Goal: Answer question/provide support: Ask a question

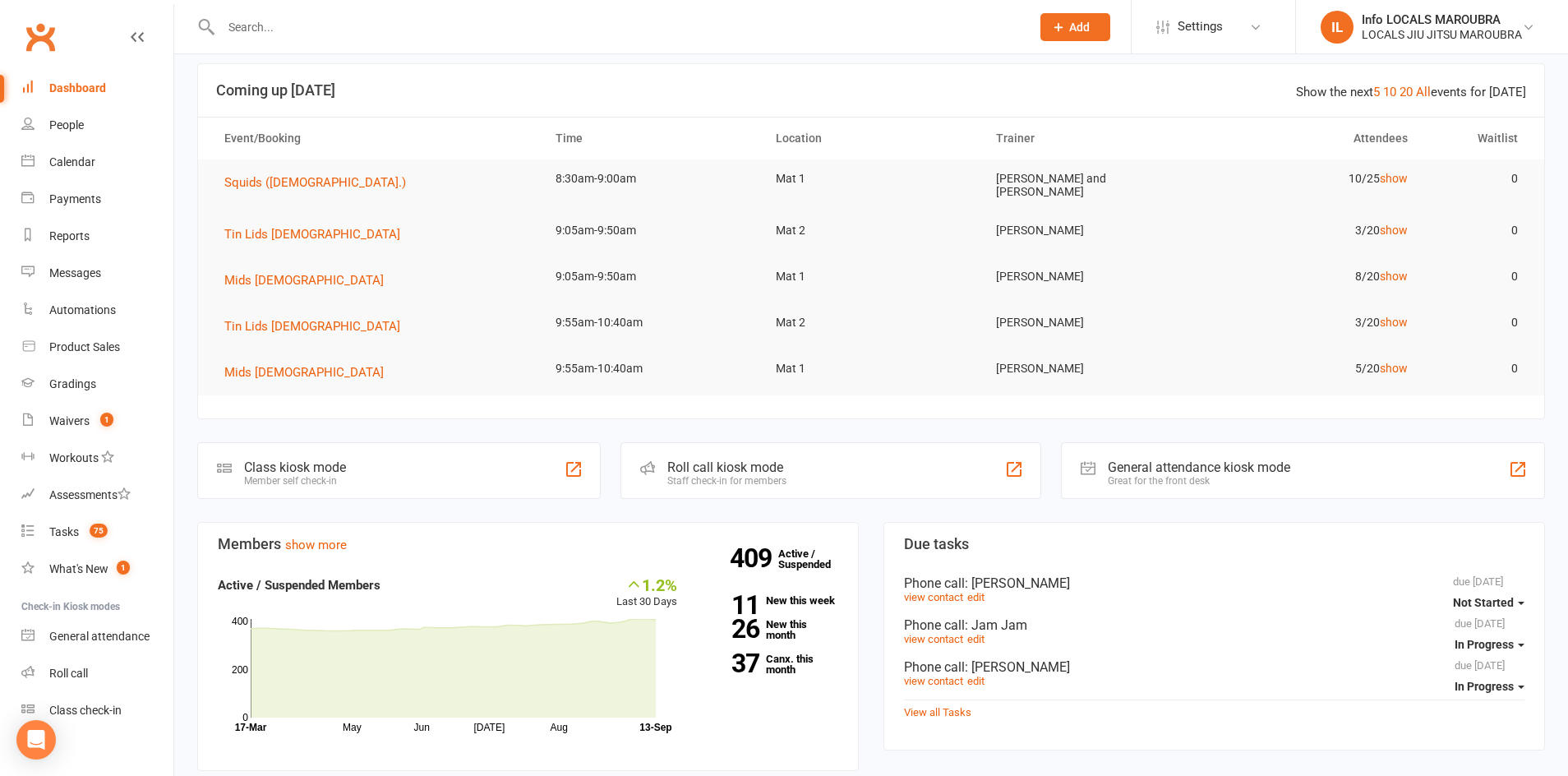
scroll to position [14, 0]
click at [492, 38] on div at bounding box center [608, 26] width 822 height 53
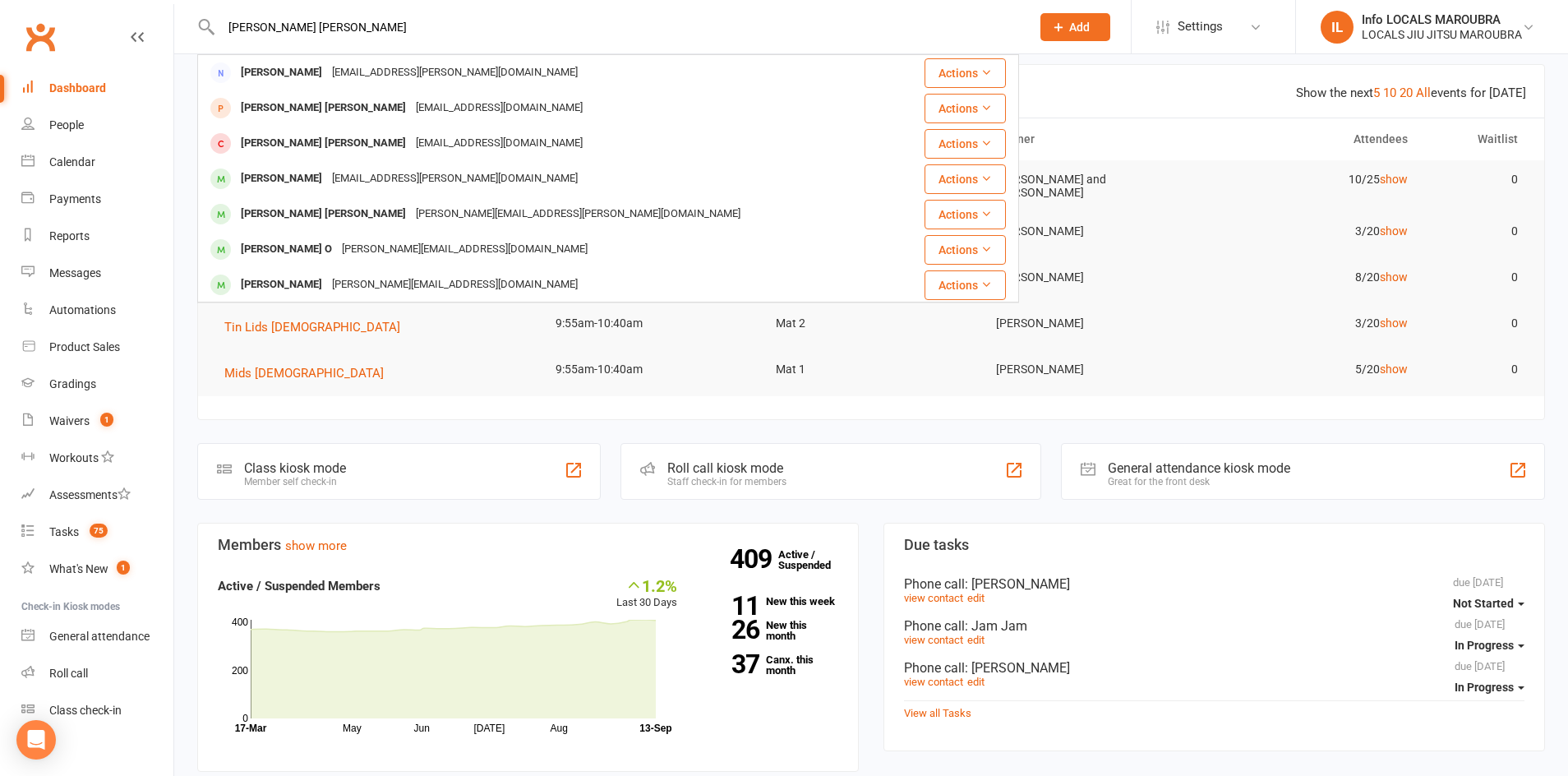
click at [246, 25] on input "cooper hartung" at bounding box center [618, 26] width 803 height 23
type input "cooper hartung"
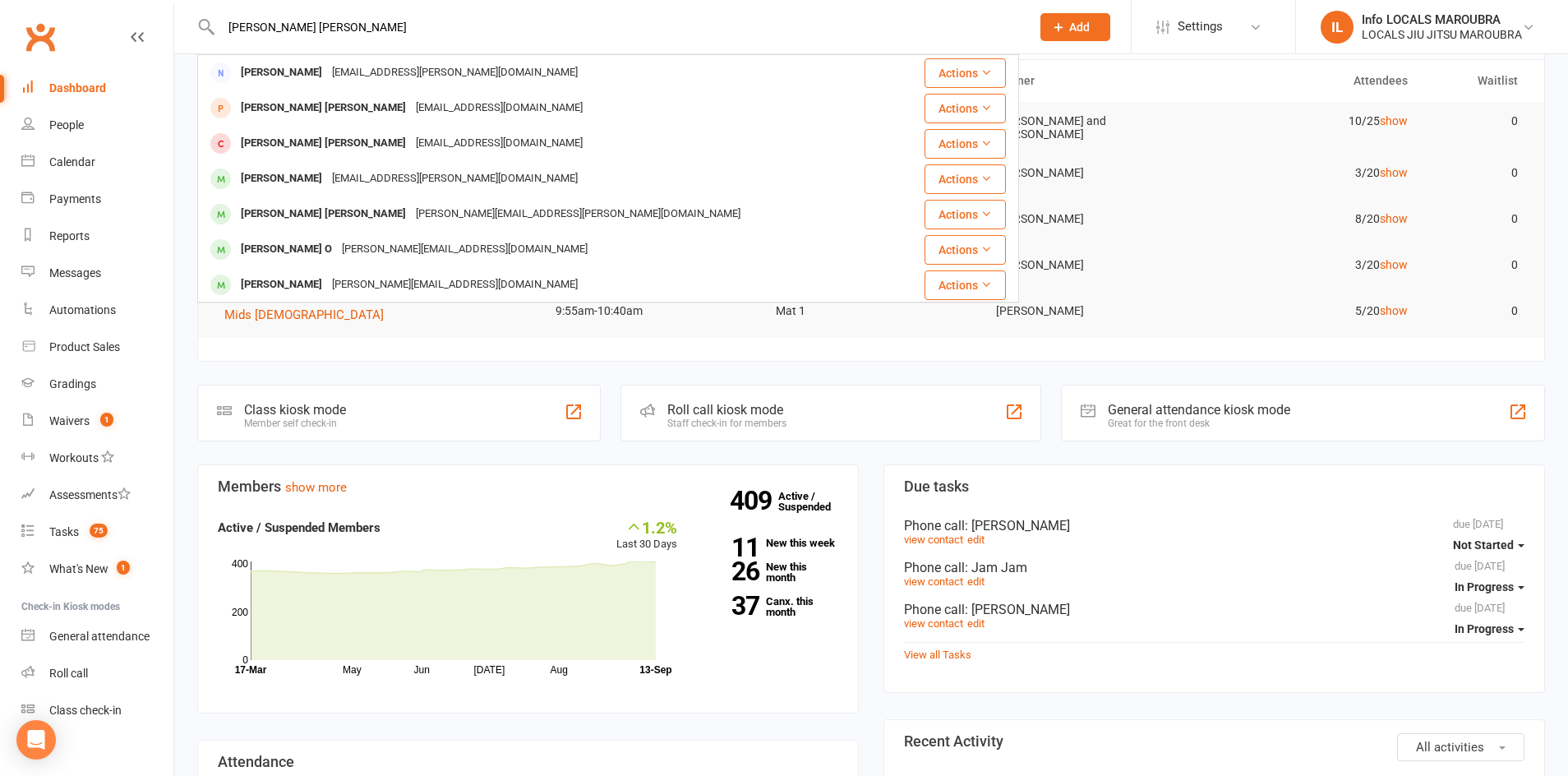
scroll to position [72, 0]
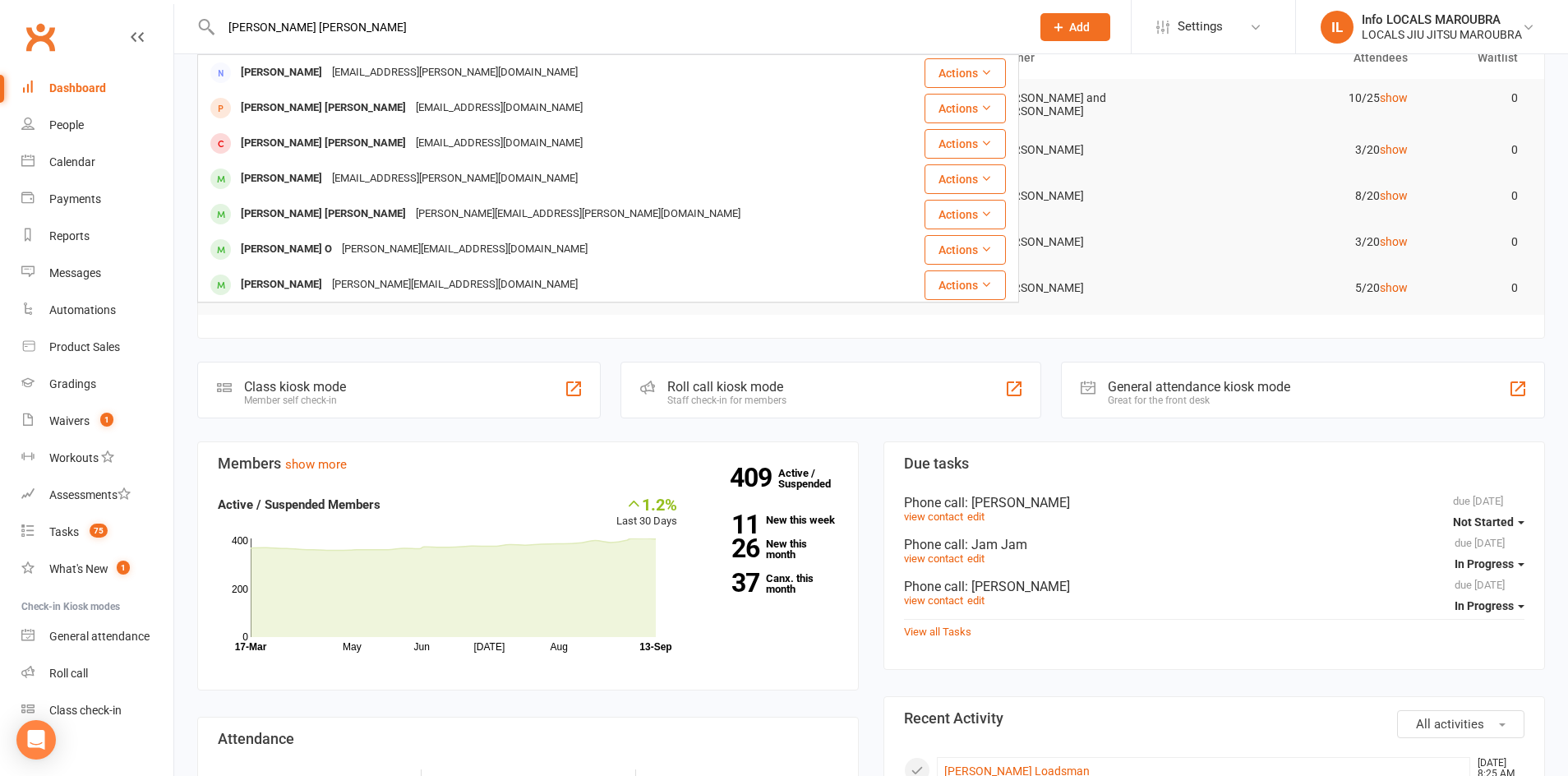
click at [286, 32] on input "cooper hartung" at bounding box center [618, 26] width 803 height 23
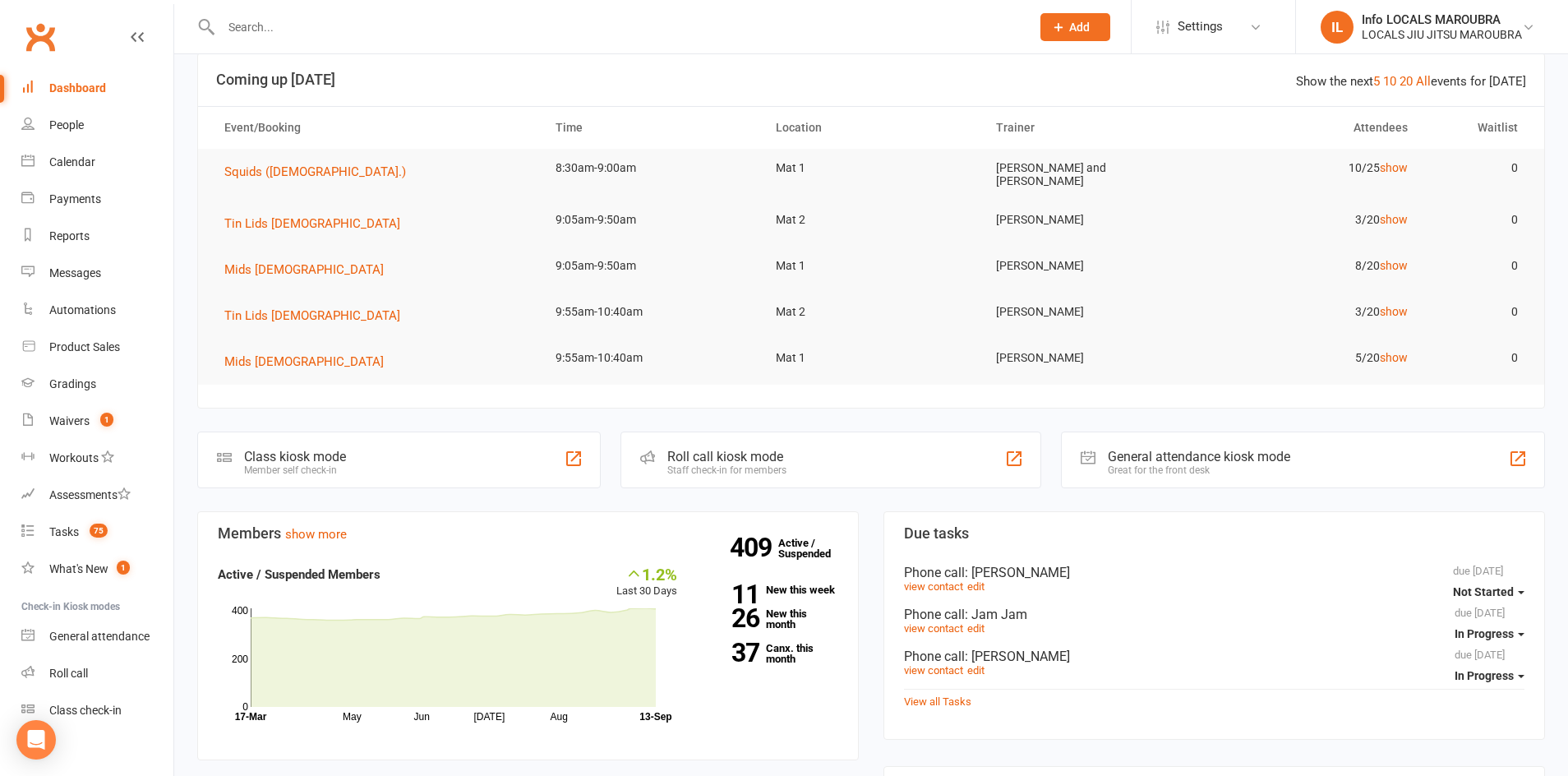
scroll to position [0, 0]
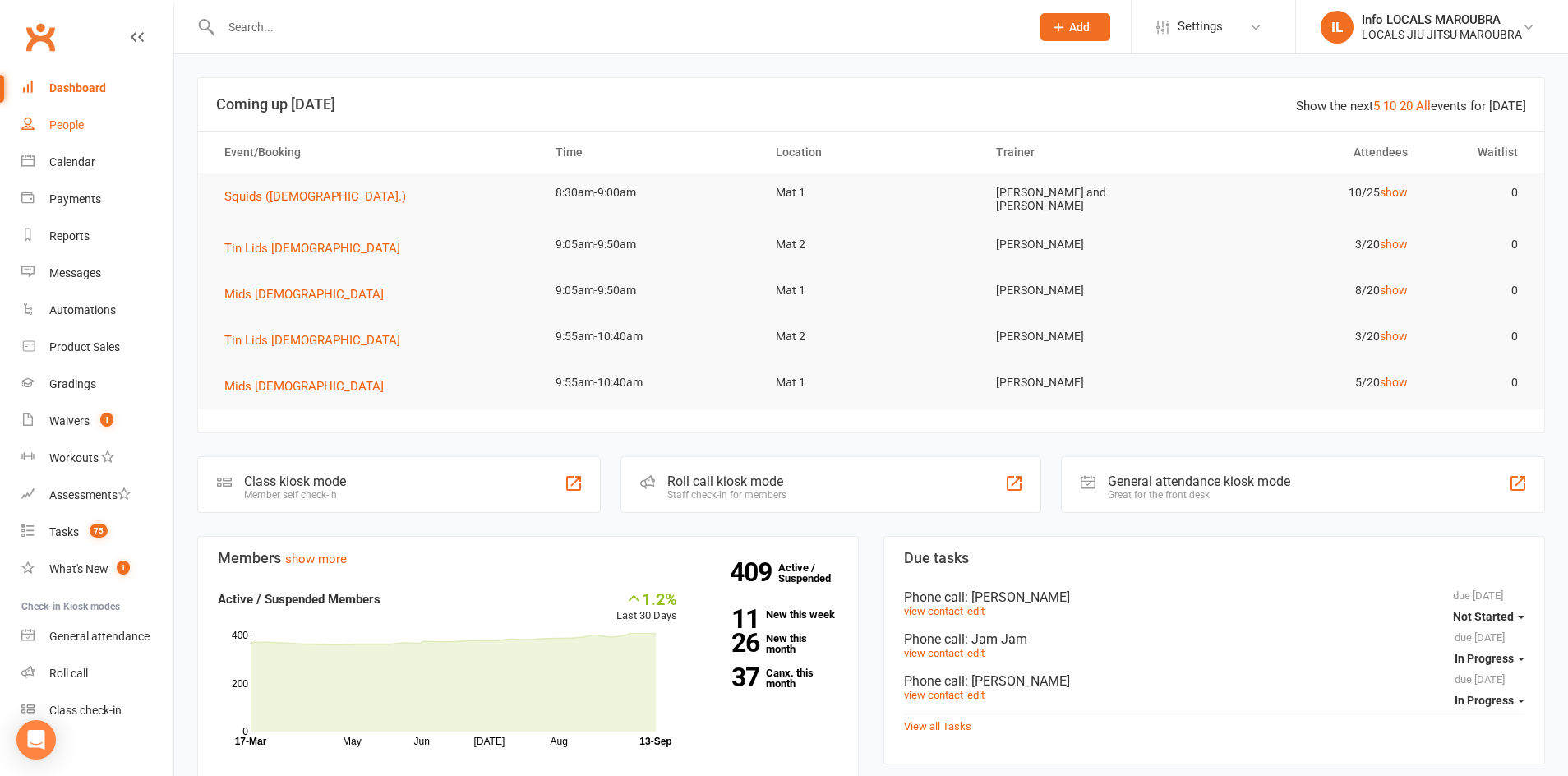
click at [68, 119] on div "People" at bounding box center [67, 125] width 34 height 14
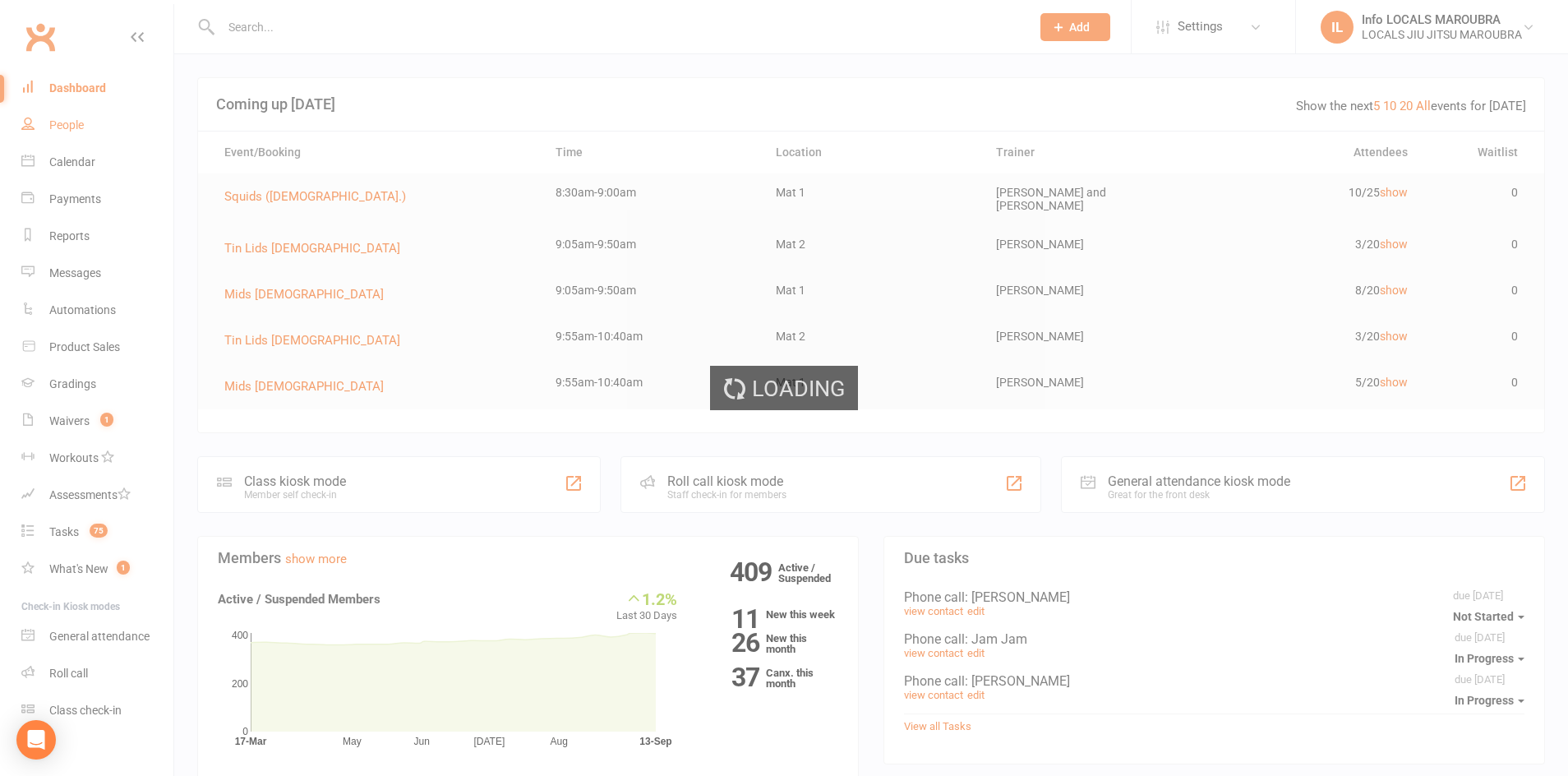
select select "100"
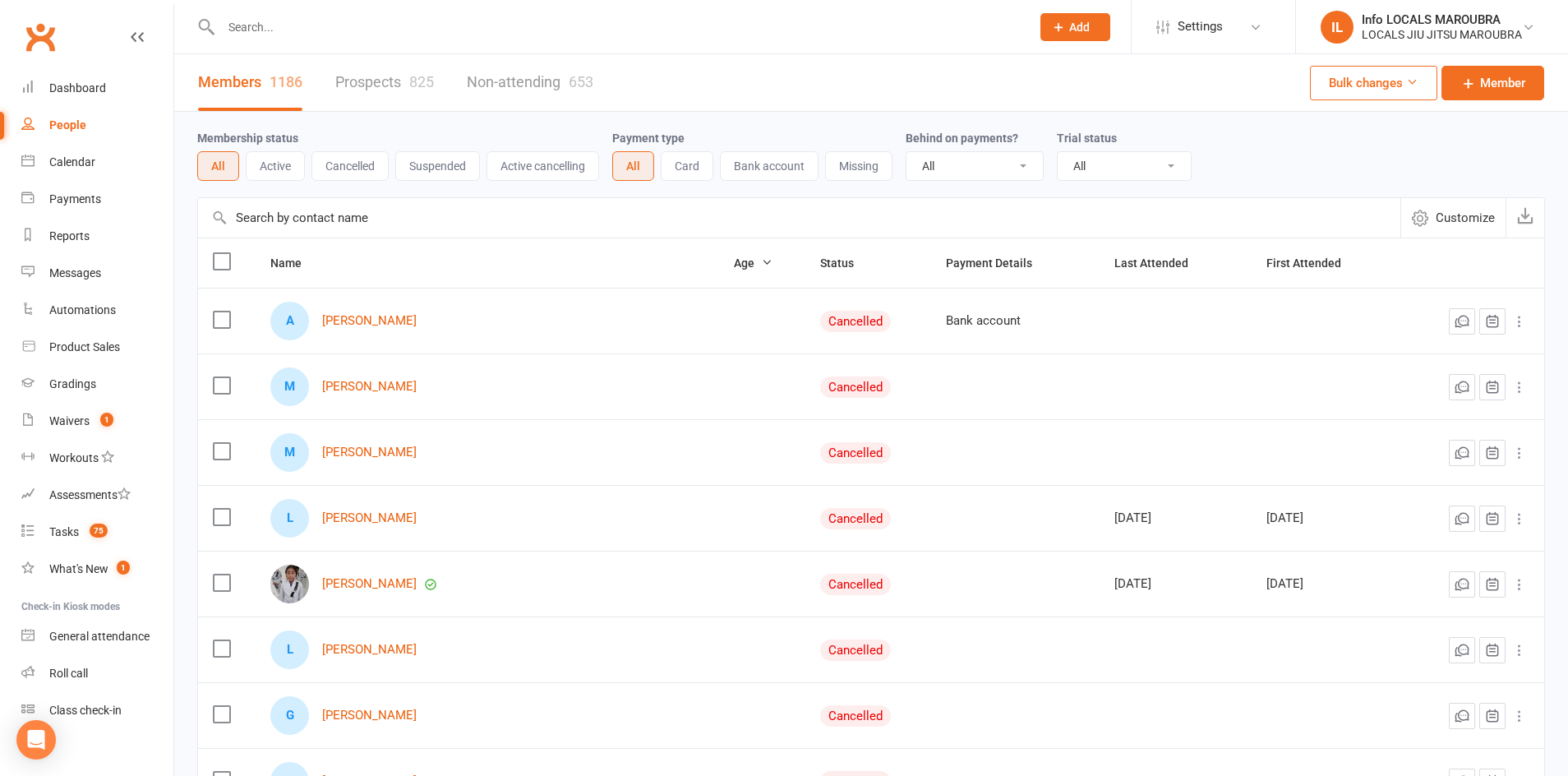
click at [269, 32] on input "text" at bounding box center [618, 26] width 803 height 23
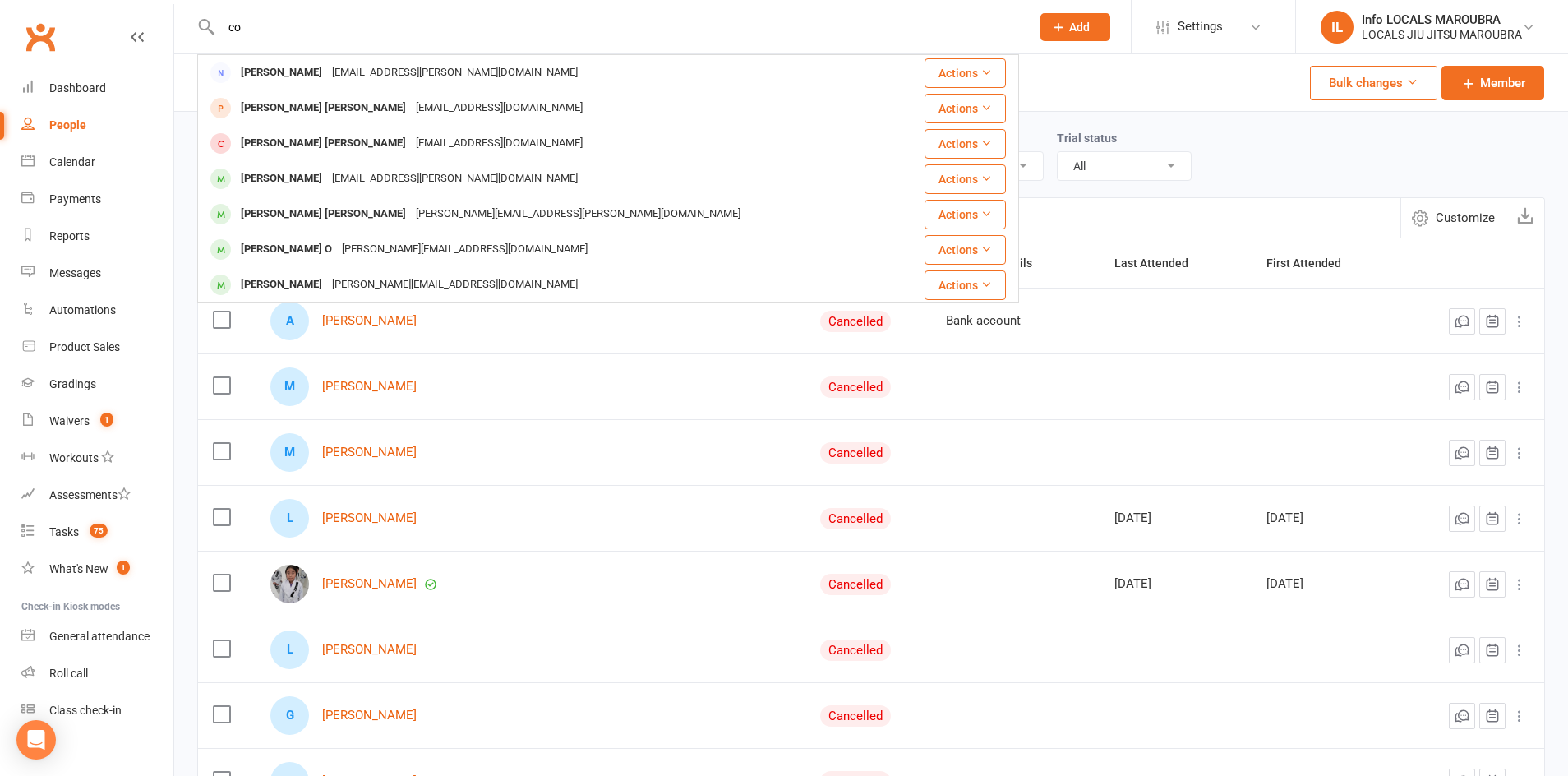
type input "c"
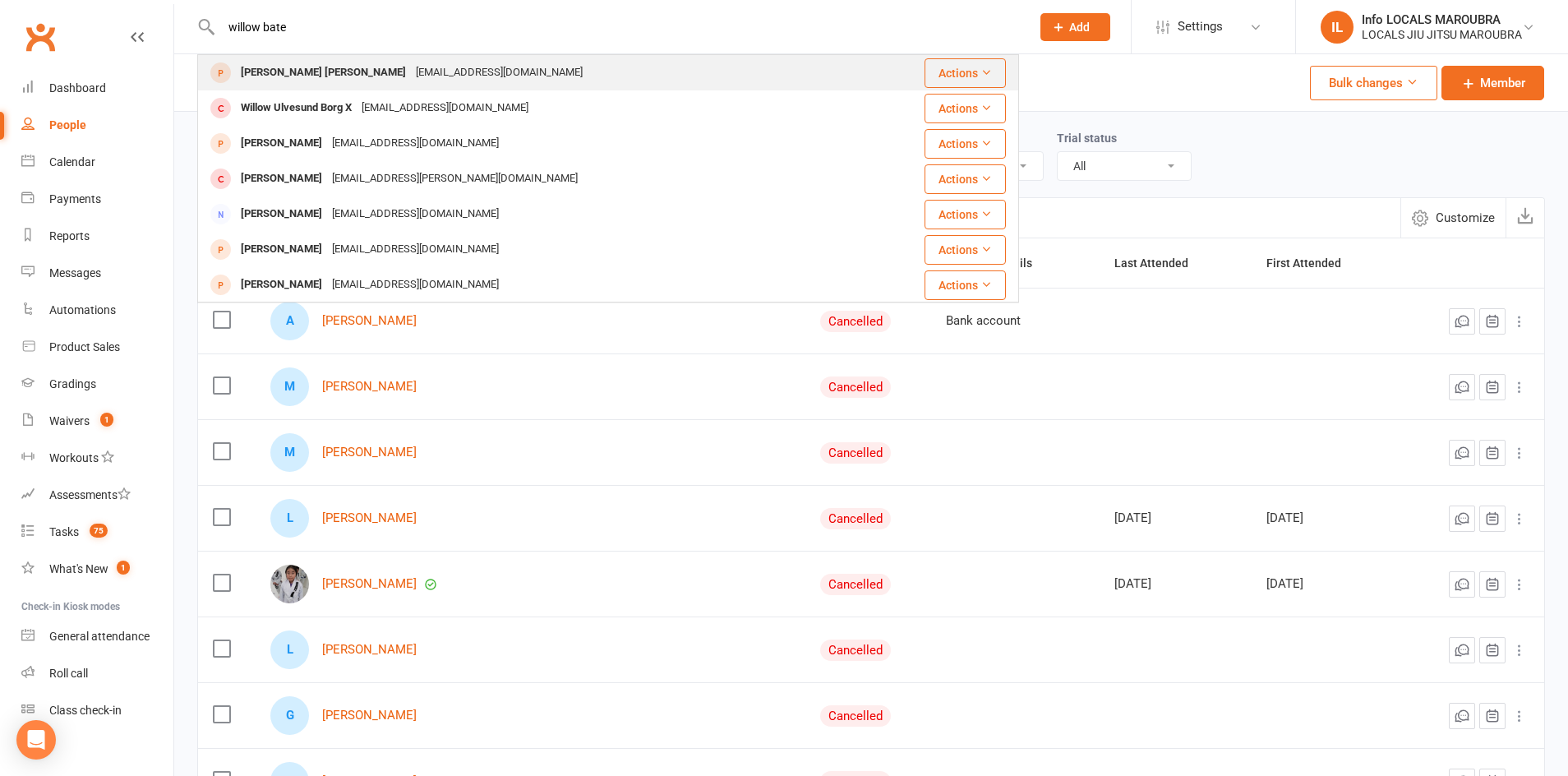
type input "willow bate"
click at [411, 79] on div "[EMAIL_ADDRESS][DOMAIN_NAME]" at bounding box center [498, 72] width 176 height 24
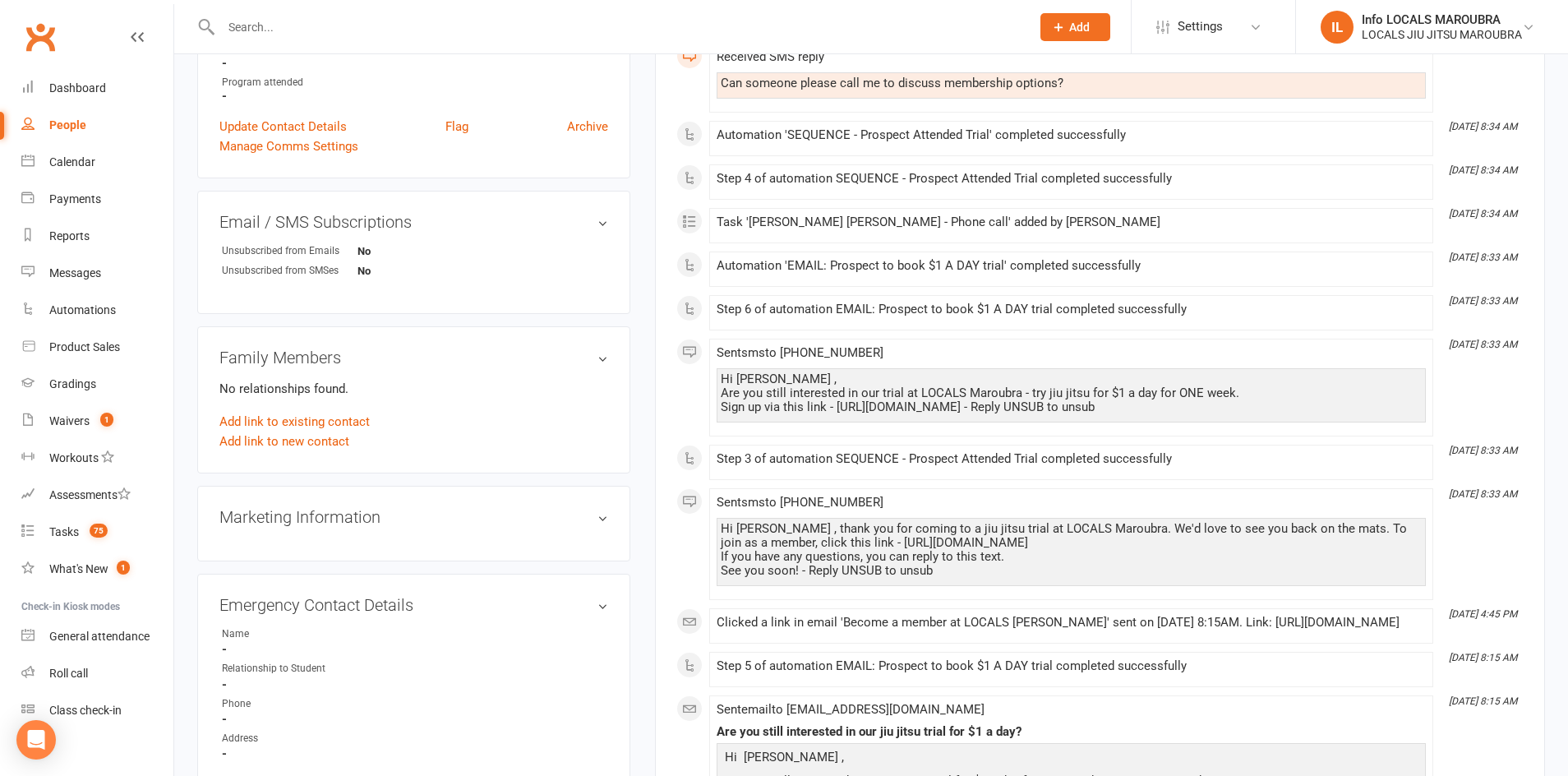
scroll to position [502, 0]
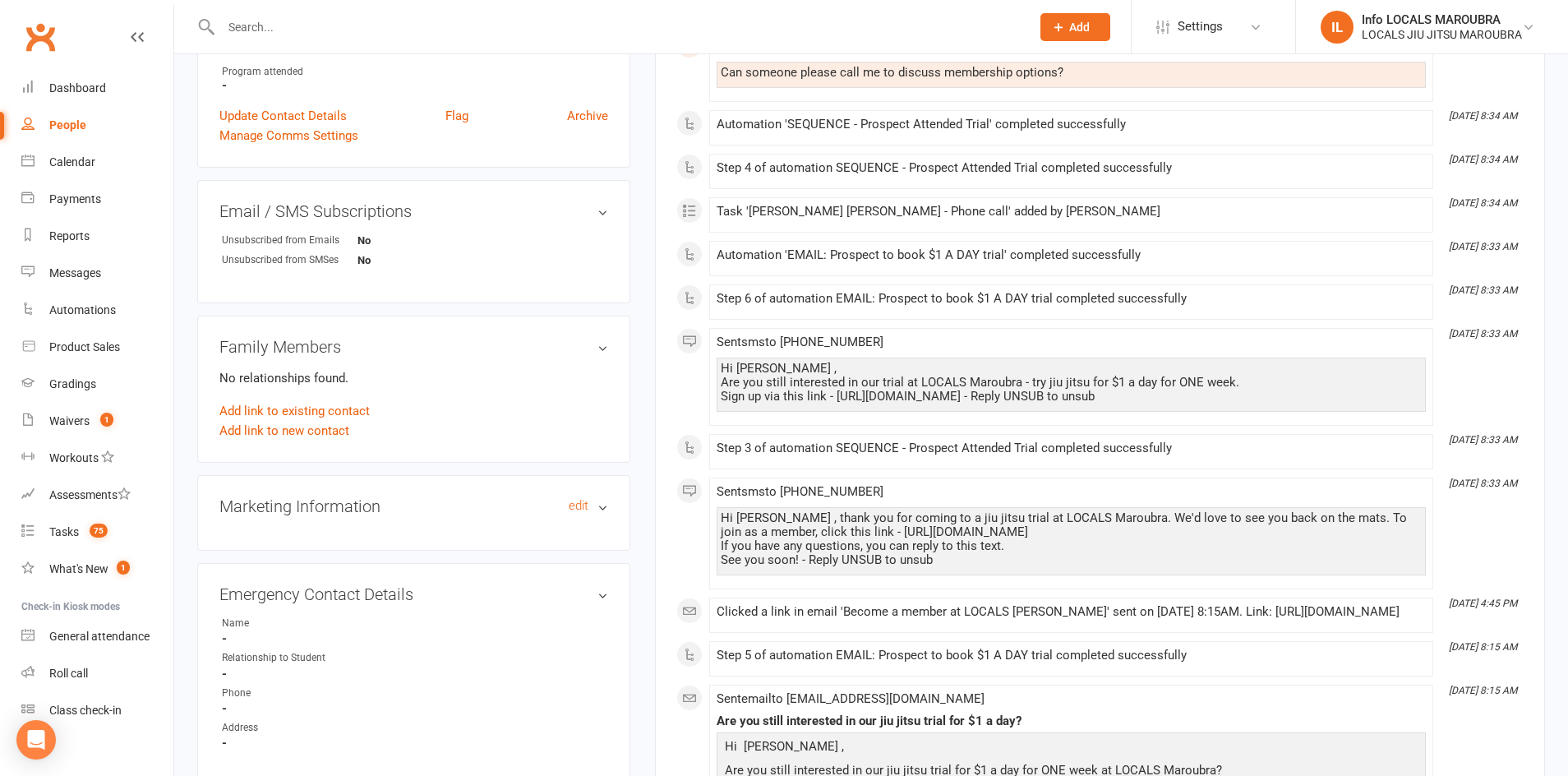
click at [396, 505] on h3 "Marketing Information edit" at bounding box center [414, 506] width 389 height 18
click at [399, 504] on h3 "Marketing Information edit" at bounding box center [414, 506] width 389 height 18
click at [398, 503] on h3 "Marketing Information edit" at bounding box center [414, 506] width 389 height 18
click at [397, 502] on h3 "Marketing Information edit" at bounding box center [414, 506] width 389 height 18
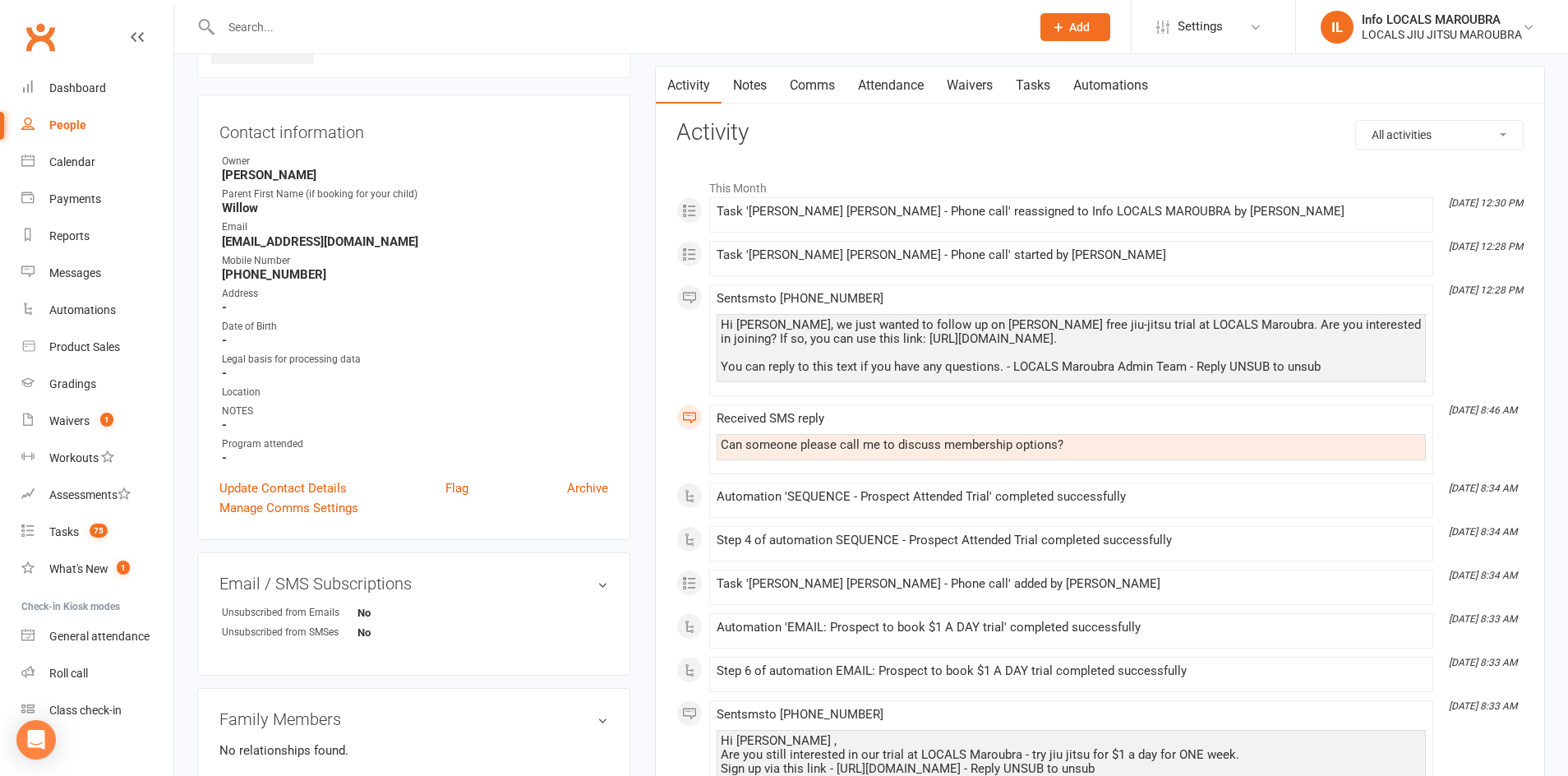
scroll to position [0, 0]
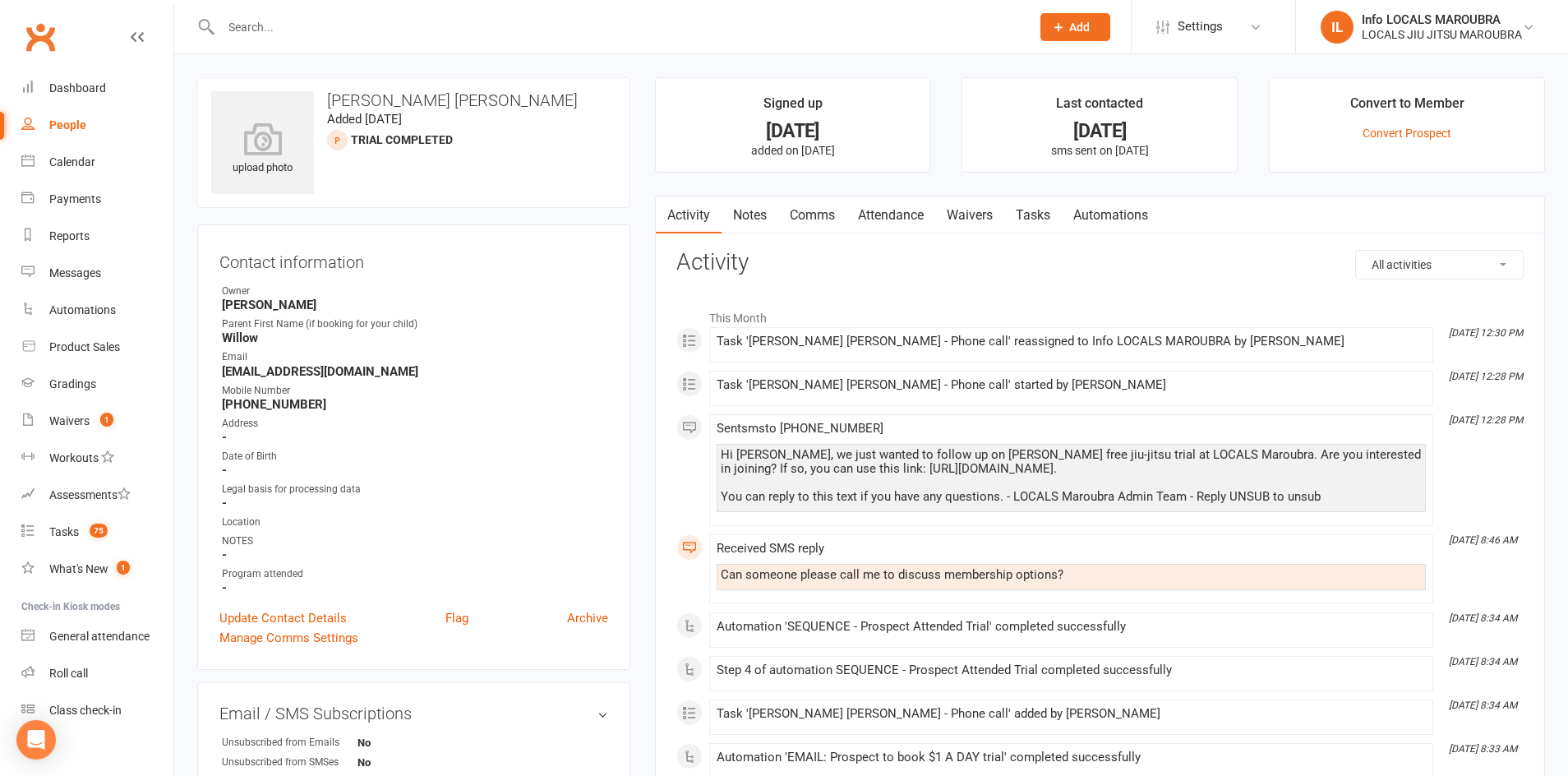
click at [1096, 23] on button "Add" at bounding box center [1074, 27] width 70 height 28
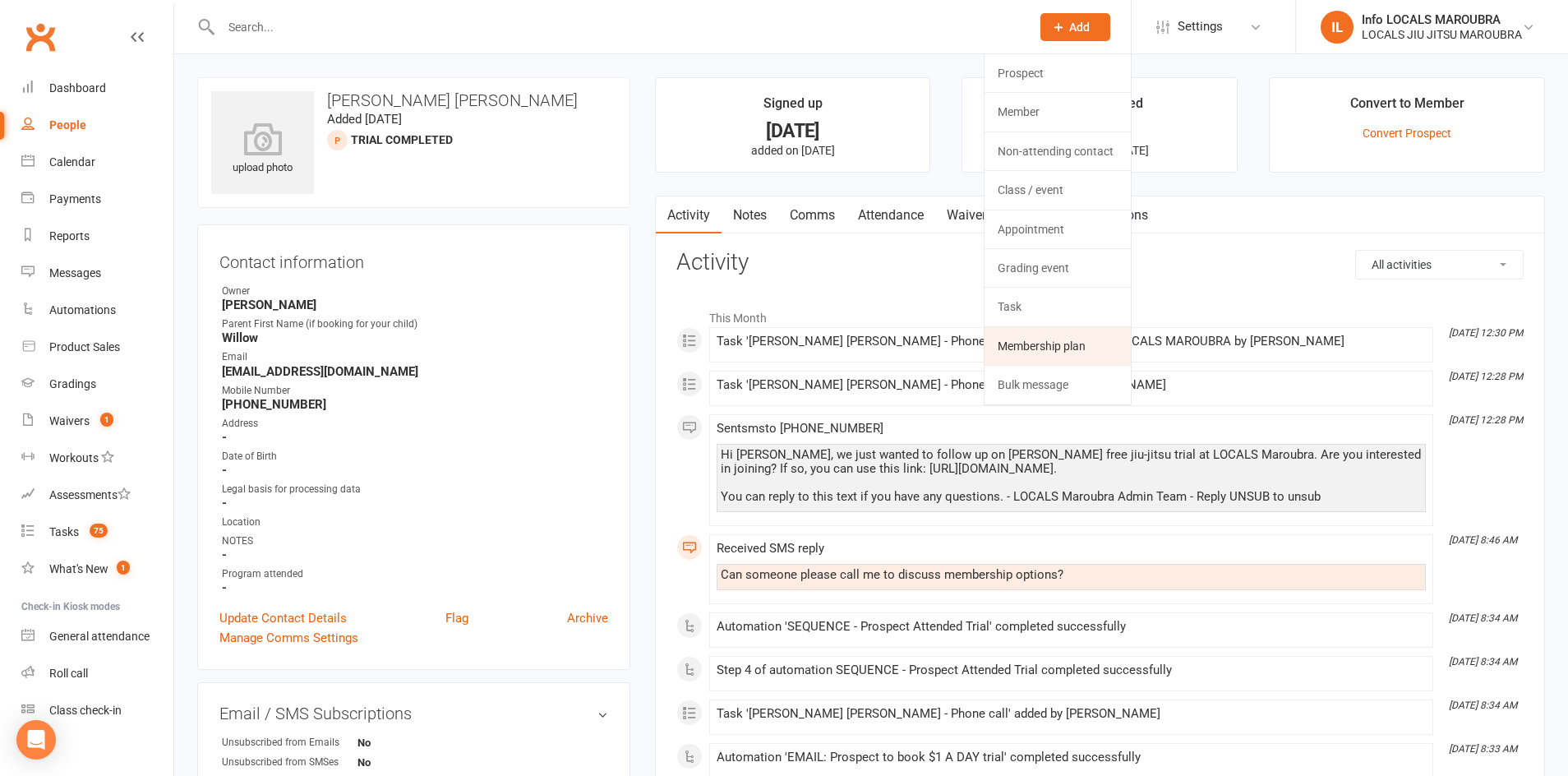
click at [1059, 340] on link "Membership plan" at bounding box center [1058, 346] width 146 height 38
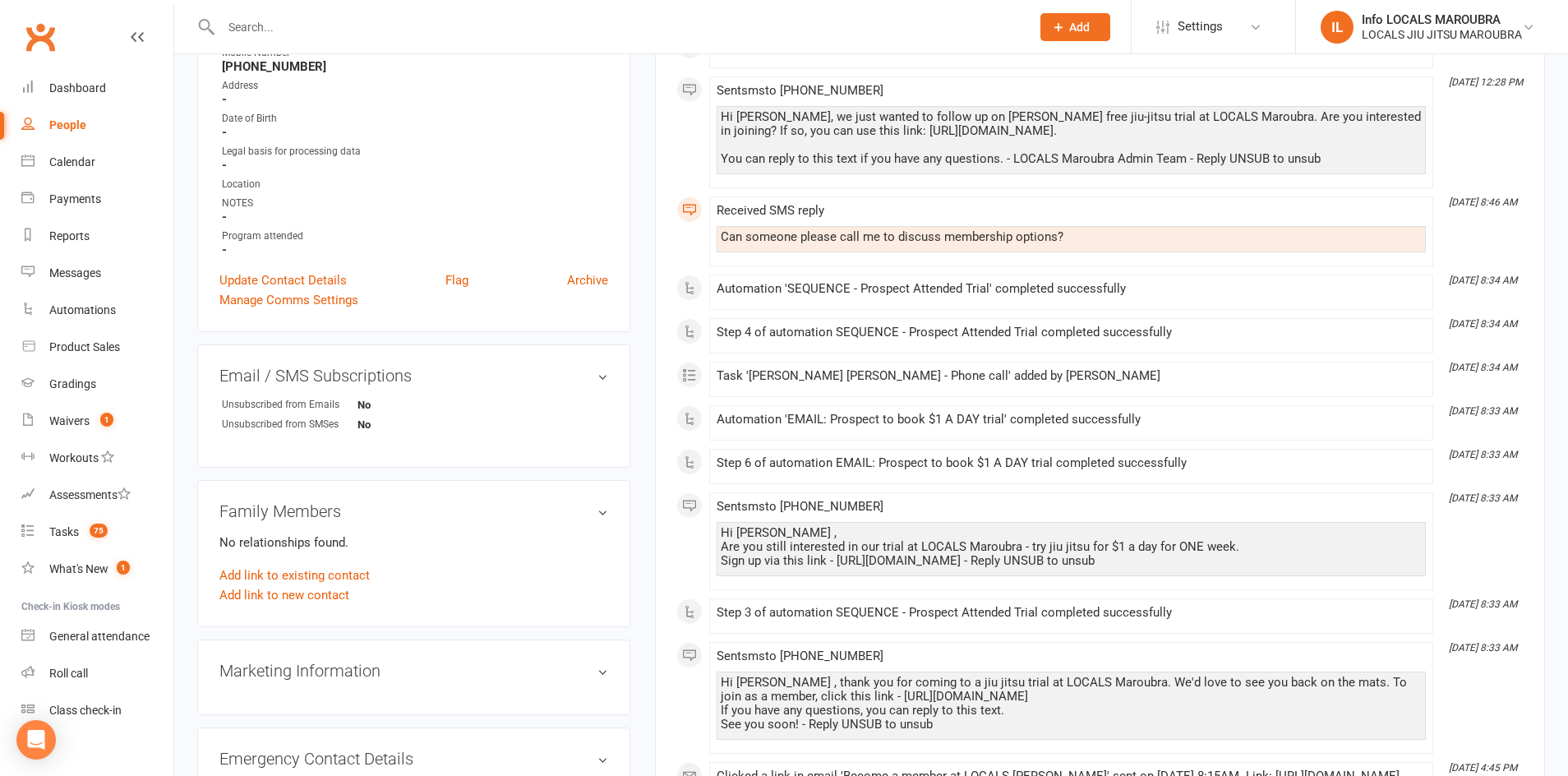
scroll to position [338, 0]
click at [39, 751] on div "Open Intercom Messenger" at bounding box center [36, 740] width 43 height 43
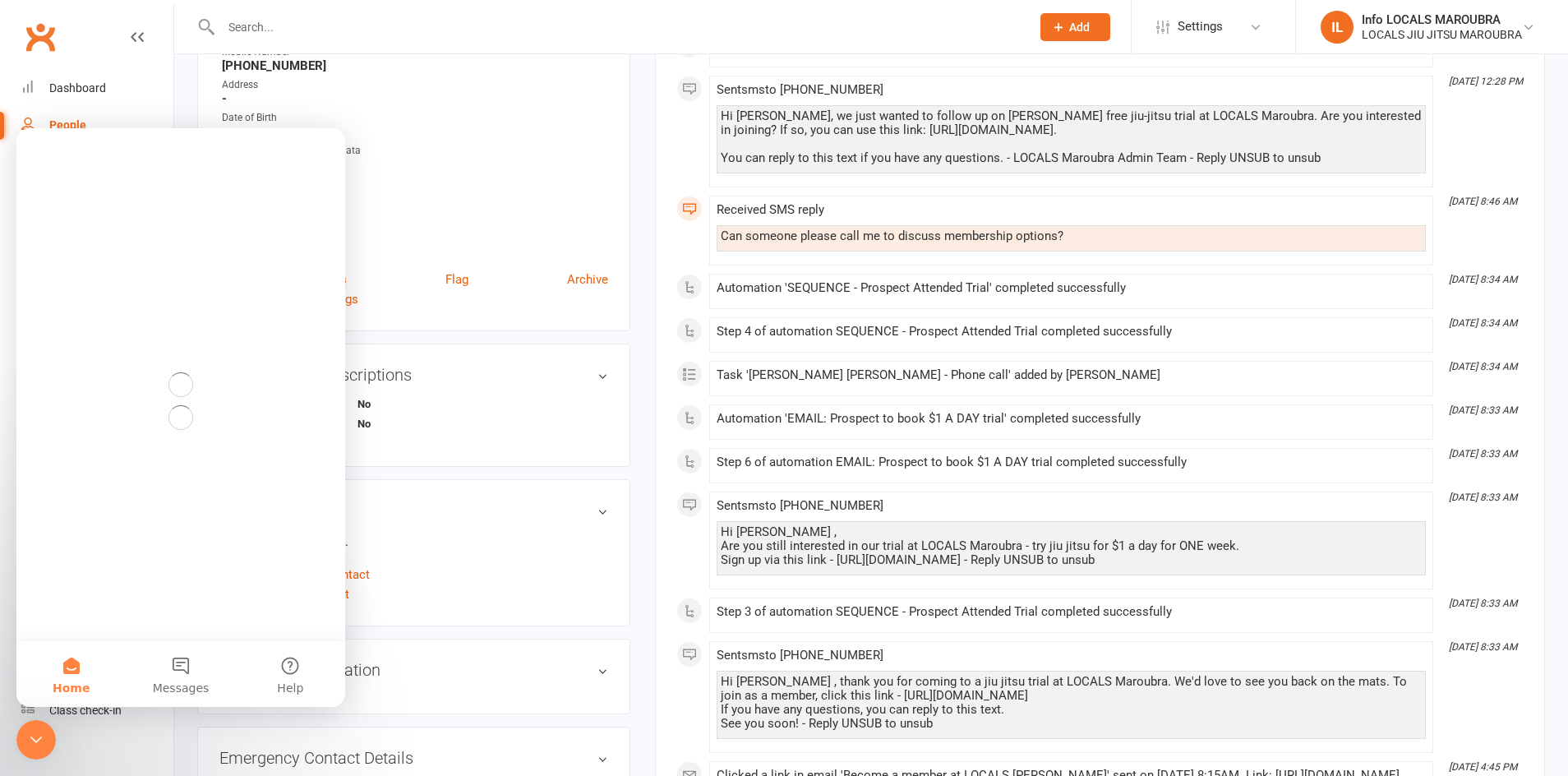
scroll to position [0, 0]
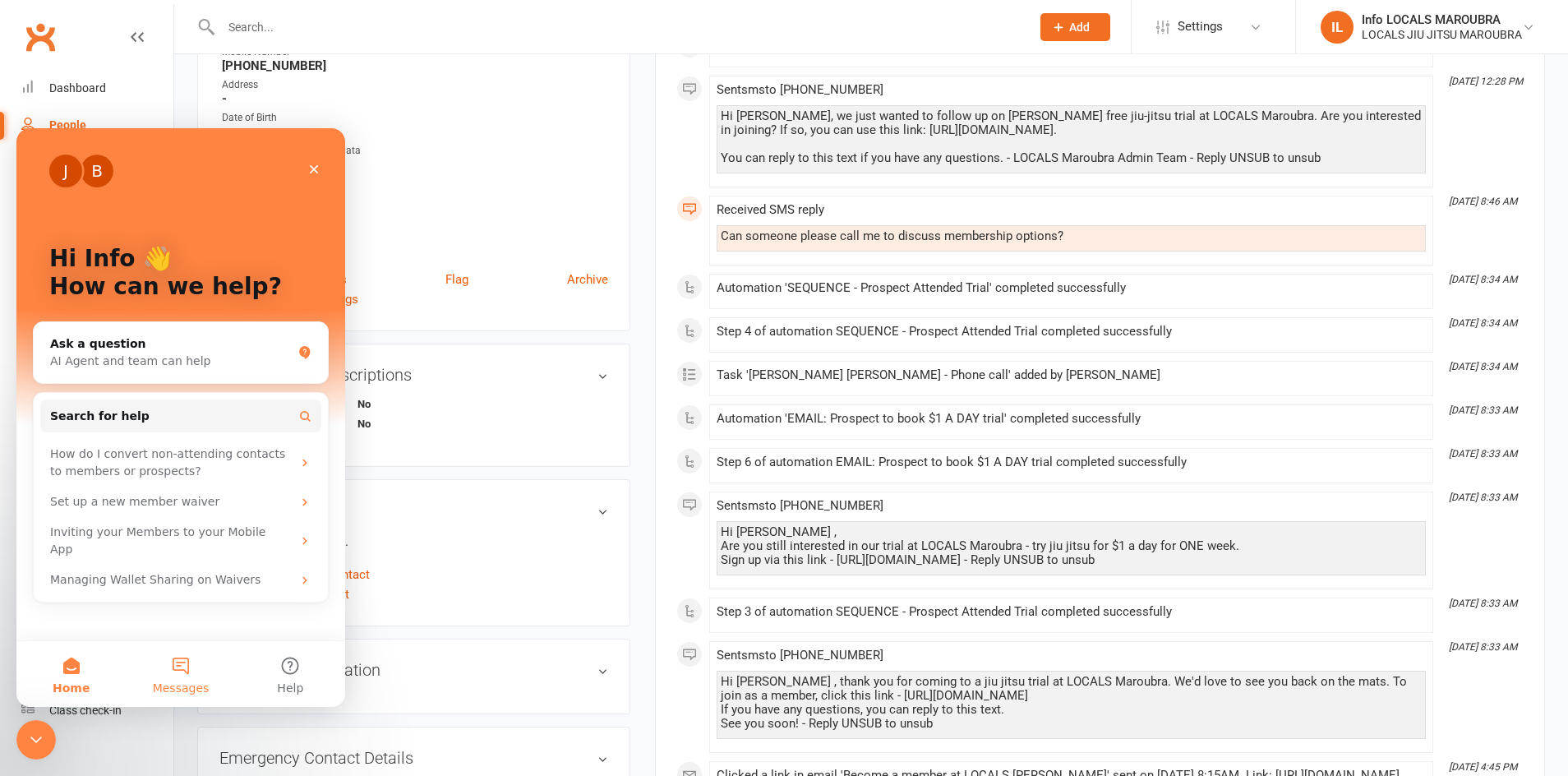
click at [184, 655] on button "Messages" at bounding box center [180, 674] width 109 height 66
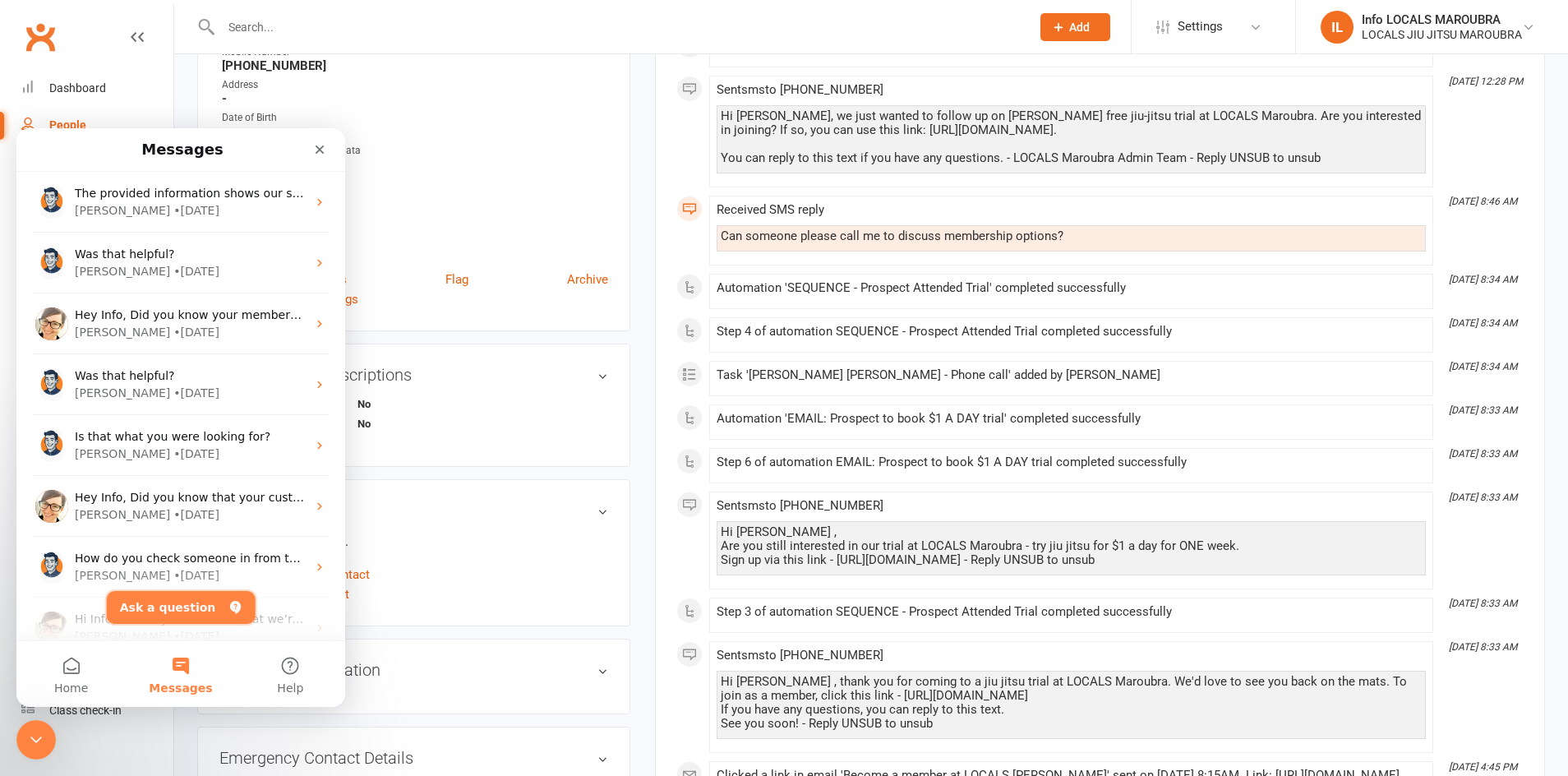
click at [174, 601] on button "Ask a question" at bounding box center [181, 607] width 148 height 33
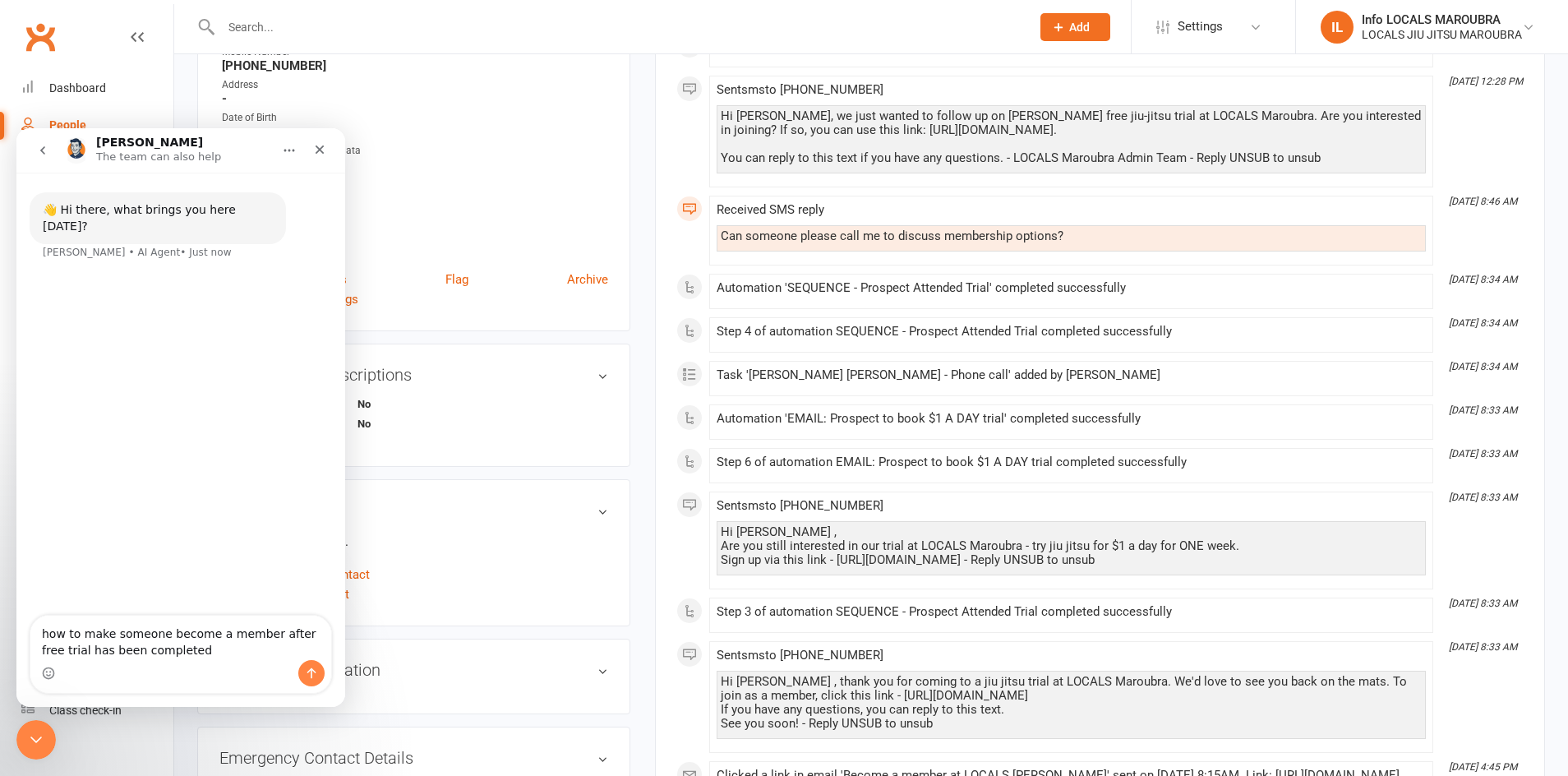
type textarea "how to make someone become a member after free trial has been completed"
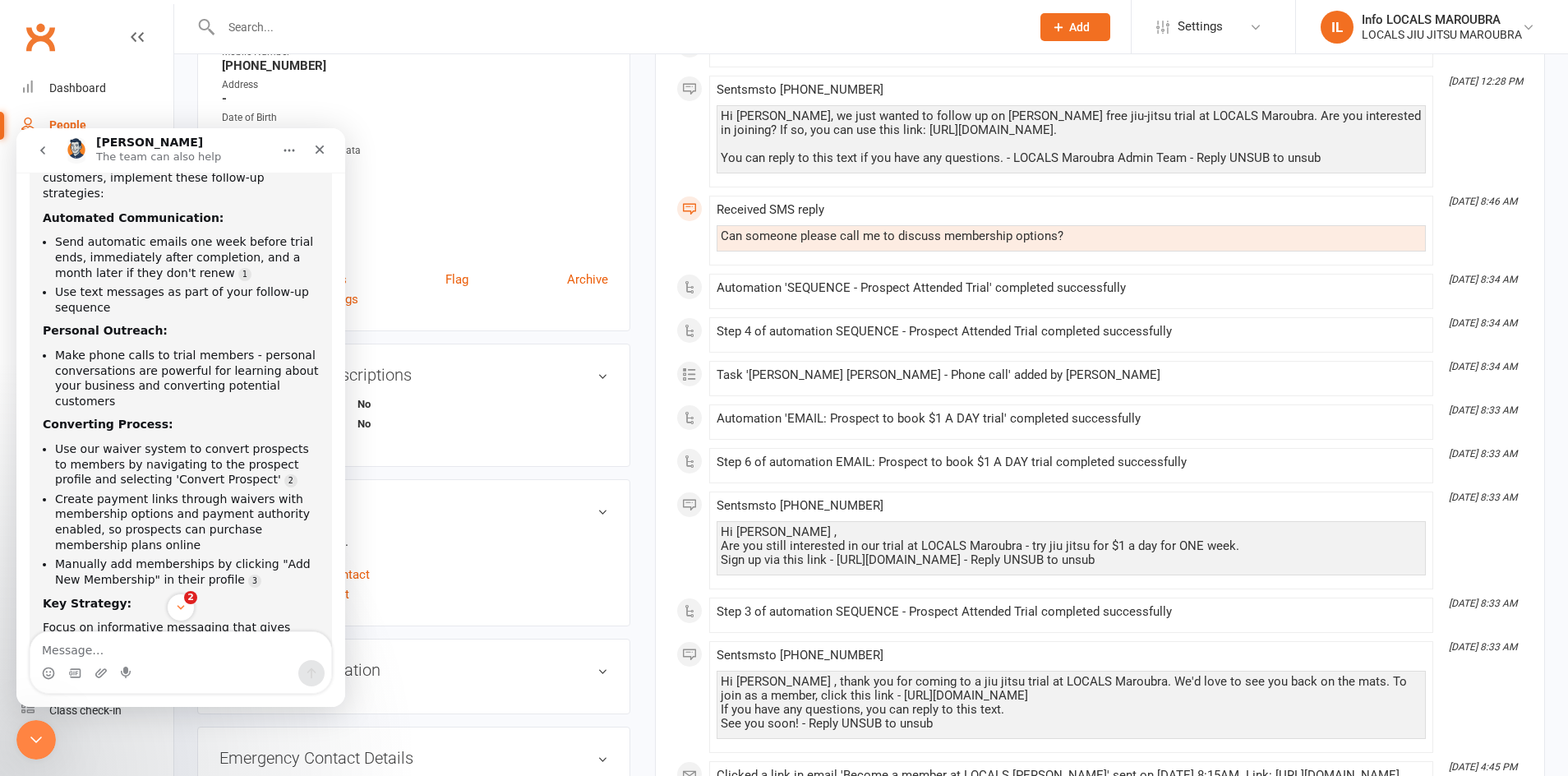
scroll to position [292, 0]
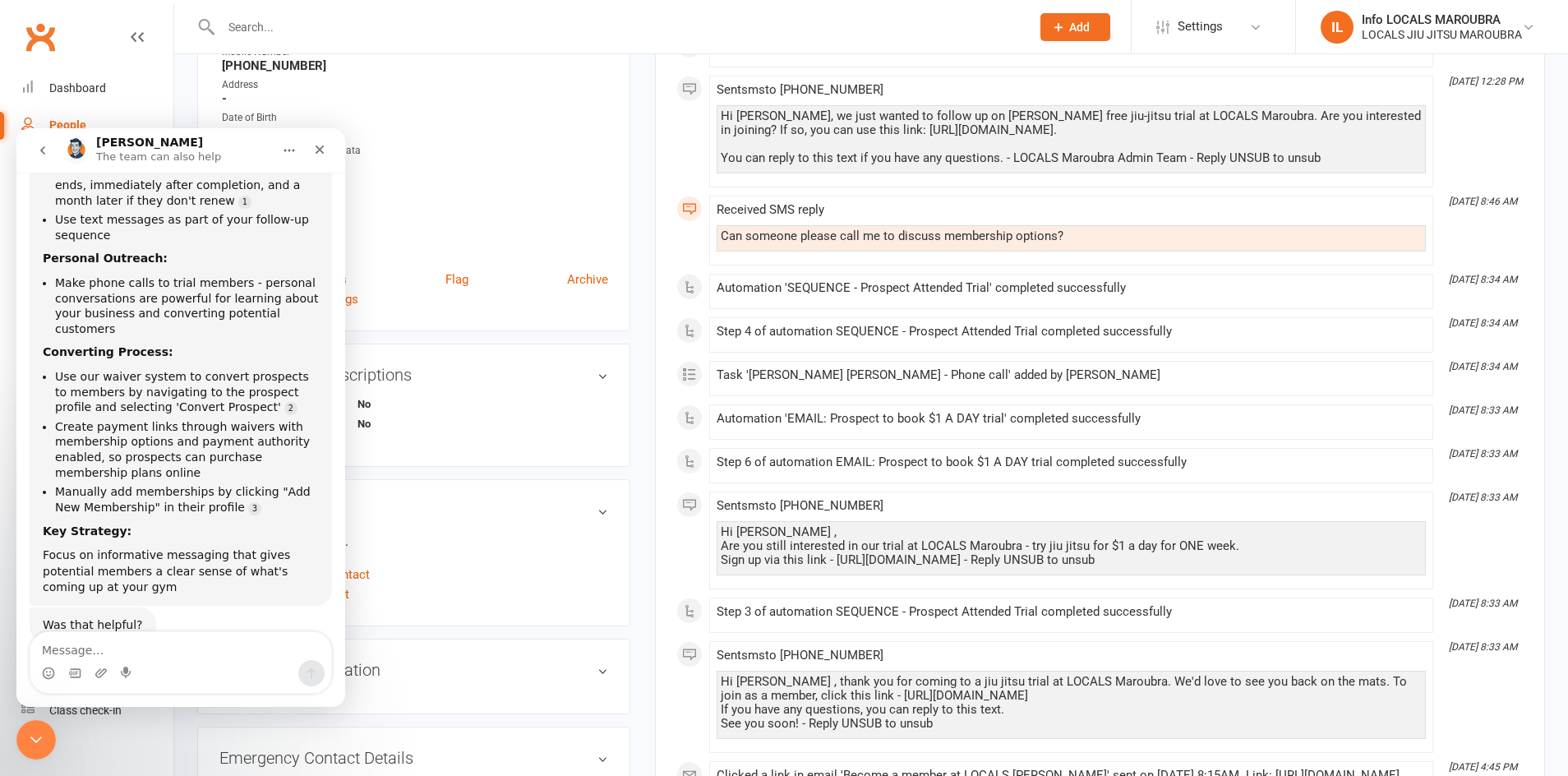
click at [542, 121] on div "Date of Birth" at bounding box center [414, 118] width 386 height 15
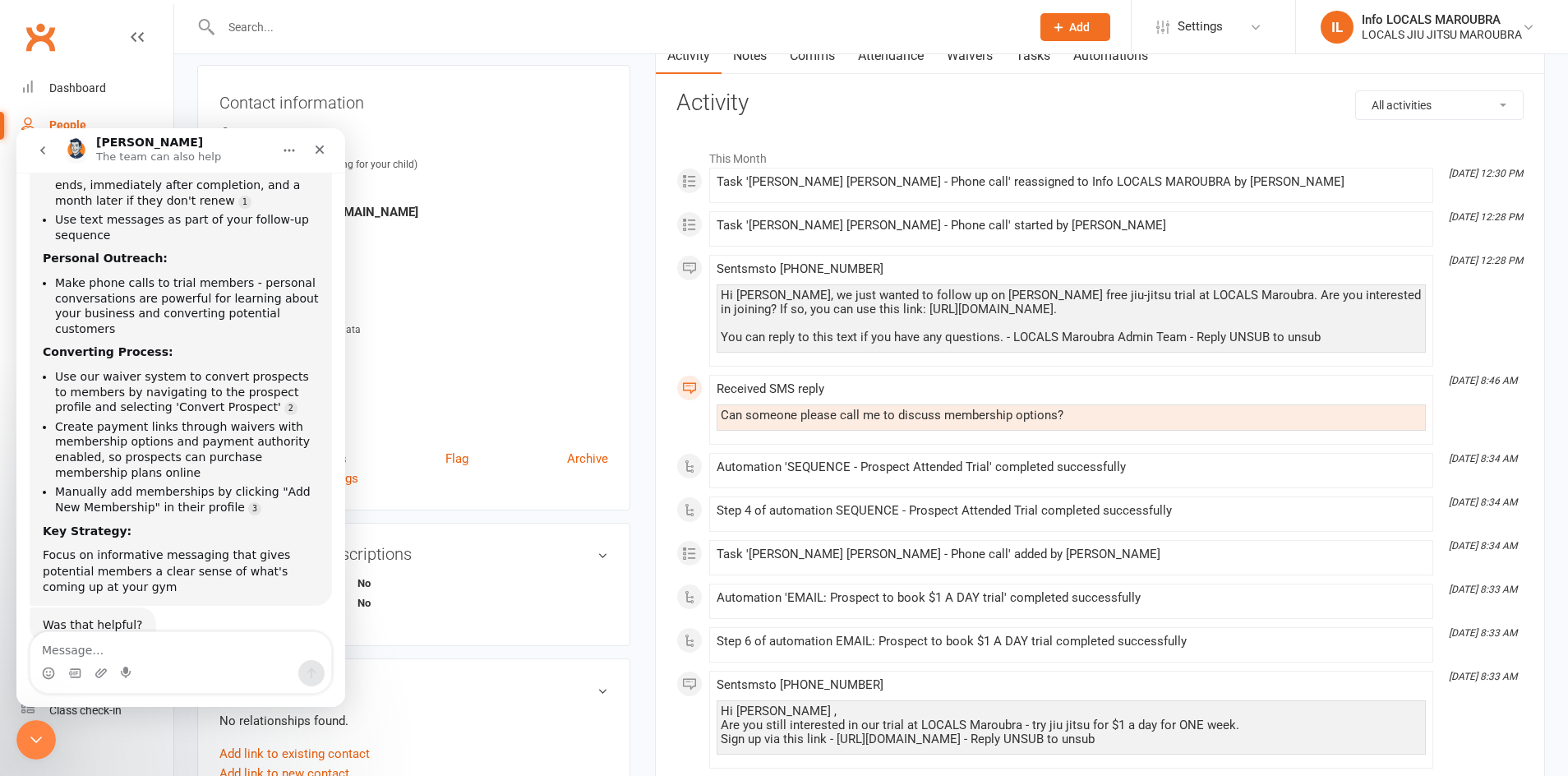
scroll to position [0, 0]
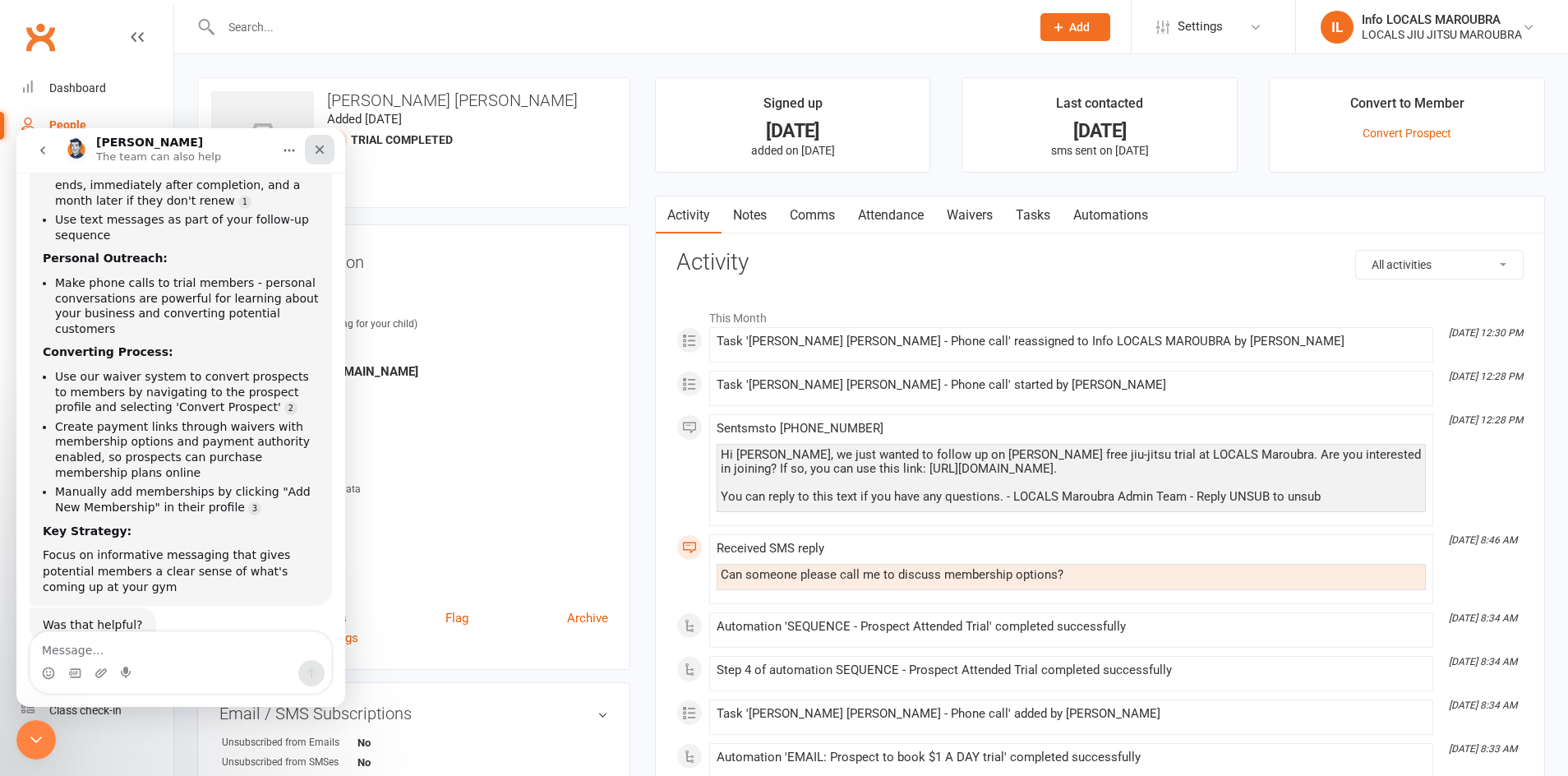
click at [313, 145] on icon "Close" at bounding box center [319, 149] width 14 height 14
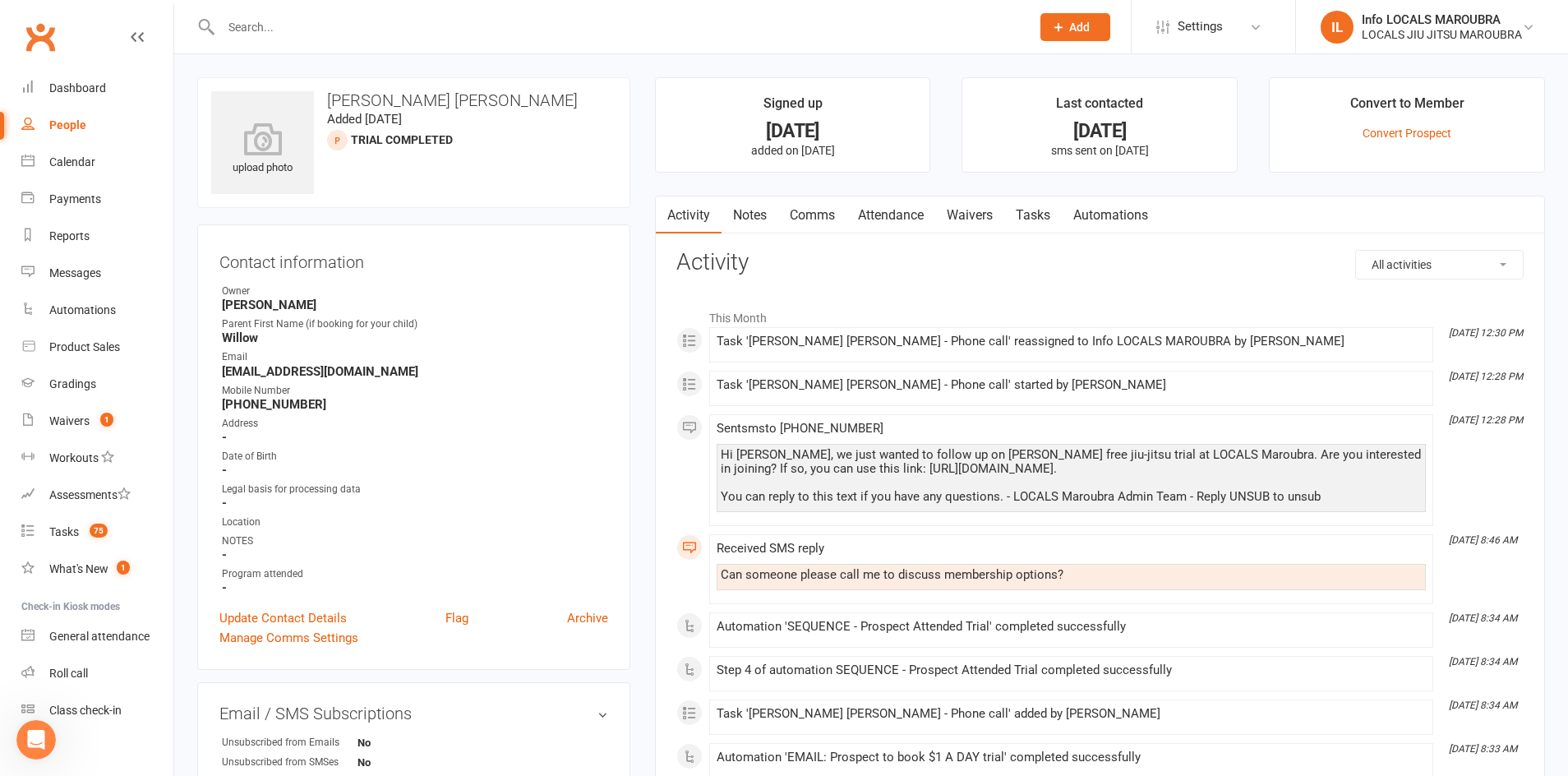
scroll to position [265, 0]
click at [1391, 130] on link "Convert Prospect" at bounding box center [1407, 133] width 89 height 14
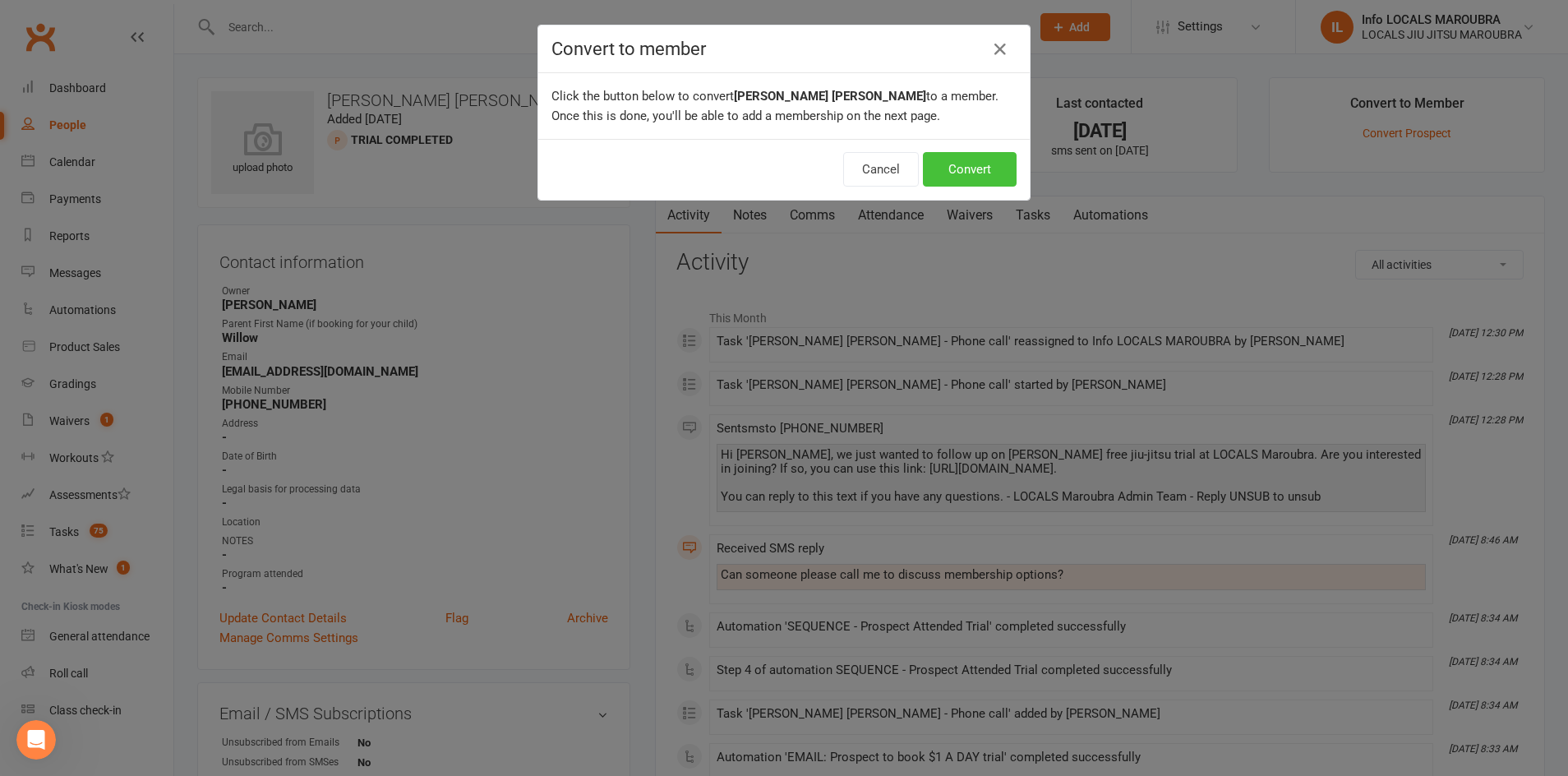
click at [941, 166] on button "Convert" at bounding box center [969, 169] width 94 height 34
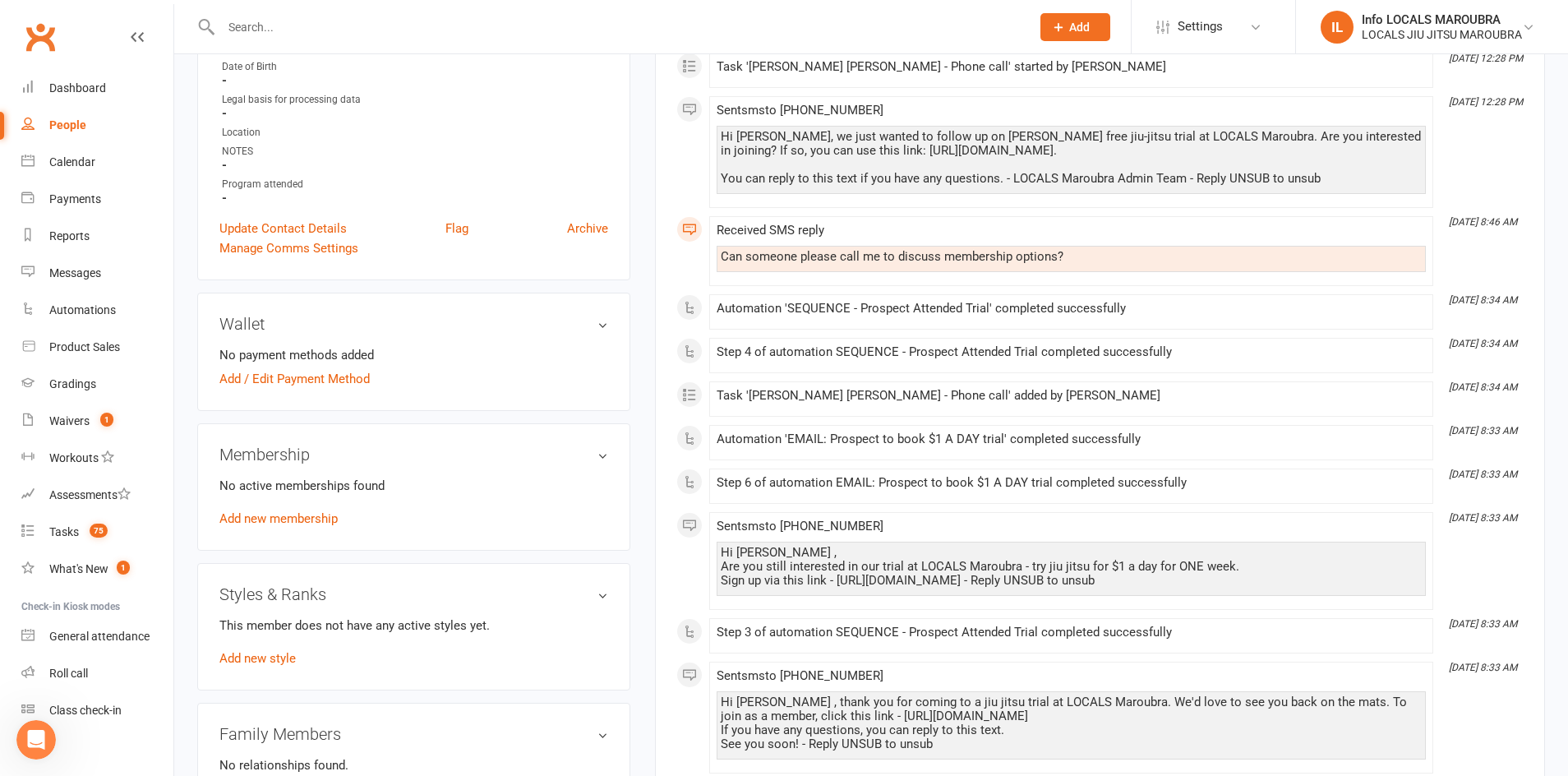
scroll to position [419, 0]
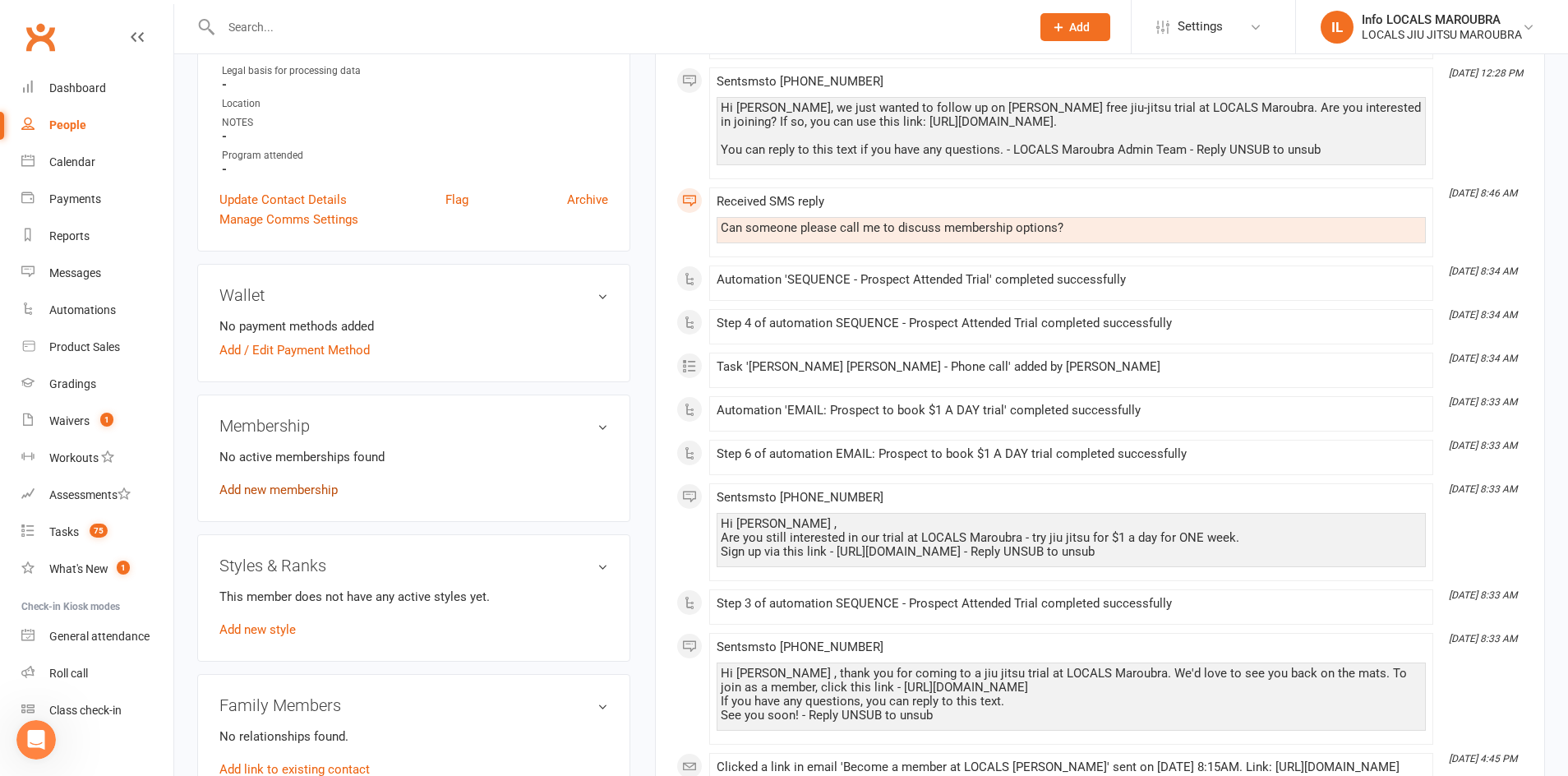
click at [316, 491] on link "Add new membership" at bounding box center [279, 489] width 118 height 14
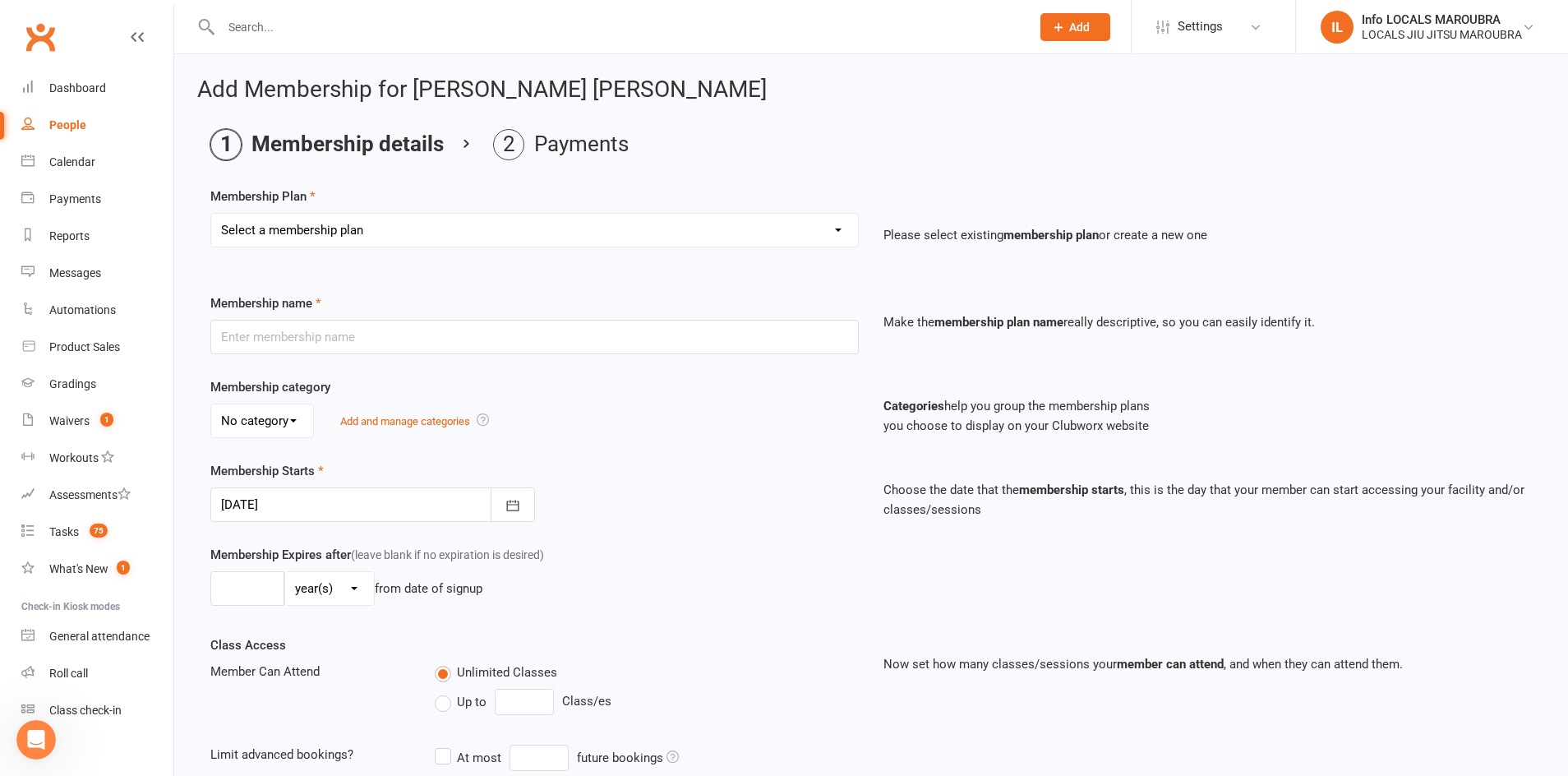
click at [364, 230] on select "Select a membership plan Create new Membership Plan ADULTS UNLIMITED ADULTS 2 X…" at bounding box center [534, 230] width 647 height 33
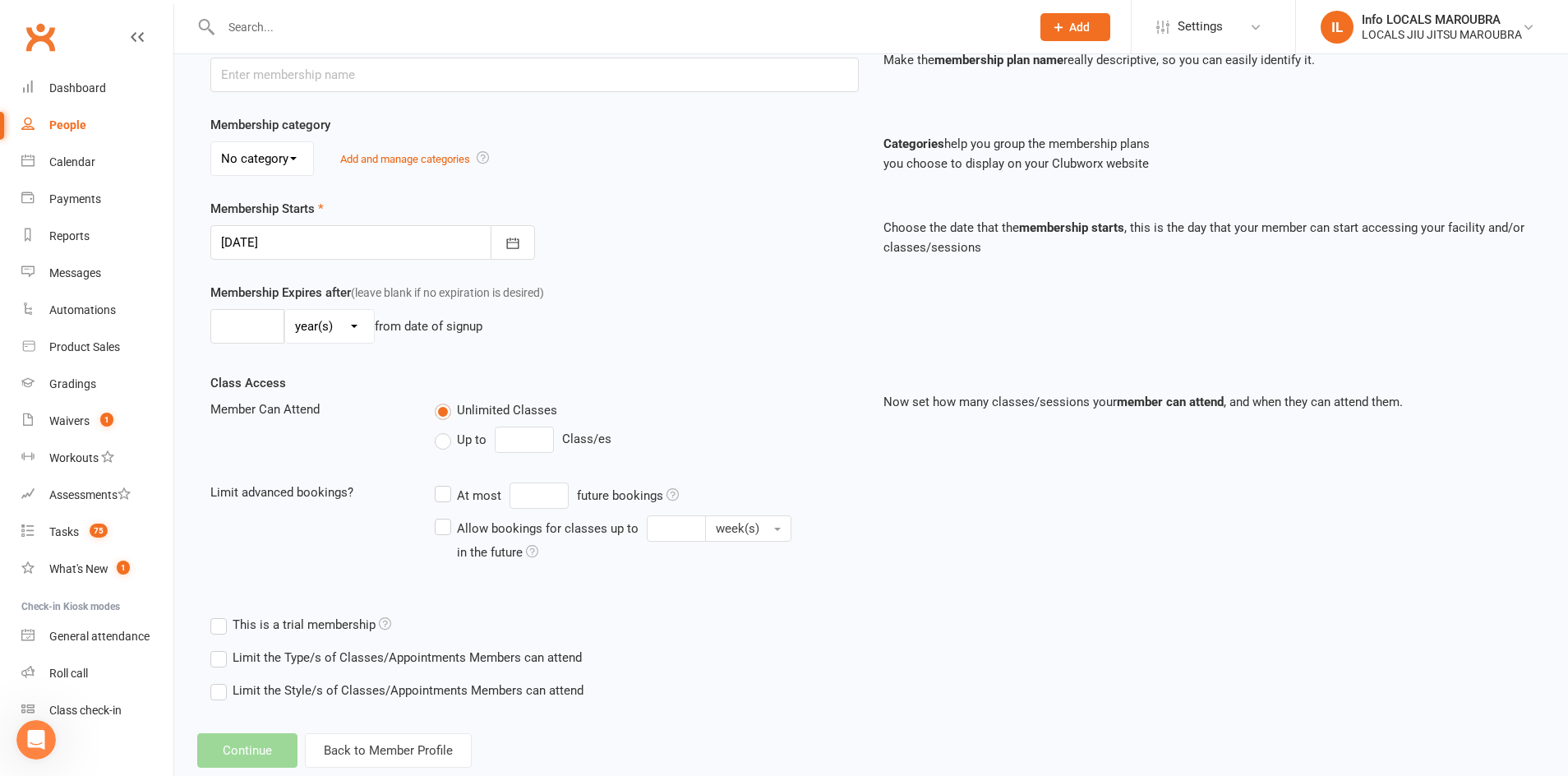
scroll to position [265, 0]
click at [103, 92] on div "Dashboard" at bounding box center [78, 88] width 57 height 14
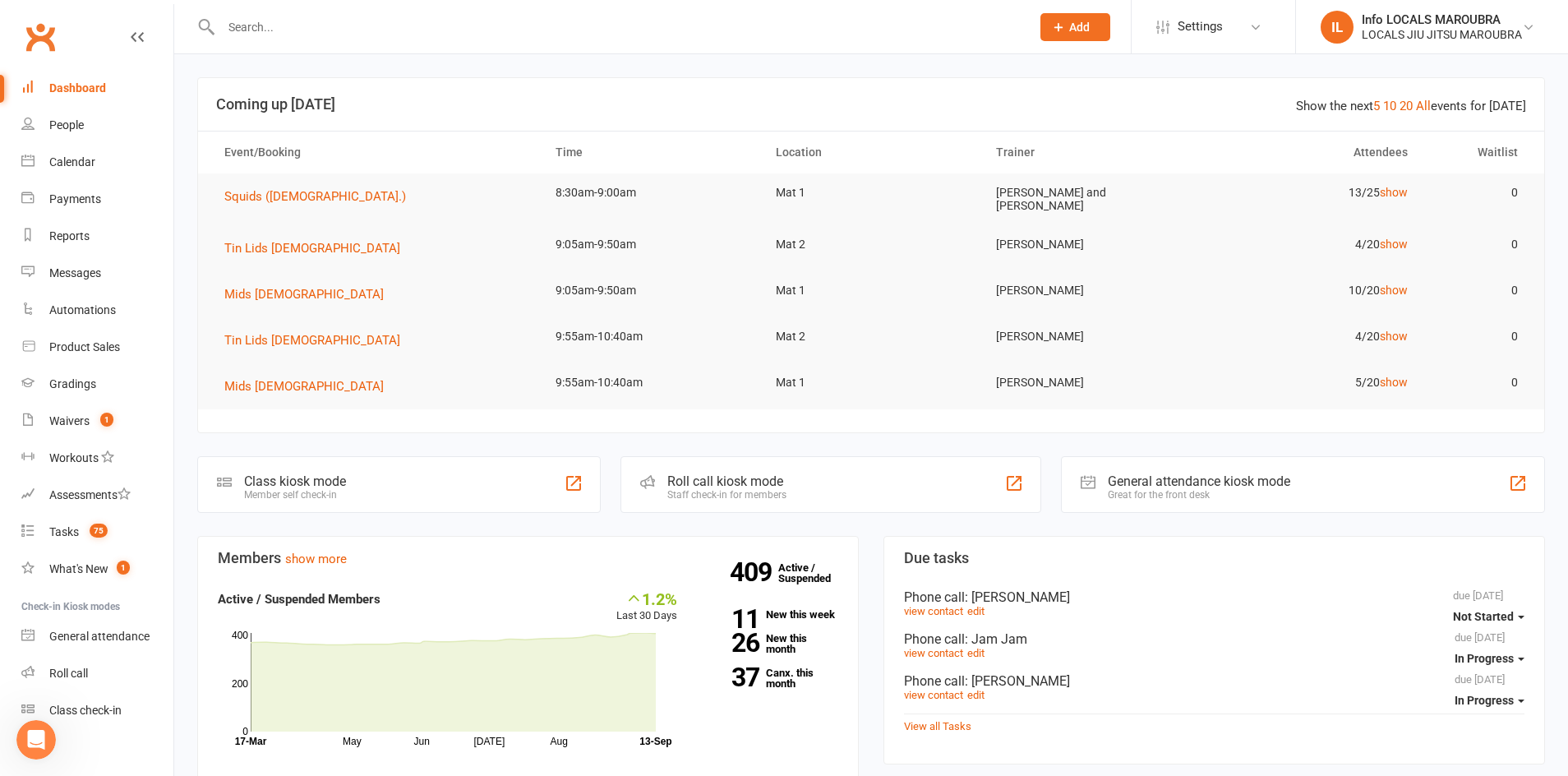
click at [301, 46] on div at bounding box center [608, 26] width 822 height 53
click at [301, 38] on div at bounding box center [608, 26] width 822 height 53
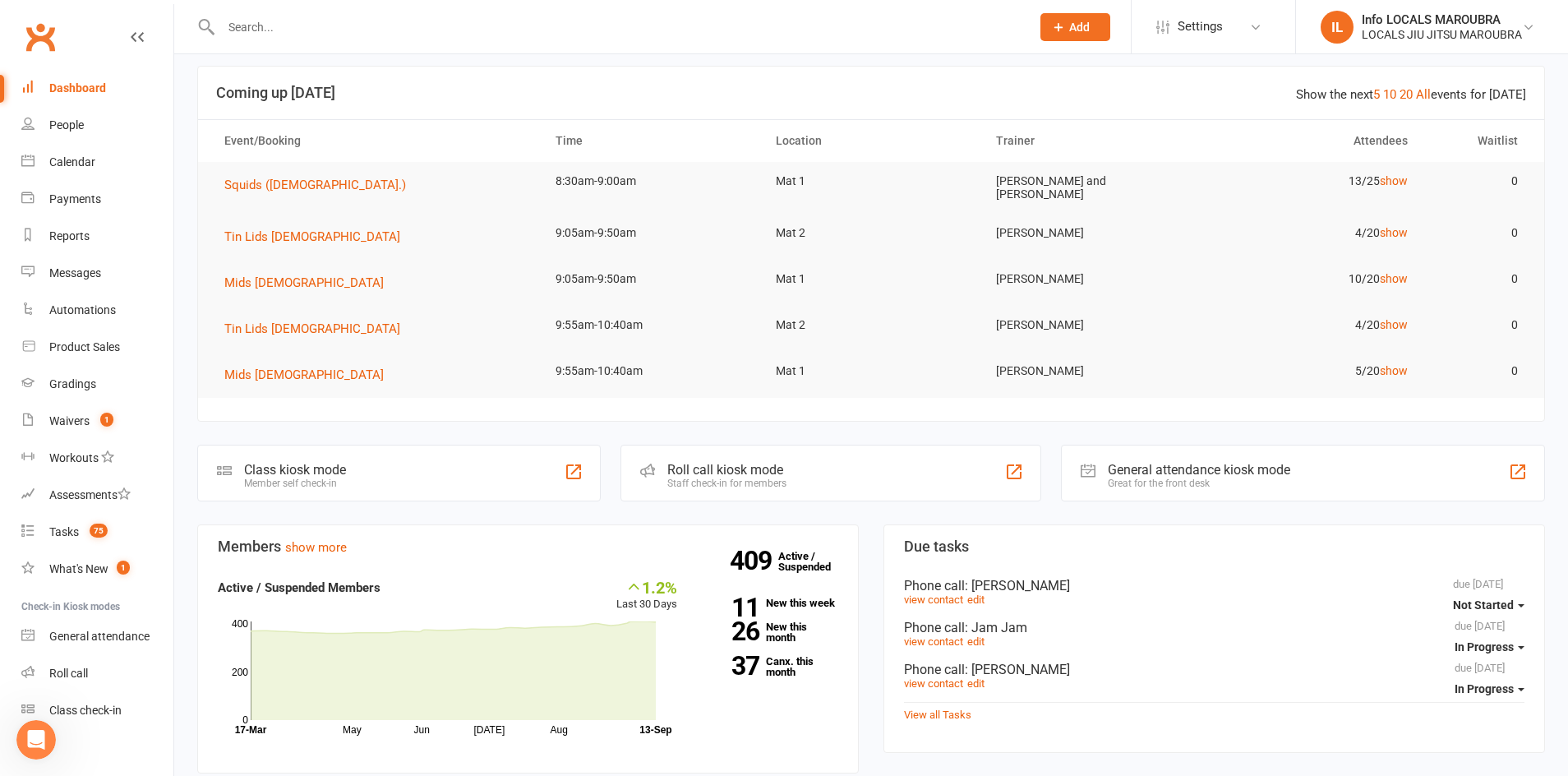
click at [302, 35] on input "text" at bounding box center [618, 26] width 803 height 23
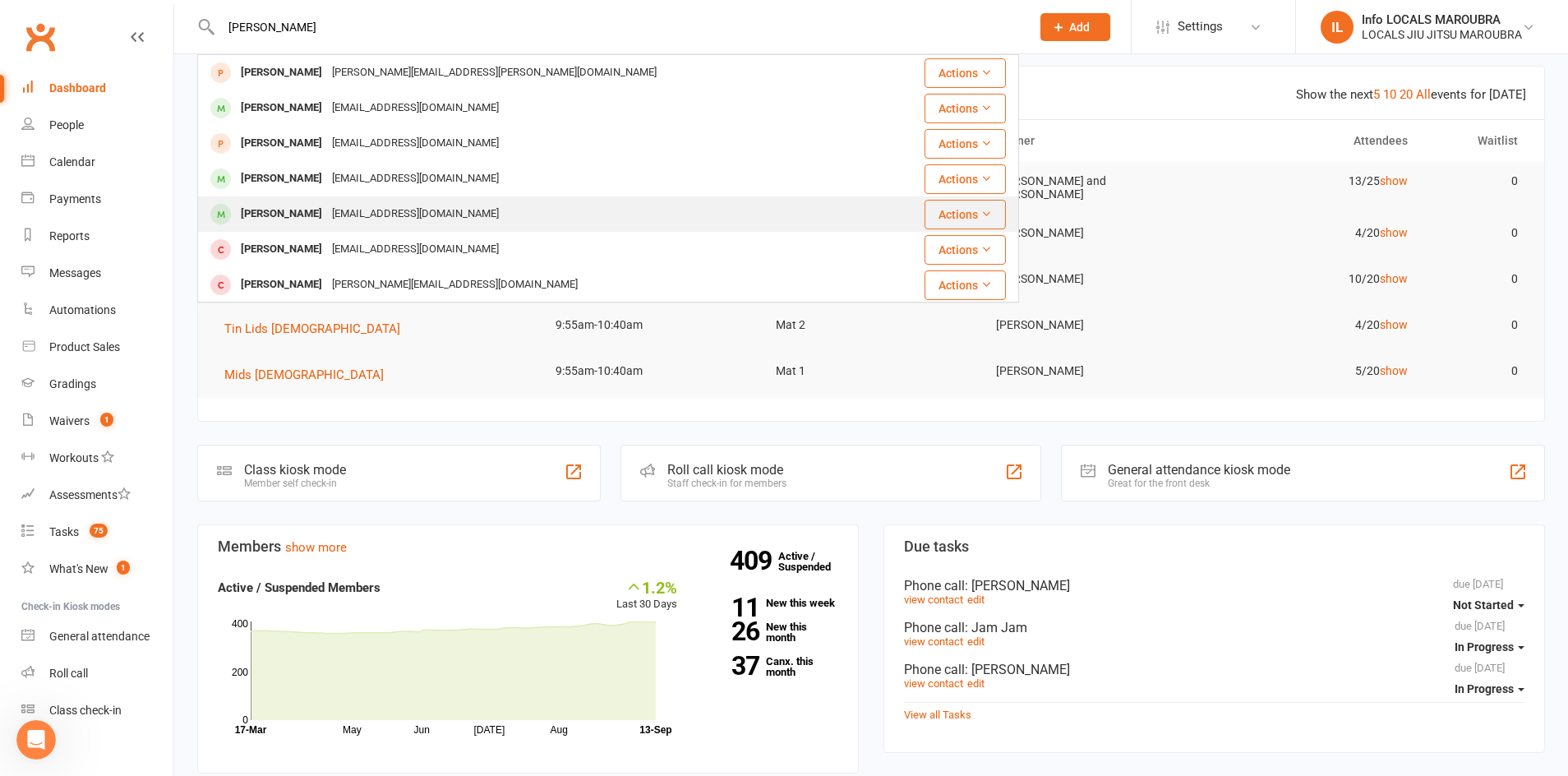
type input "[PERSON_NAME]"
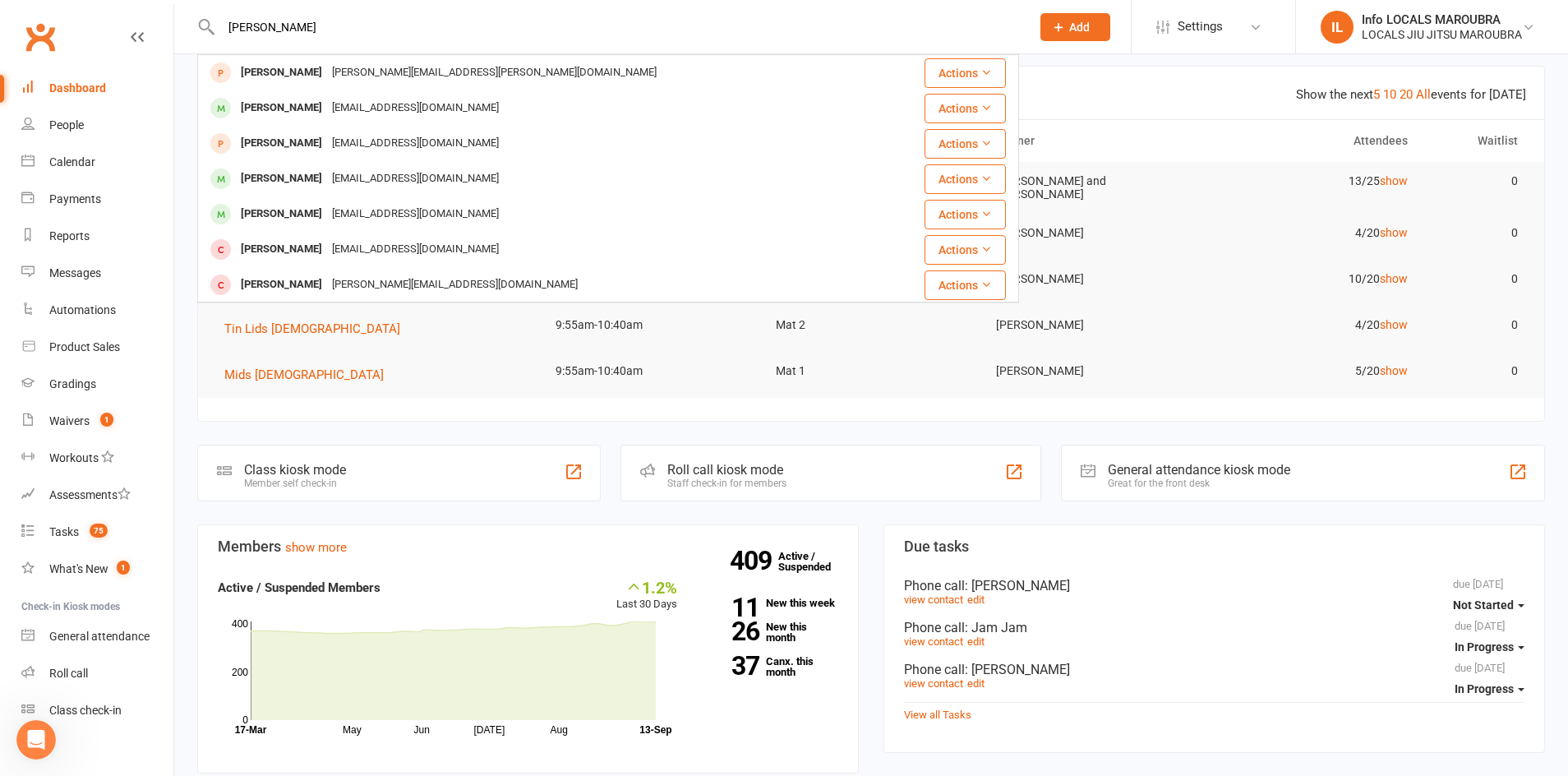
click at [338, 216] on div "[EMAIL_ADDRESS][DOMAIN_NAME]" at bounding box center [415, 214] width 176 height 24
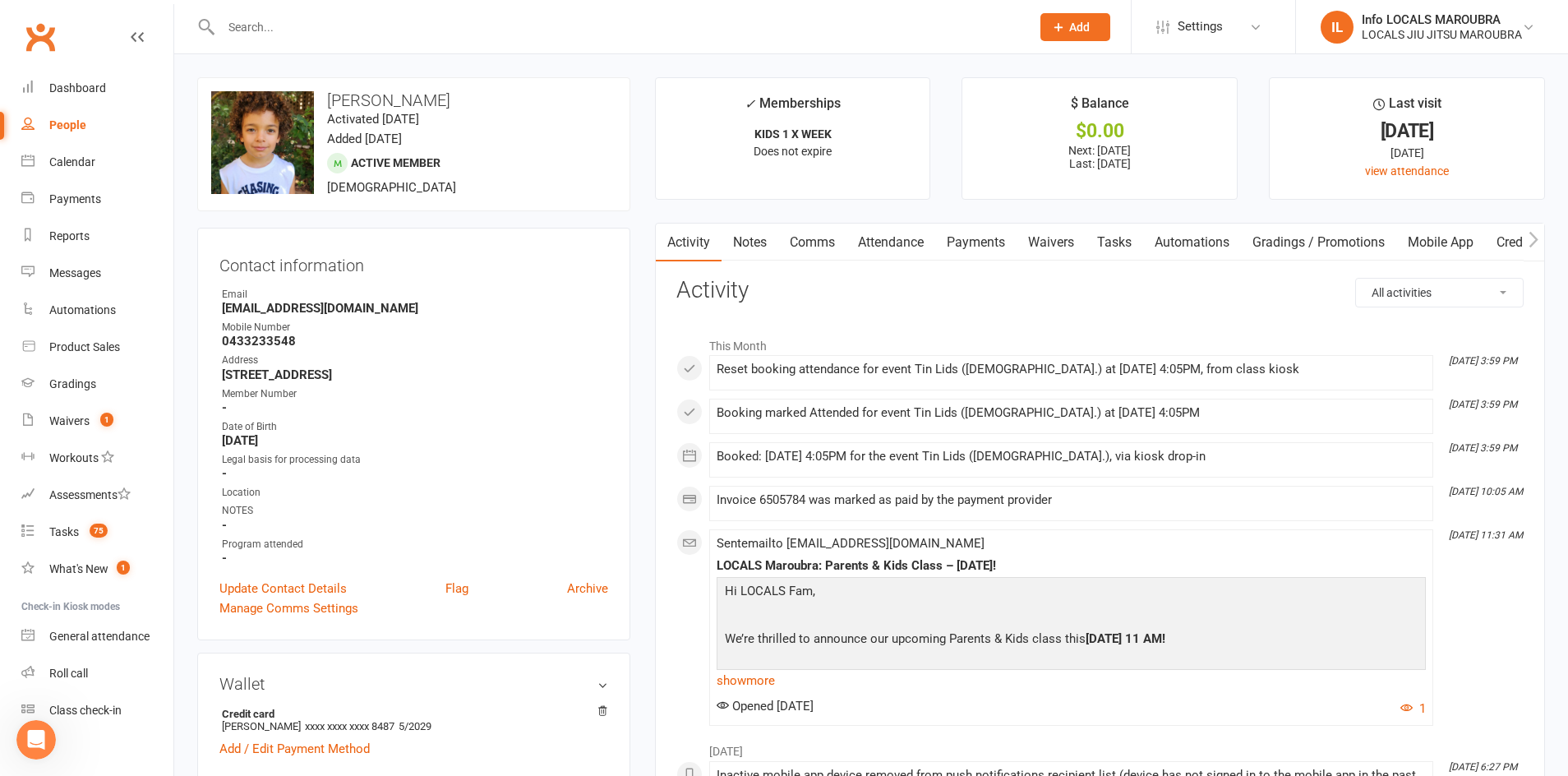
scroll to position [14, 0]
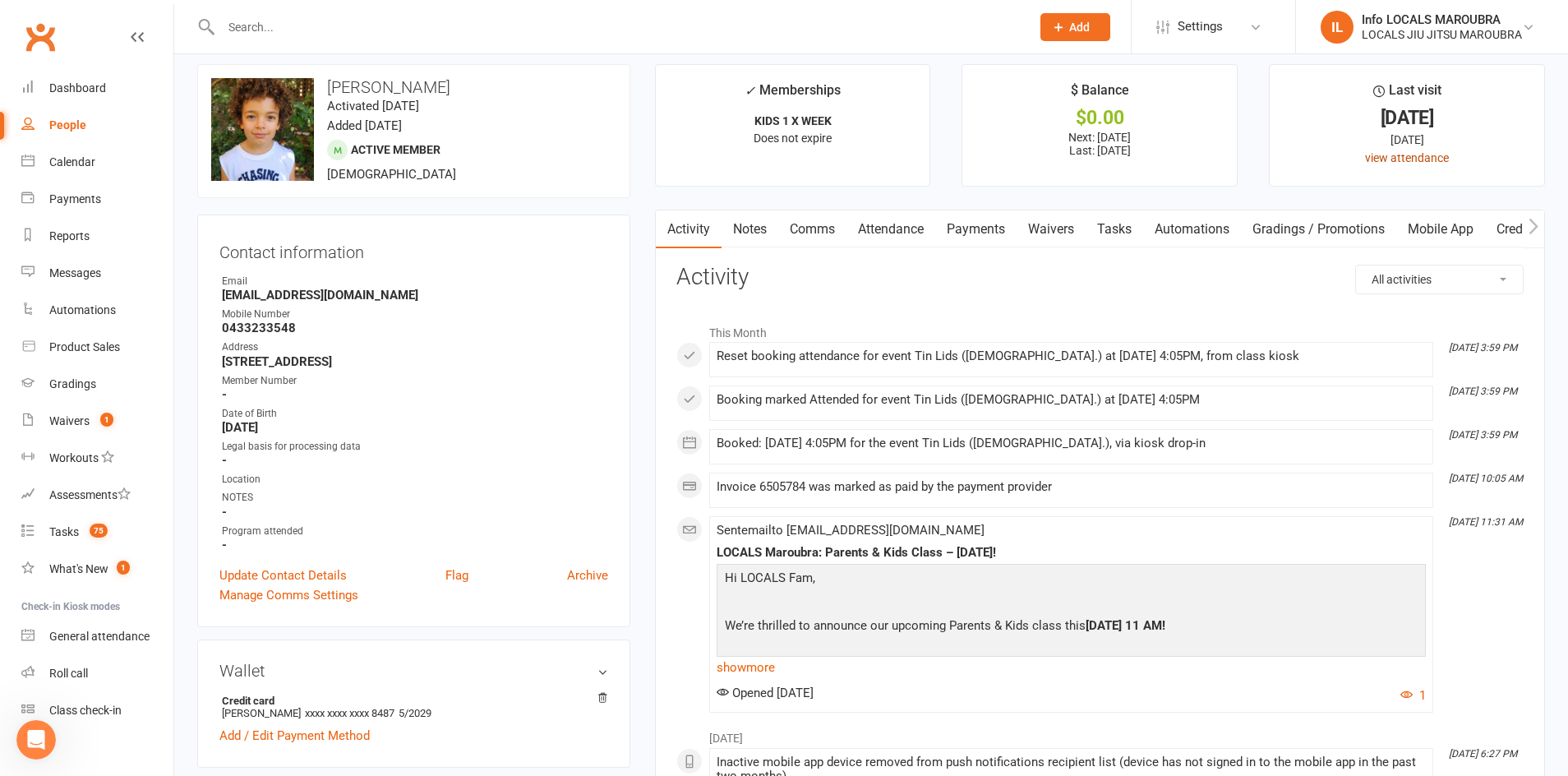
click at [1392, 159] on link "view attendance" at bounding box center [1406, 157] width 84 height 14
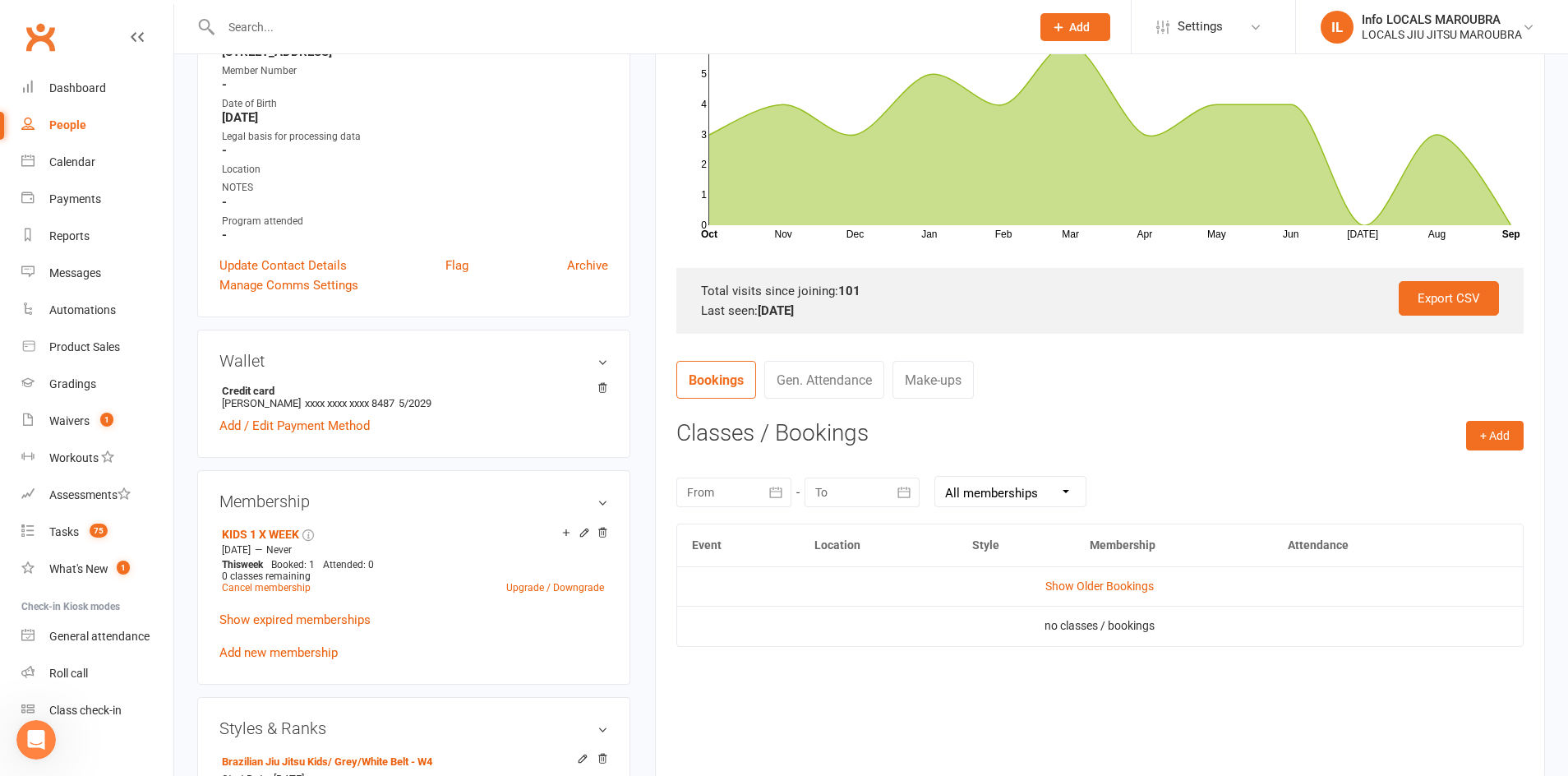
scroll to position [335, 0]
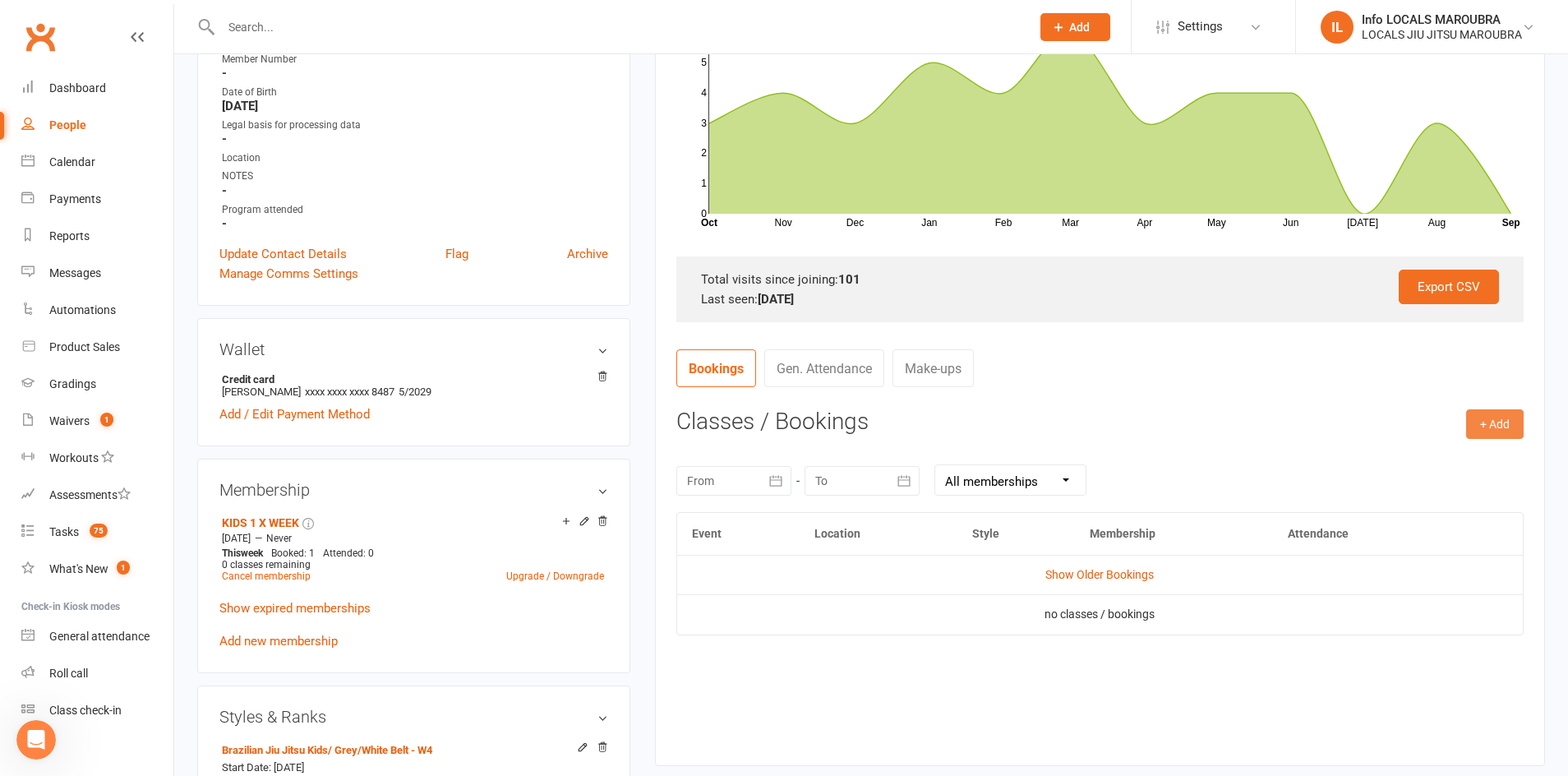
click at [1500, 426] on button "+ Add" at bounding box center [1495, 424] width 58 height 30
click at [1310, 364] on nav "Bookings Gen. Attendance Make-ups" at bounding box center [1100, 374] width 847 height 50
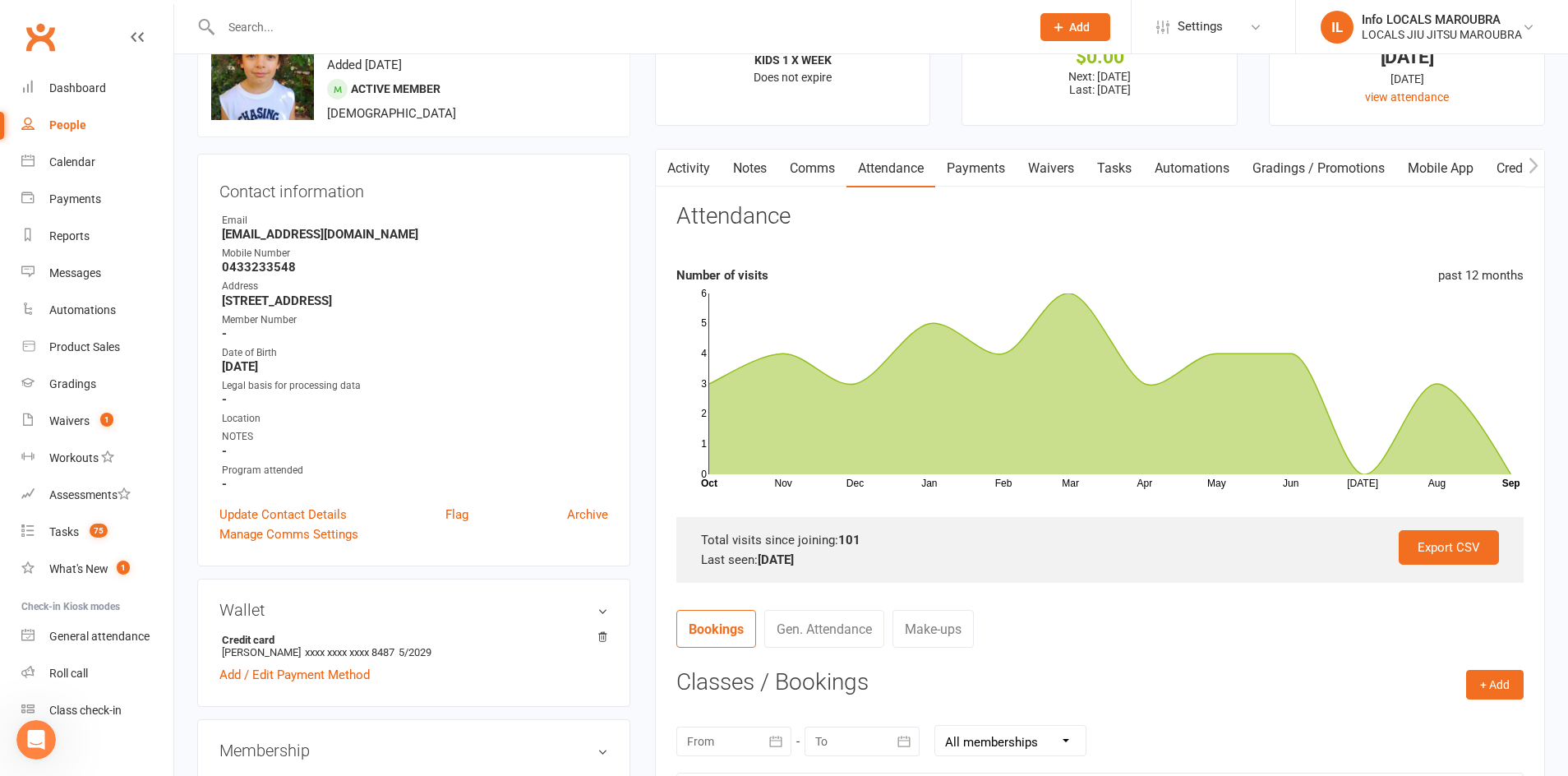
scroll to position [0, 0]
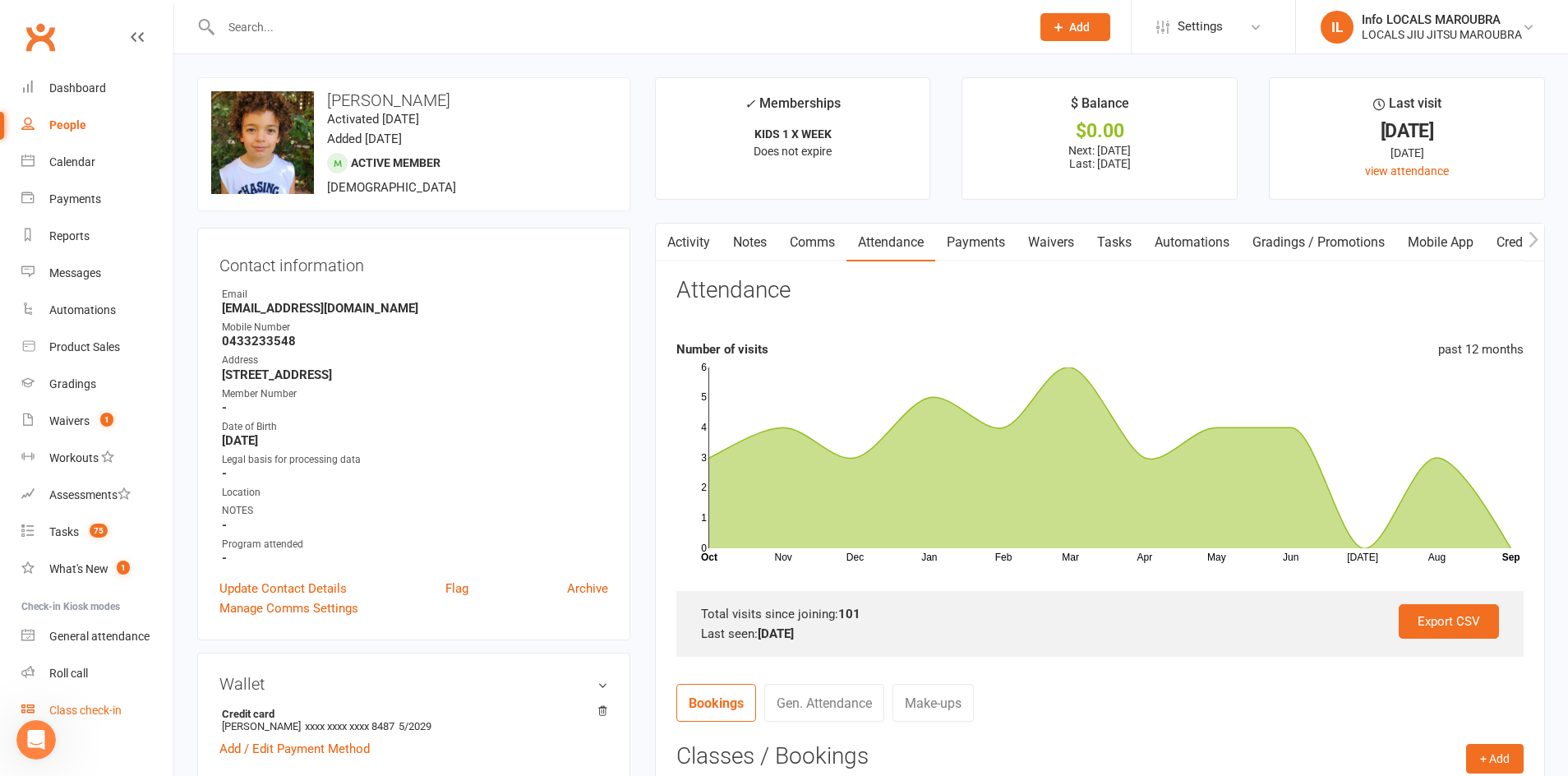
click at [98, 713] on div "Class check-in" at bounding box center [86, 710] width 72 height 14
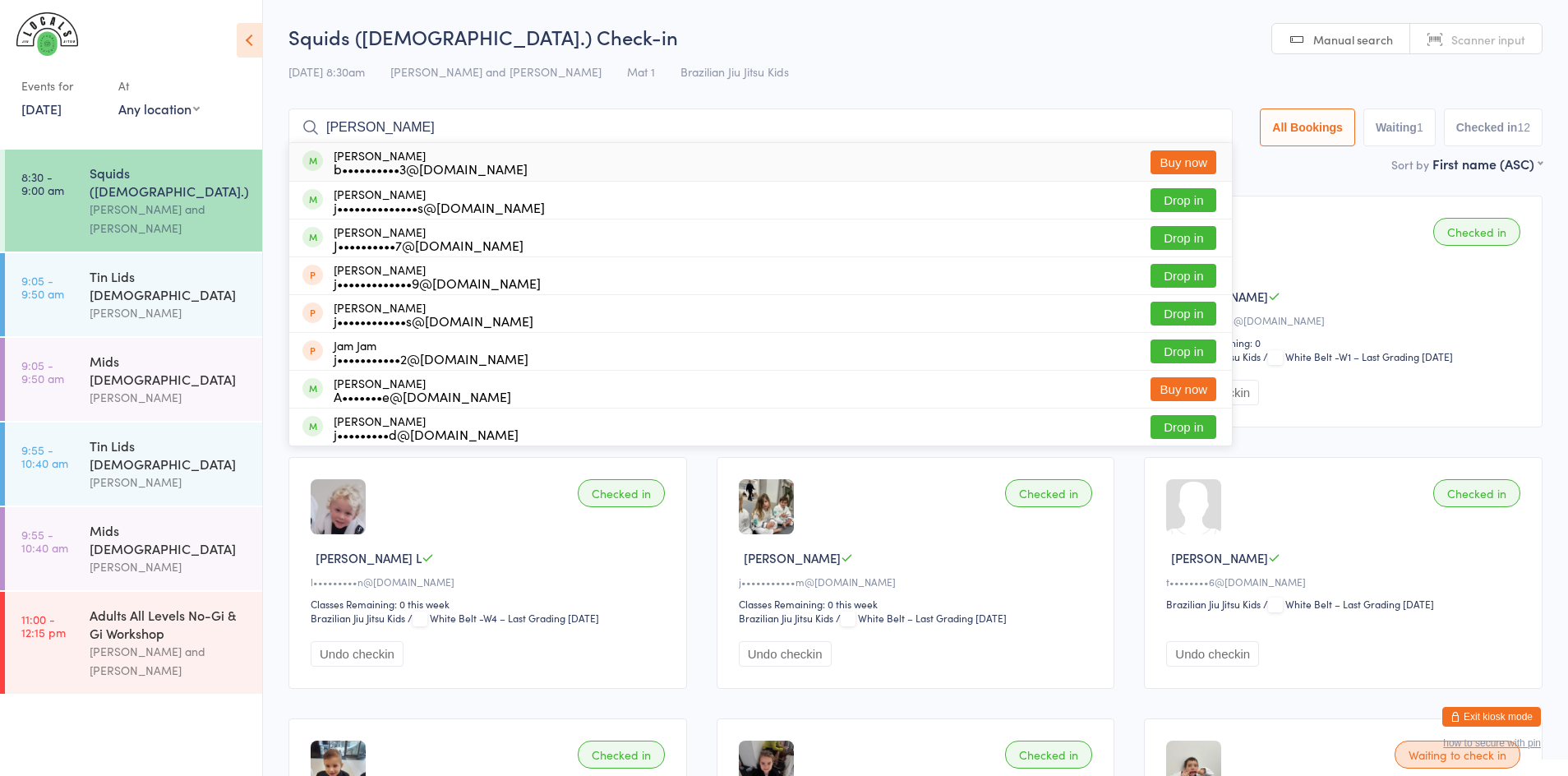
type input "jake gold"
click at [486, 166] on div "b••••••••••3@hotmail.com" at bounding box center [430, 168] width 194 height 14
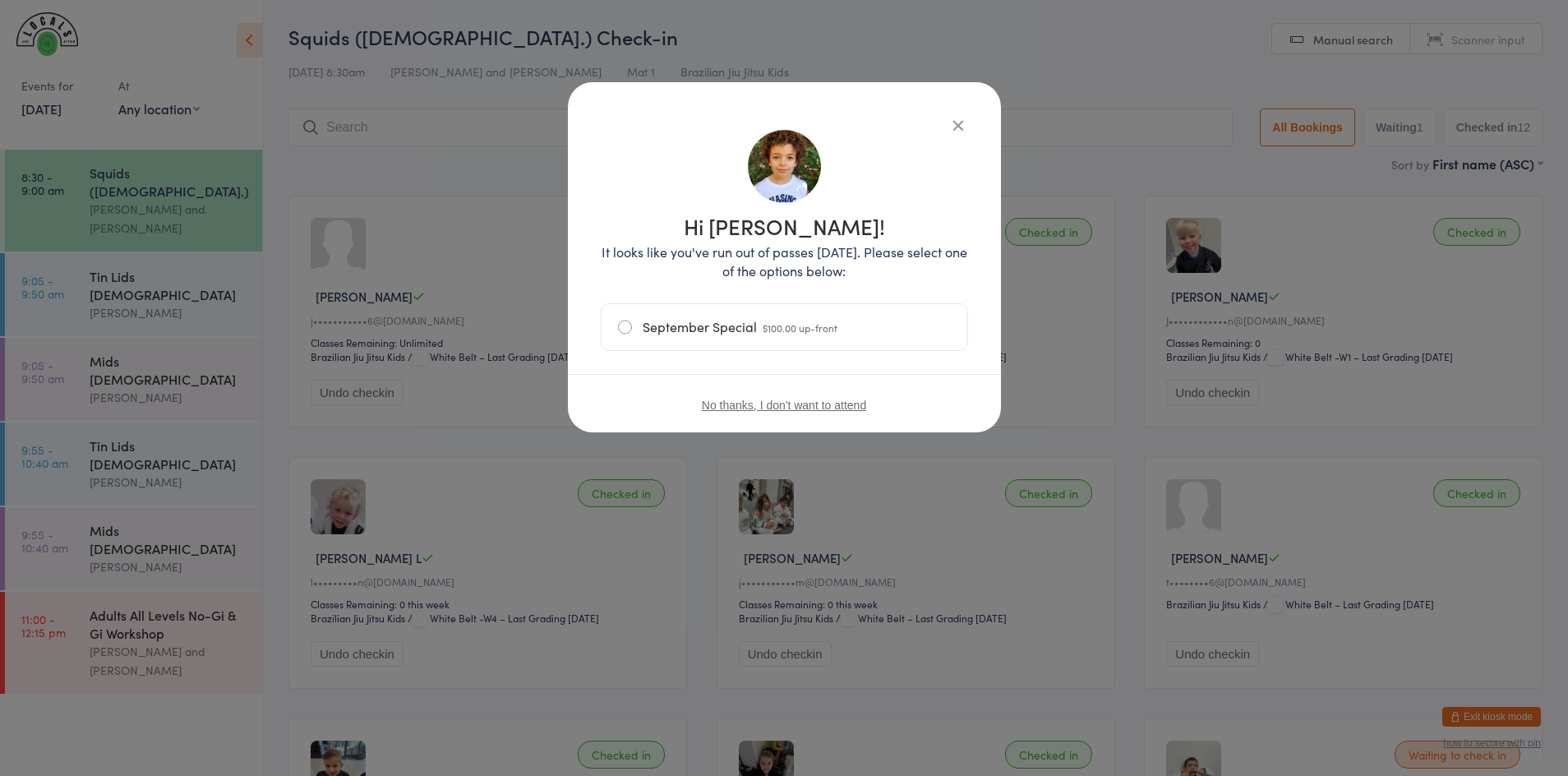
click at [787, 404] on button "No thanks, I don't want to attend" at bounding box center [784, 405] width 165 height 14
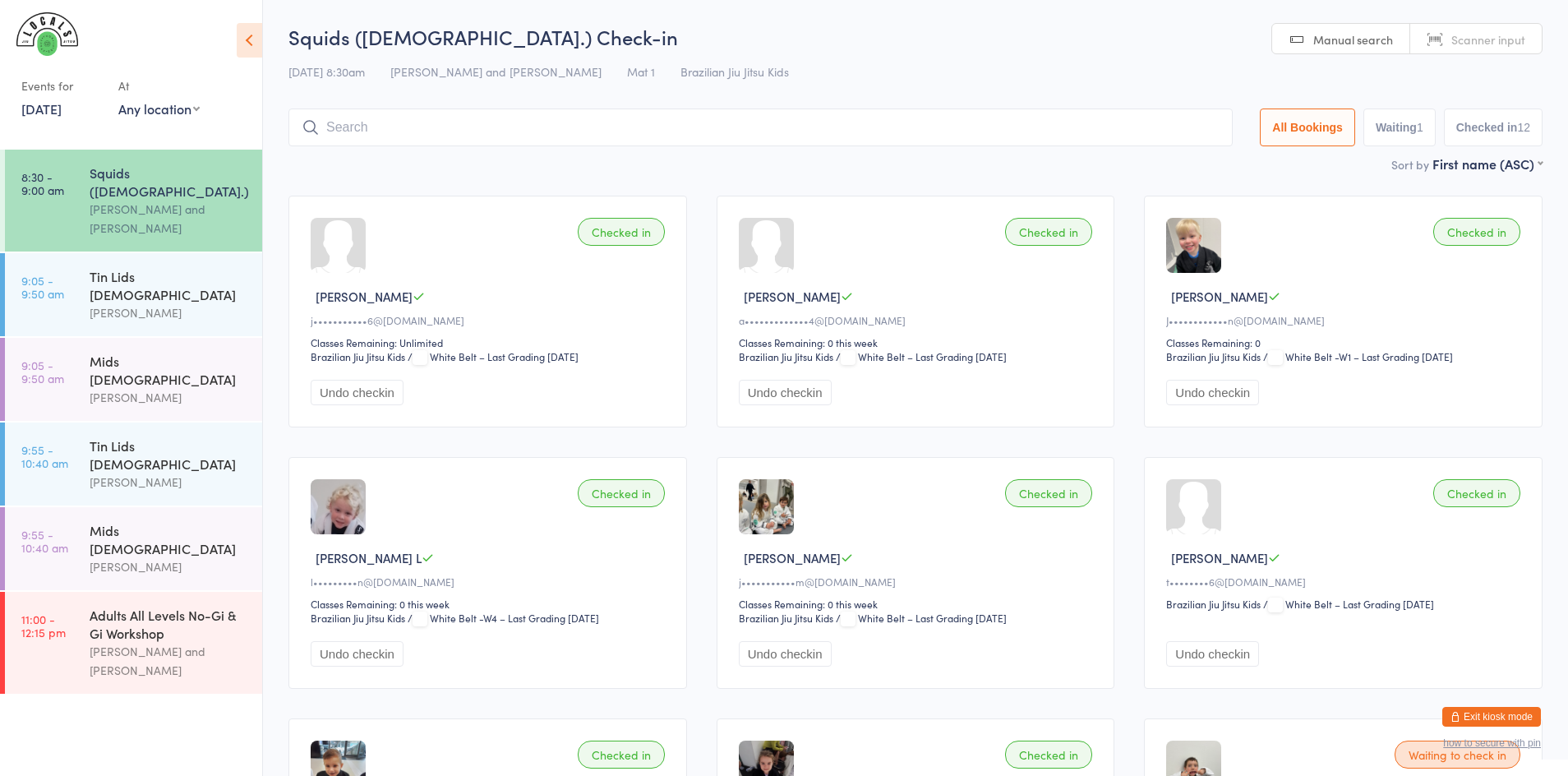
click at [422, 118] on input "search" at bounding box center [760, 128] width 944 height 38
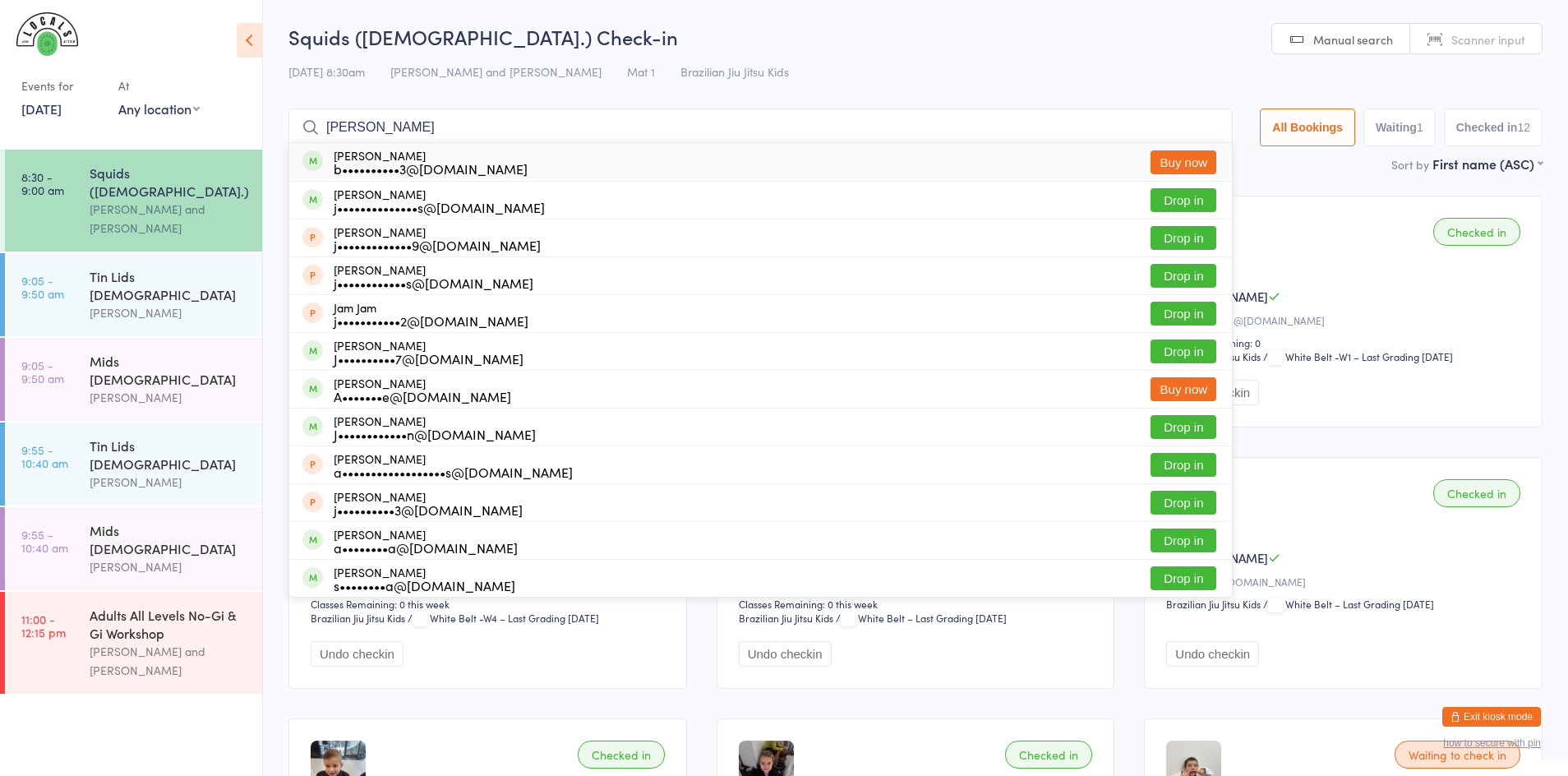
type input "[PERSON_NAME]"
click at [1118, 67] on div "13 Sep 8:30am Veselin Celic and Daniel Moeller Mat 1 Brazilian Jiu Jitsu Kids" at bounding box center [915, 72] width 1254 height 27
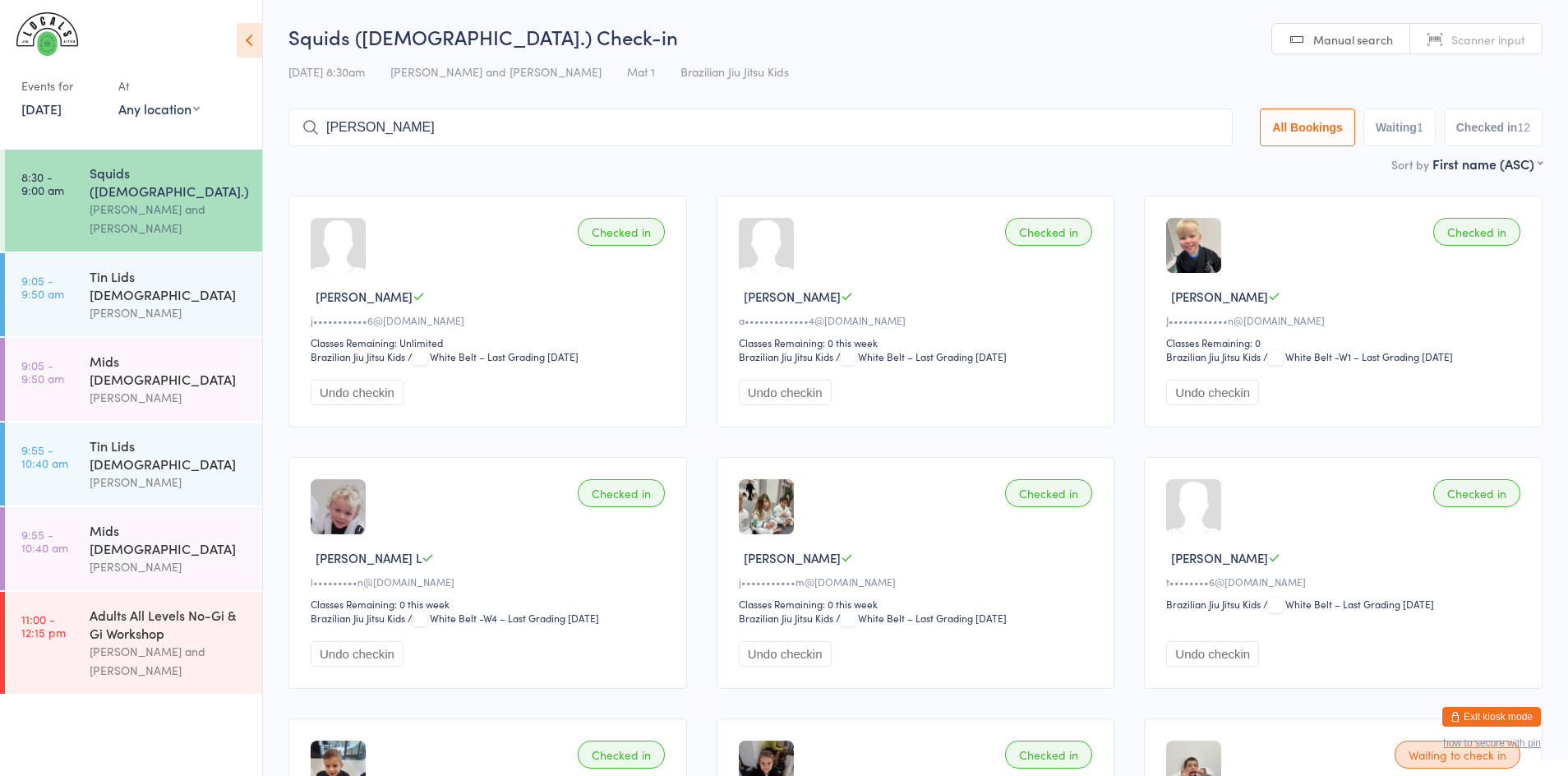
scroll to position [1, 0]
click at [1477, 710] on button "Exit kiosk mode" at bounding box center [1491, 717] width 99 height 20
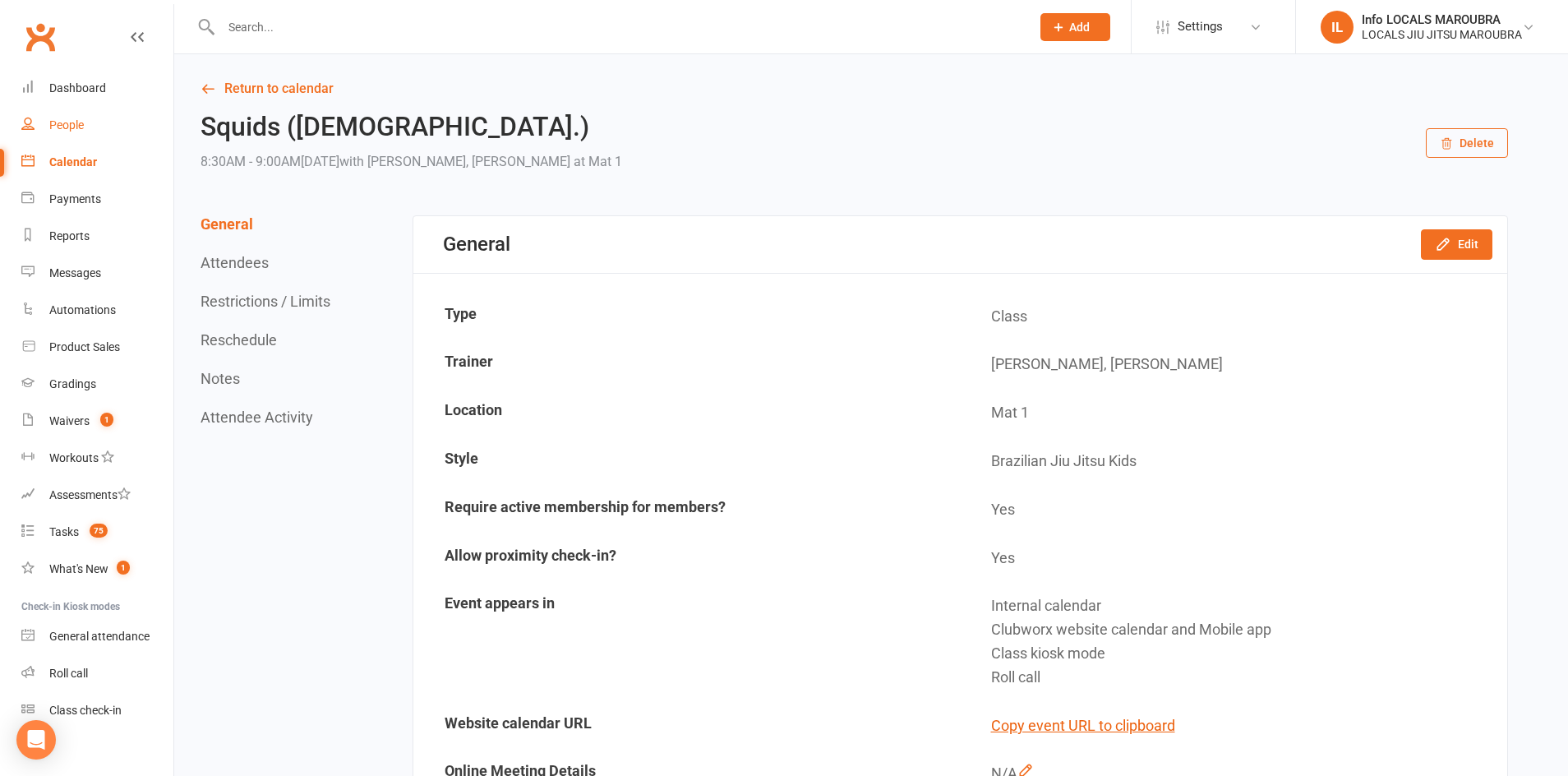
click at [57, 130] on div "People" at bounding box center [67, 125] width 34 height 14
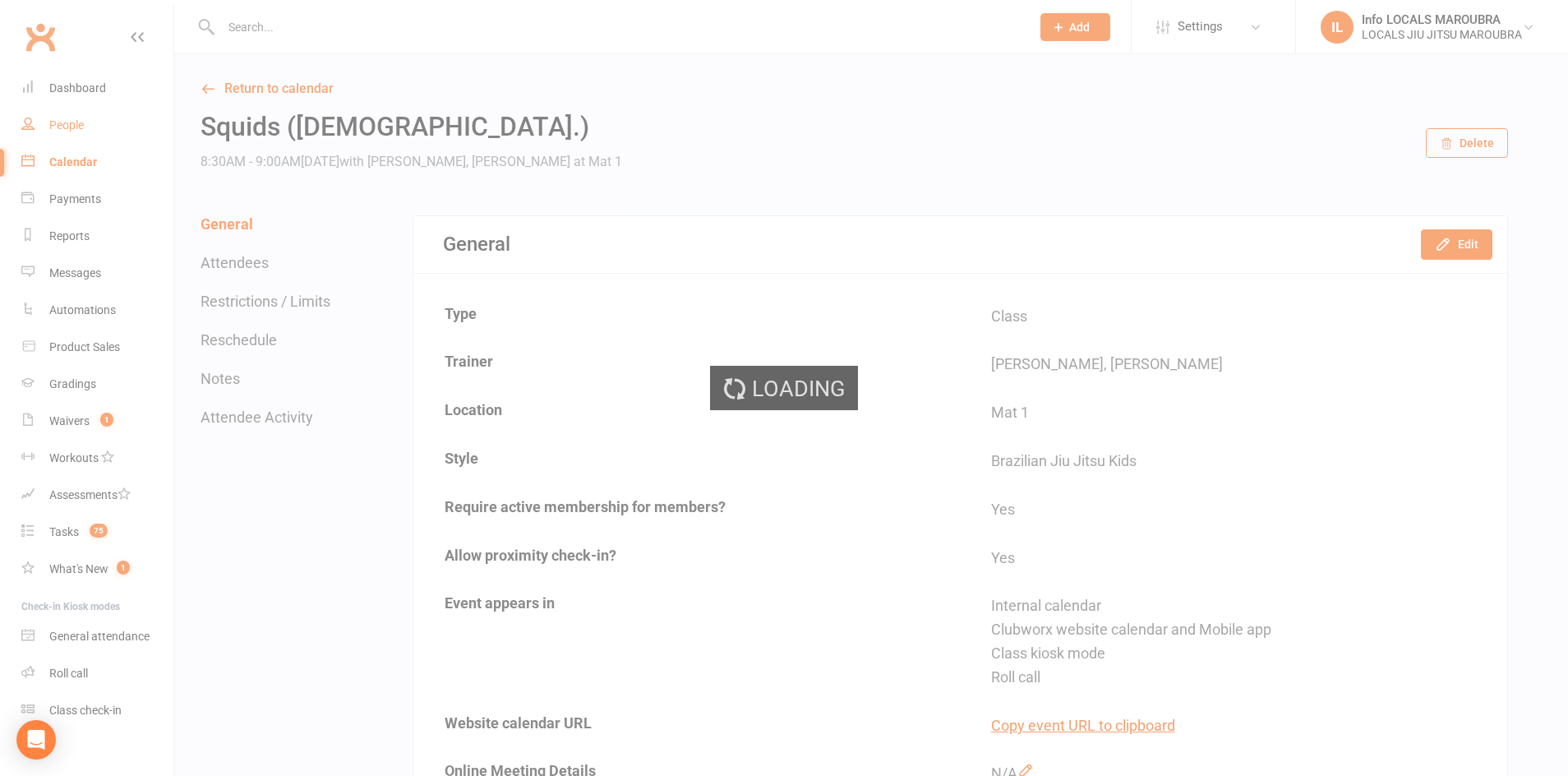
select select "100"
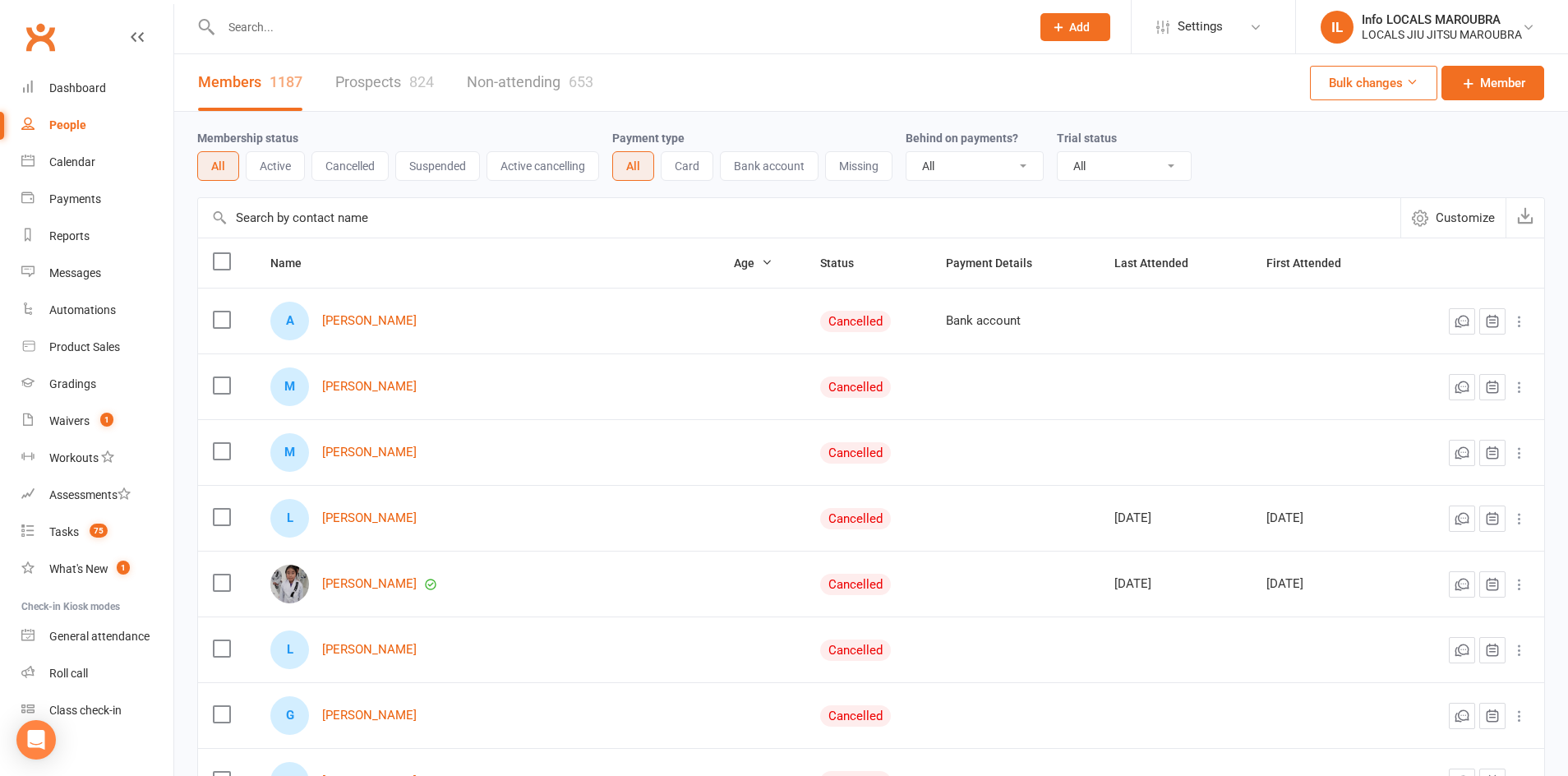
click at [258, 26] on input "text" at bounding box center [618, 26] width 803 height 23
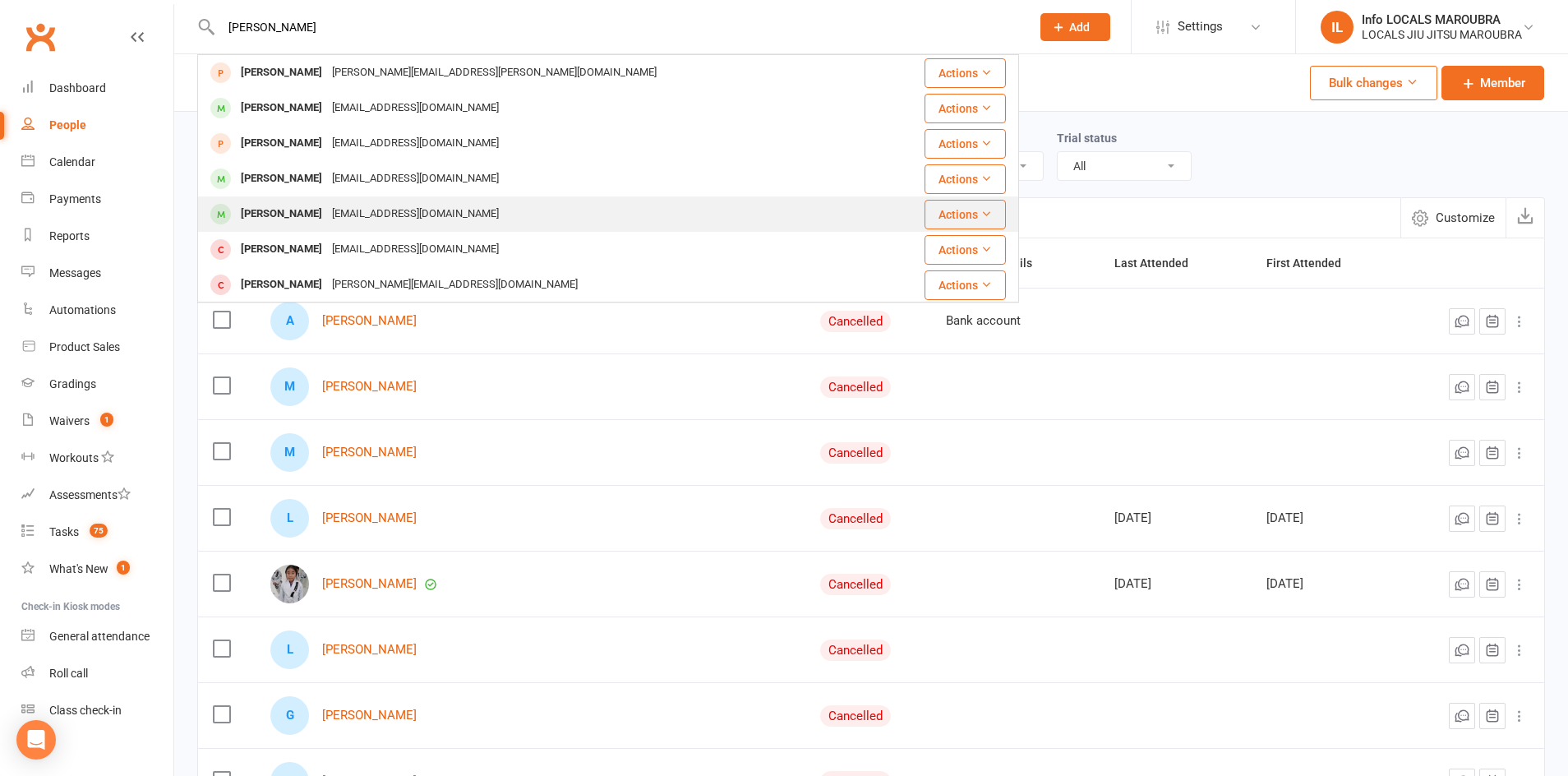
type input "jake"
click at [327, 203] on div "biancadutra3@hotmail.com" at bounding box center [415, 214] width 176 height 24
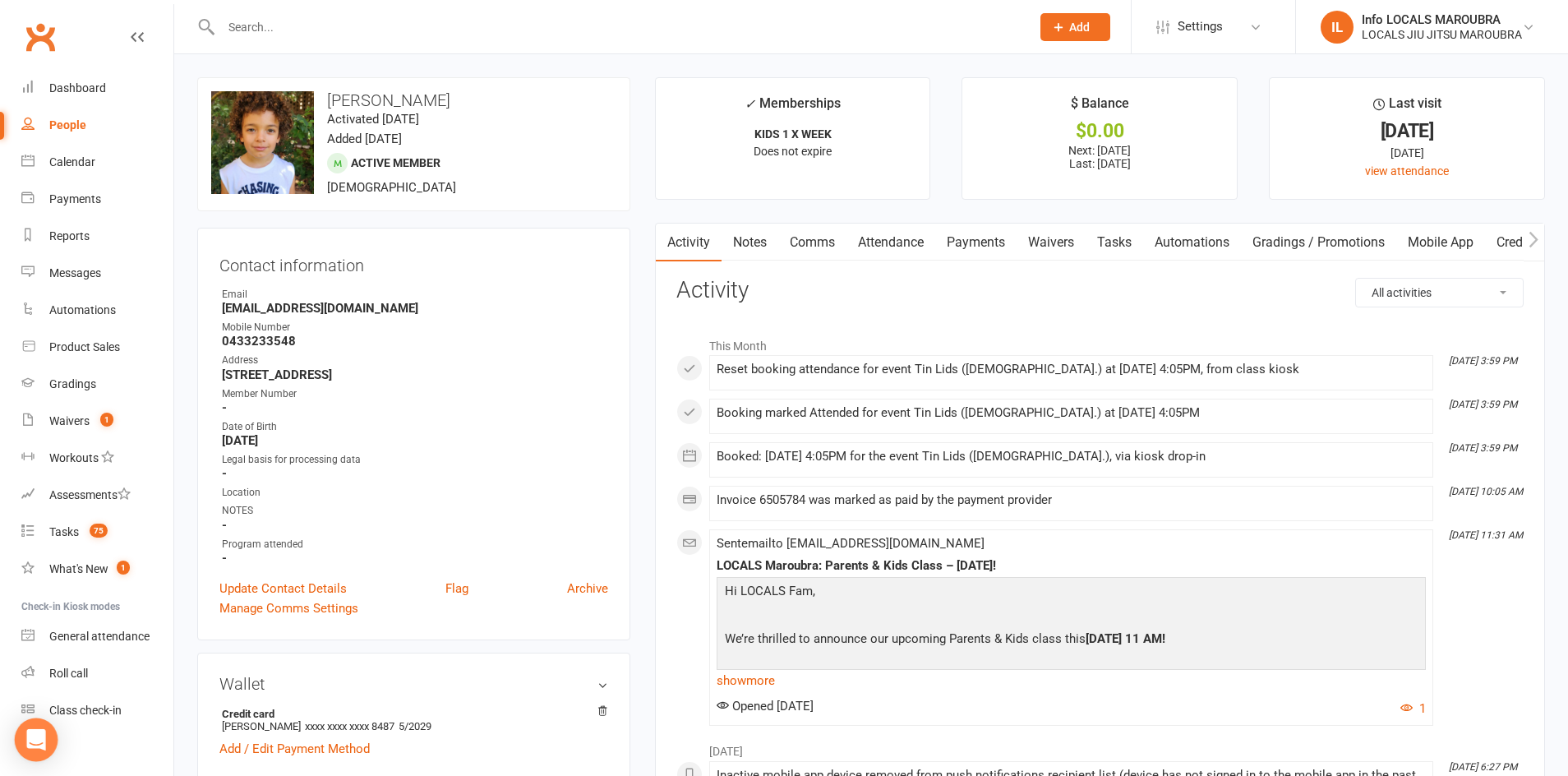
click at [43, 734] on icon "Open Intercom Messenger" at bounding box center [36, 740] width 22 height 22
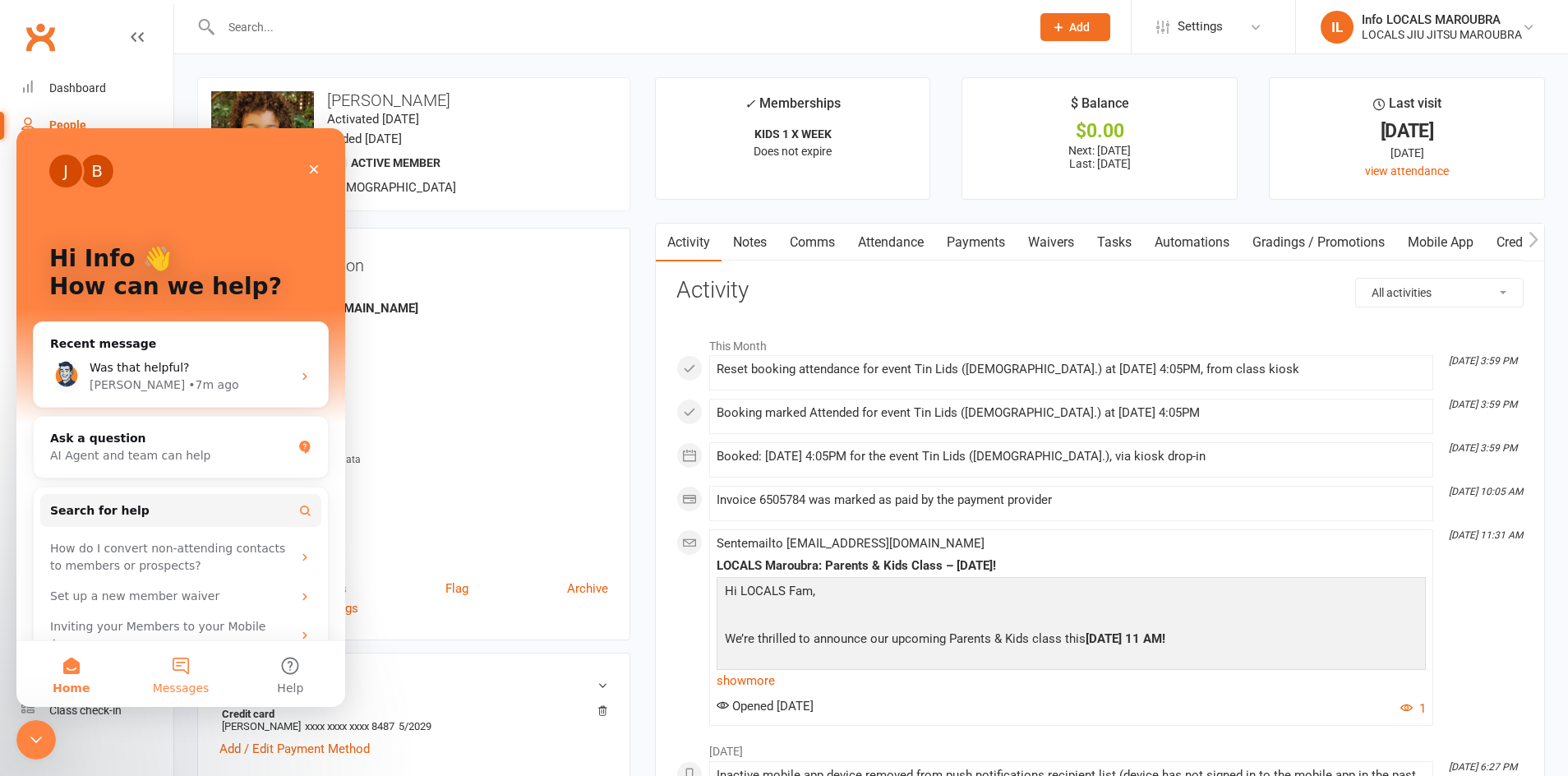
click at [182, 670] on button "Messages" at bounding box center [180, 674] width 109 height 66
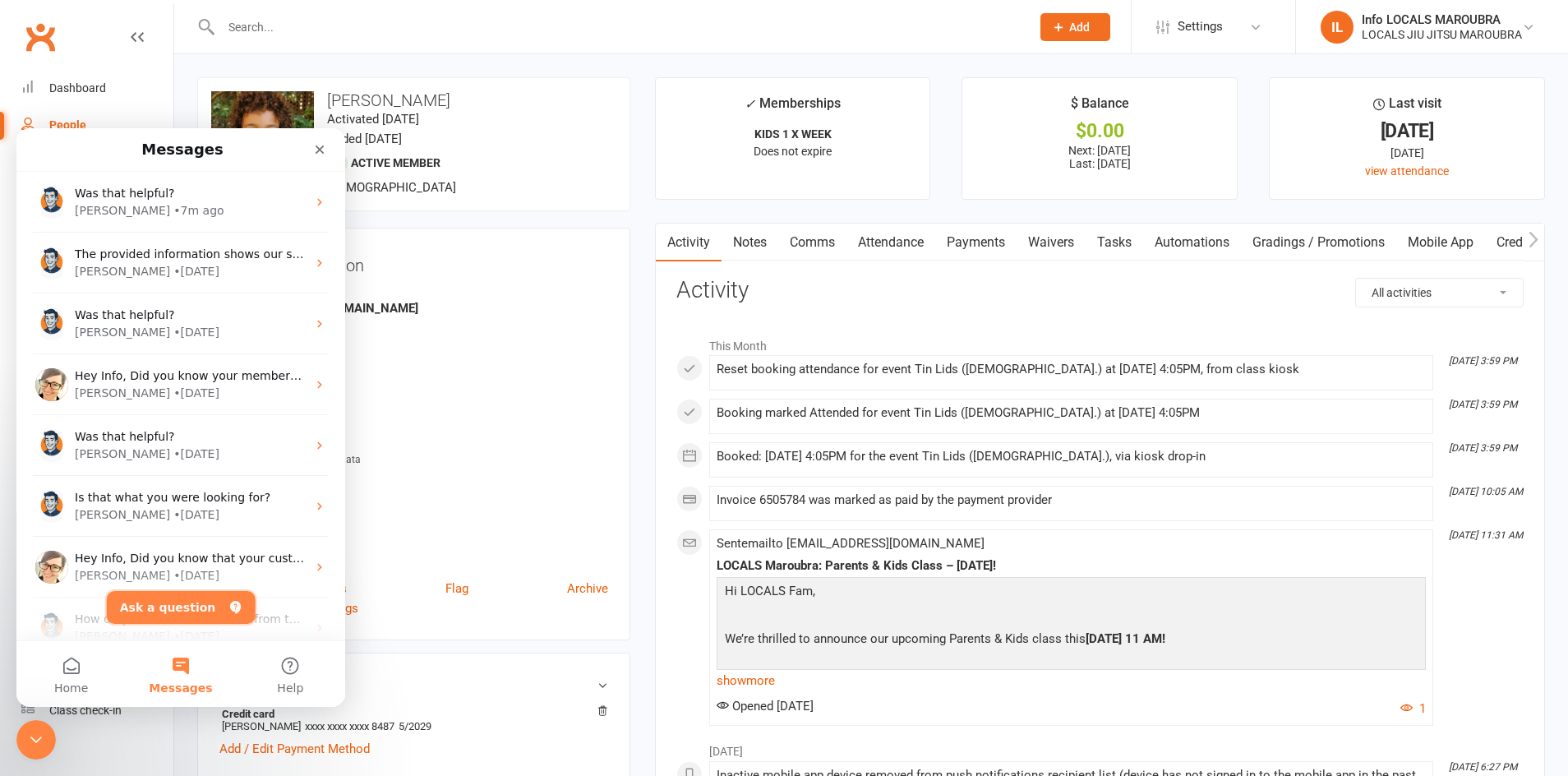
click at [165, 605] on button "Ask a question" at bounding box center [181, 607] width 148 height 33
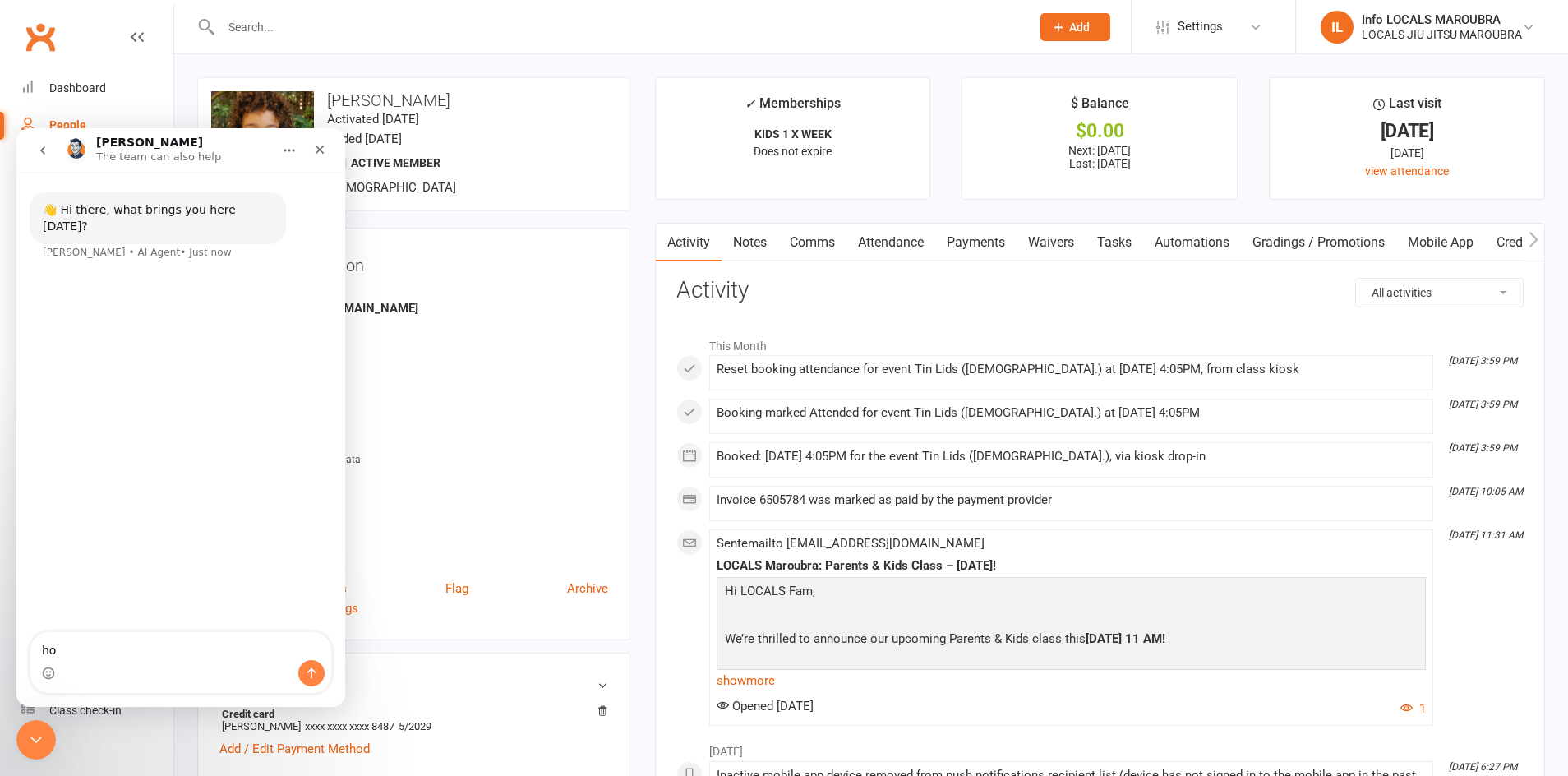
type textarea "h"
type textarea "why is it saying buy now for an member who has already paid for membership"
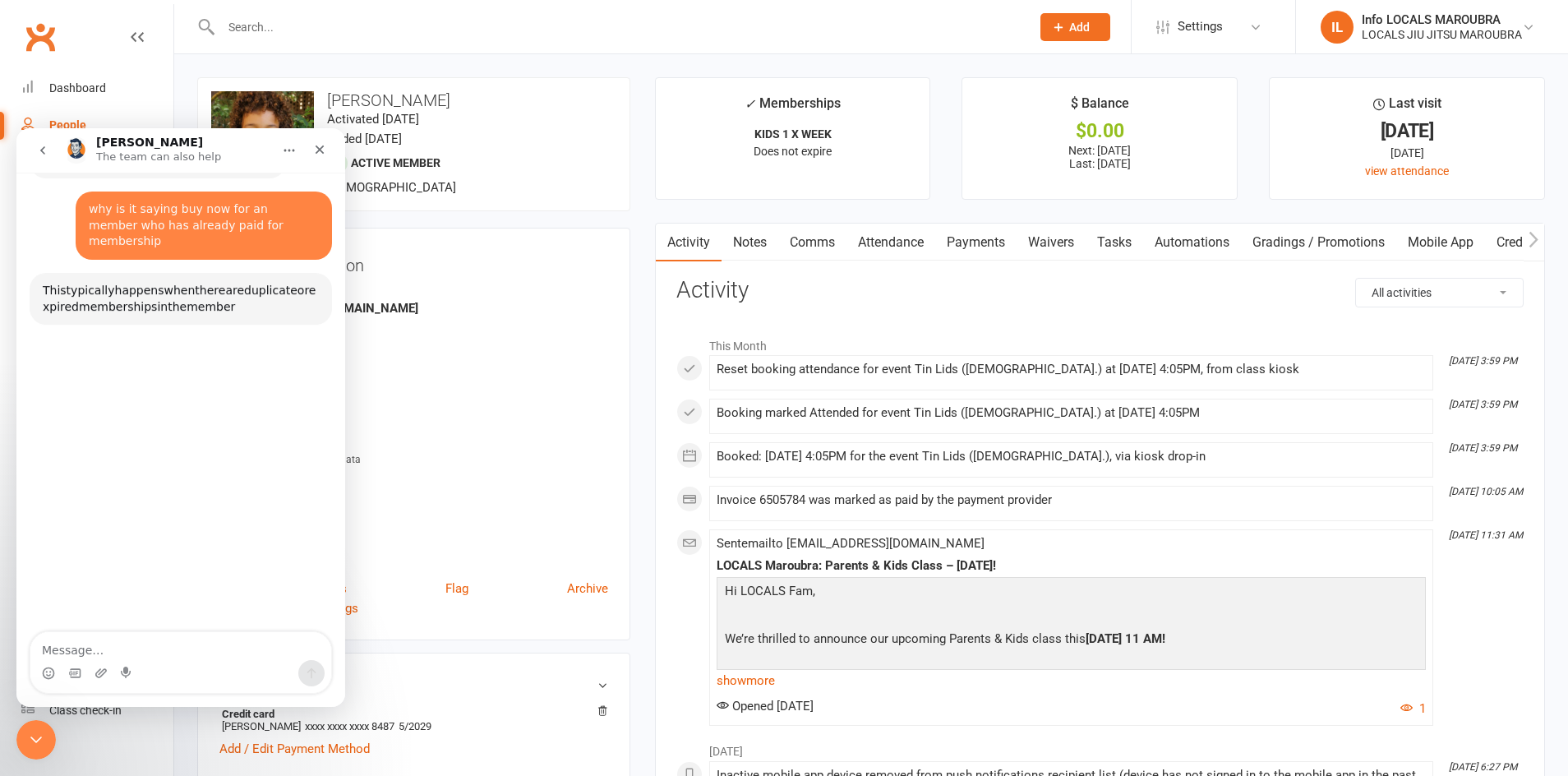
scroll to position [73, 0]
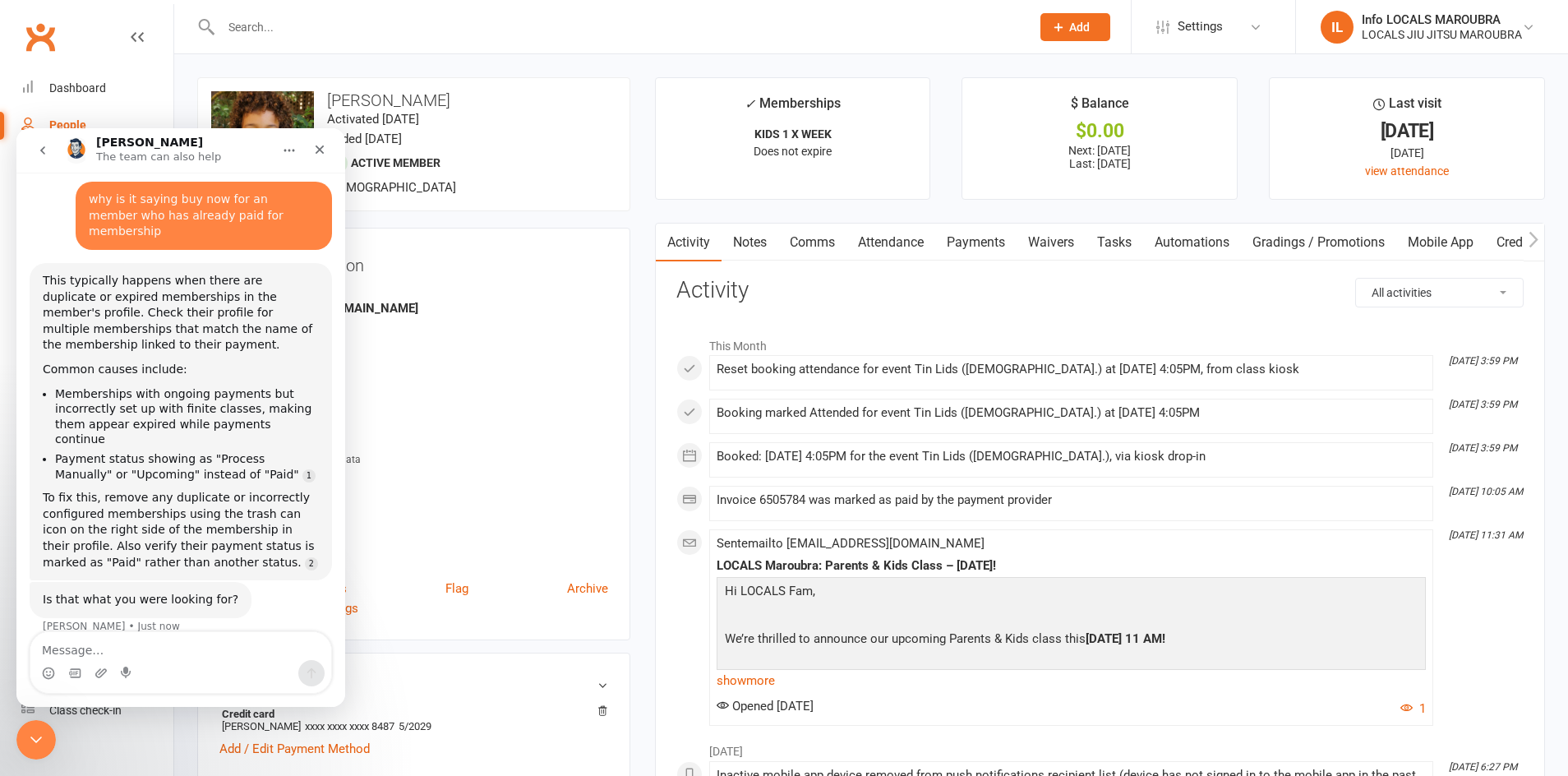
click at [170, 362] on div "Common causes include:" at bounding box center [180, 370] width 276 height 16
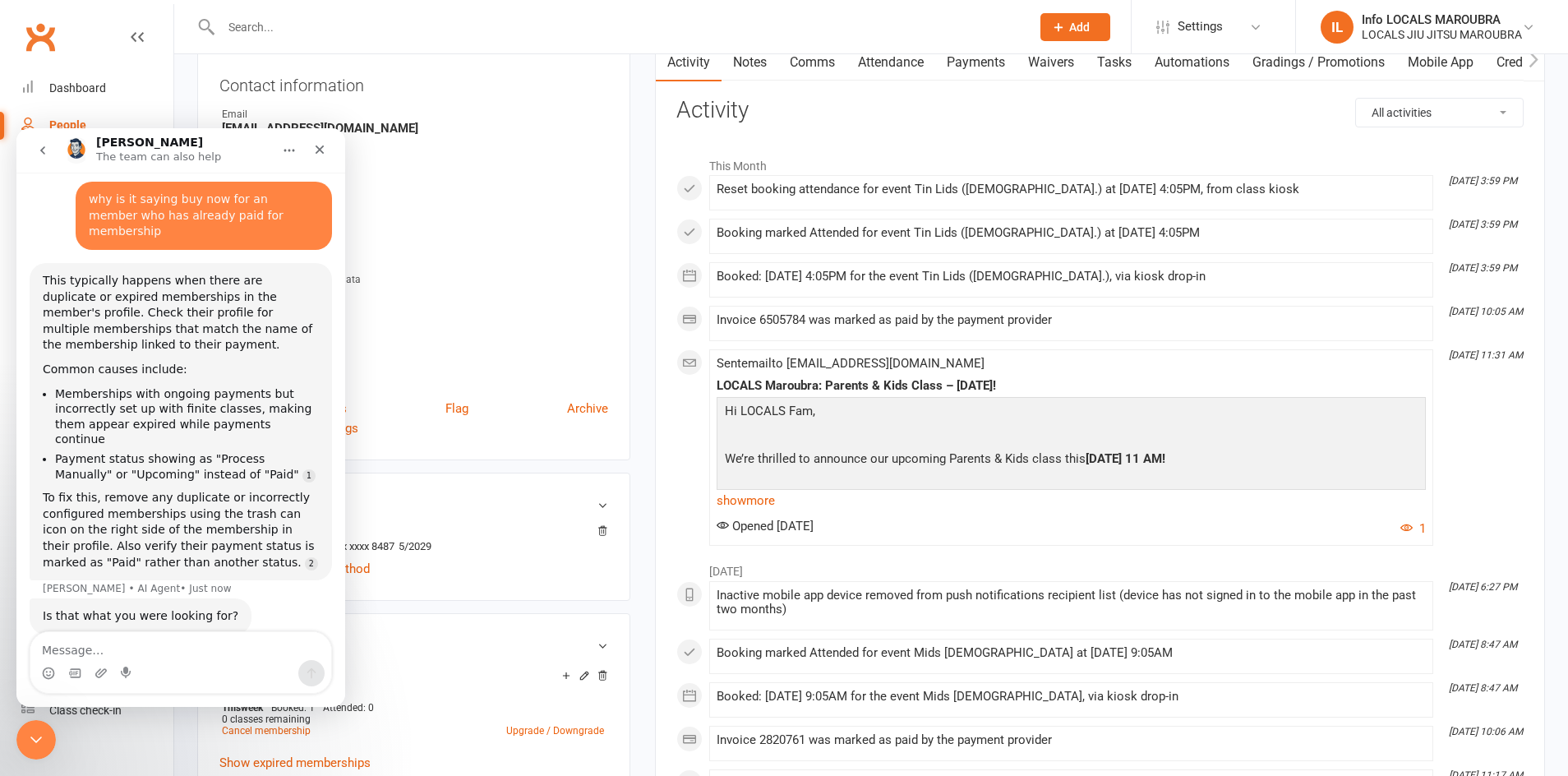
scroll to position [198, 0]
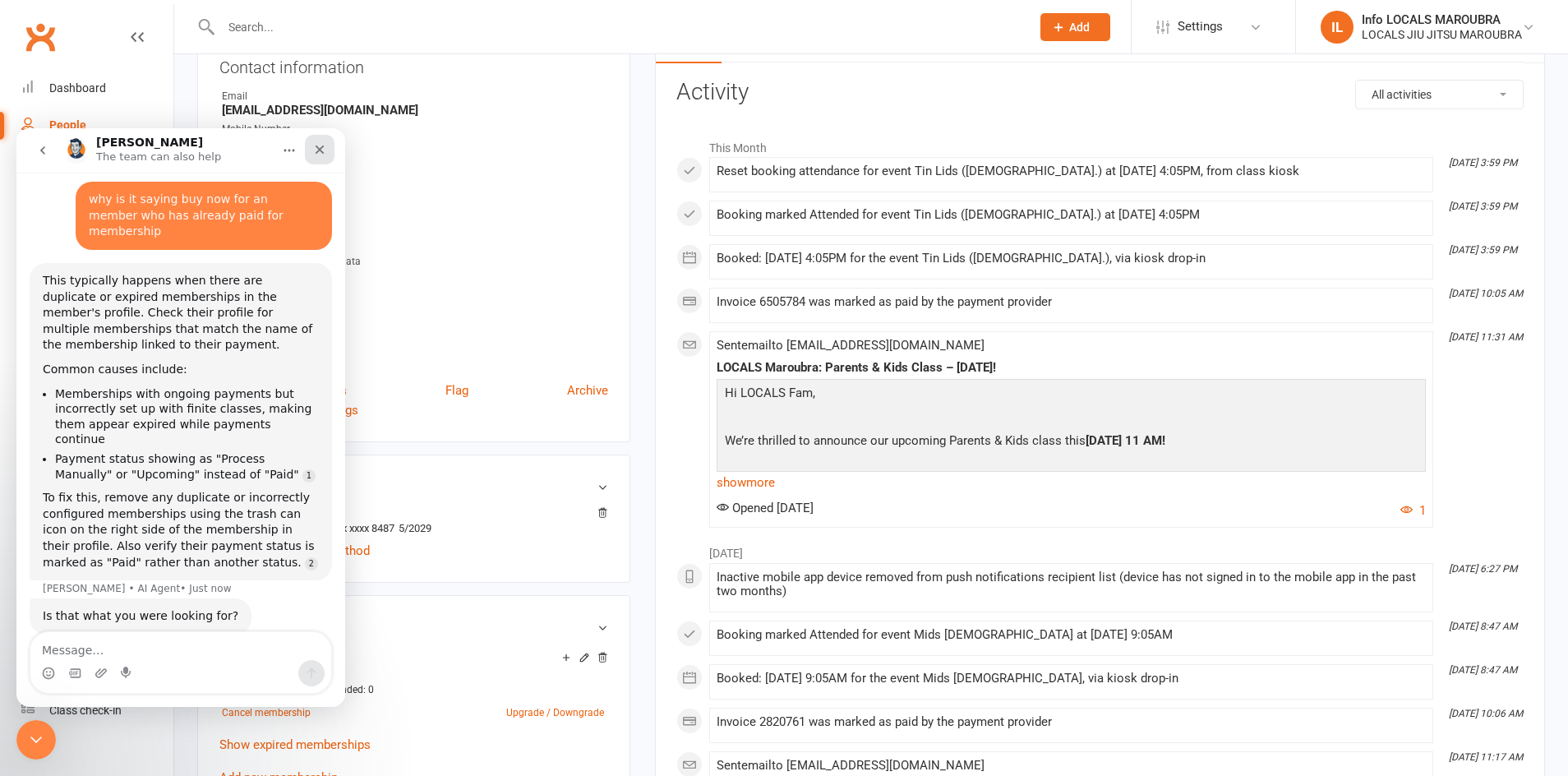
click at [321, 146] on icon "Close" at bounding box center [319, 149] width 14 height 14
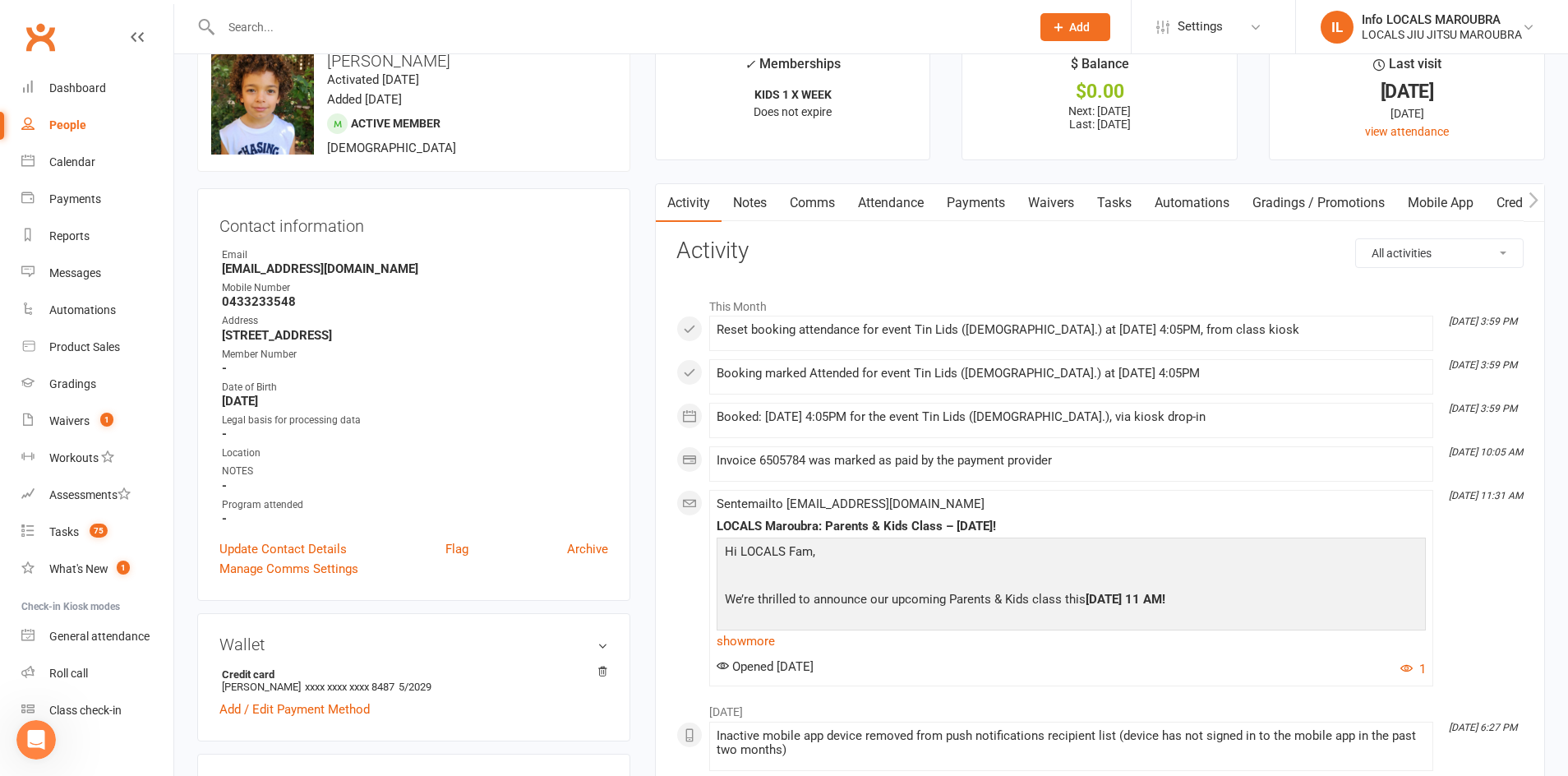
scroll to position [0, 0]
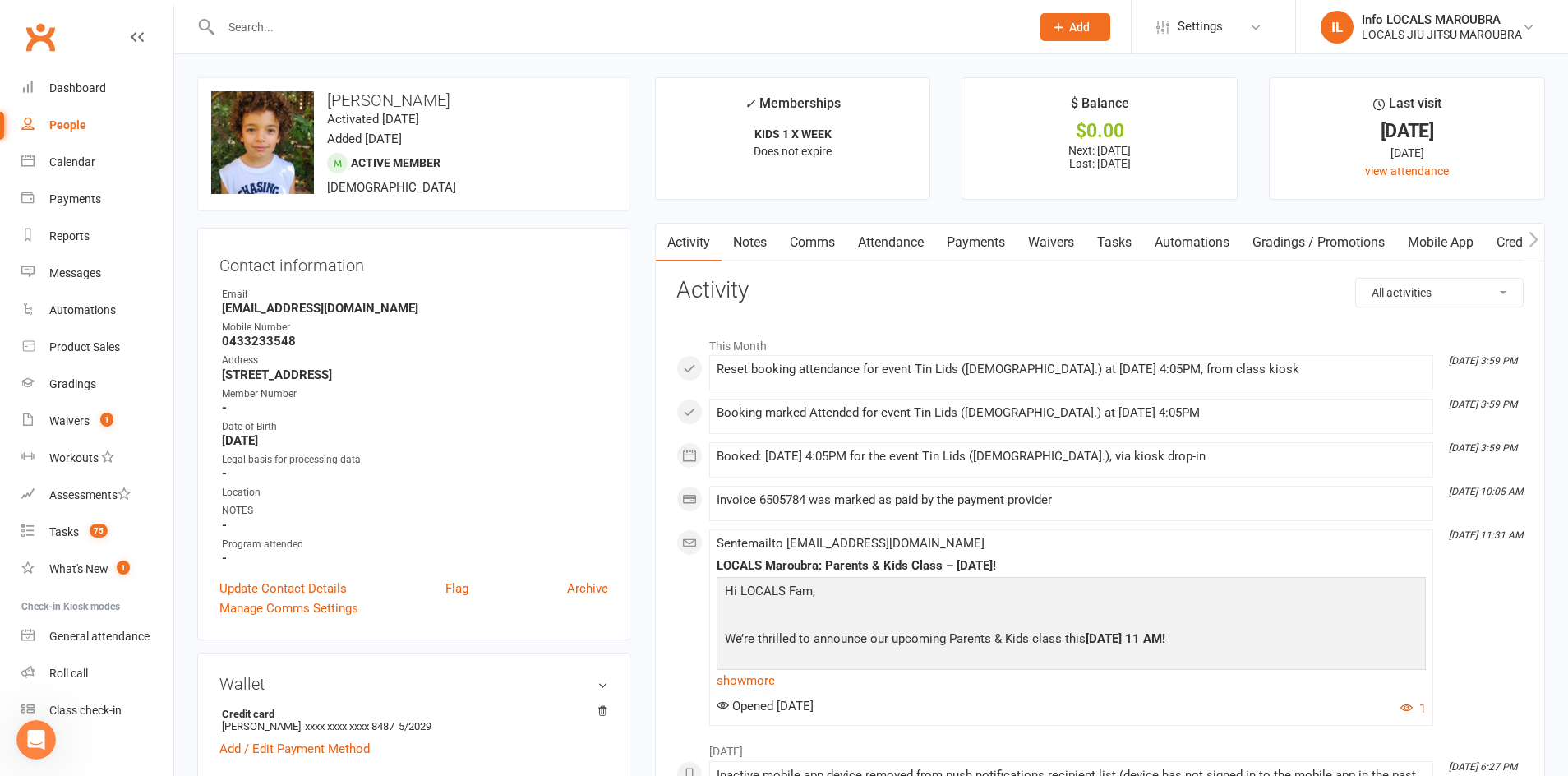
click at [970, 232] on link "Payments" at bounding box center [976, 242] width 81 height 38
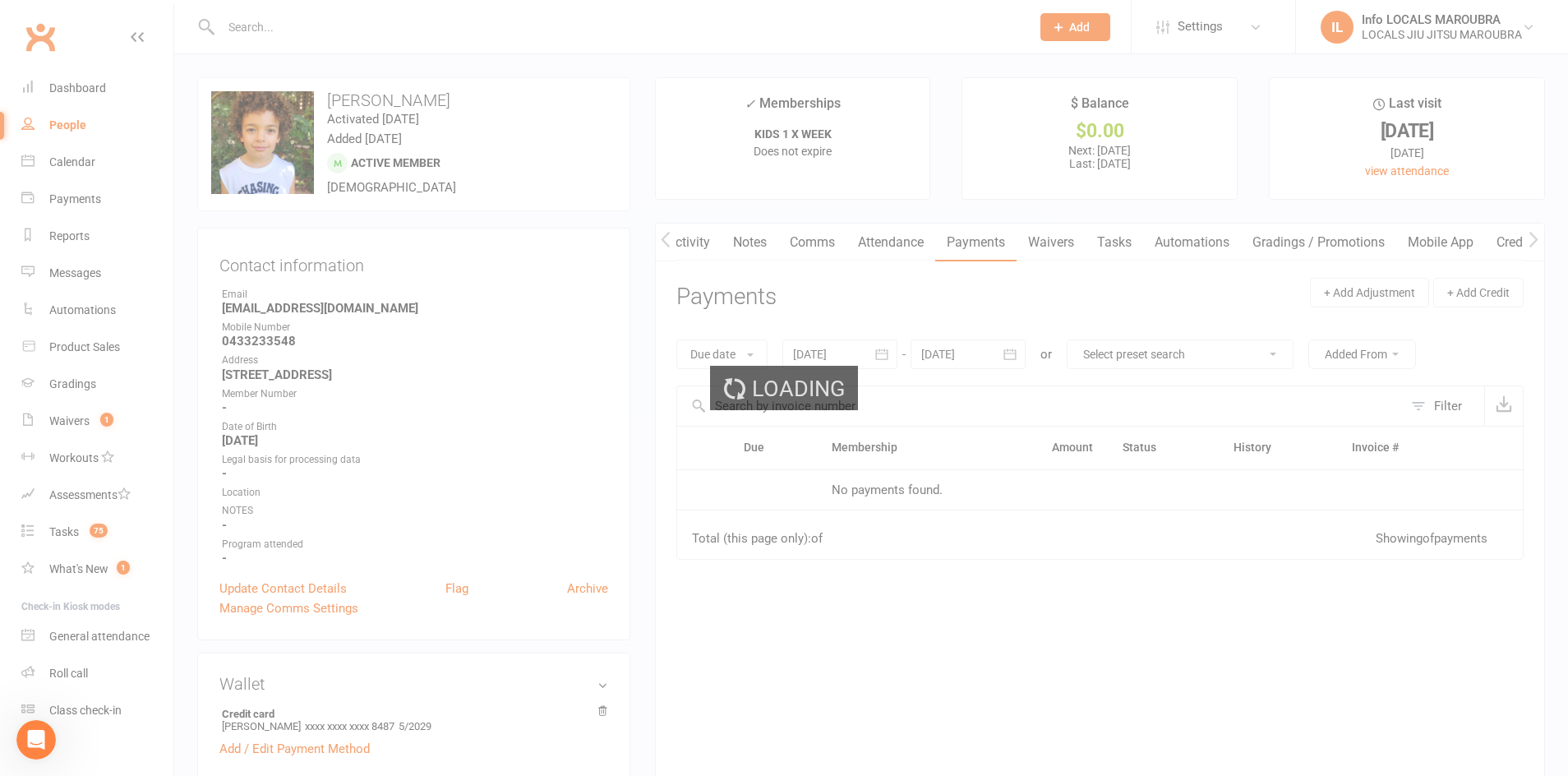
scroll to position [0, 1]
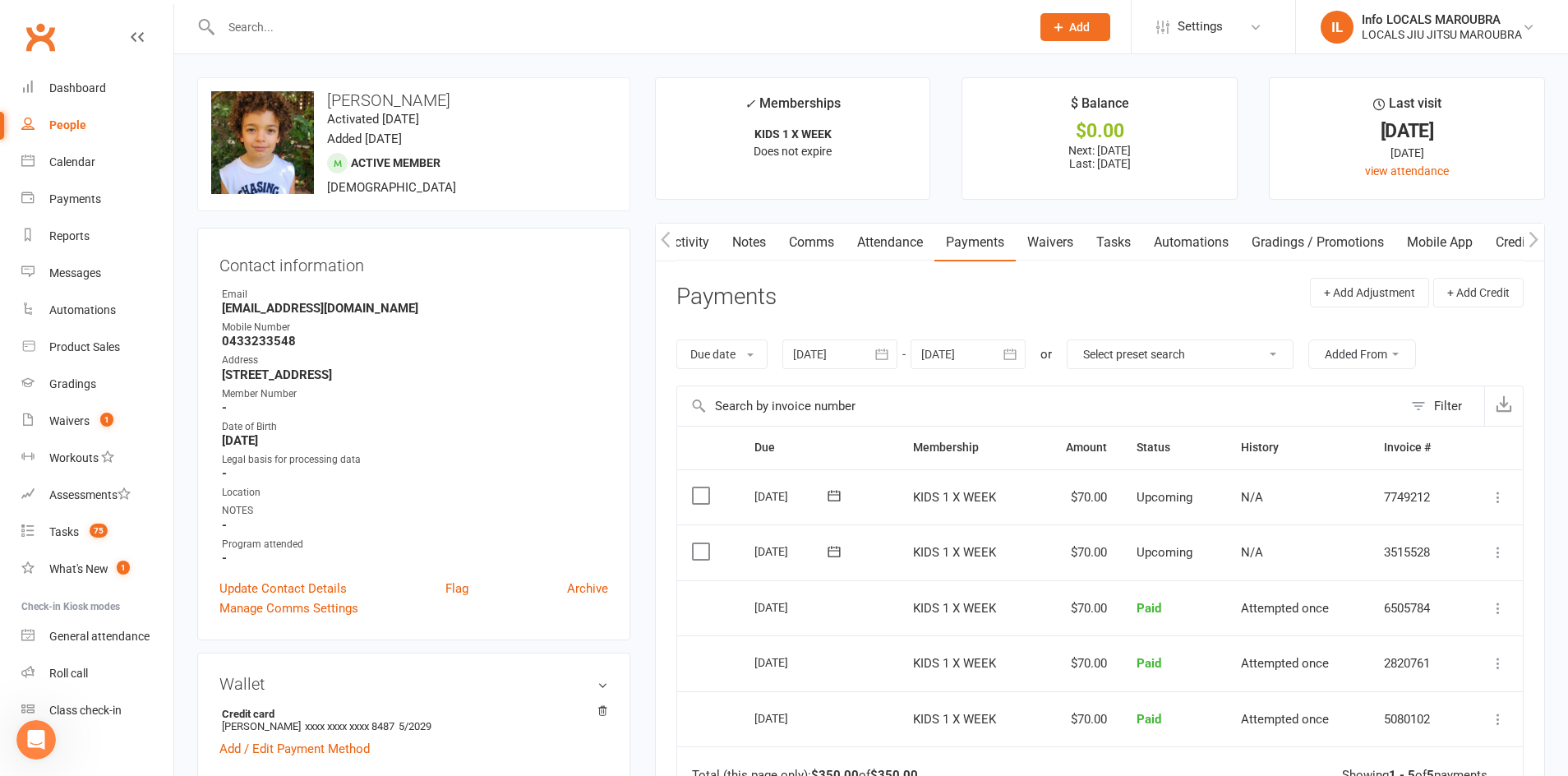
click at [699, 555] on label at bounding box center [703, 552] width 23 height 16
click at [699, 544] on input "checkbox" at bounding box center [697, 544] width 11 height 0
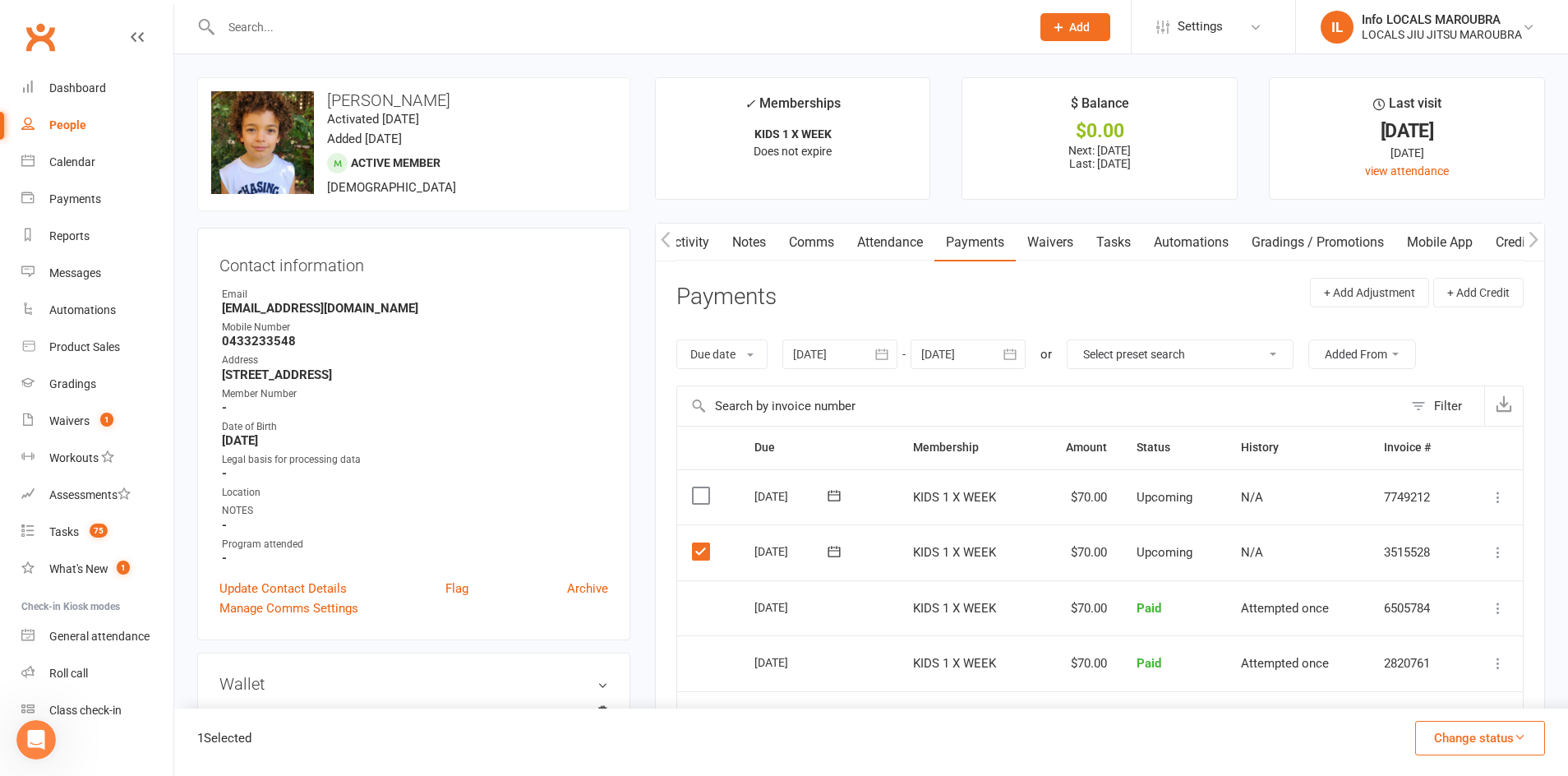
scroll to position [4, 0]
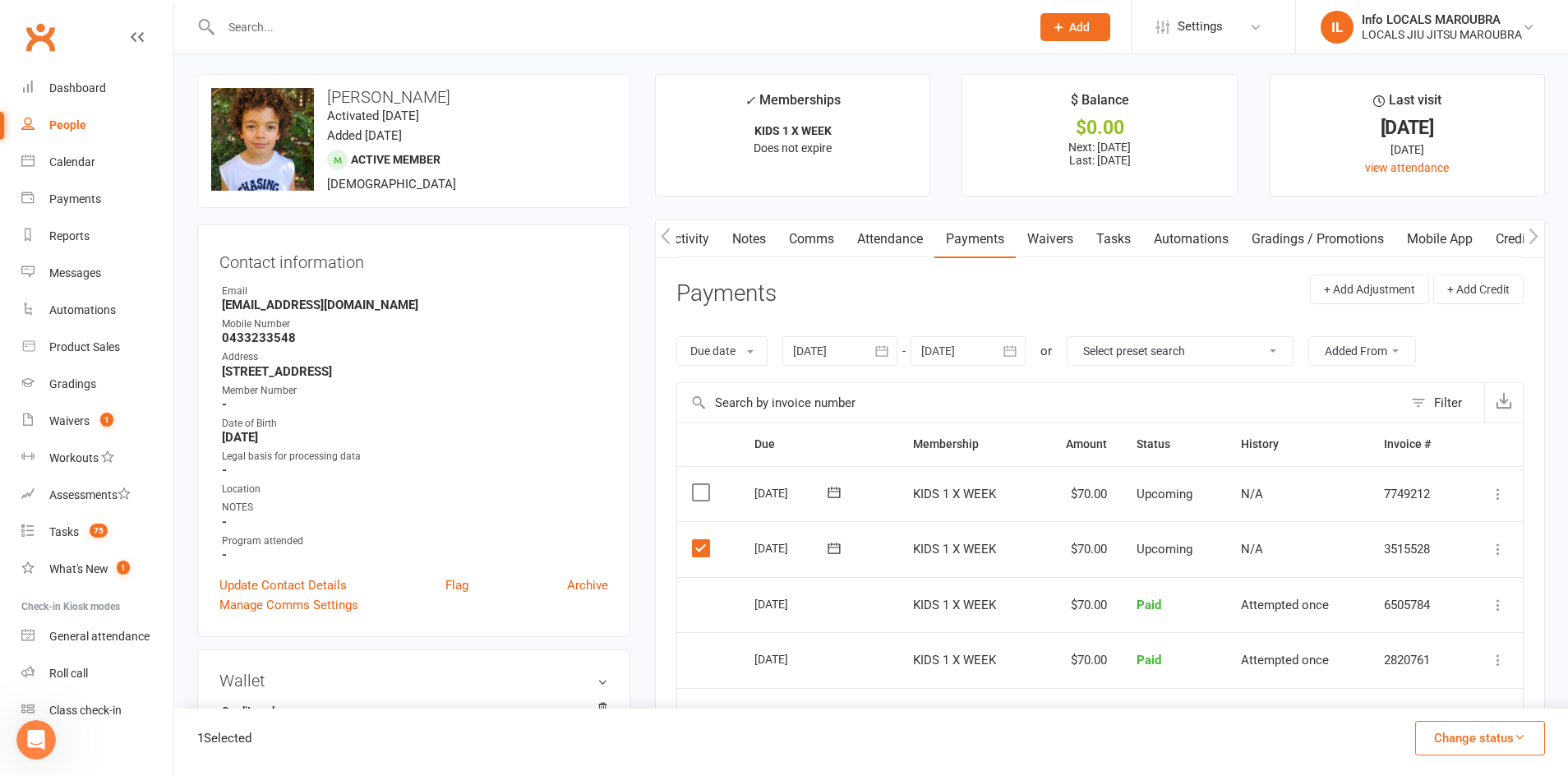
click at [698, 556] on td "Select this" at bounding box center [709, 549] width 63 height 56
click at [1525, 741] on icon "button" at bounding box center [1520, 737] width 13 height 13
click at [1057, 610] on td "$70.00" at bounding box center [1078, 607] width 86 height 56
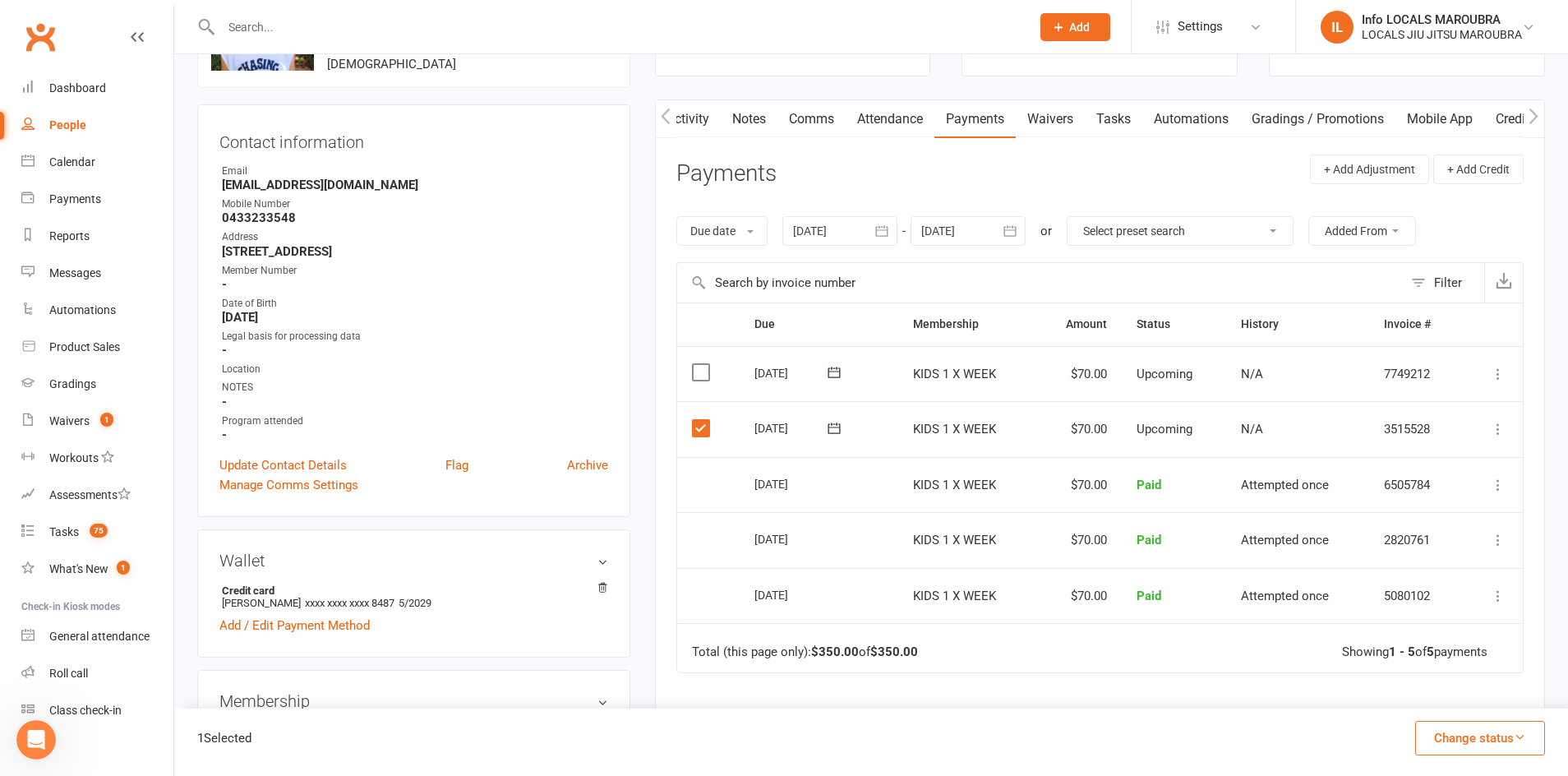
scroll to position [136, 0]
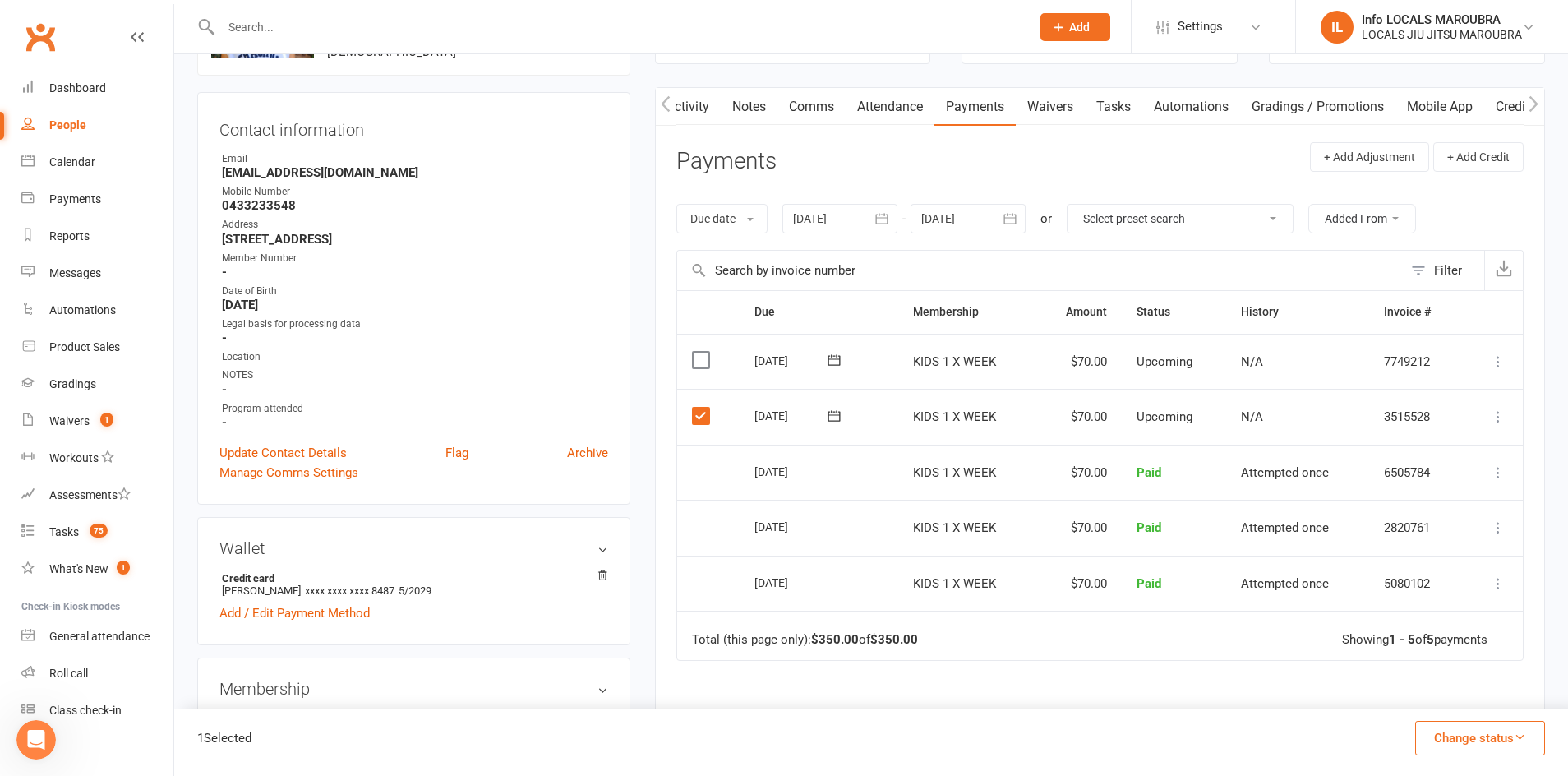
click at [1498, 467] on icon at bounding box center [1498, 472] width 16 height 16
click at [1517, 442] on td "Mark as Paid (Cash) Mark as Paid (POS) Mark as Paid (Other) Skip Change amount …" at bounding box center [1493, 417] width 60 height 56
click at [692, 419] on label at bounding box center [703, 416] width 23 height 16
click at [692, 408] on input "checkbox" at bounding box center [697, 408] width 11 height 0
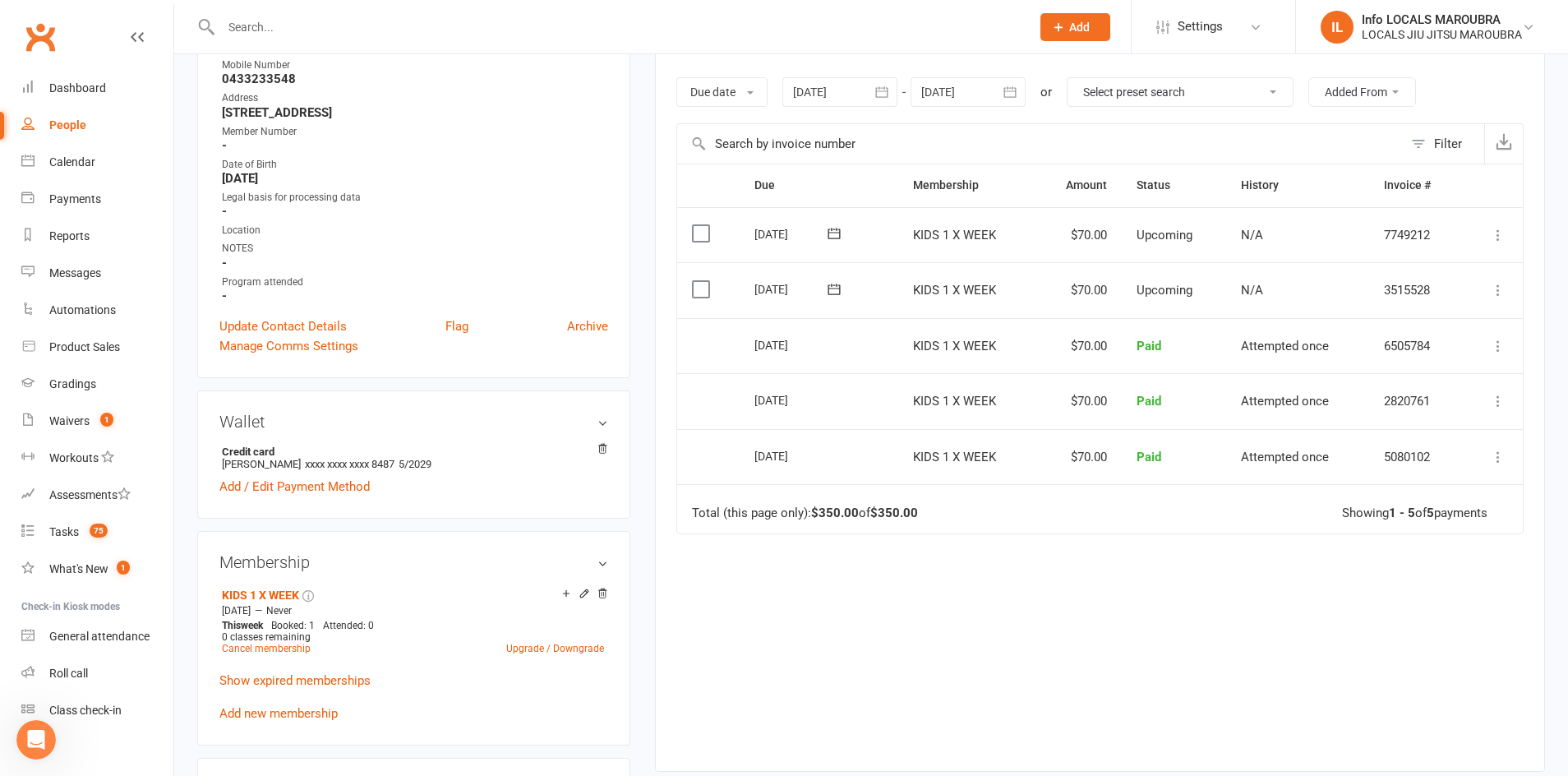
scroll to position [217, 0]
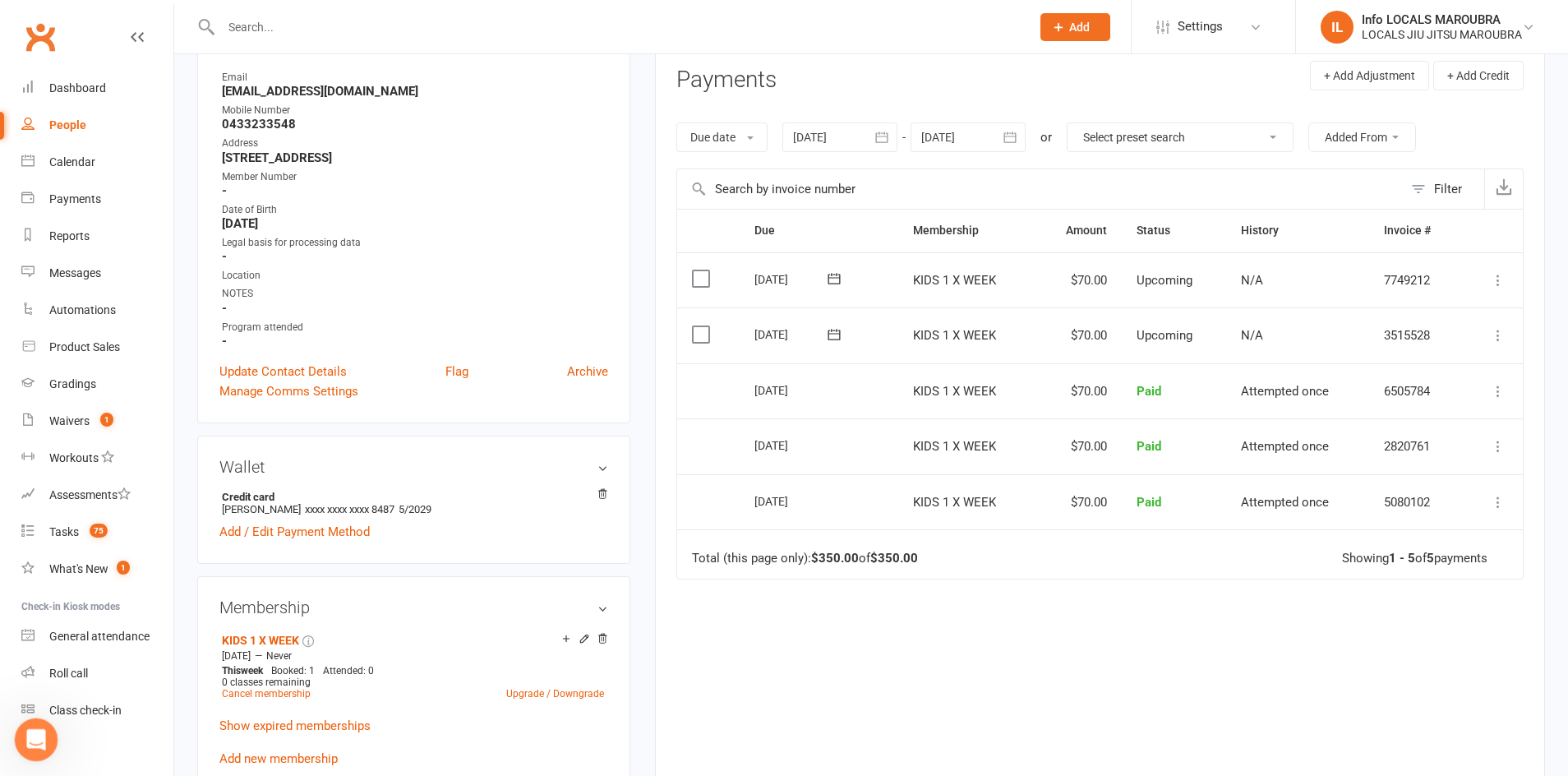
click at [21, 743] on div "Open Intercom Messenger" at bounding box center [33, 737] width 54 height 54
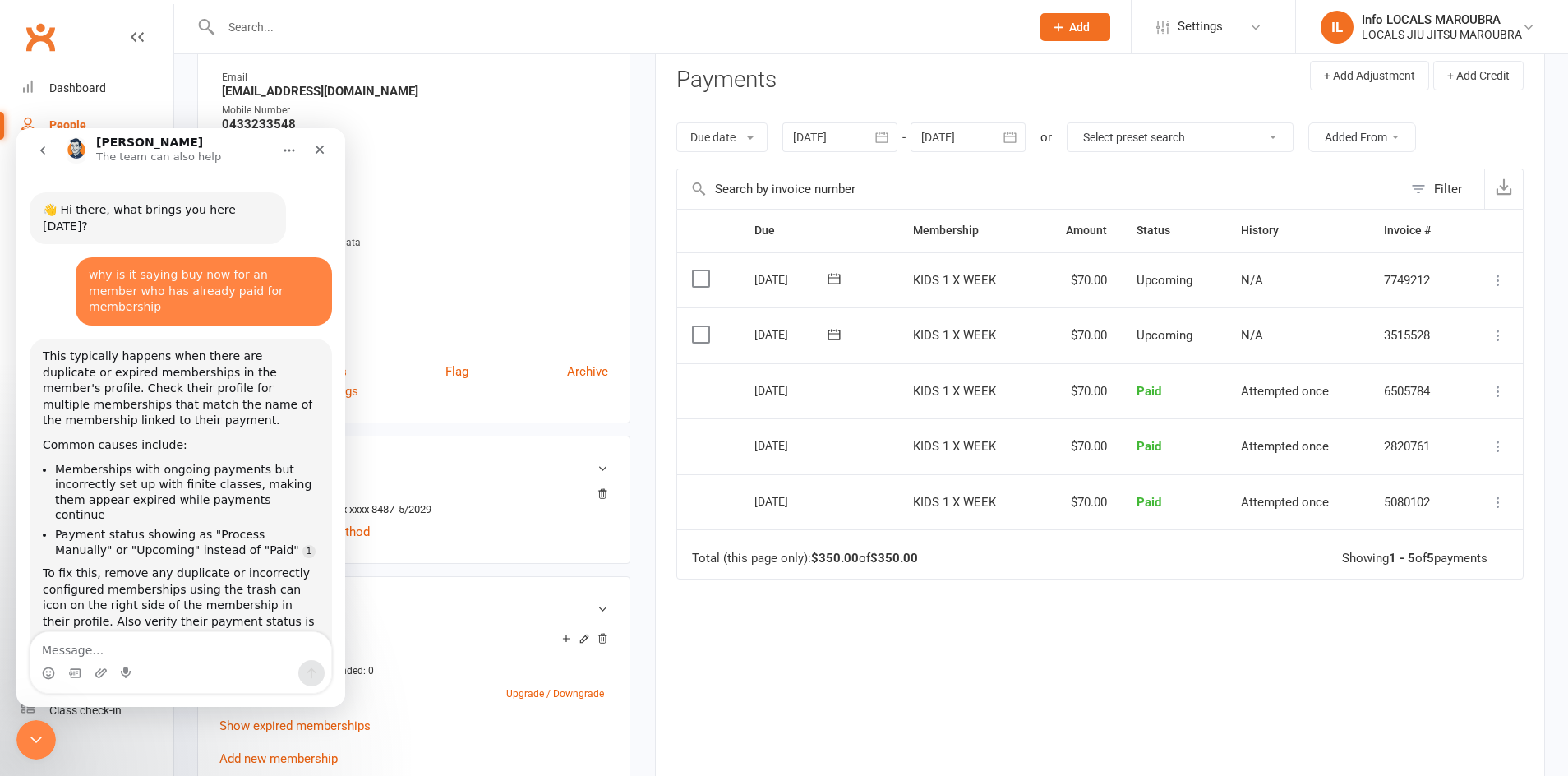
scroll to position [49, 0]
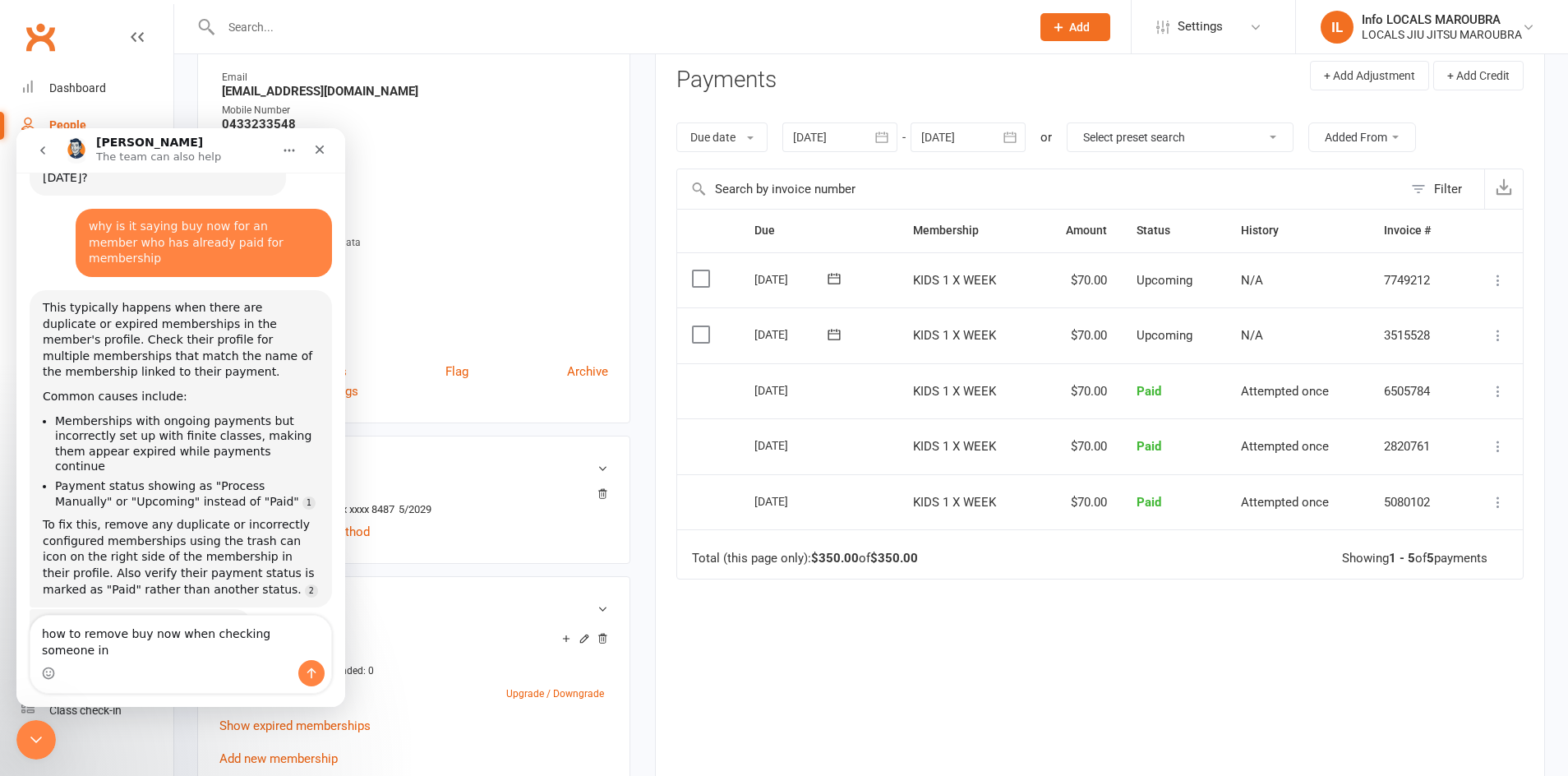
type textarea "how to remove buy now when checking someone in"
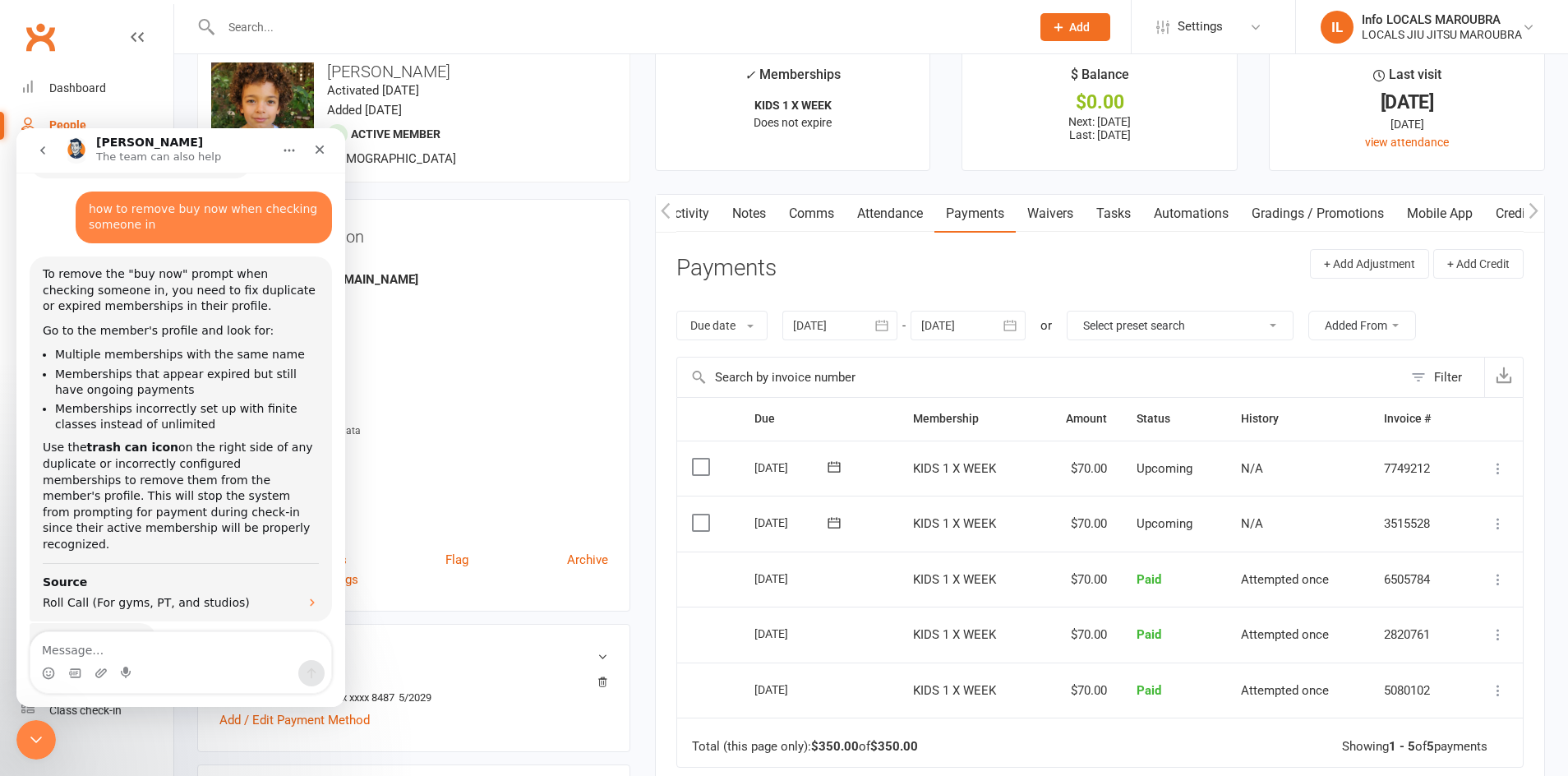
scroll to position [0, 0]
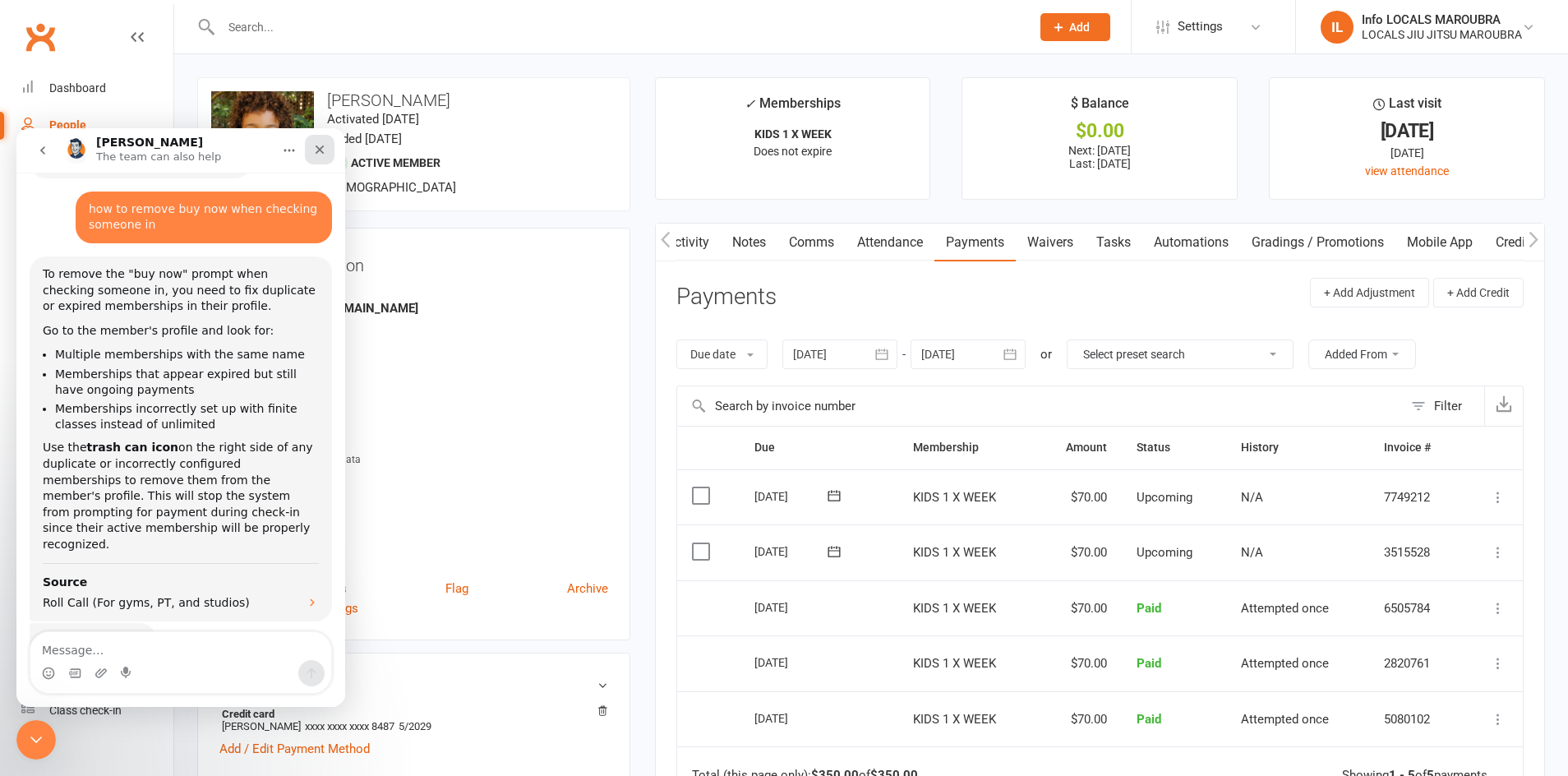
click at [326, 153] on div "Close" at bounding box center [319, 149] width 30 height 30
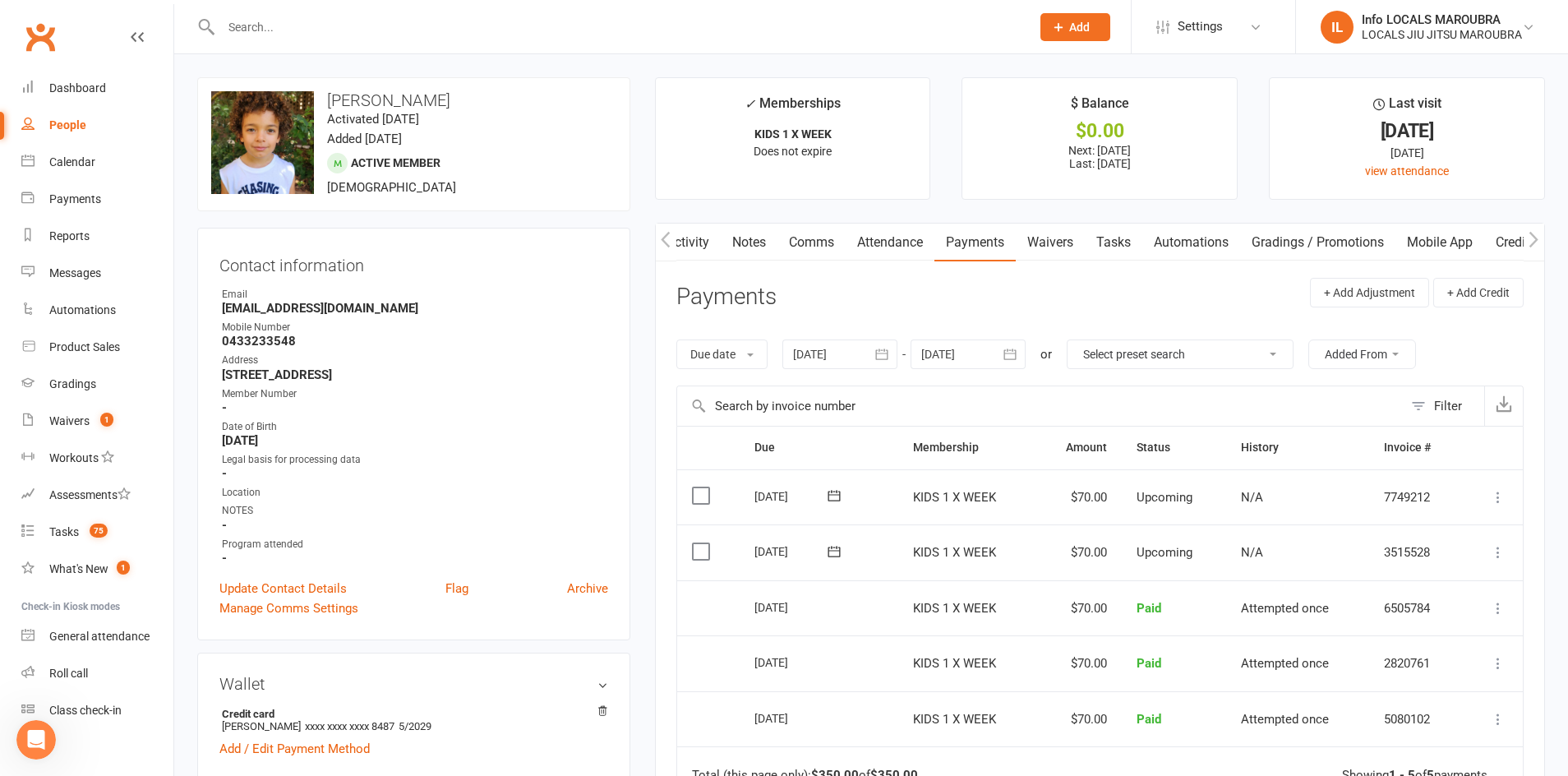
click at [297, 27] on input "text" at bounding box center [618, 26] width 803 height 23
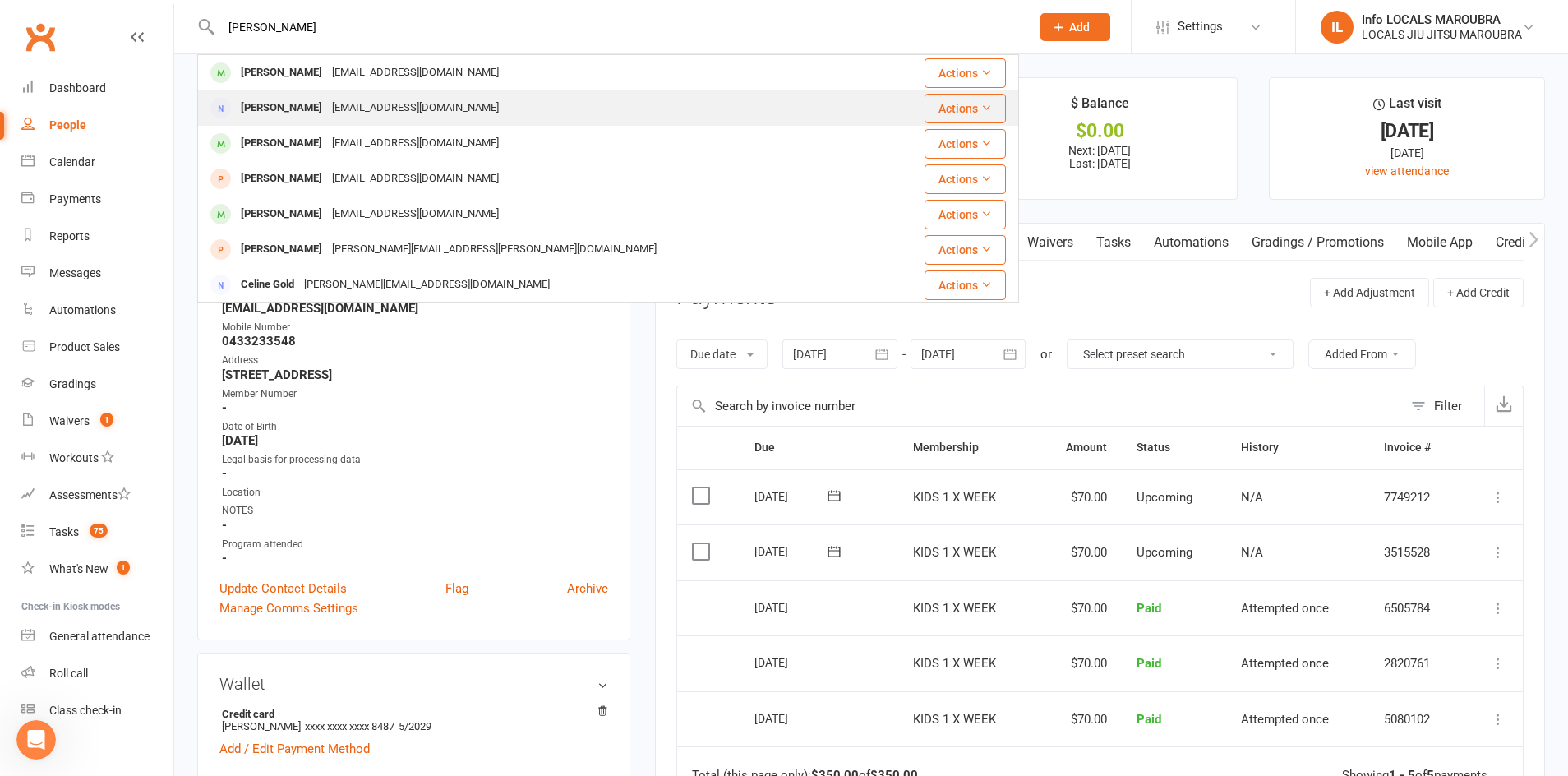
type input "[PERSON_NAME]"
click at [411, 117] on div "[EMAIL_ADDRESS][DOMAIN_NAME]" at bounding box center [415, 108] width 176 height 24
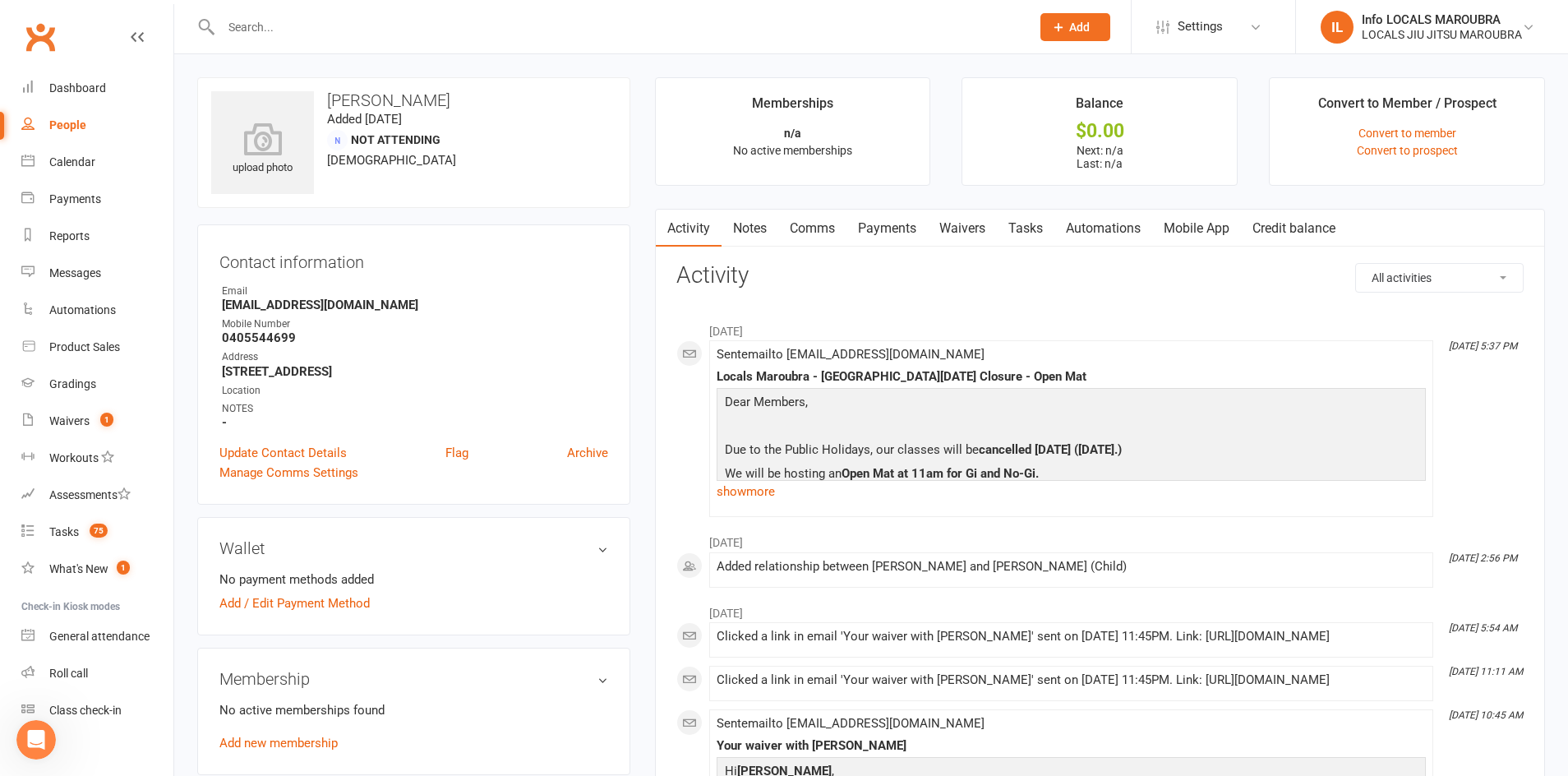
click at [866, 224] on link "Payments" at bounding box center [887, 229] width 81 height 38
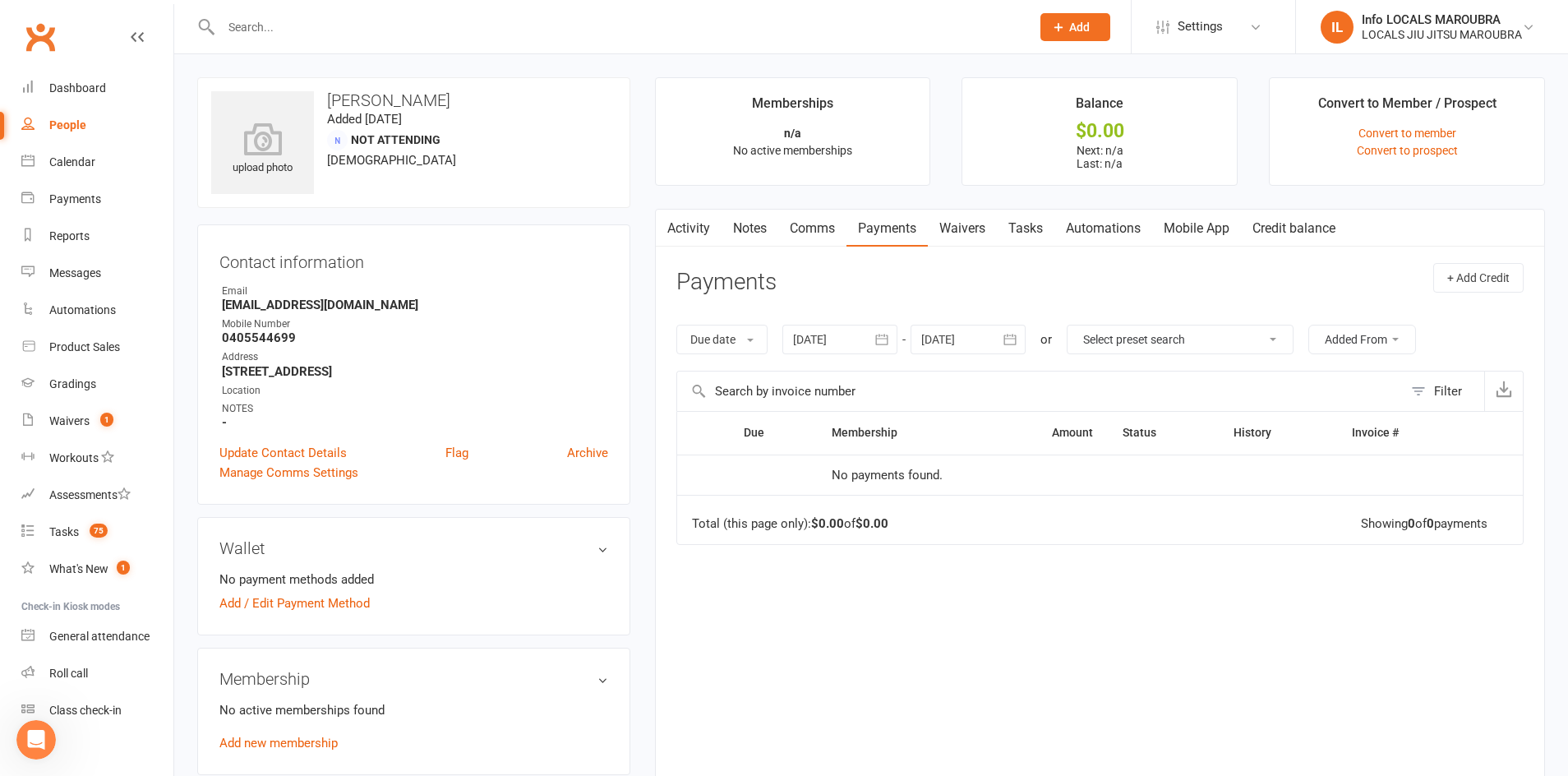
click at [689, 224] on link "Activity" at bounding box center [688, 229] width 66 height 38
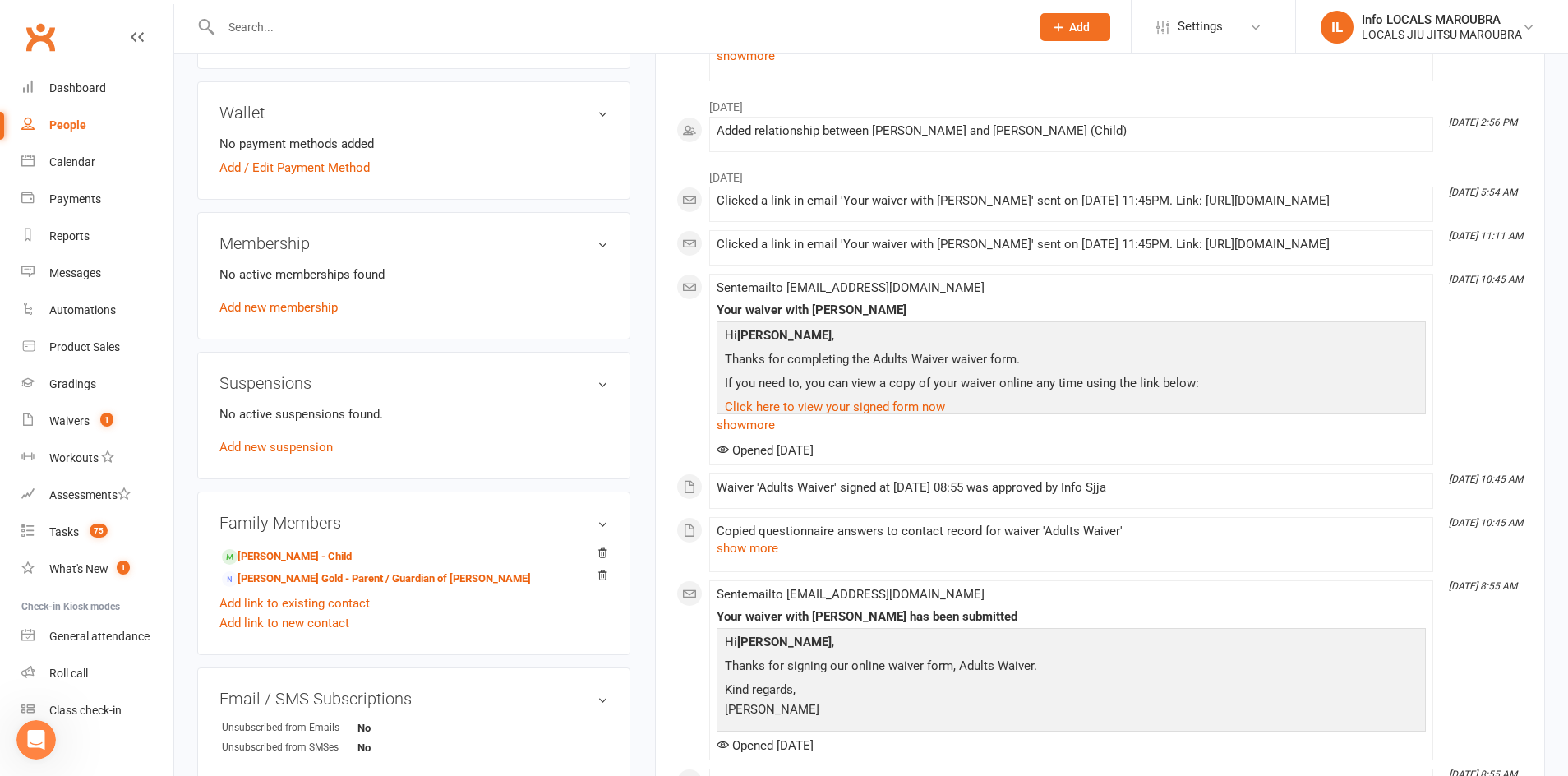
scroll to position [437, 0]
click at [34, 744] on icon "Open Intercom Messenger" at bounding box center [34, 738] width 27 height 27
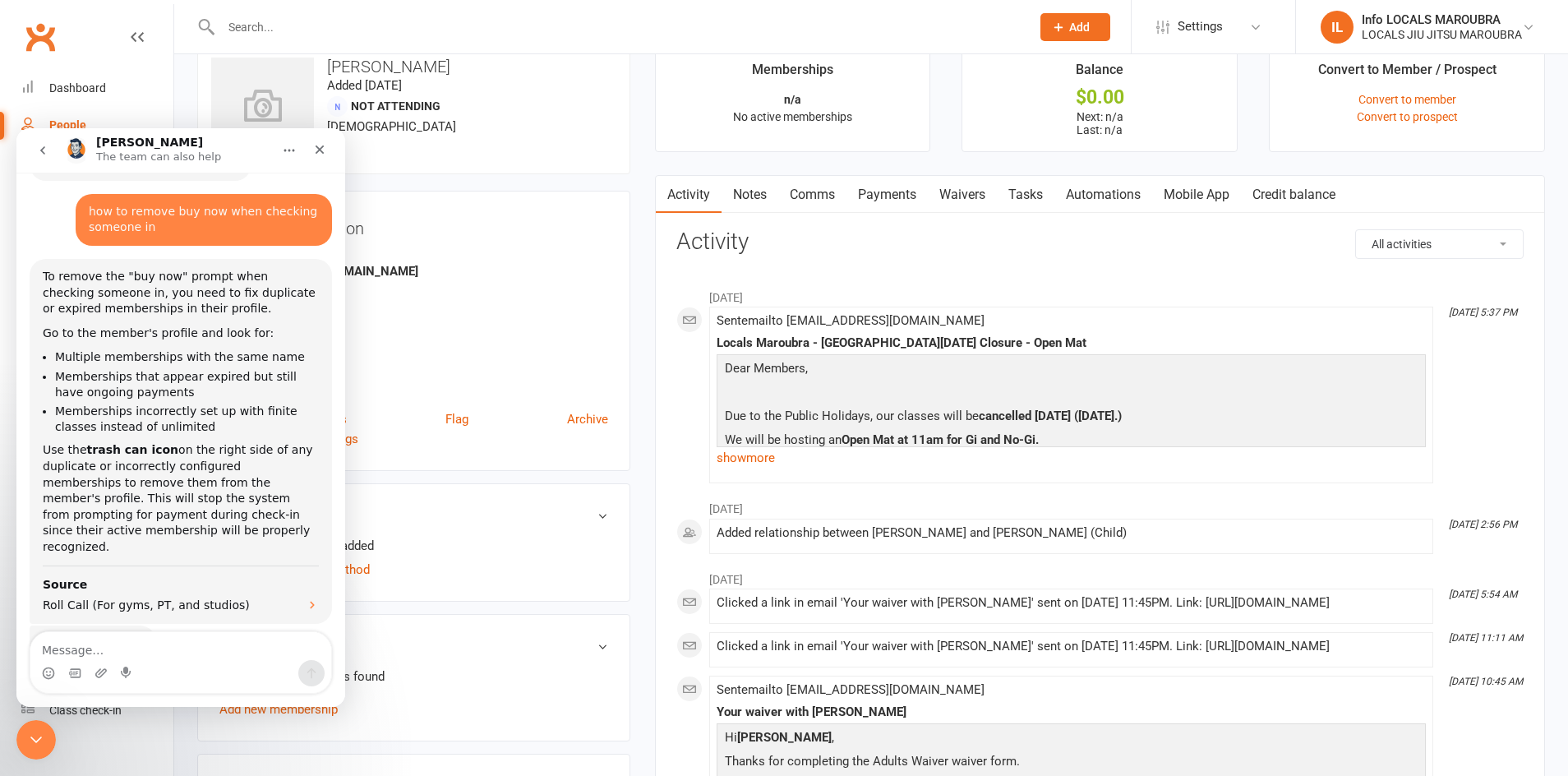
scroll to position [0, 0]
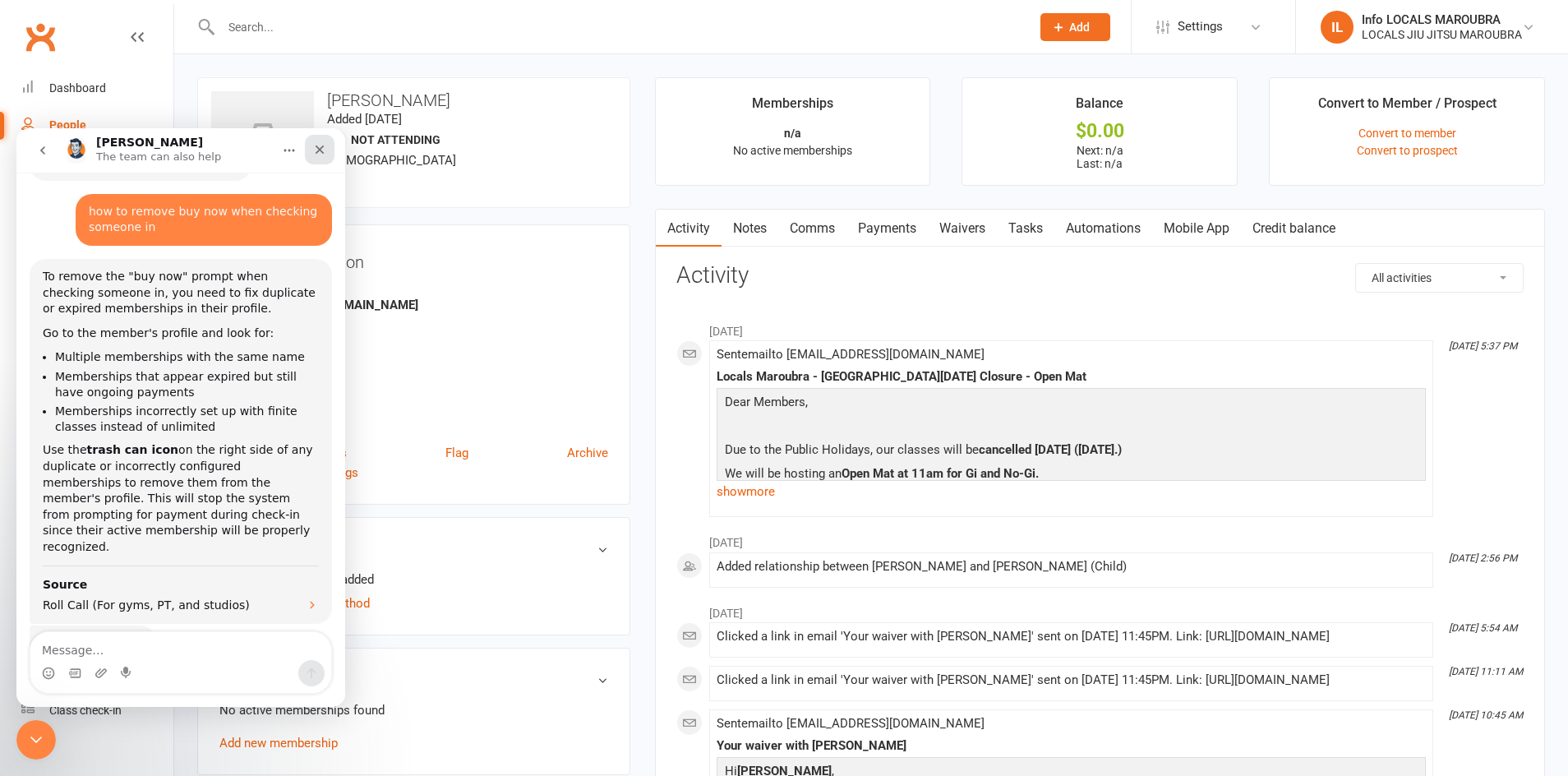
click at [310, 147] on div "Close" at bounding box center [319, 149] width 30 height 30
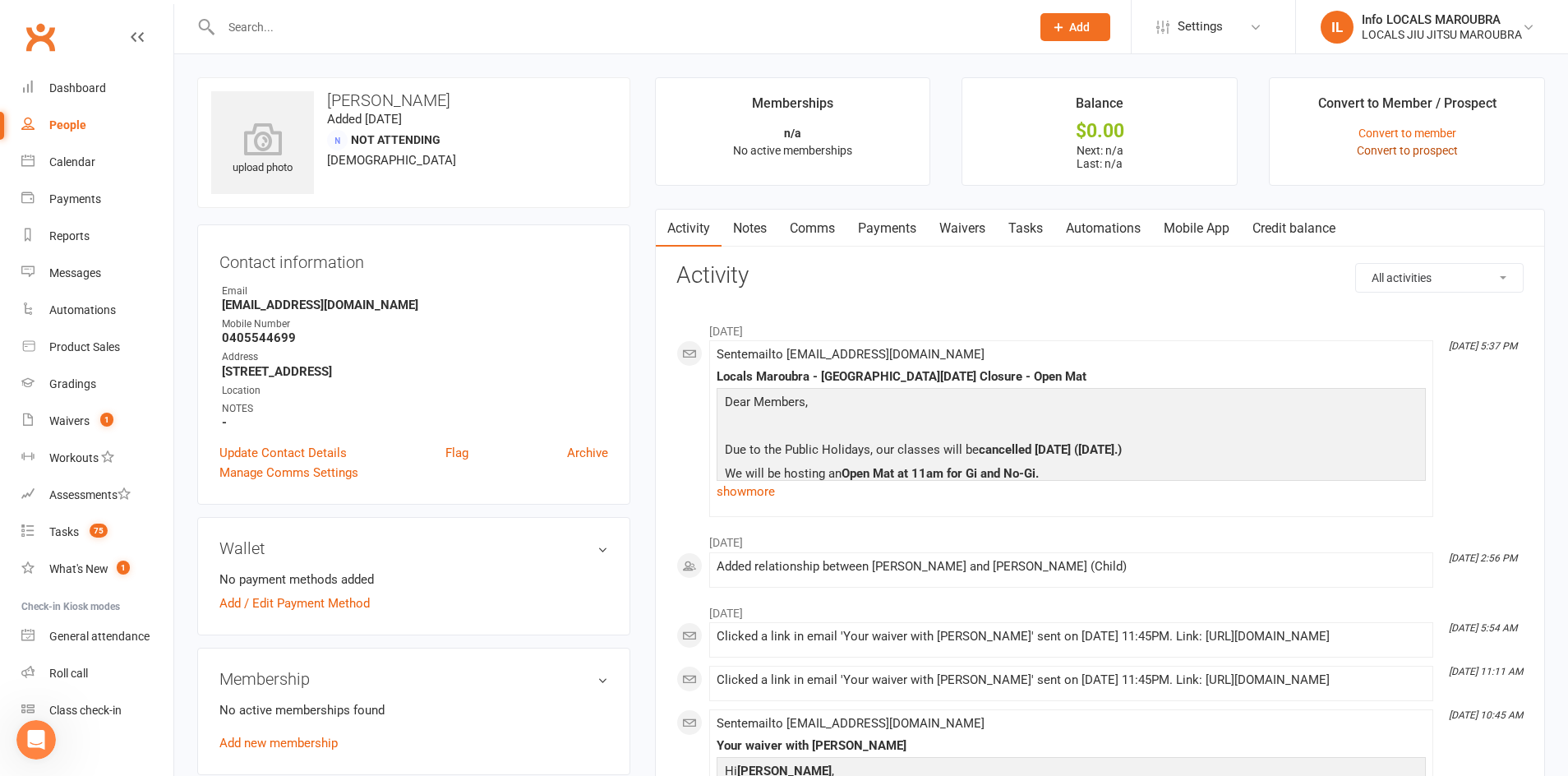
click at [1403, 153] on link "Convert to prospect" at bounding box center [1407, 150] width 101 height 14
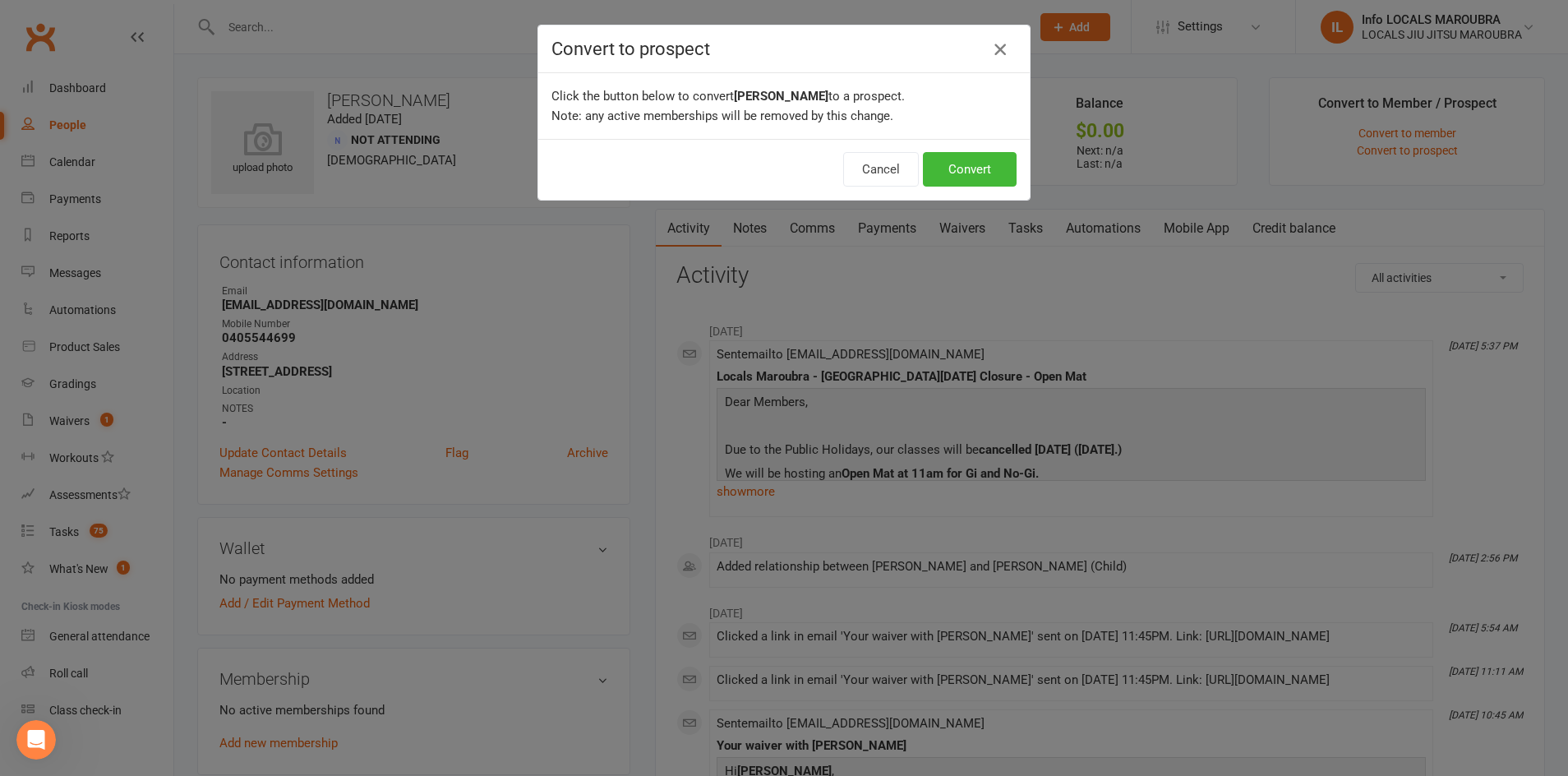
click at [997, 52] on icon "button" at bounding box center [1000, 50] width 20 height 20
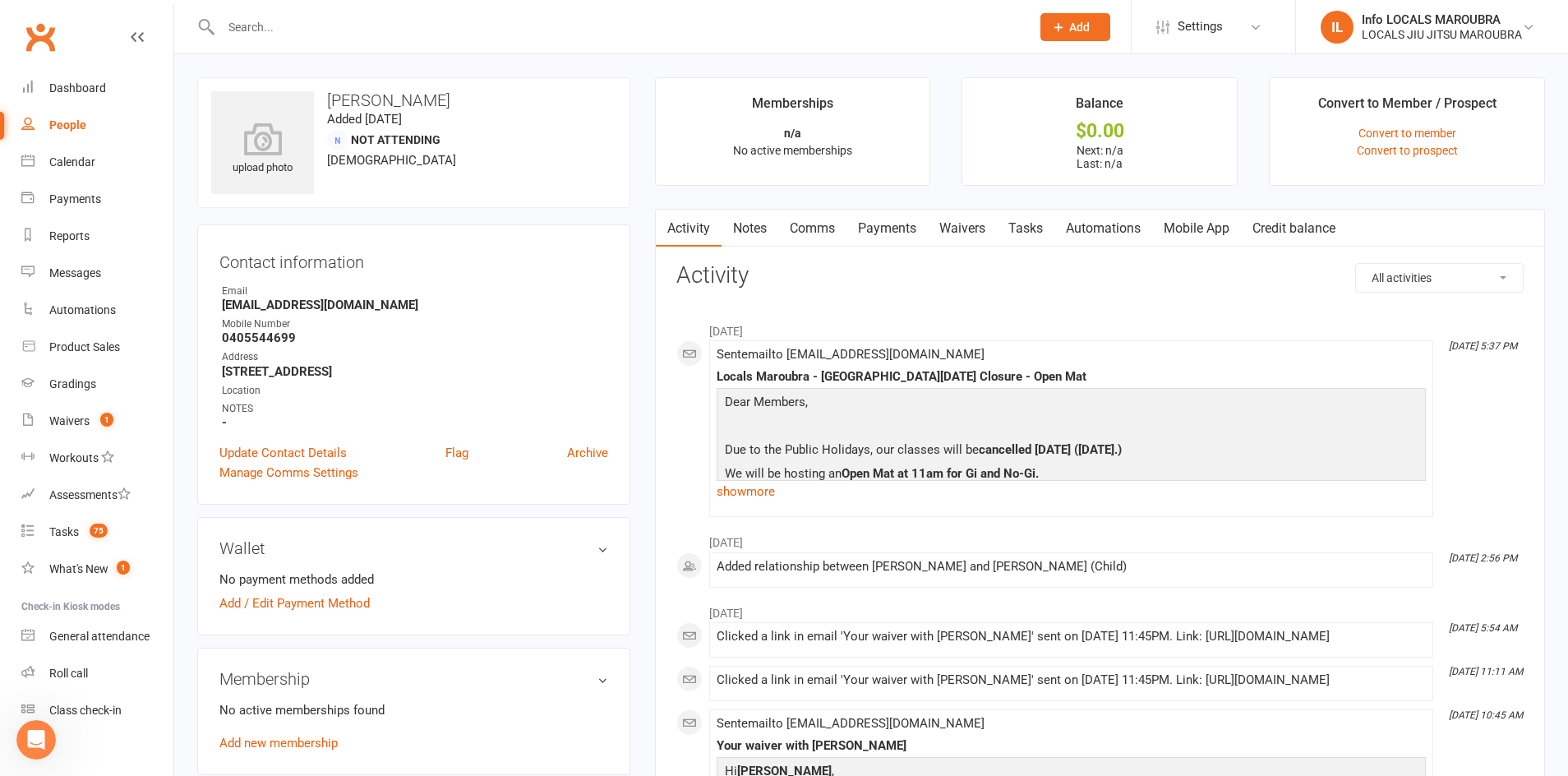
click at [193, 672] on div "upload photo Jason Gold Added 18 March, 2023 Not Attending 44 years old Contact…" at bounding box center [413, 742] width 458 height 1330
click at [17, 728] on div "Open Intercom Messenger" at bounding box center [33, 737] width 54 height 54
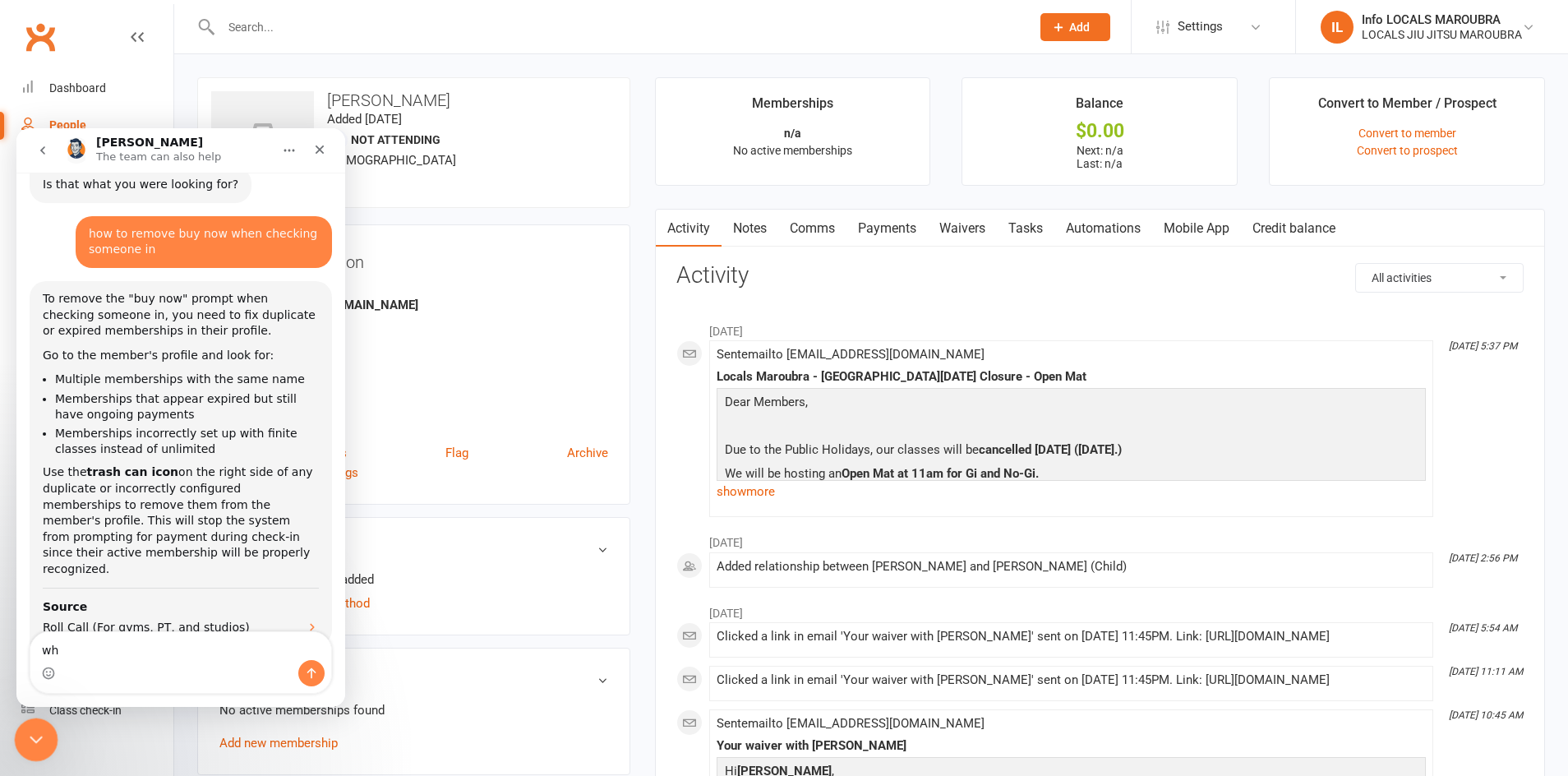
scroll to position [513, 0]
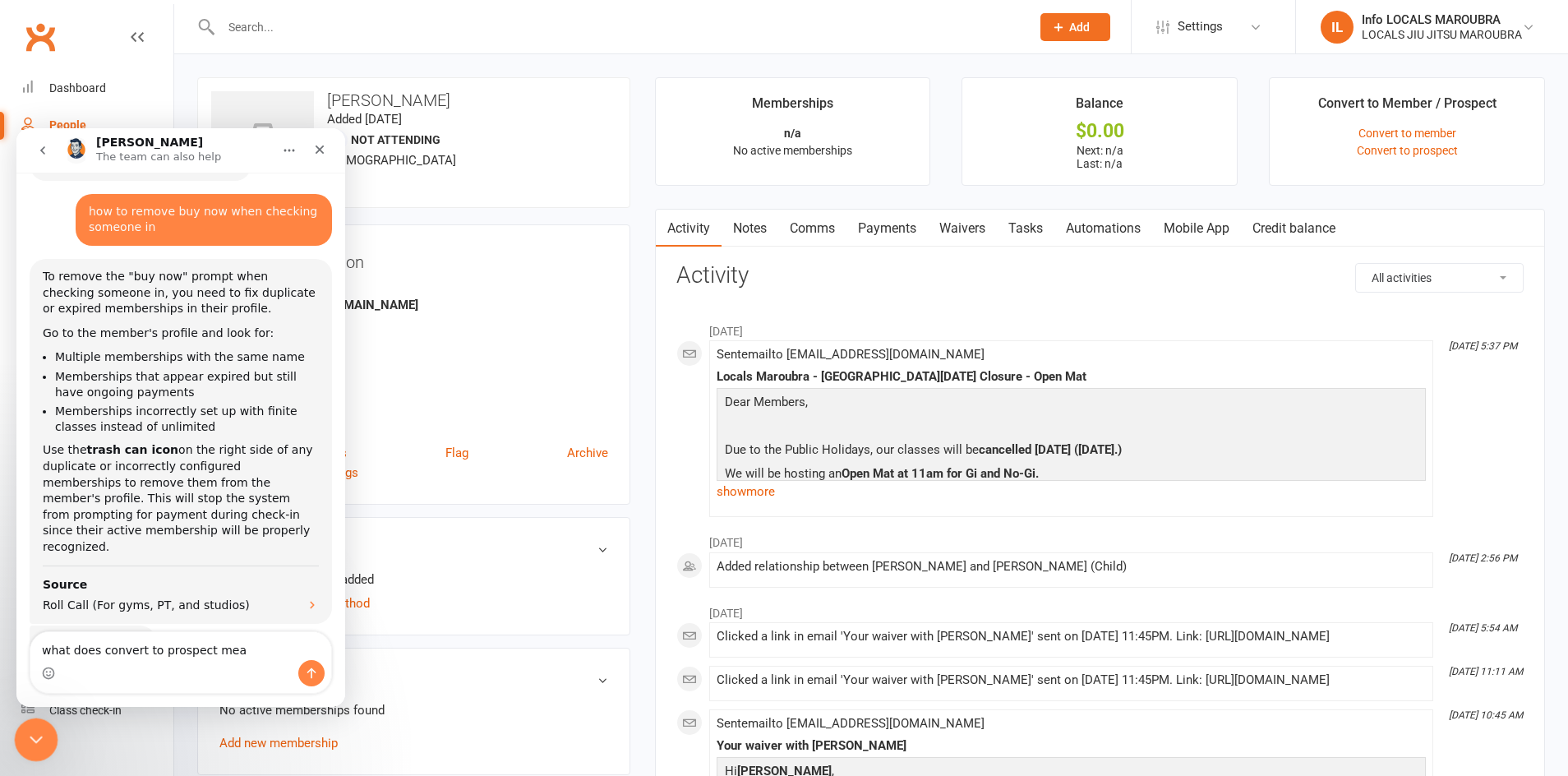
type textarea "what does convert to prospect mean"
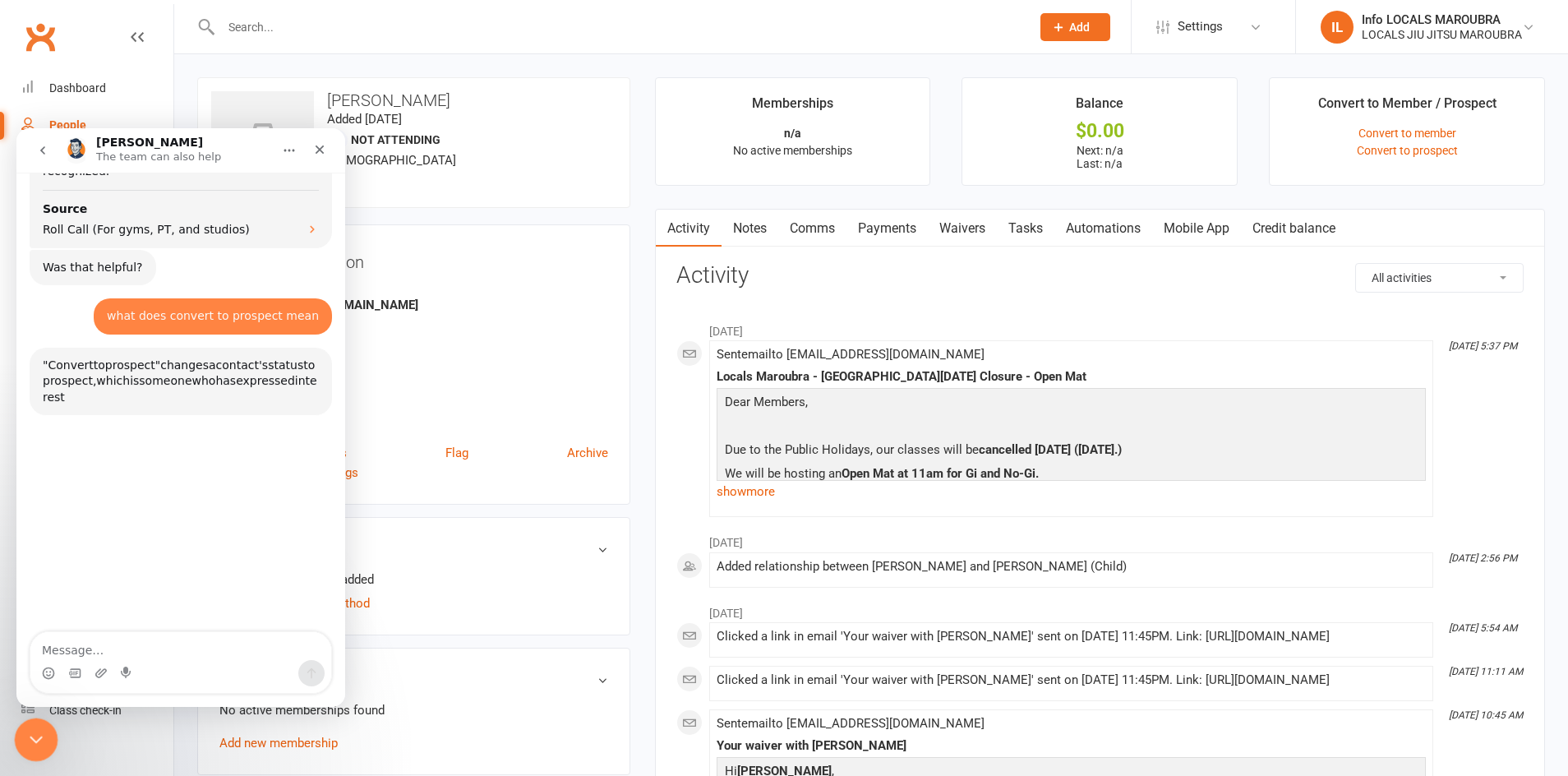
scroll to position [955, 0]
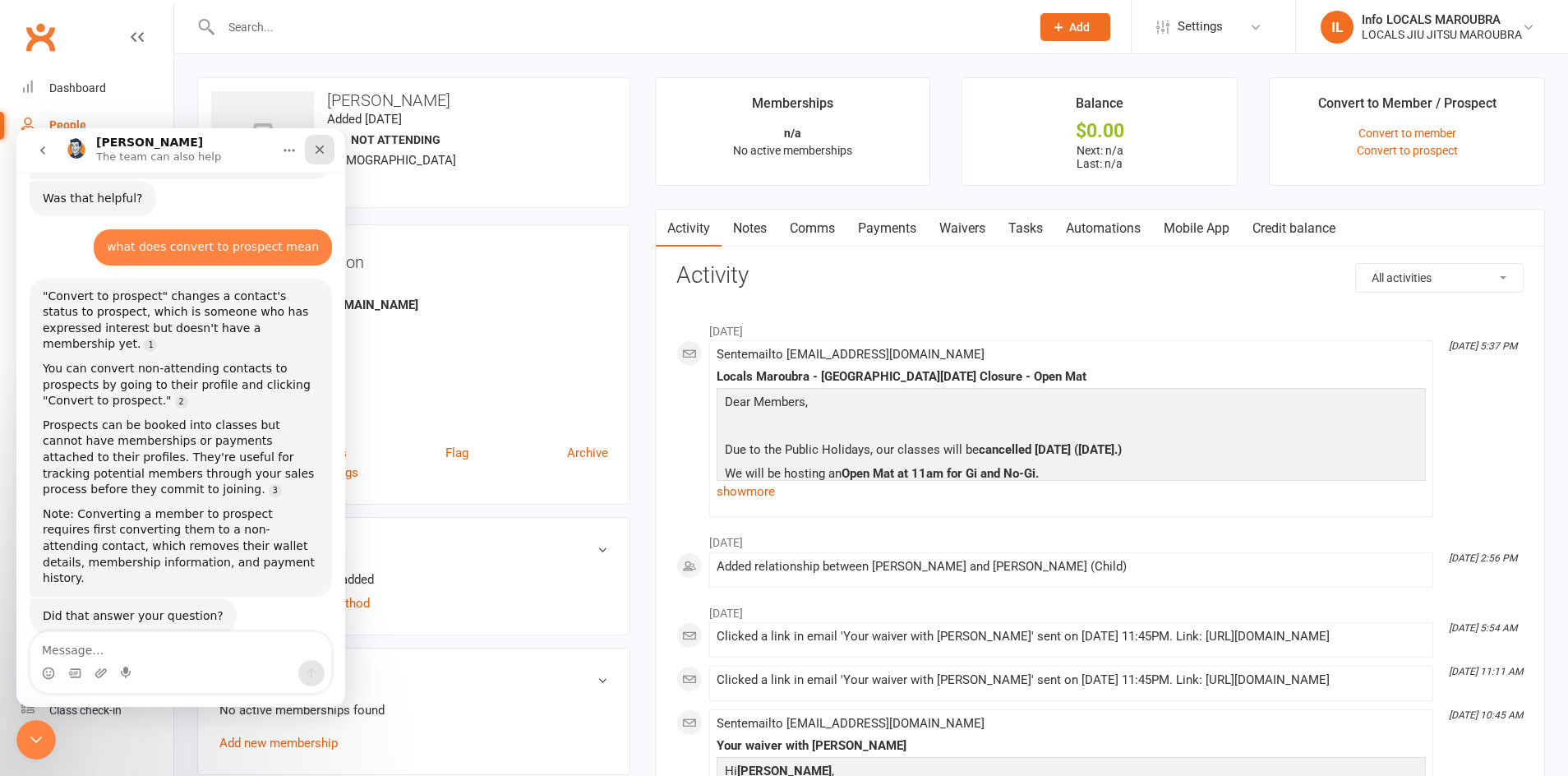
click at [321, 148] on icon "Close" at bounding box center [319, 149] width 14 height 14
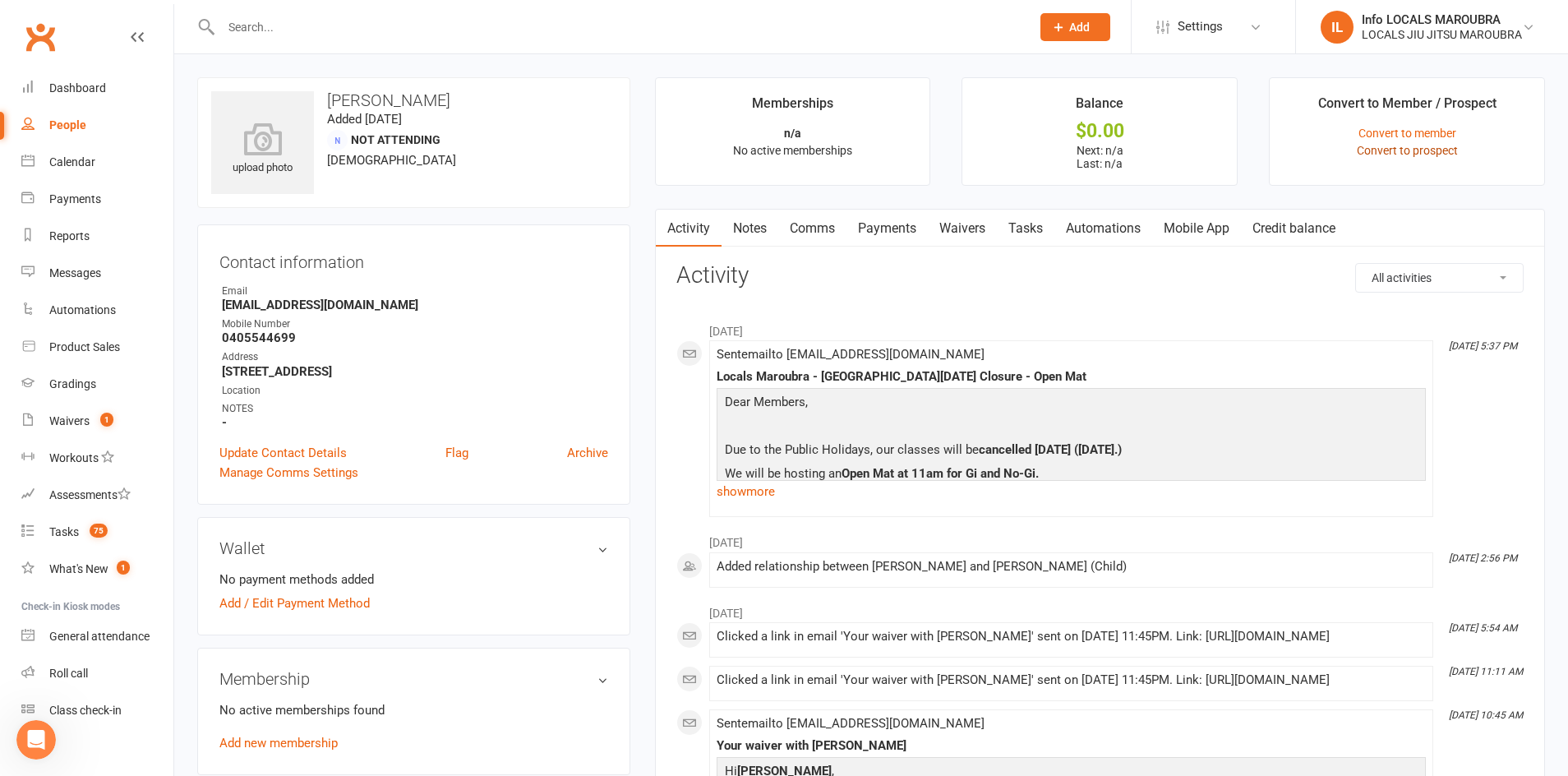
click at [1447, 154] on link "Convert to prospect" at bounding box center [1407, 150] width 101 height 14
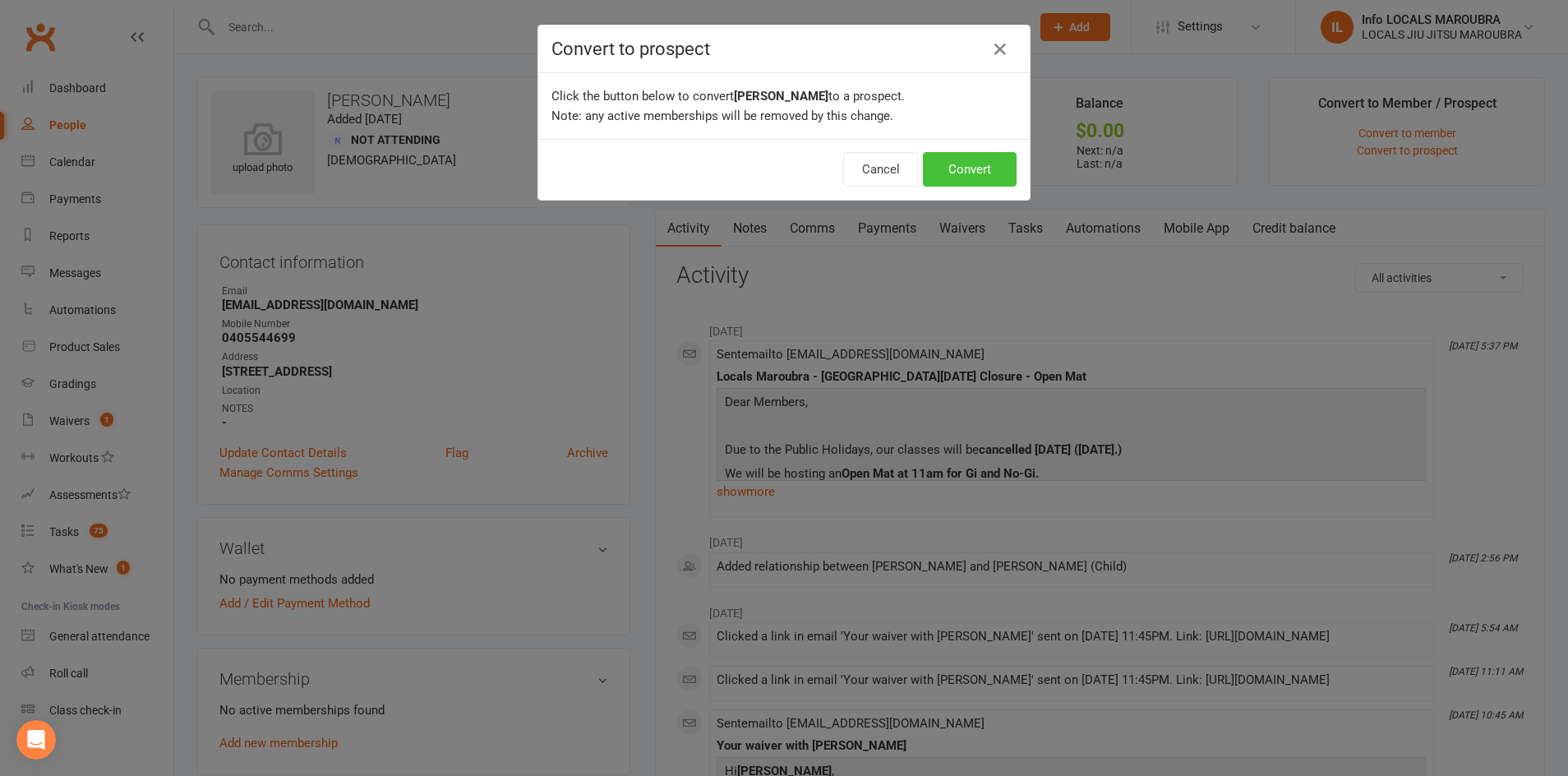
click at [978, 170] on button "Convert" at bounding box center [969, 169] width 94 height 34
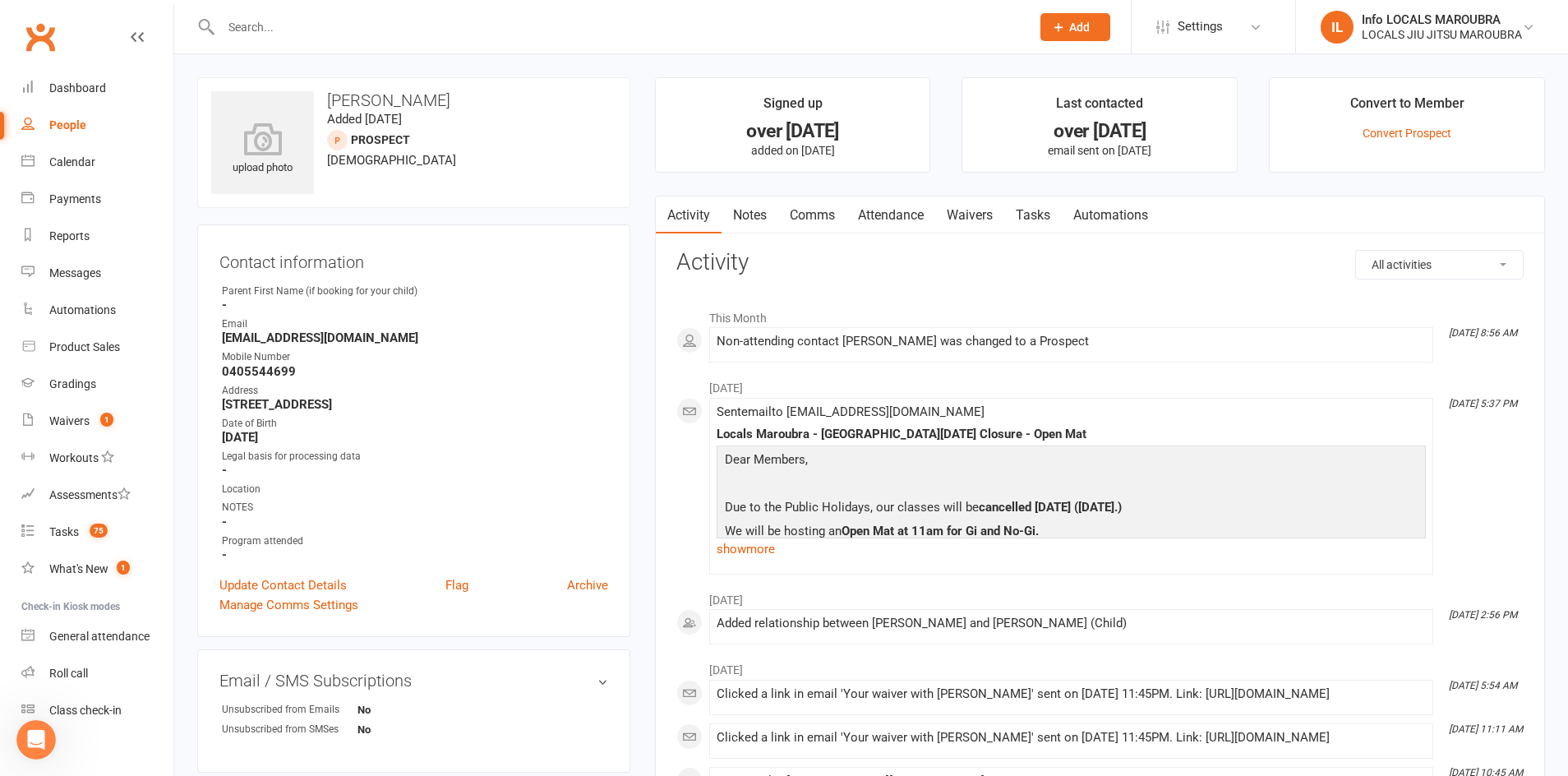
click at [276, 24] on input "text" at bounding box center [618, 26] width 803 height 23
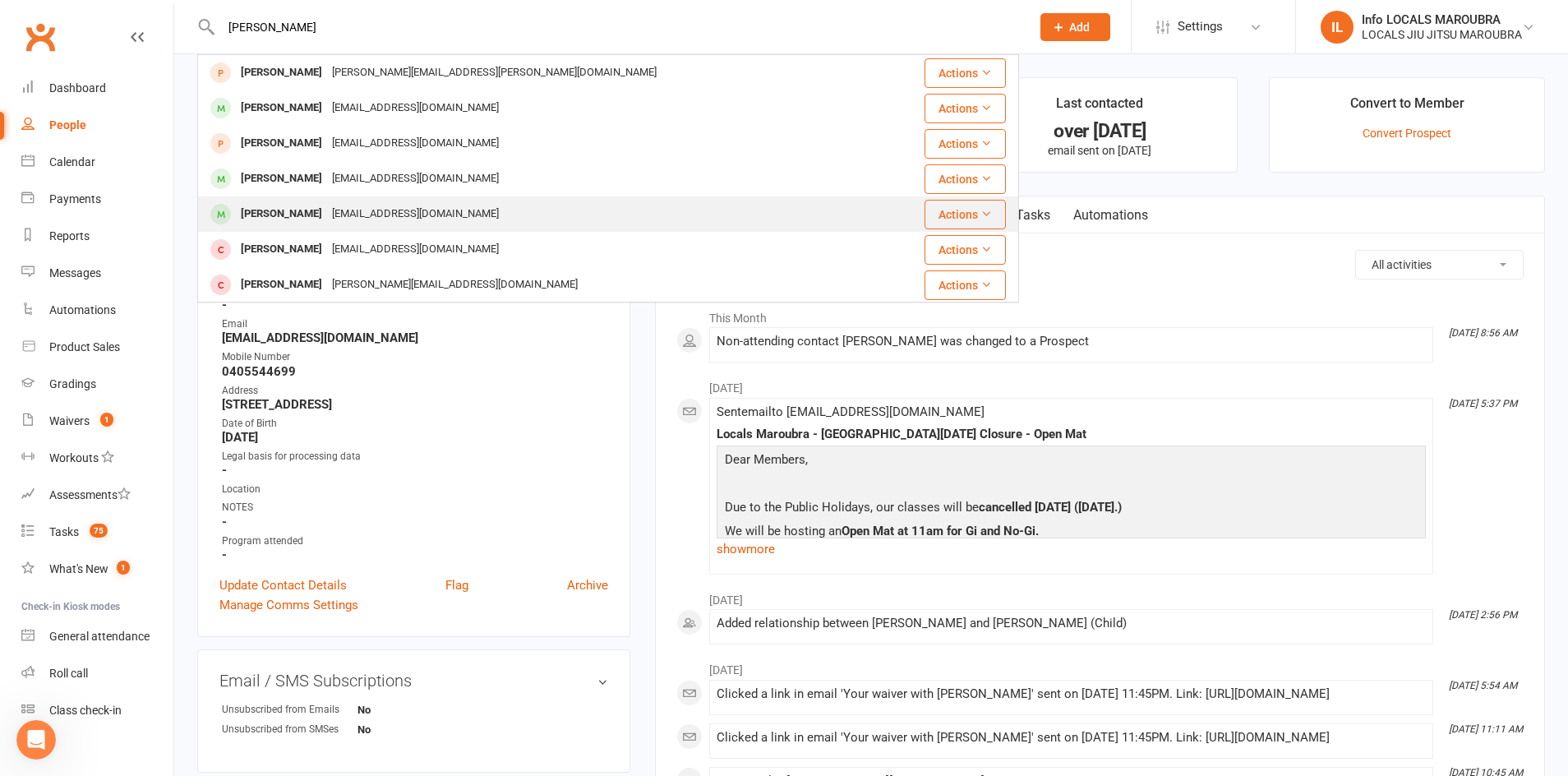
type input "[PERSON_NAME]"
click at [355, 202] on div "Jake Gold biancadutra3@hotmail.com" at bounding box center [539, 213] width 681 height 33
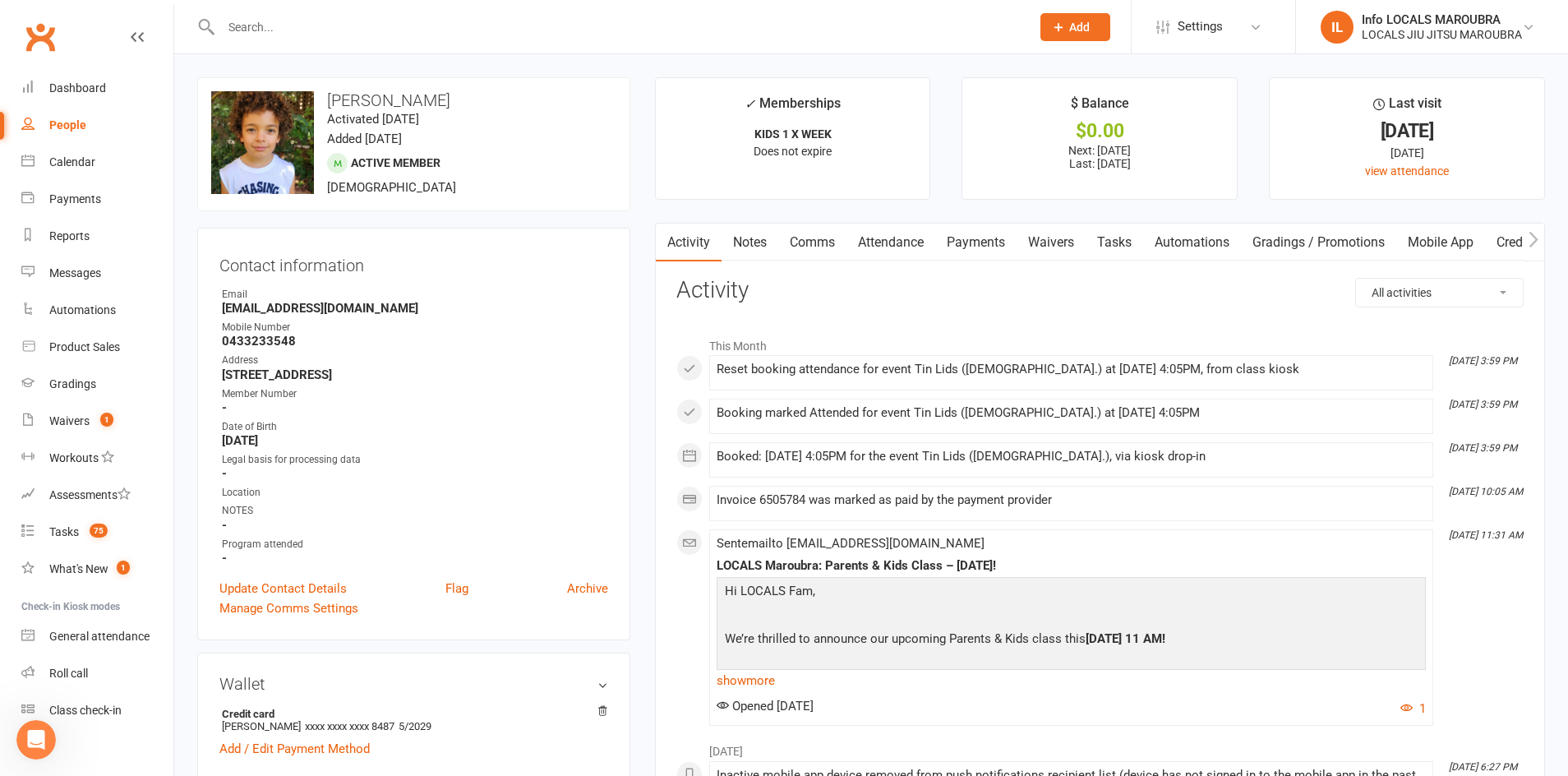
click at [316, 22] on input "text" at bounding box center [618, 26] width 803 height 23
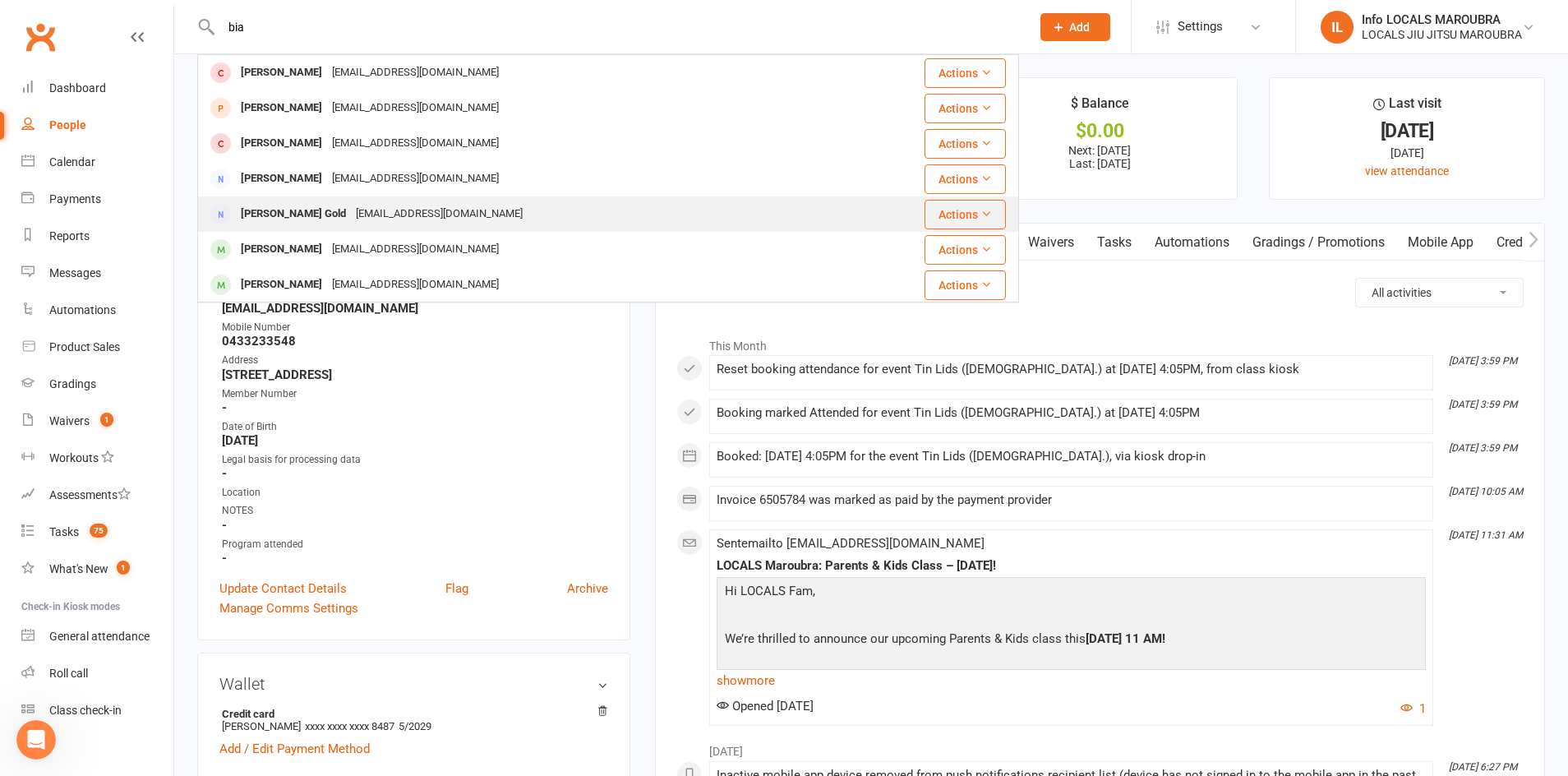
type input "bia"
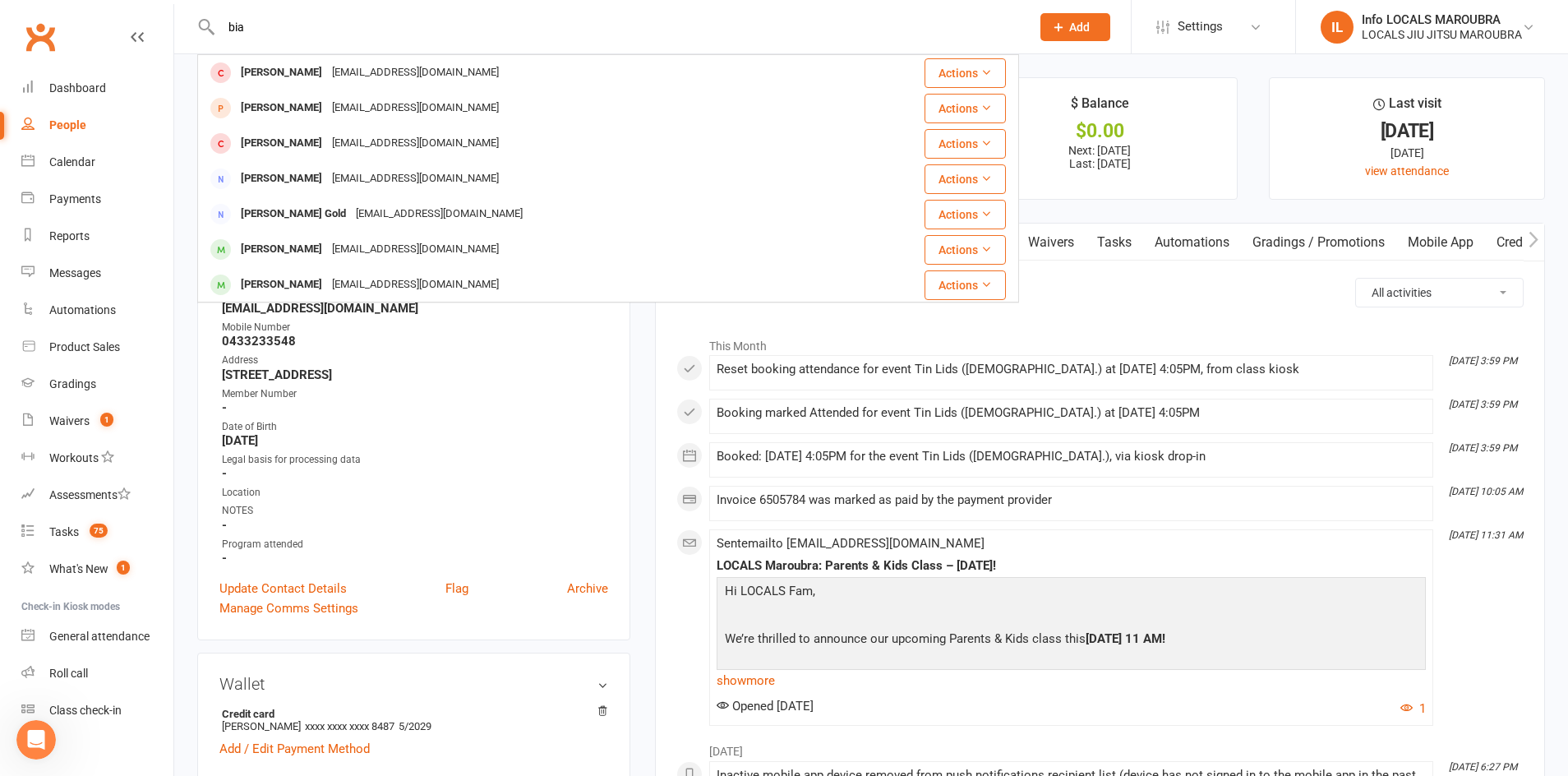
click at [373, 213] on div "[EMAIL_ADDRESS][DOMAIN_NAME]" at bounding box center [439, 214] width 176 height 24
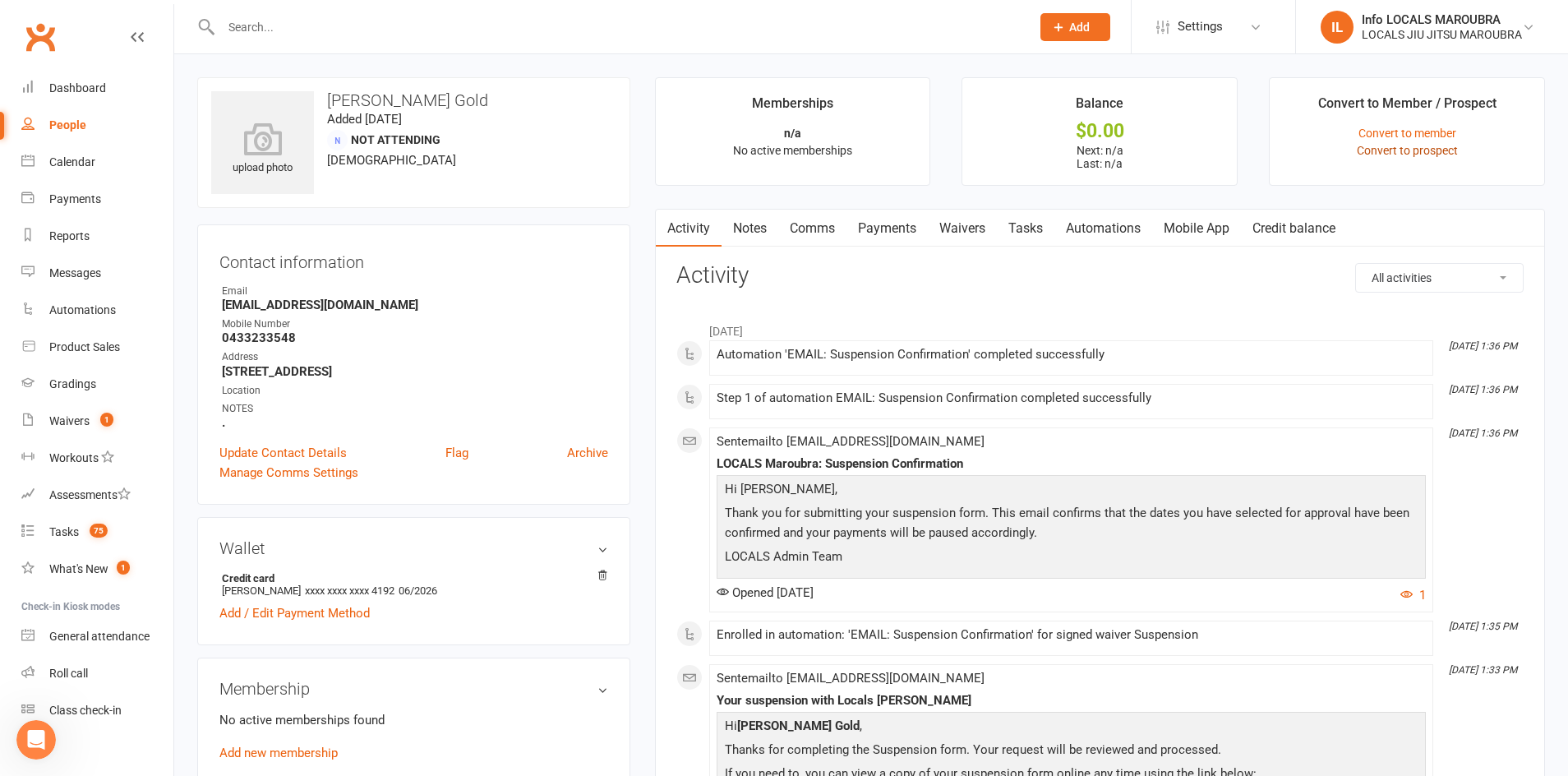
click at [1374, 145] on link "Convert to prospect" at bounding box center [1407, 150] width 101 height 14
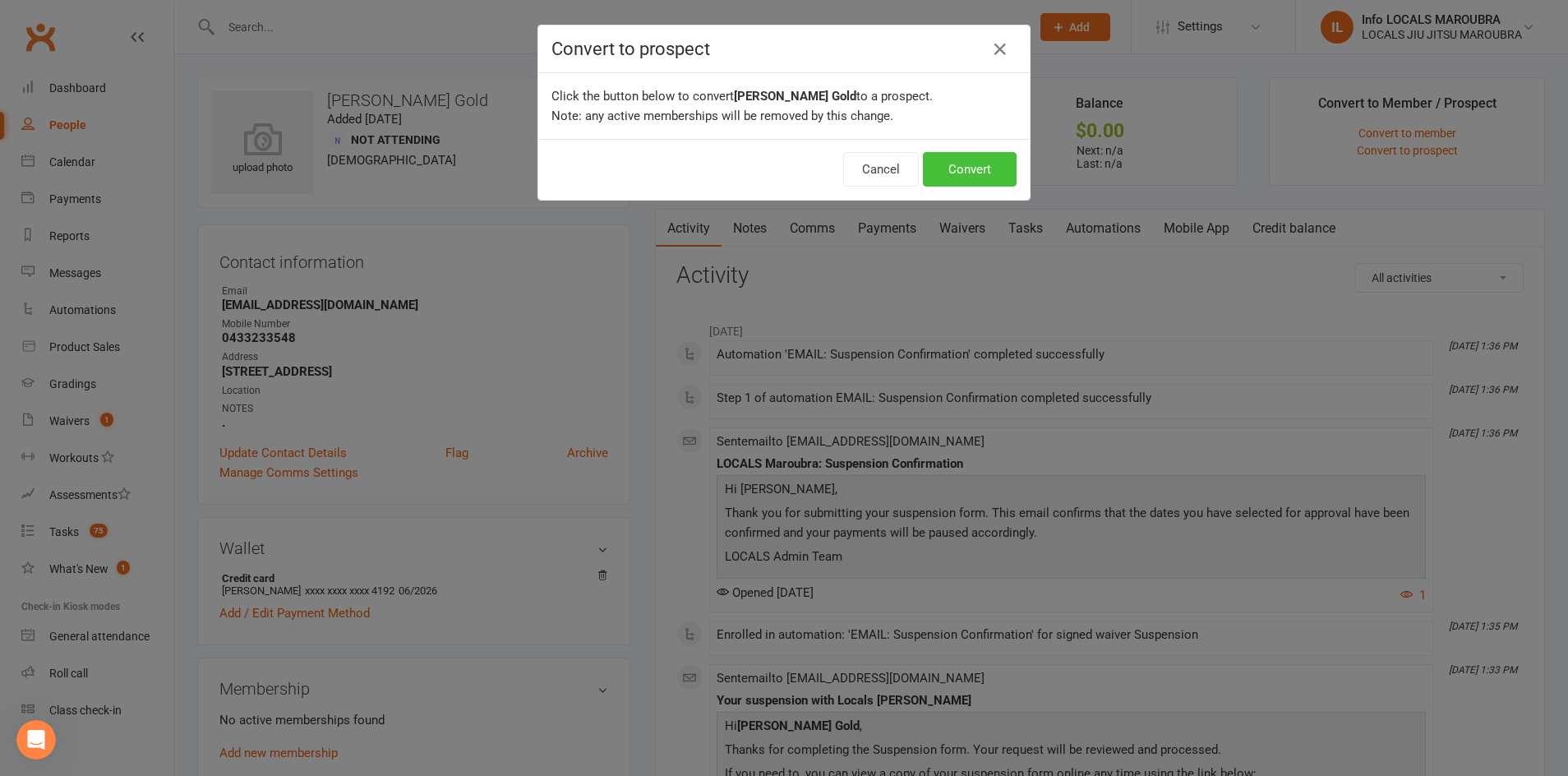
click at [972, 165] on button "Convert" at bounding box center [969, 169] width 94 height 34
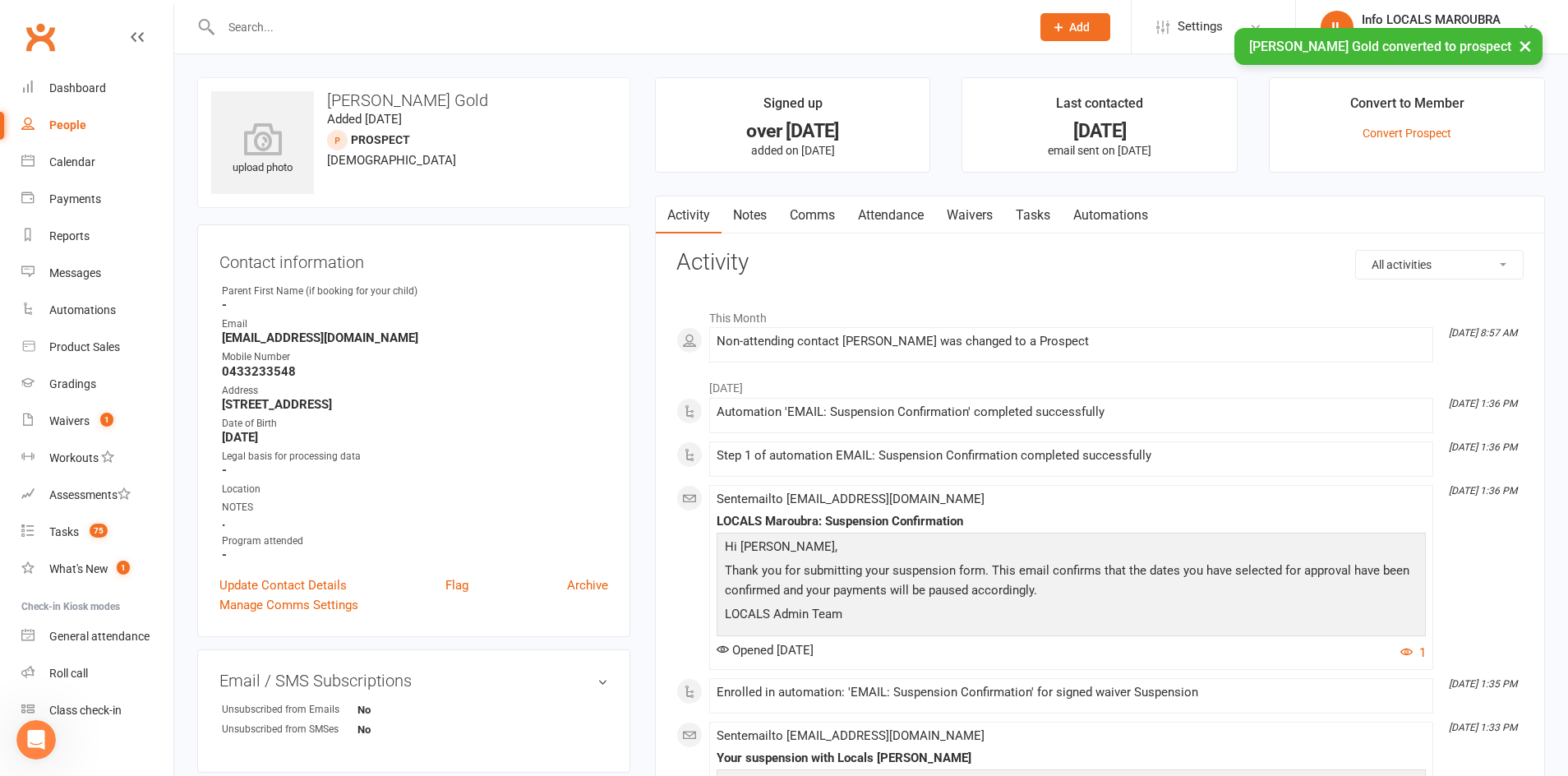
click at [314, 25] on input "text" at bounding box center [618, 26] width 803 height 23
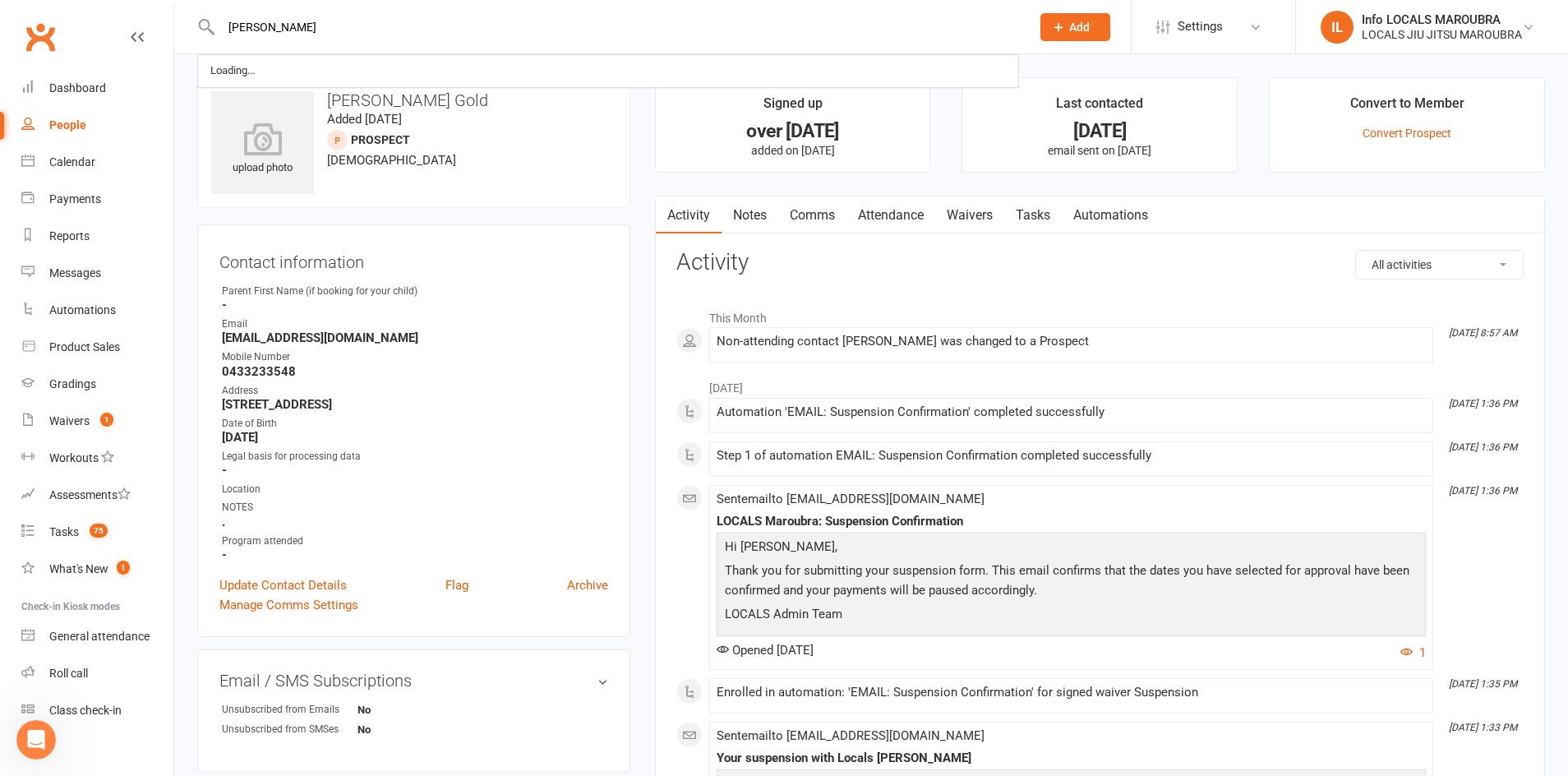
type input "[PERSON_NAME]"
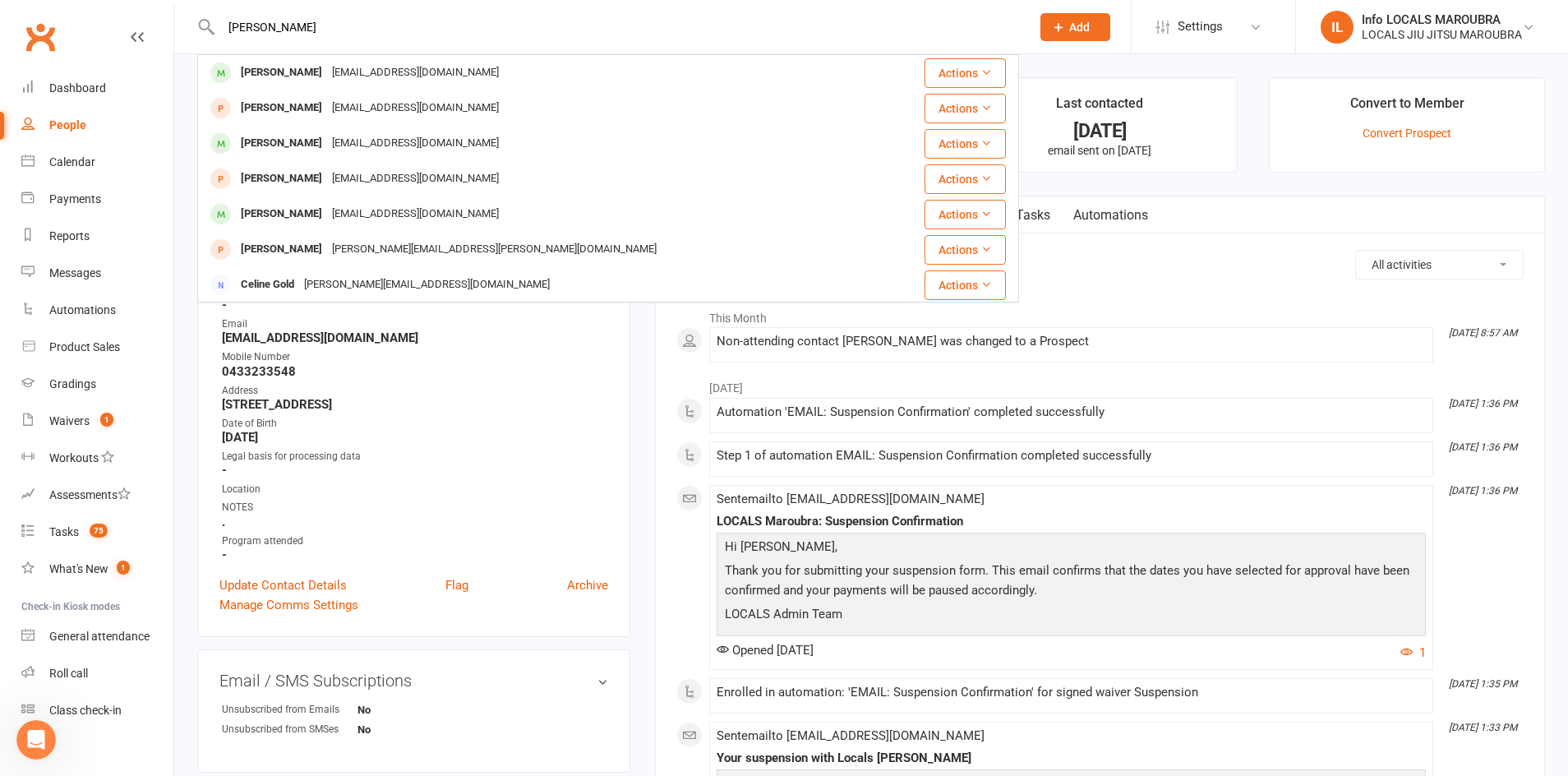
click at [404, 77] on div "[EMAIL_ADDRESS][DOMAIN_NAME]" at bounding box center [415, 72] width 176 height 24
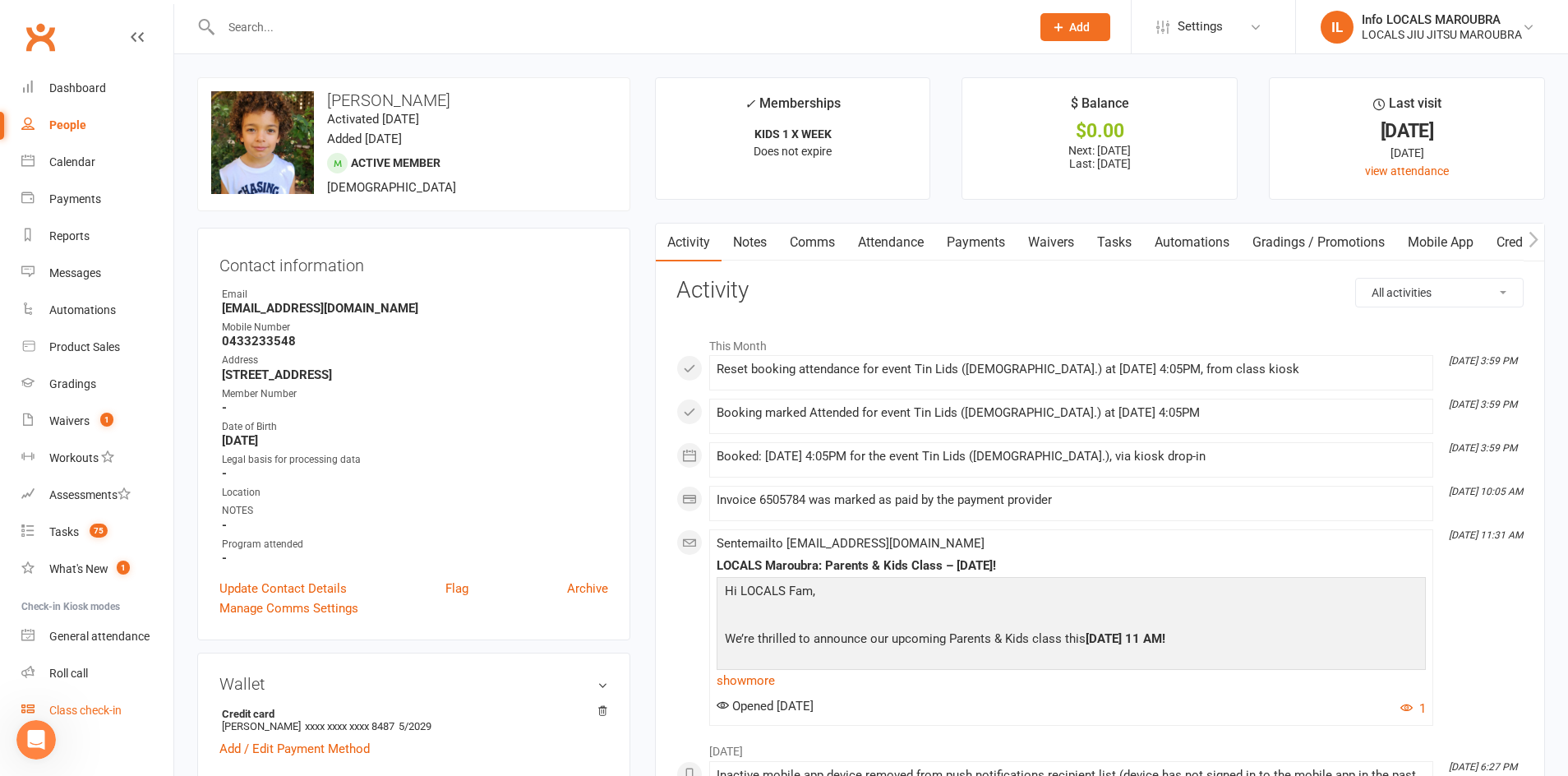
click at [87, 718] on link "Class check-in" at bounding box center [98, 710] width 152 height 37
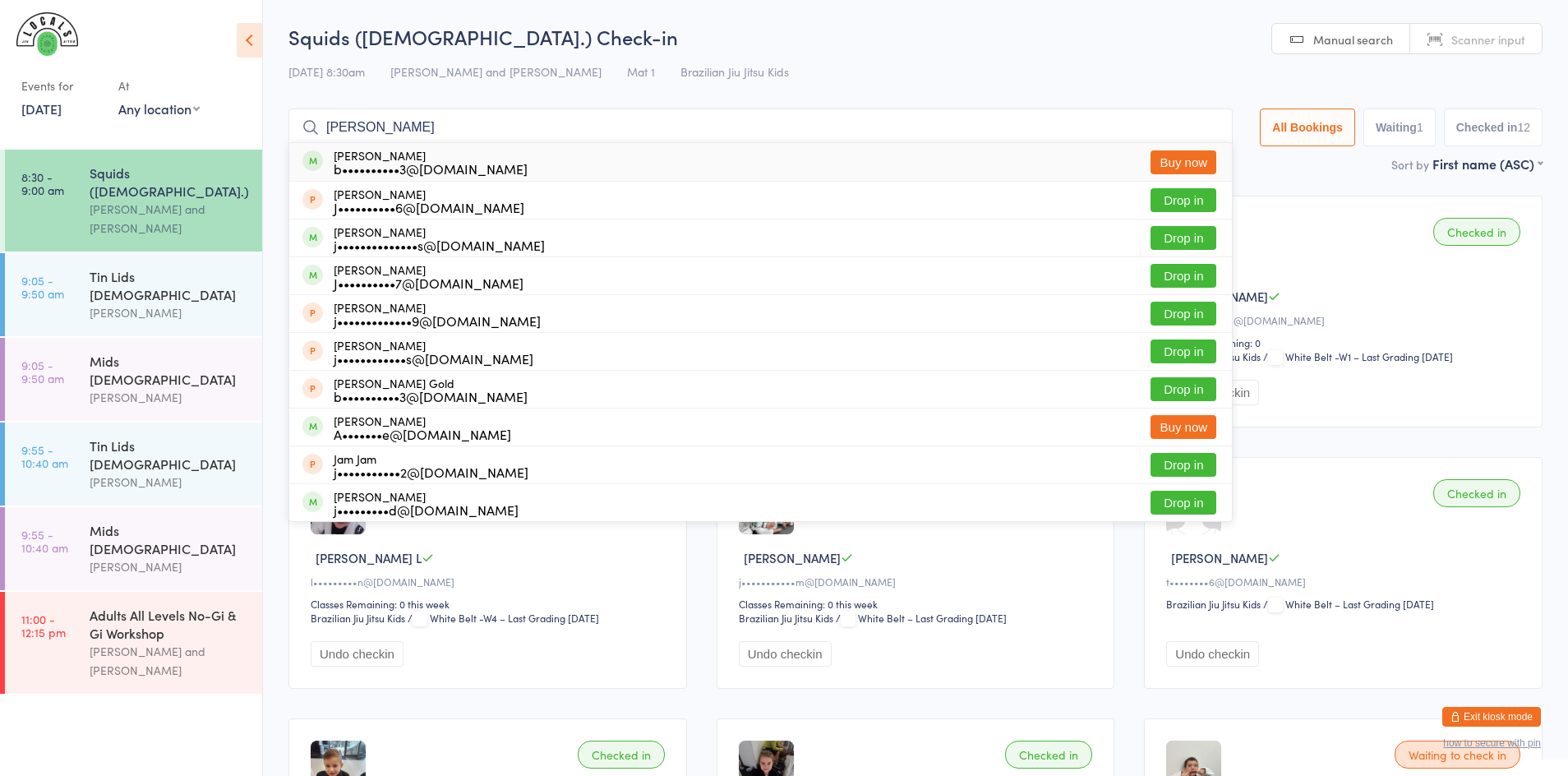
type input "jake gold"
click at [1197, 165] on button "Buy now" at bounding box center [1183, 162] width 66 height 24
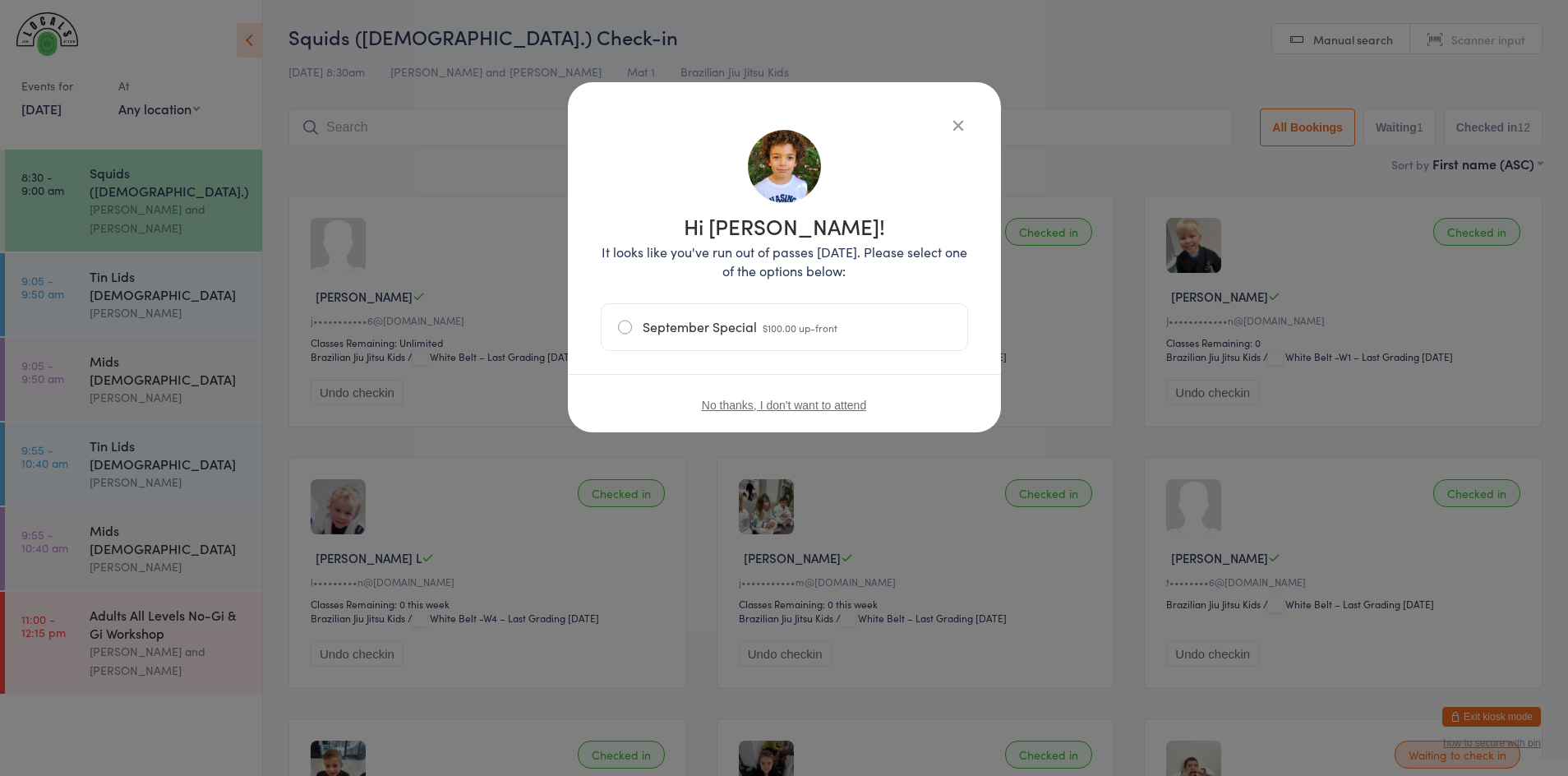
click at [842, 408] on button "No thanks, I don't want to attend" at bounding box center [784, 405] width 165 height 14
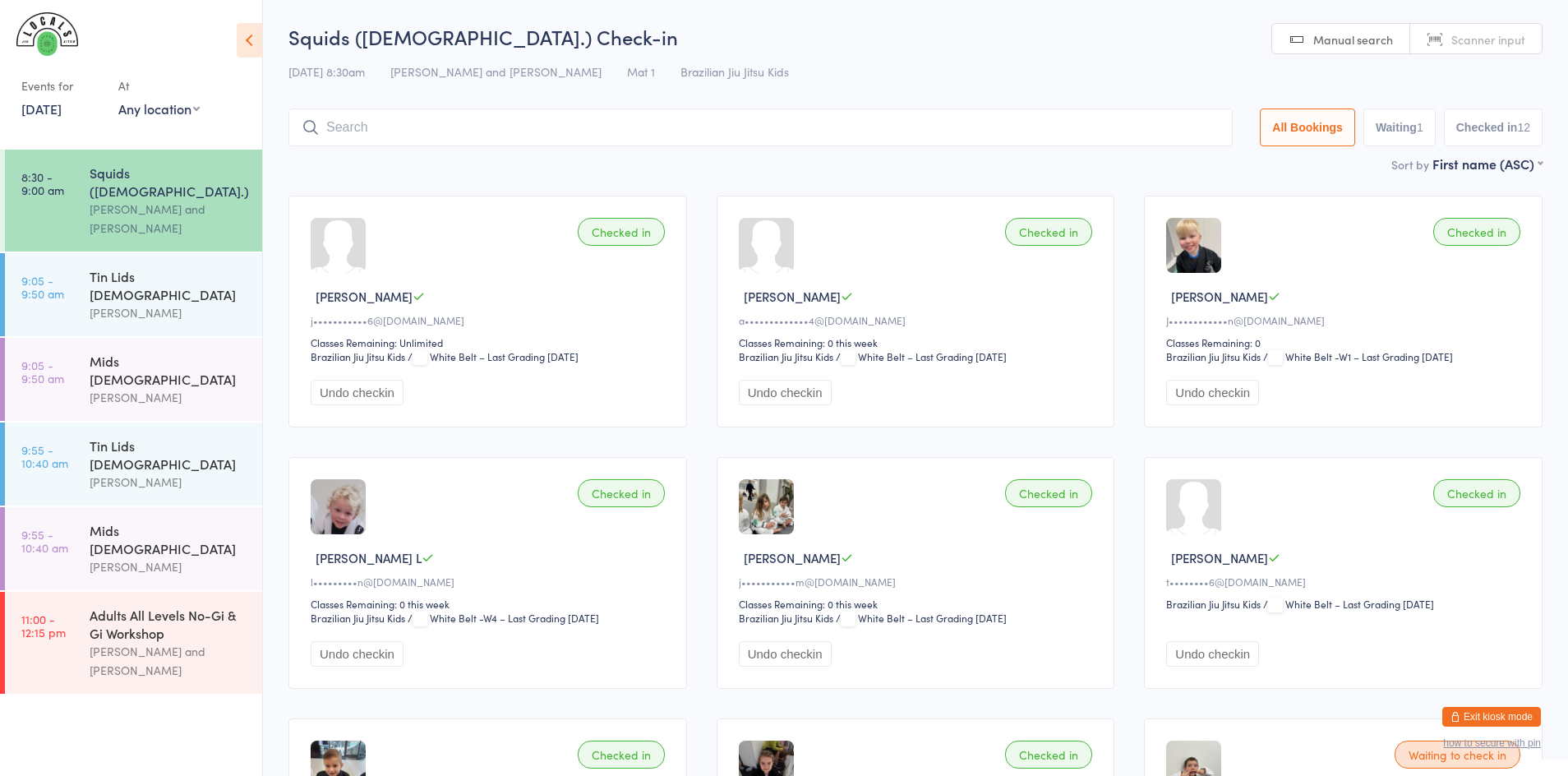
click at [1486, 721] on button "Exit kiosk mode" at bounding box center [1491, 717] width 99 height 20
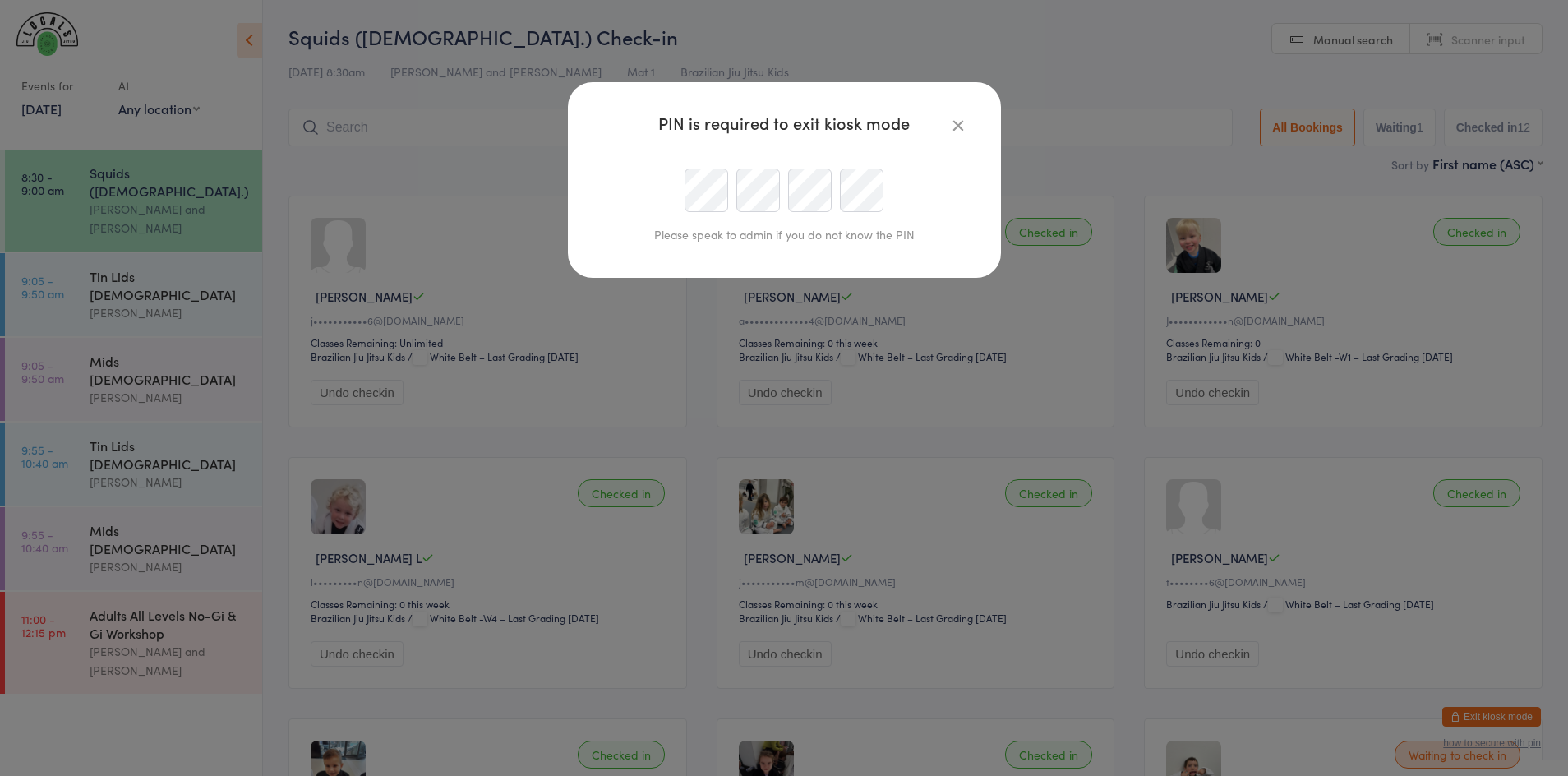
type input "[EMAIL_ADDRESS][DOMAIN_NAME]"
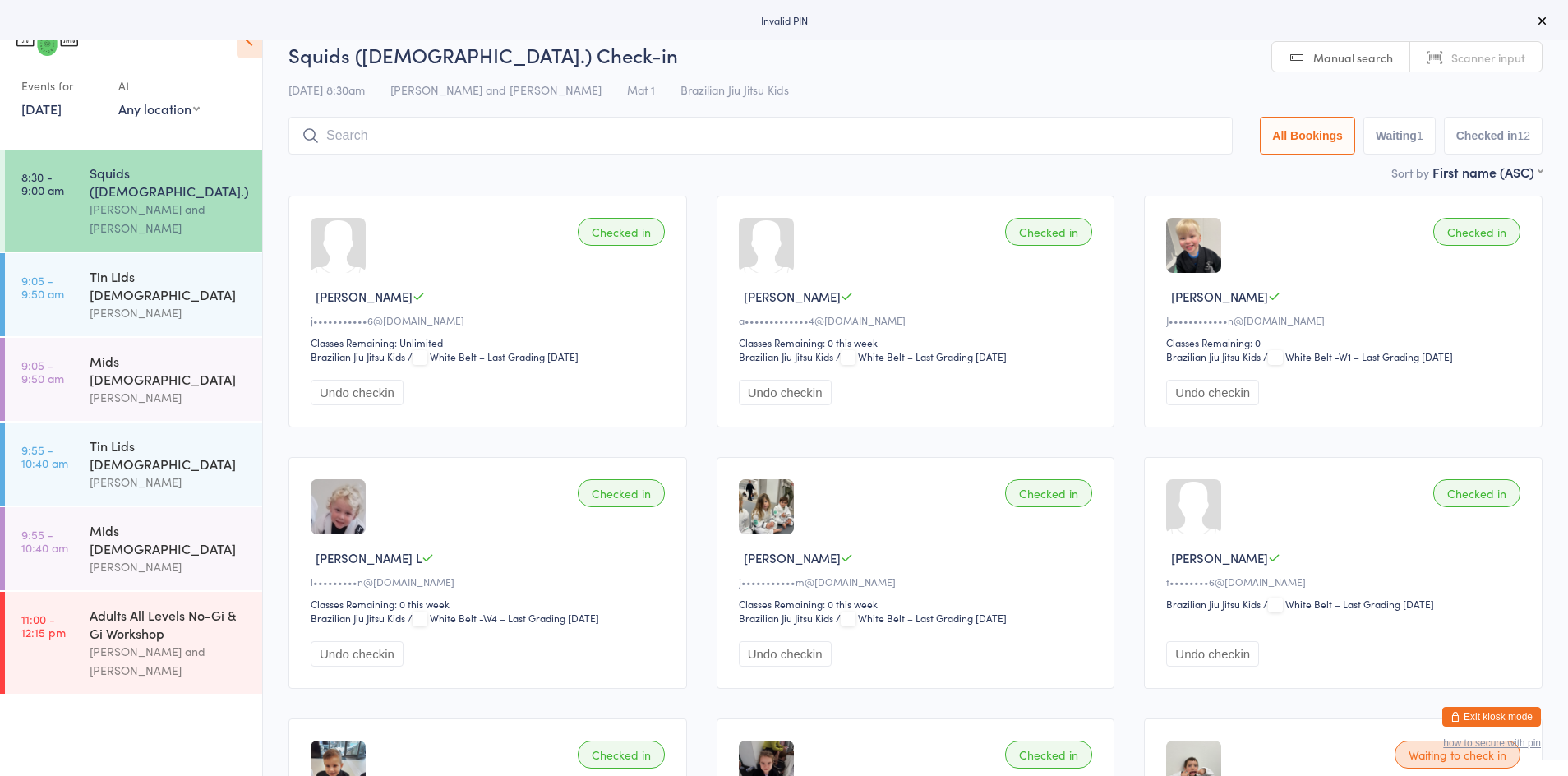
click at [1489, 721] on button "Exit kiosk mode" at bounding box center [1491, 717] width 99 height 20
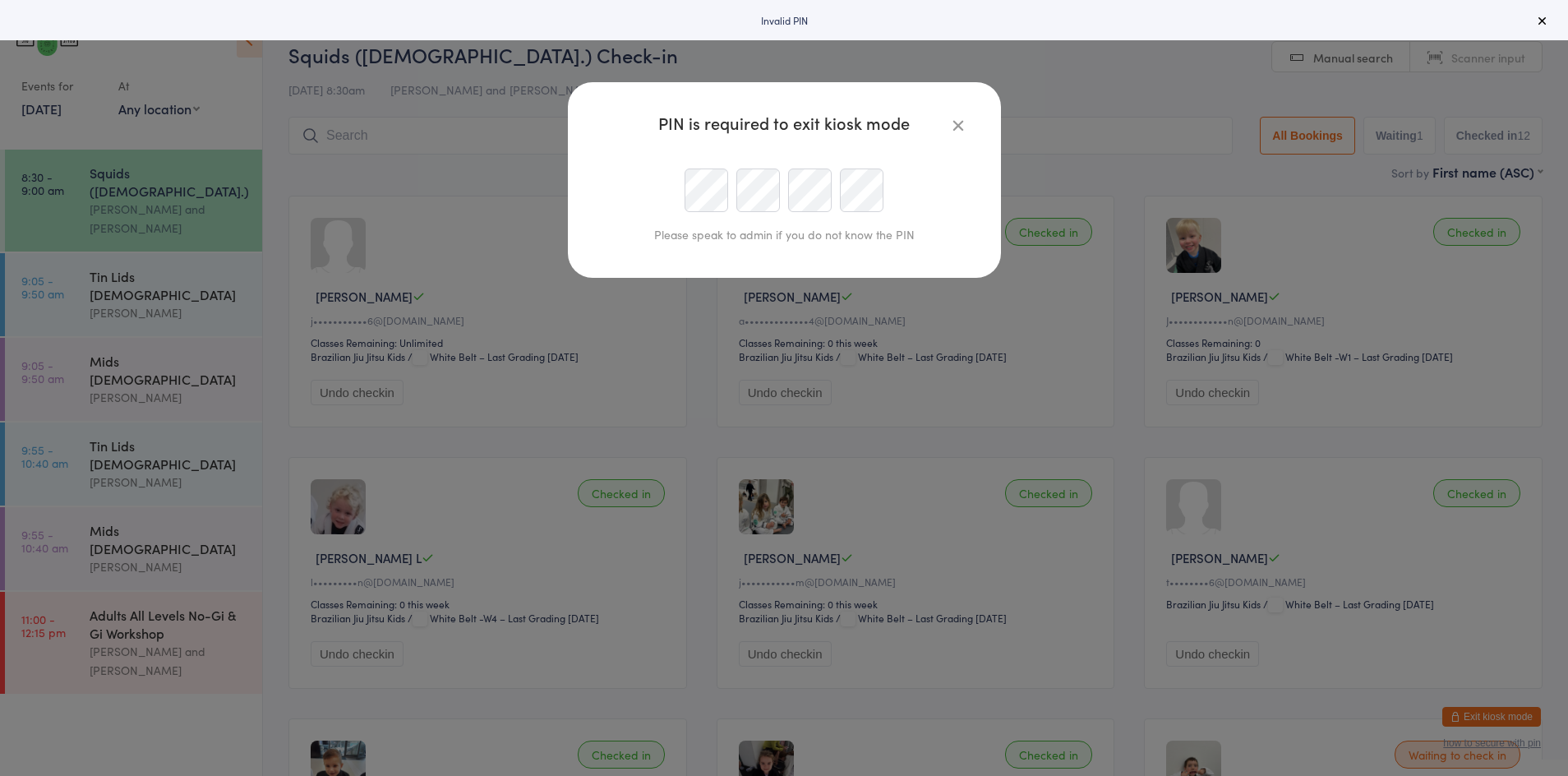
type input "[EMAIL_ADDRESS][DOMAIN_NAME]"
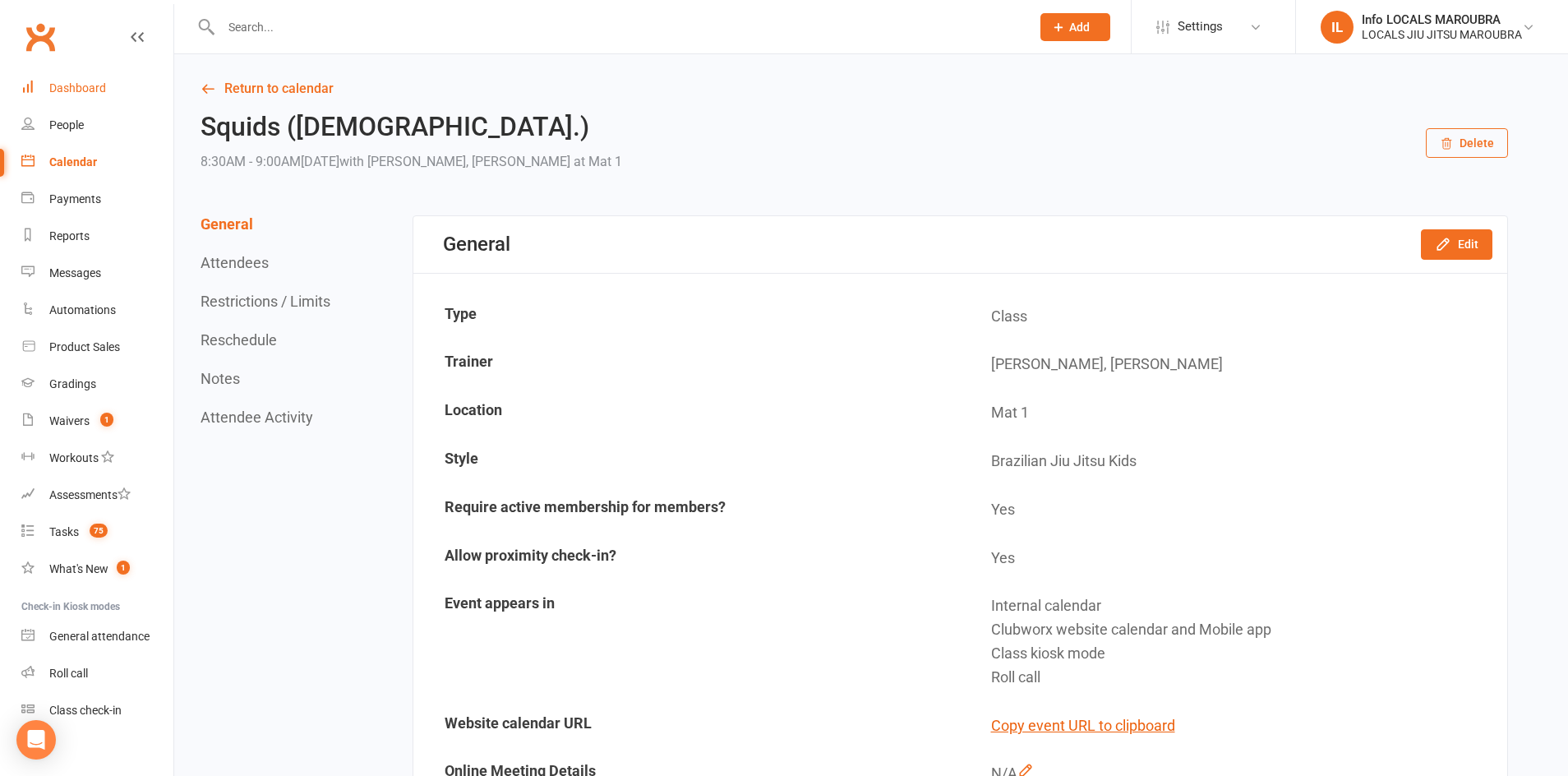
click at [97, 87] on div "Dashboard" at bounding box center [78, 88] width 57 height 14
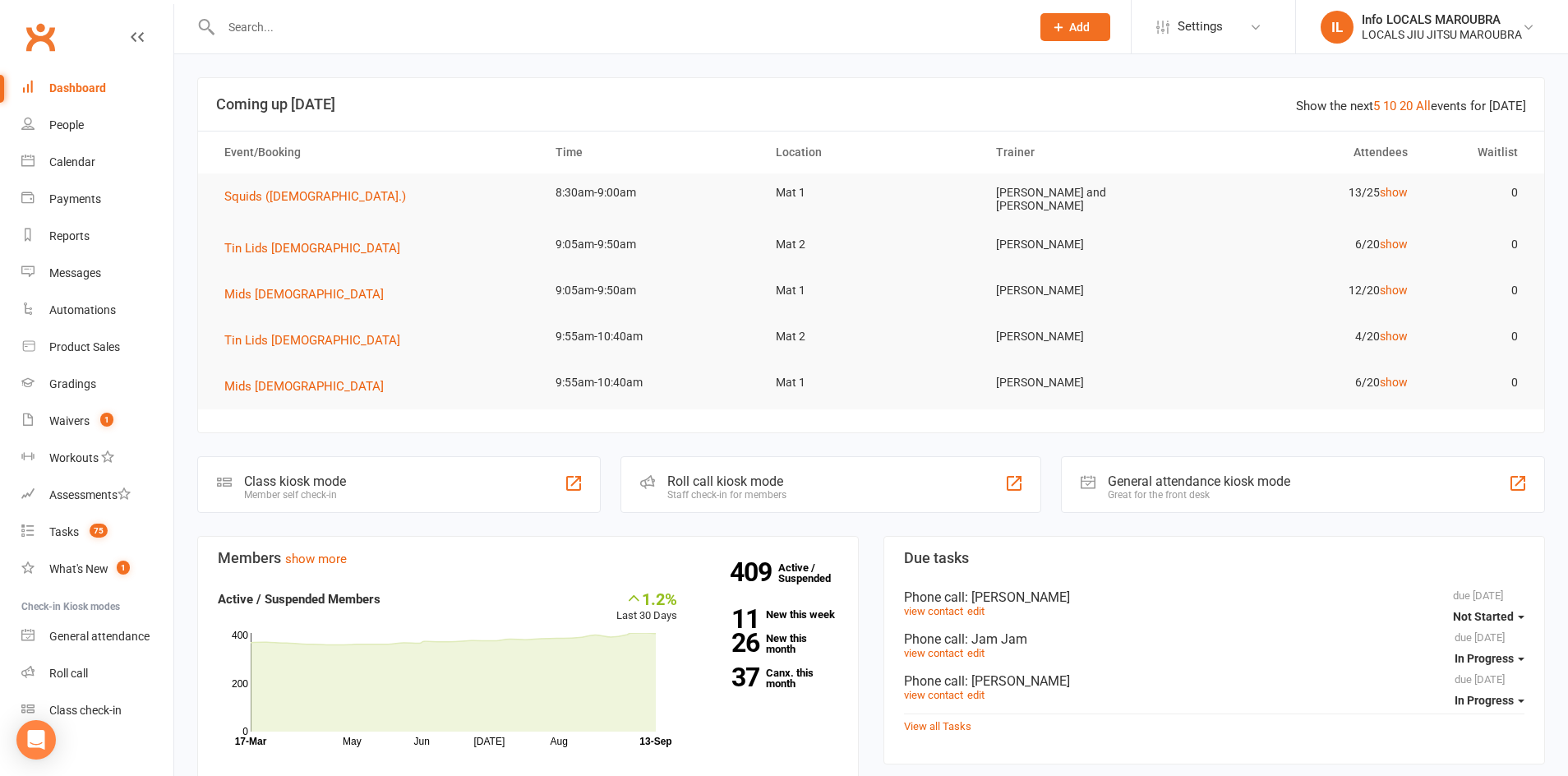
click at [274, 32] on input "text" at bounding box center [618, 26] width 803 height 23
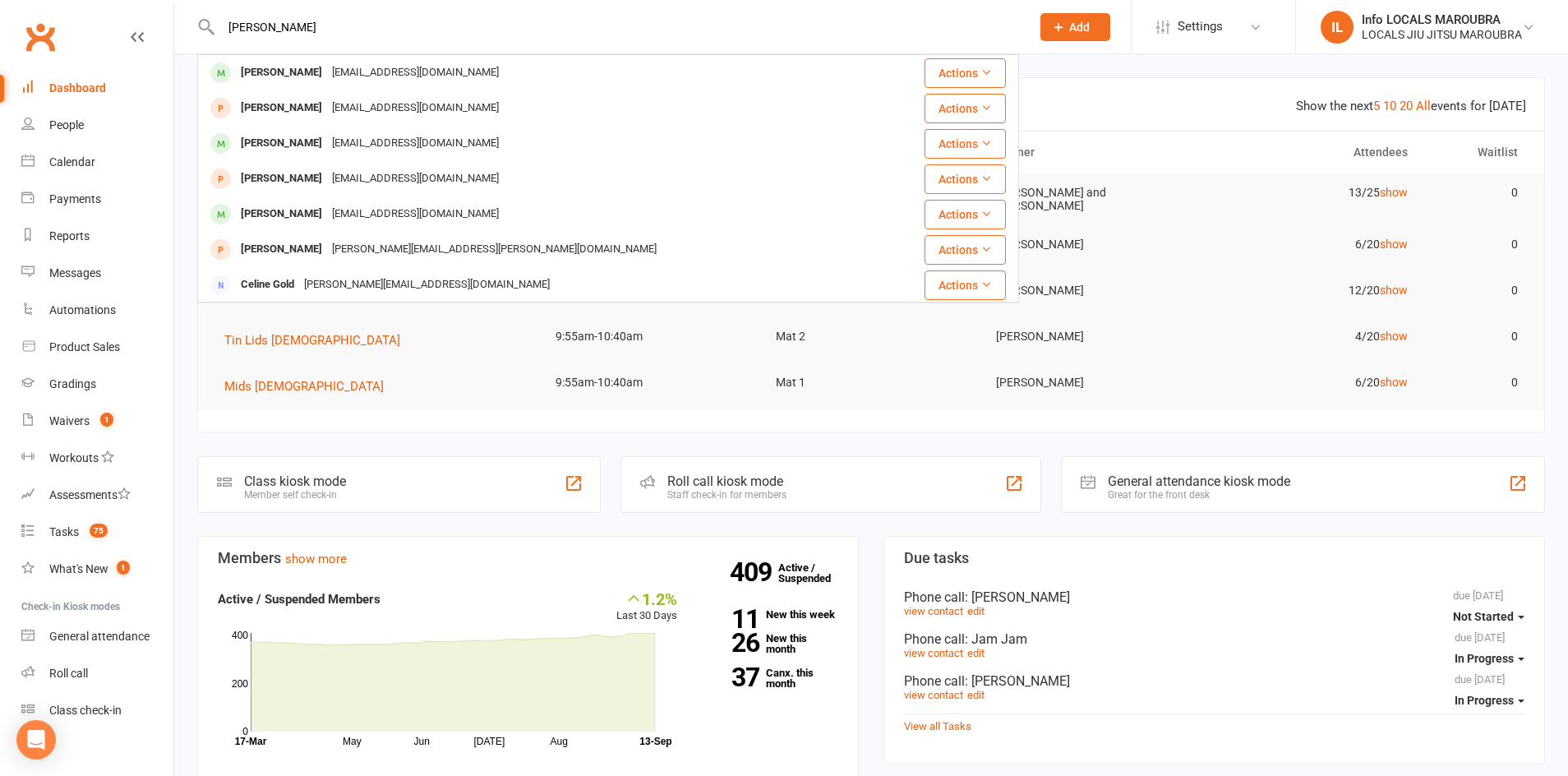
type input "[PERSON_NAME]"
click at [358, 71] on div "[EMAIL_ADDRESS][DOMAIN_NAME]" at bounding box center [415, 72] width 176 height 24
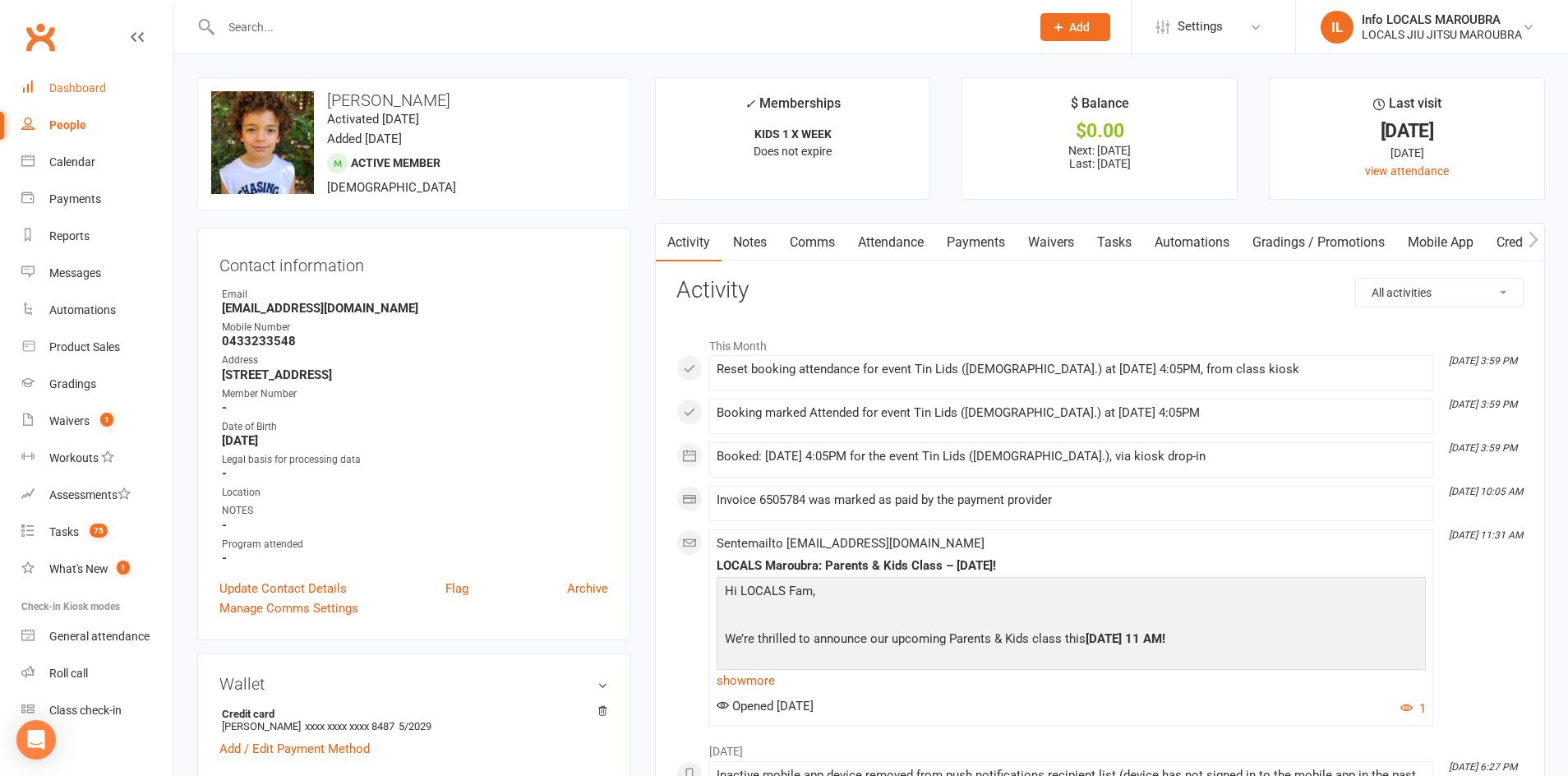
click at [62, 96] on link "Dashboard" at bounding box center [98, 88] width 152 height 37
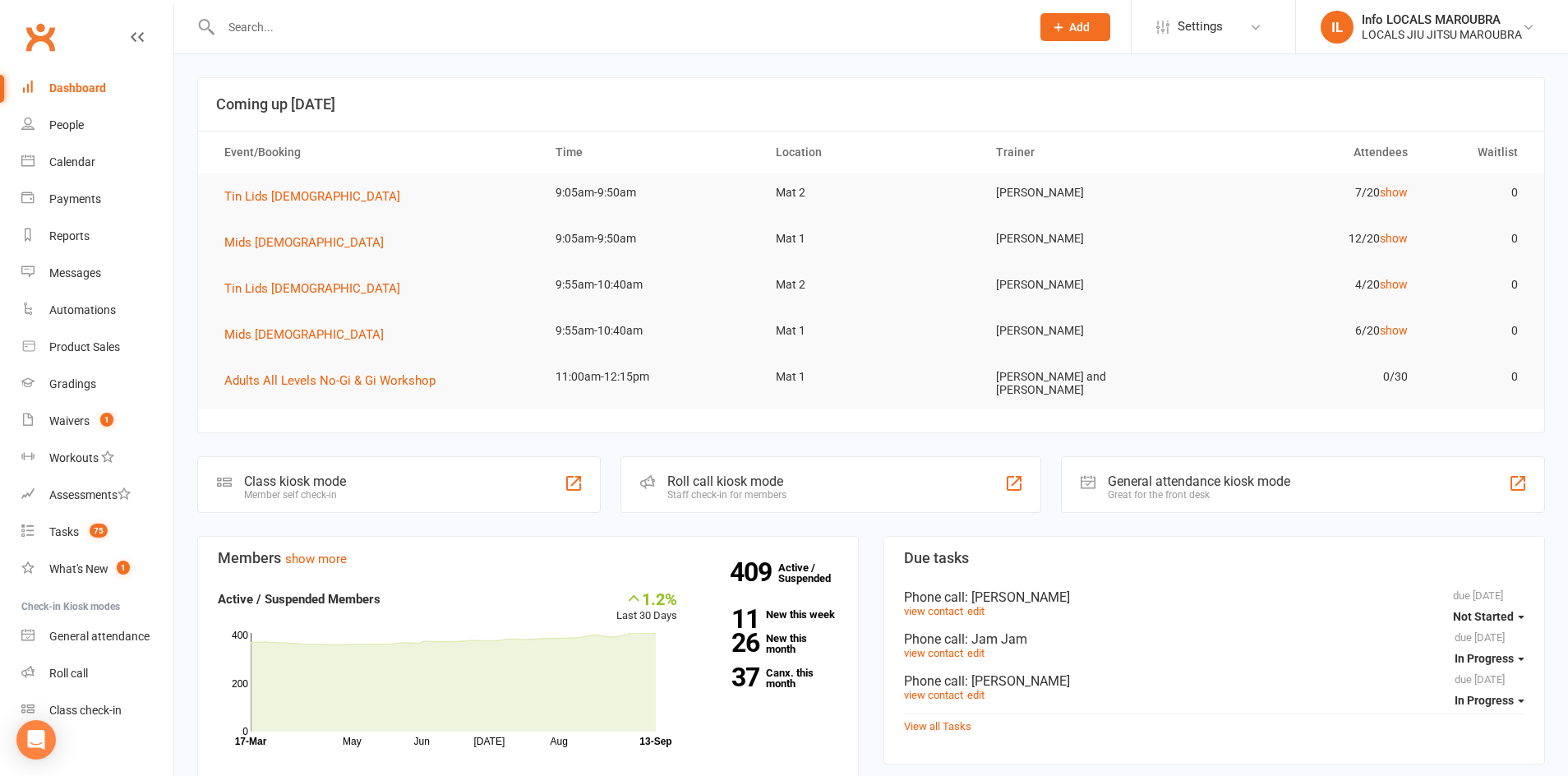
click at [269, 40] on div at bounding box center [608, 26] width 822 height 53
click at [271, 25] on input "text" at bounding box center [618, 26] width 803 height 23
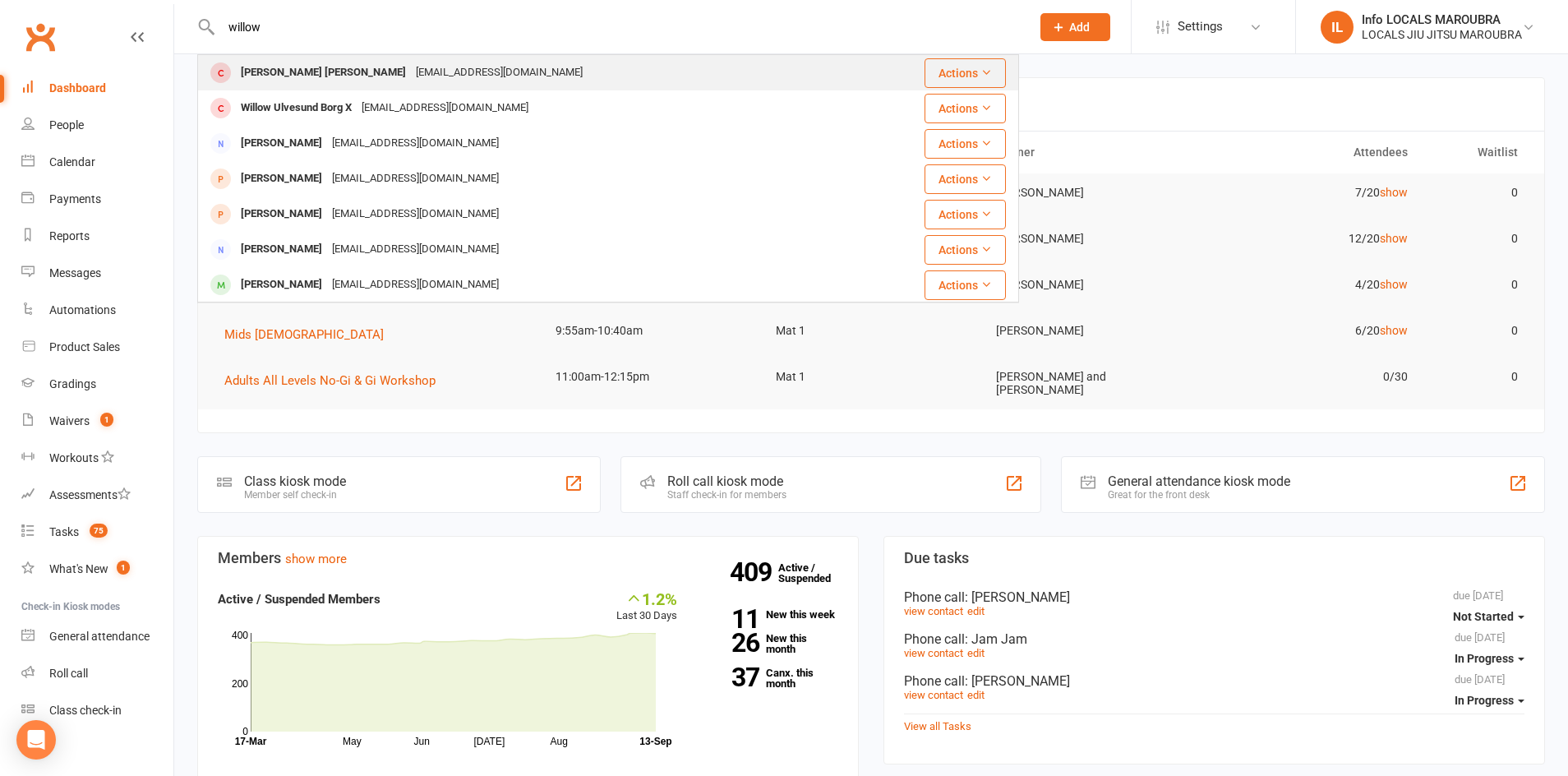
type input "willow"
click at [411, 77] on div "[EMAIL_ADDRESS][DOMAIN_NAME]" at bounding box center [498, 72] width 176 height 24
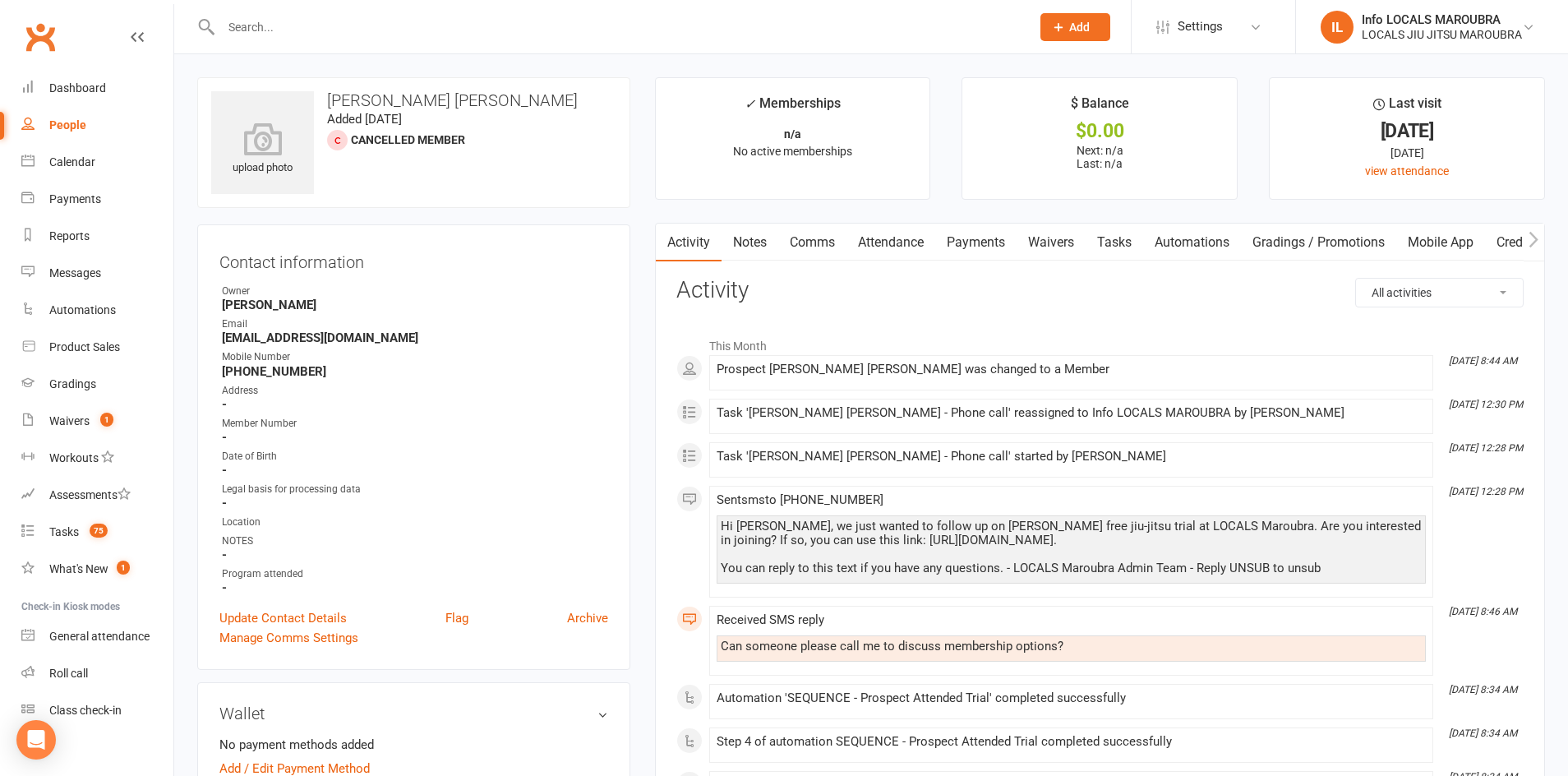
click at [258, 29] on input "text" at bounding box center [618, 26] width 803 height 23
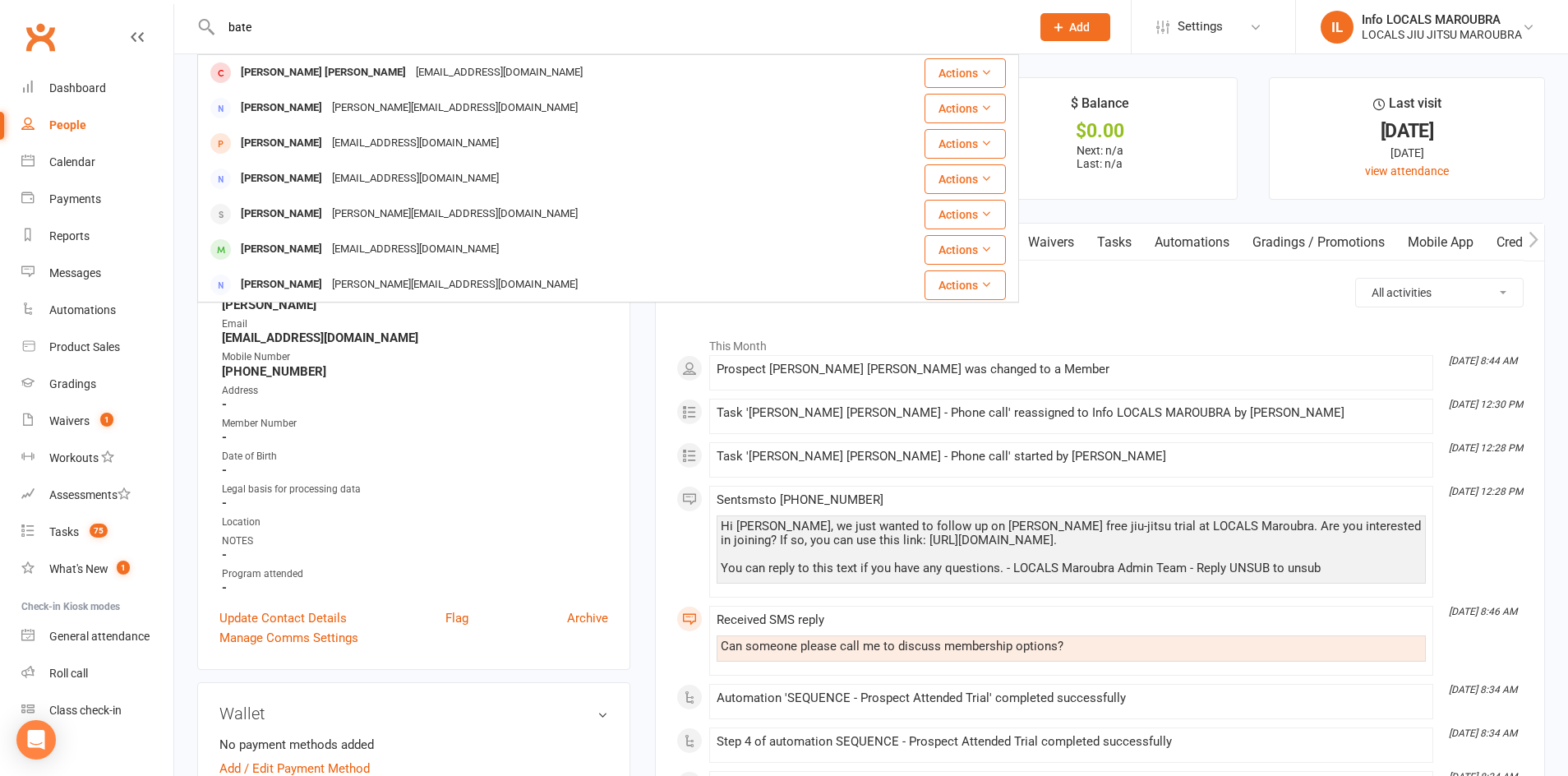
type input "bate"
click at [172, 47] on div "Clubworx" at bounding box center [87, 46] width 174 height 61
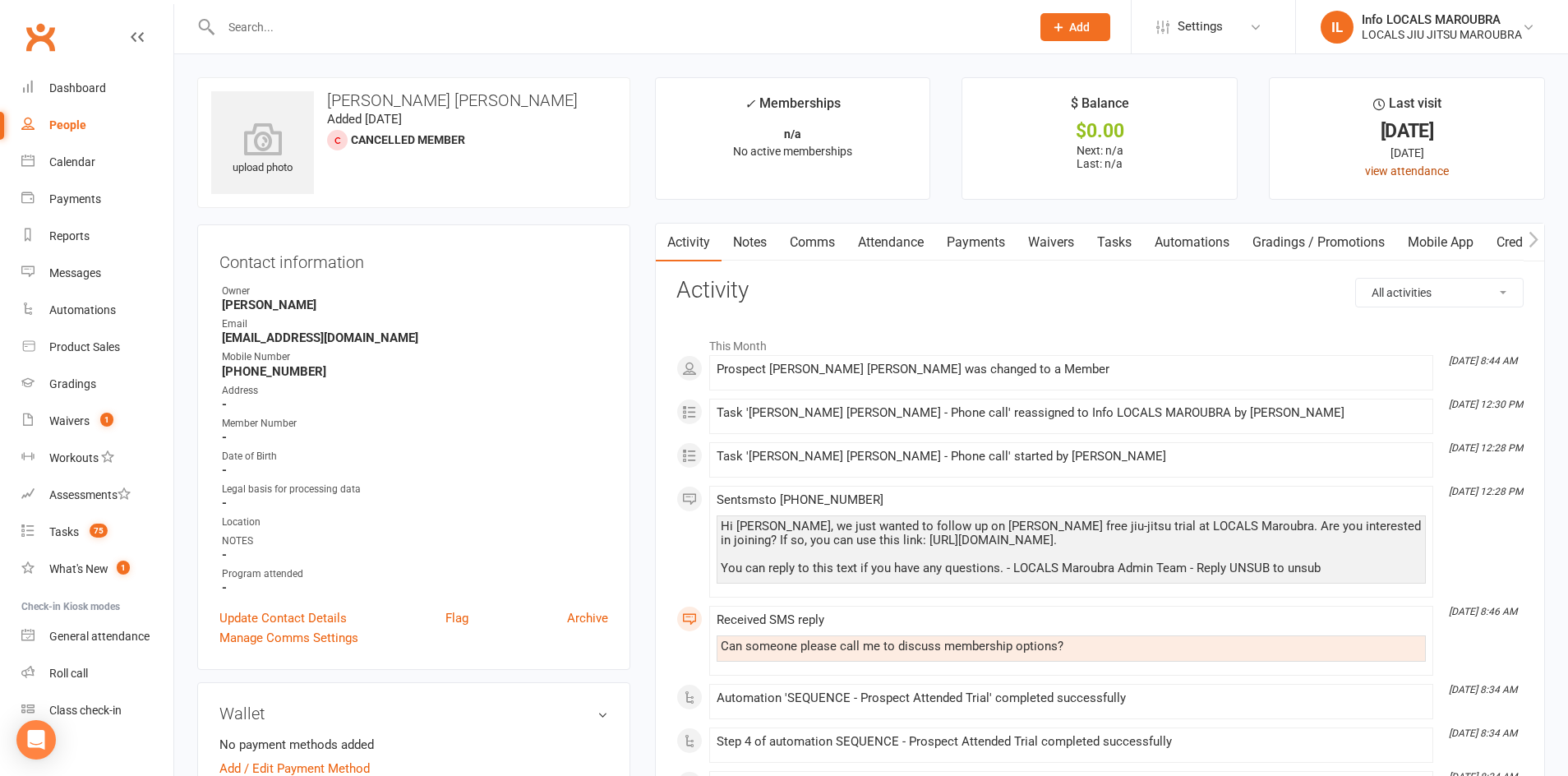
click at [1393, 169] on link "view attendance" at bounding box center [1406, 171] width 84 height 14
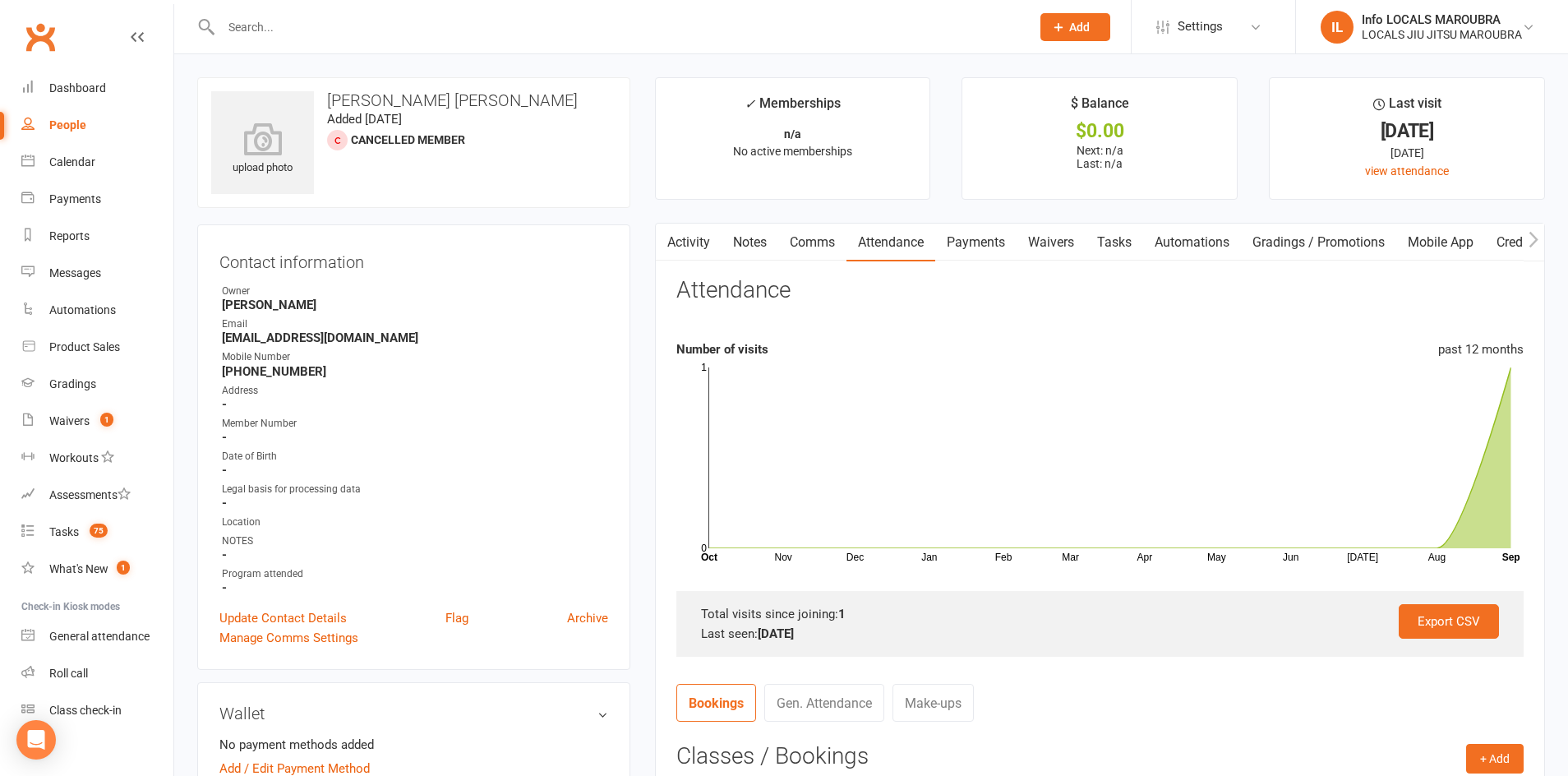
click at [411, 390] on div "Address" at bounding box center [414, 390] width 386 height 15
drag, startPoint x: 355, startPoint y: 143, endPoint x: 429, endPoint y: 157, distance: 75.3
click at [428, 156] on div "upload photo [PERSON_NAME] [PERSON_NAME] Added [DATE] Cancelled member" at bounding box center [413, 142] width 433 height 130
drag, startPoint x: 489, startPoint y: 163, endPoint x: 905, endPoint y: 110, distance: 419.4
click at [488, 163] on div "upload photo [PERSON_NAME] [PERSON_NAME] Added [DATE] Cancelled member" at bounding box center [413, 142] width 433 height 130
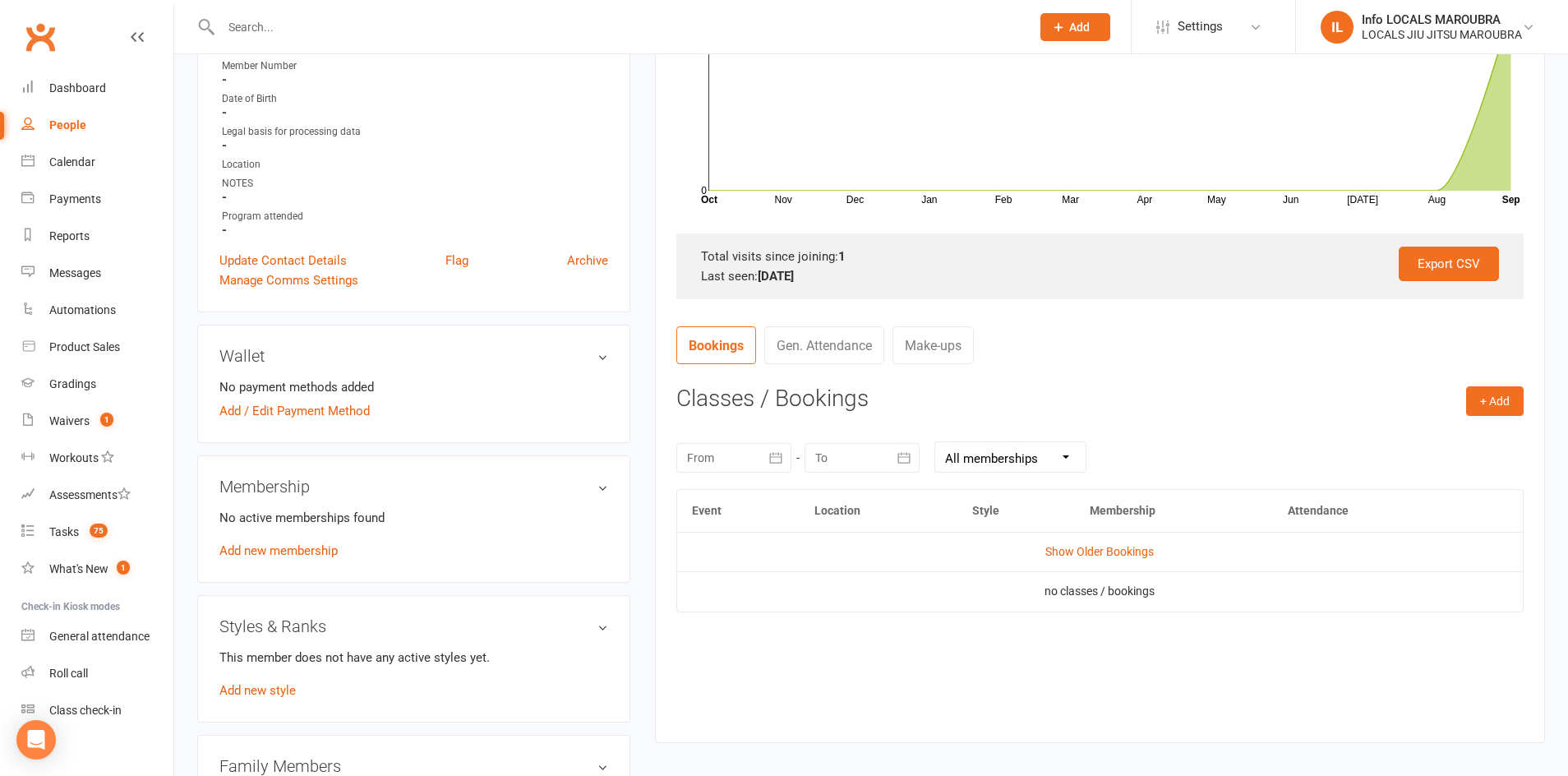
scroll to position [364, 0]
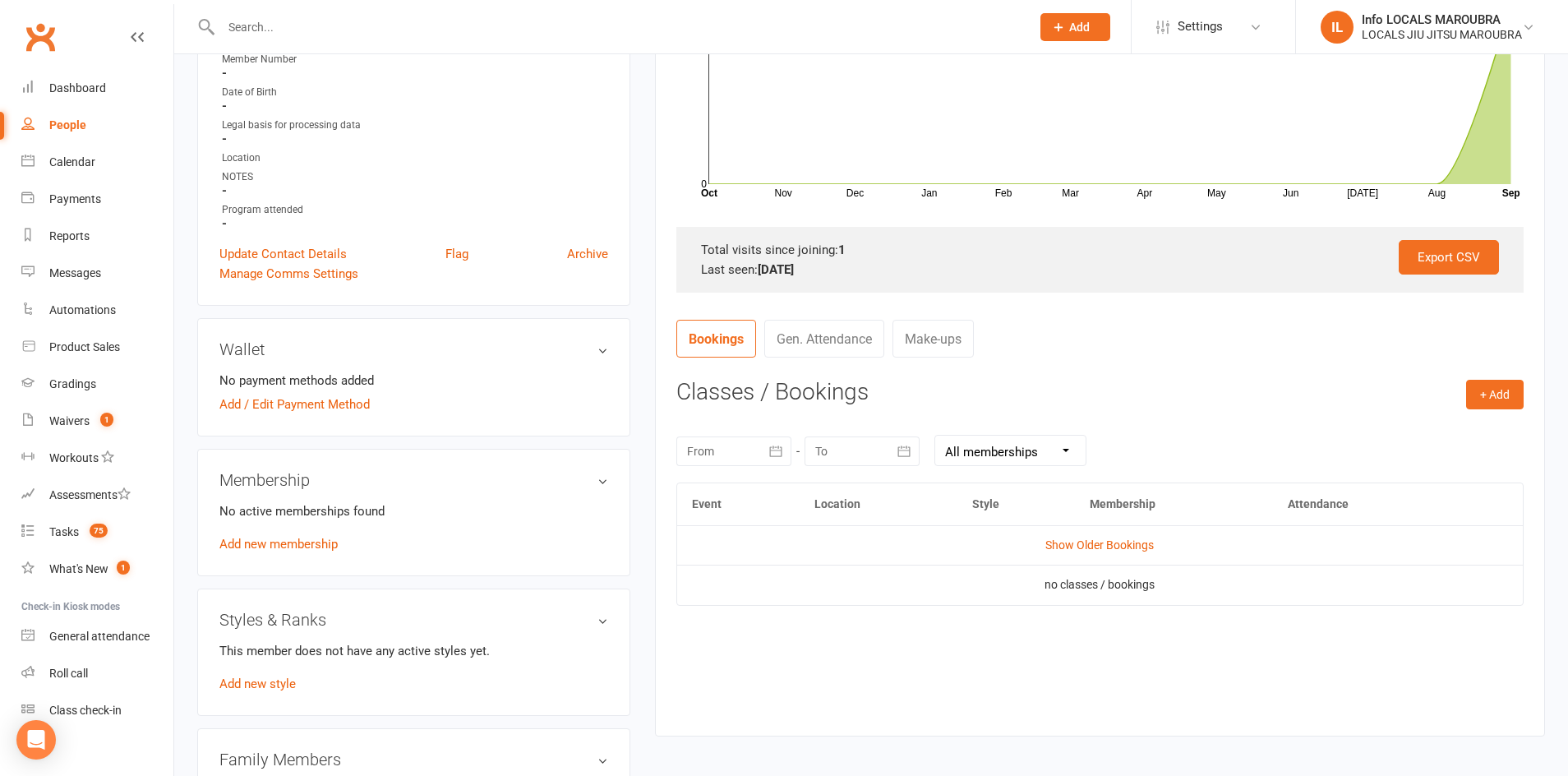
click at [307, 544] on link "Add new membership" at bounding box center [279, 544] width 118 height 14
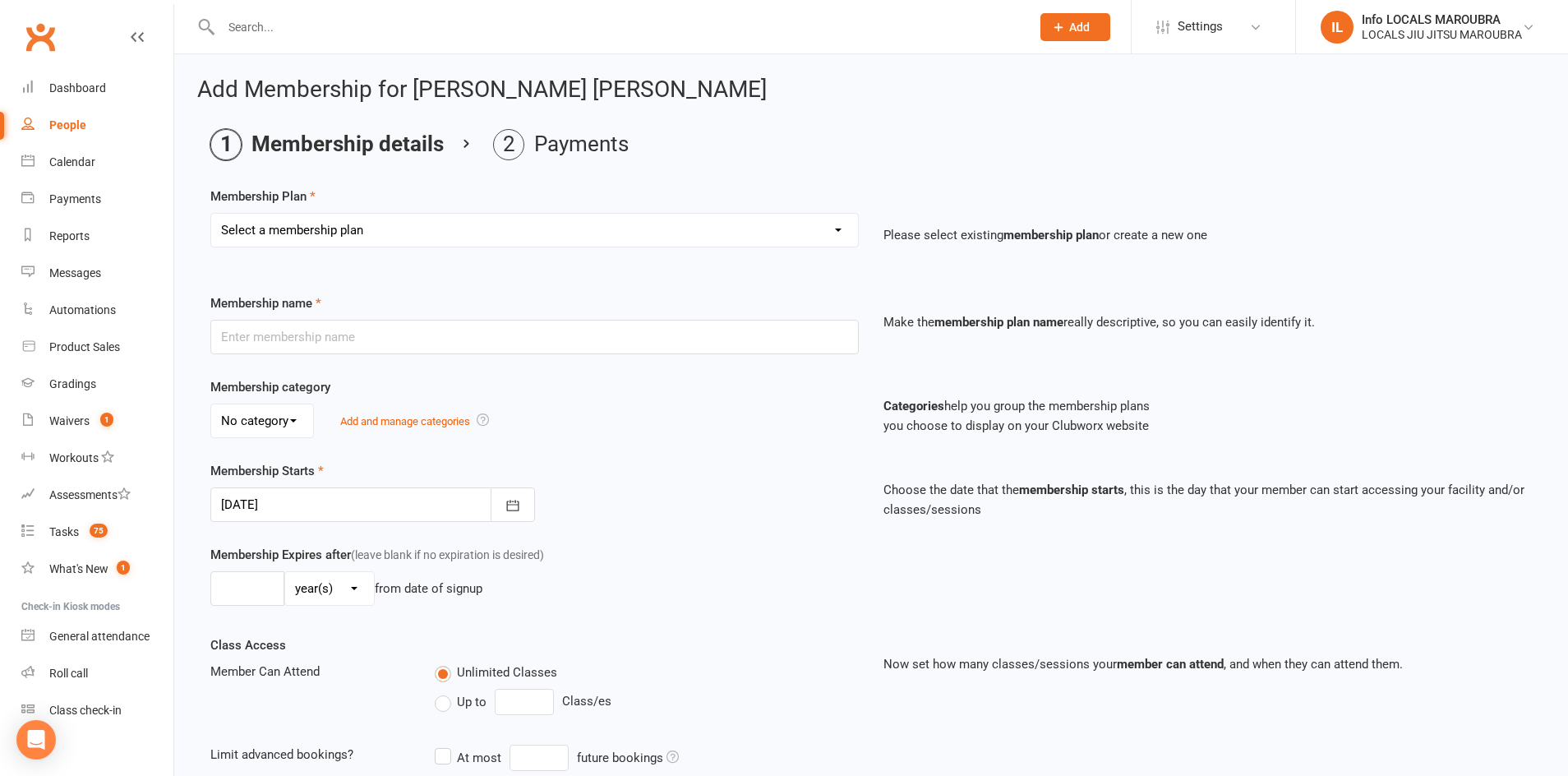
click at [603, 230] on select "Select a membership plan Create new Membership Plan ADULTS UNLIMITED ADULTS 2 X…" at bounding box center [534, 230] width 647 height 33
